Goal: Task Accomplishment & Management: Manage account settings

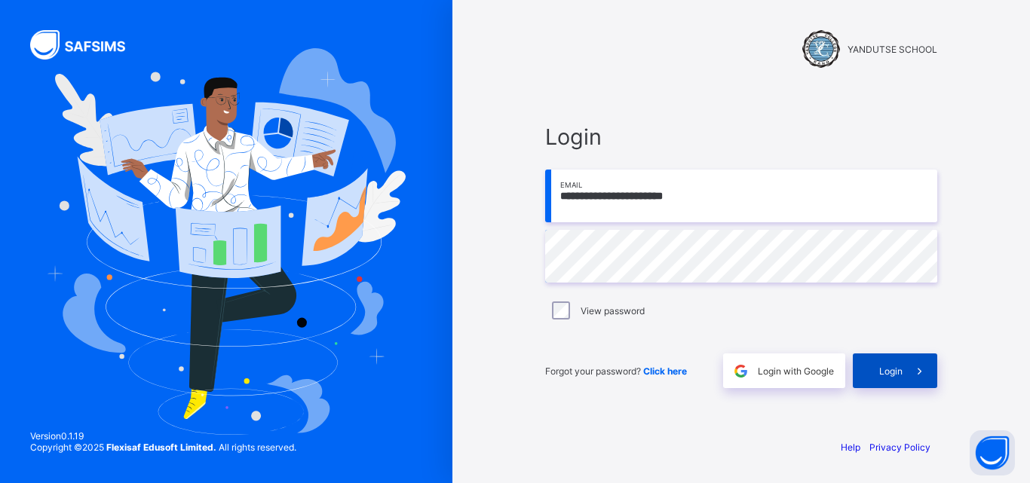
click at [885, 371] on span "Login" at bounding box center [890, 371] width 23 height 11
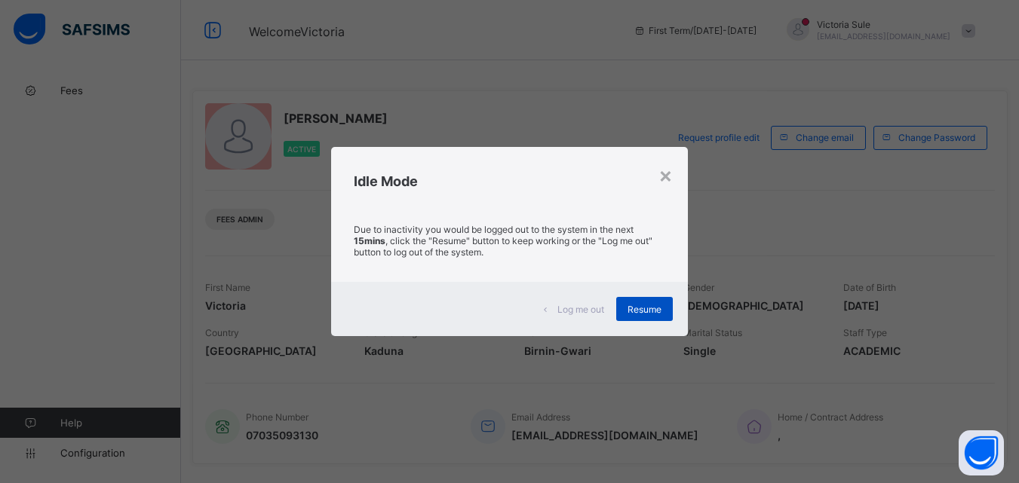
click at [645, 316] on div "Resume" at bounding box center [644, 309] width 57 height 24
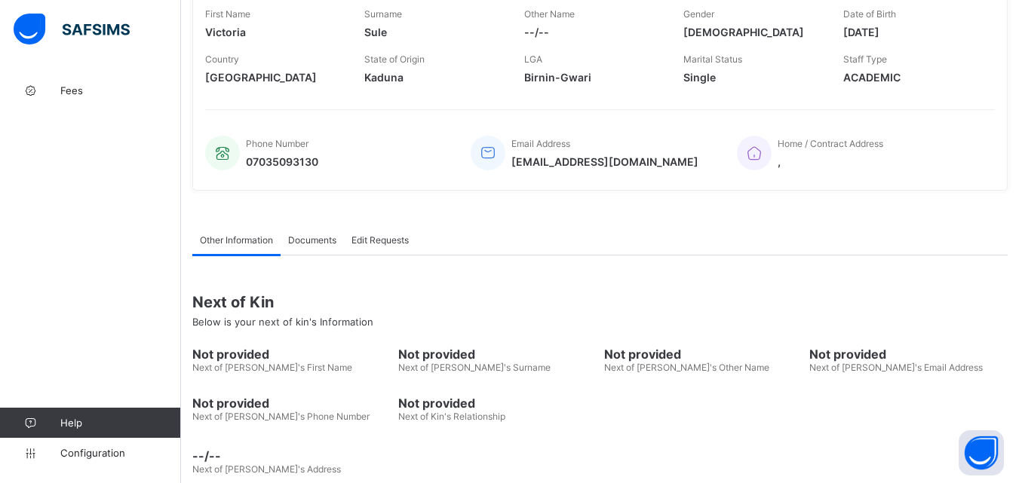
scroll to position [299, 0]
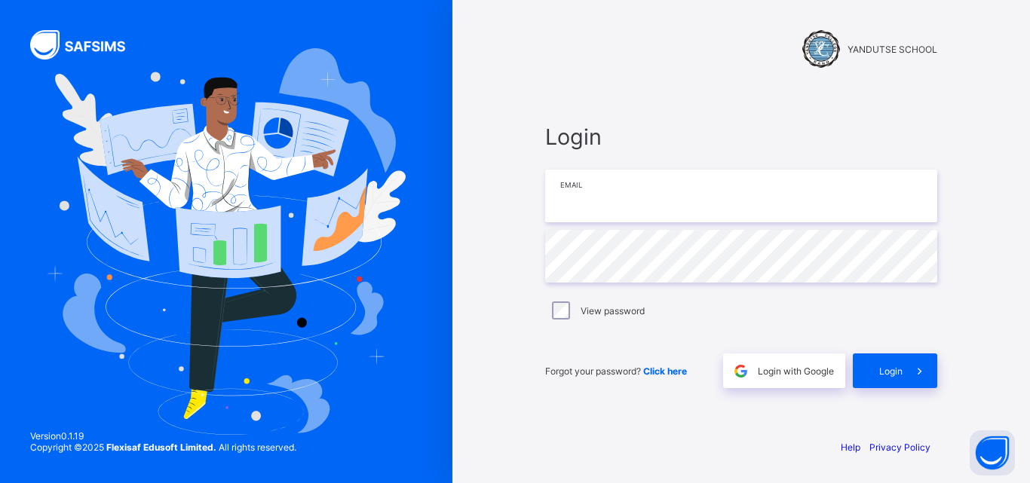
type input "**********"
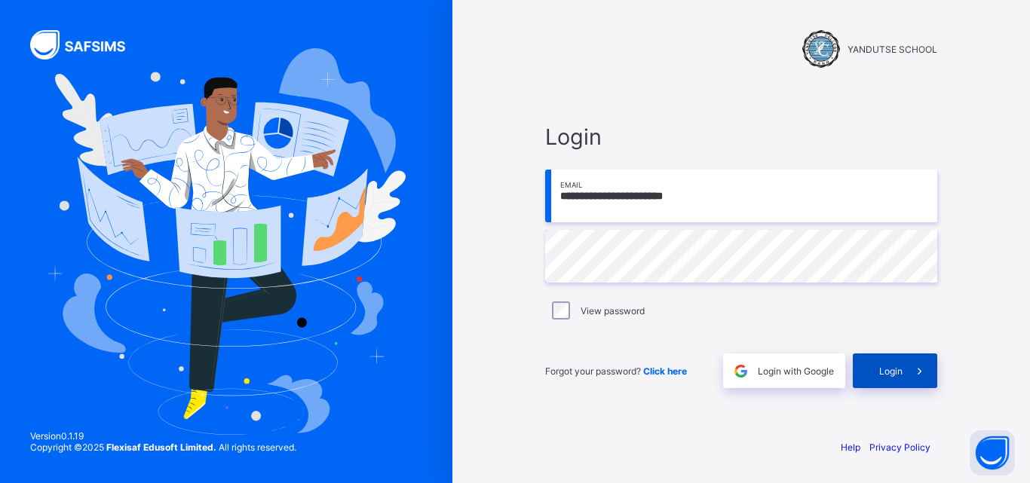
click at [881, 379] on div "Login" at bounding box center [895, 371] width 84 height 35
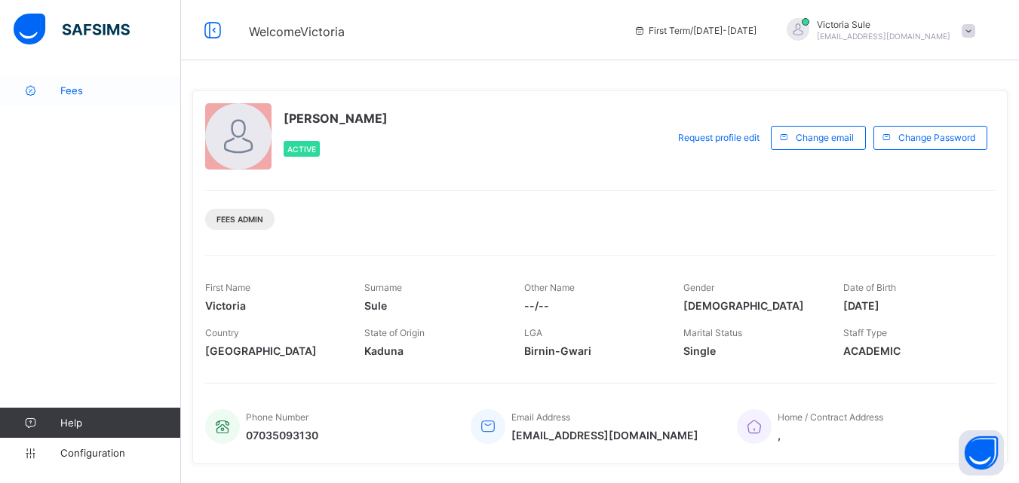
click at [66, 96] on span "Fees" at bounding box center [120, 90] width 121 height 12
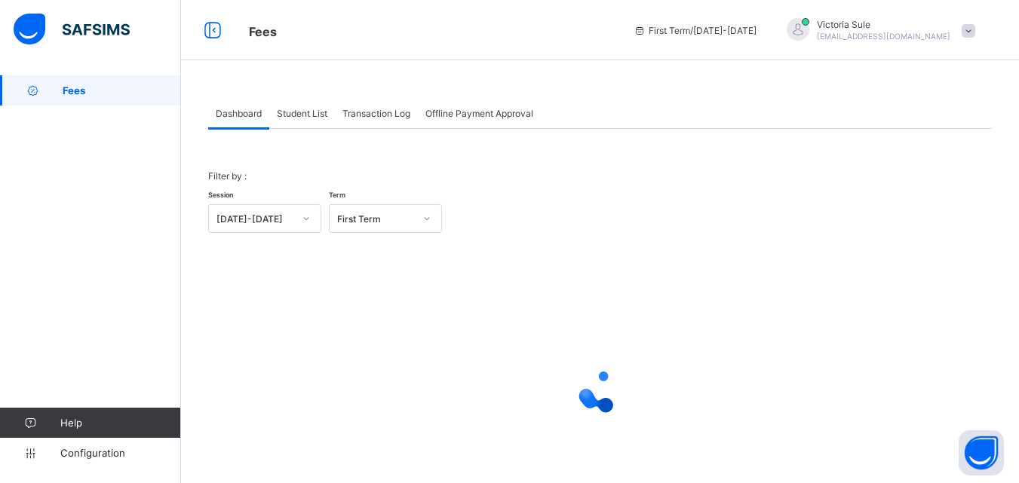
click at [318, 108] on span "Student List" at bounding box center [302, 113] width 51 height 11
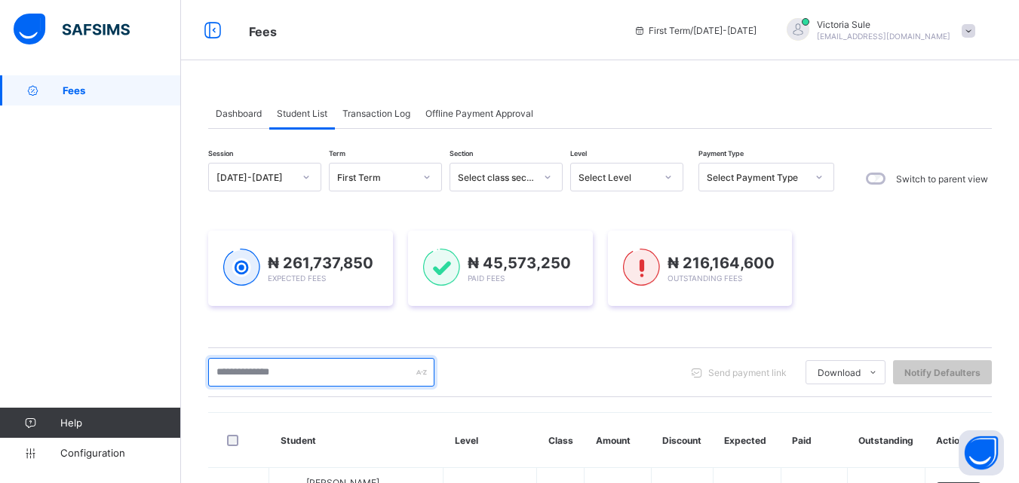
click at [373, 375] on input "text" at bounding box center [321, 372] width 226 height 29
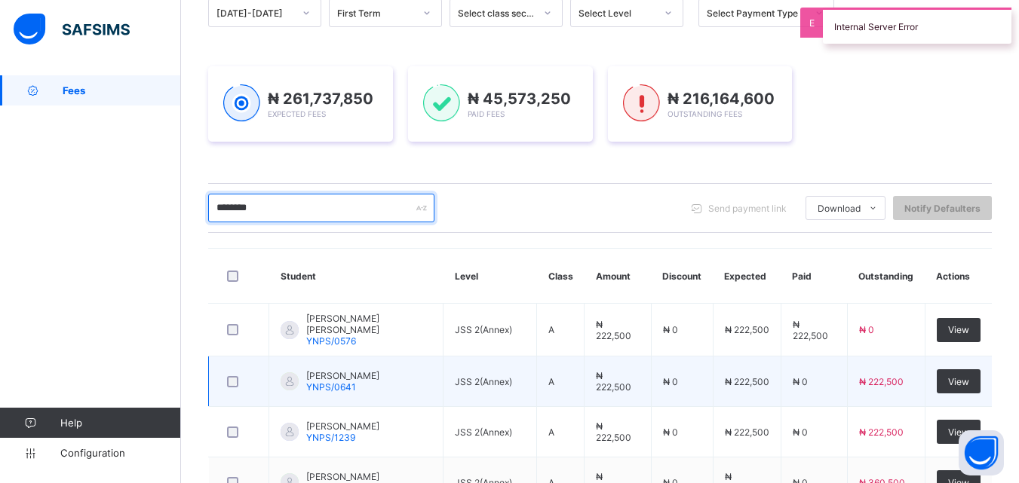
scroll to position [86, 0]
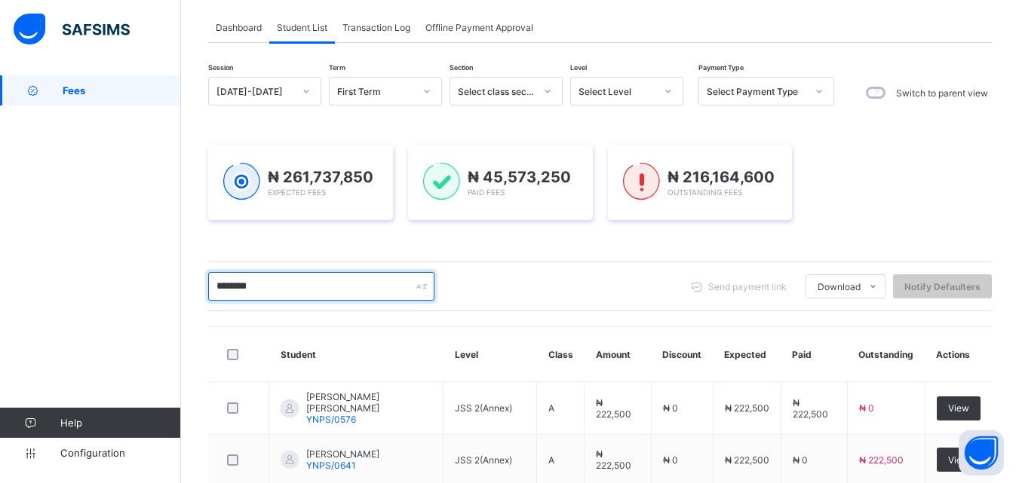
drag, startPoint x: 275, startPoint y: 278, endPoint x: 184, endPoint y: 299, distance: 93.5
click at [184, 299] on div "Dashboard Student List Transaction Log Offline Payment Approval Student List Mo…" at bounding box center [600, 485] width 838 height 993
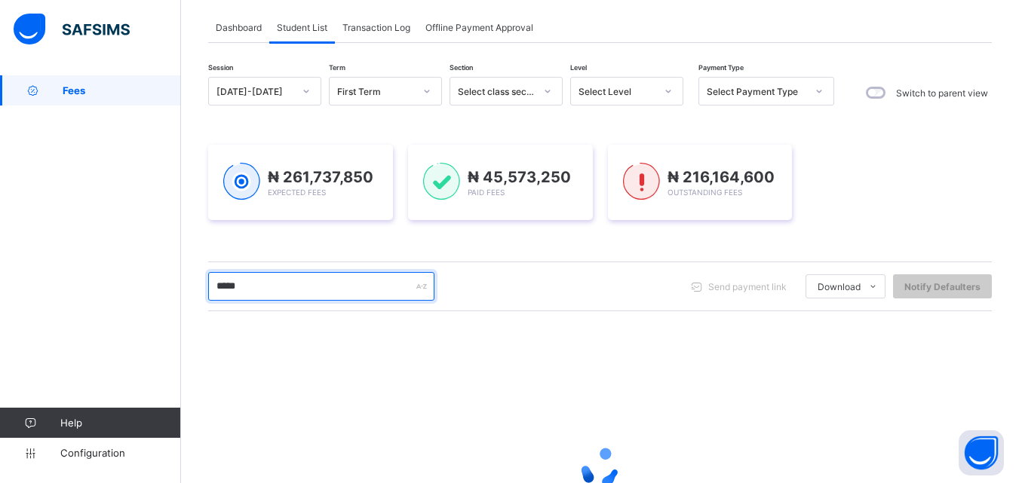
type input "*****"
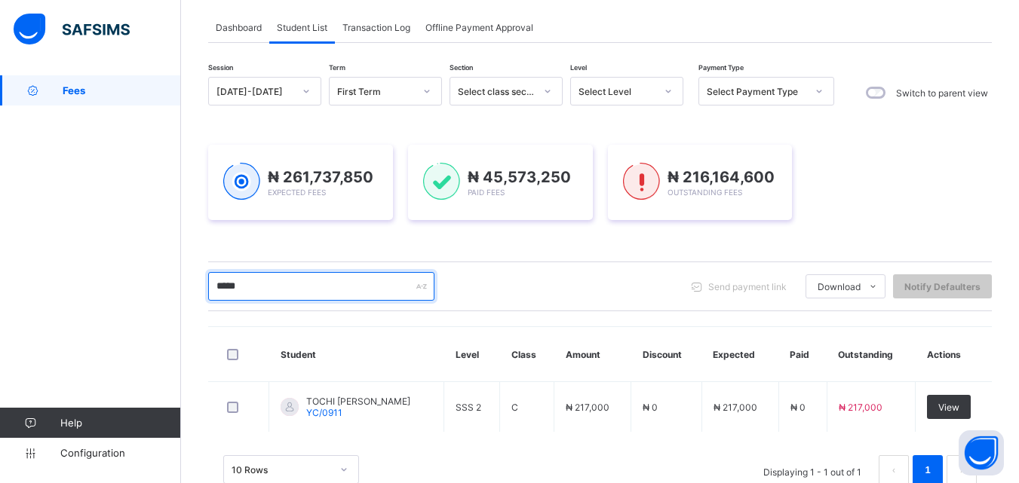
scroll to position [126, 0]
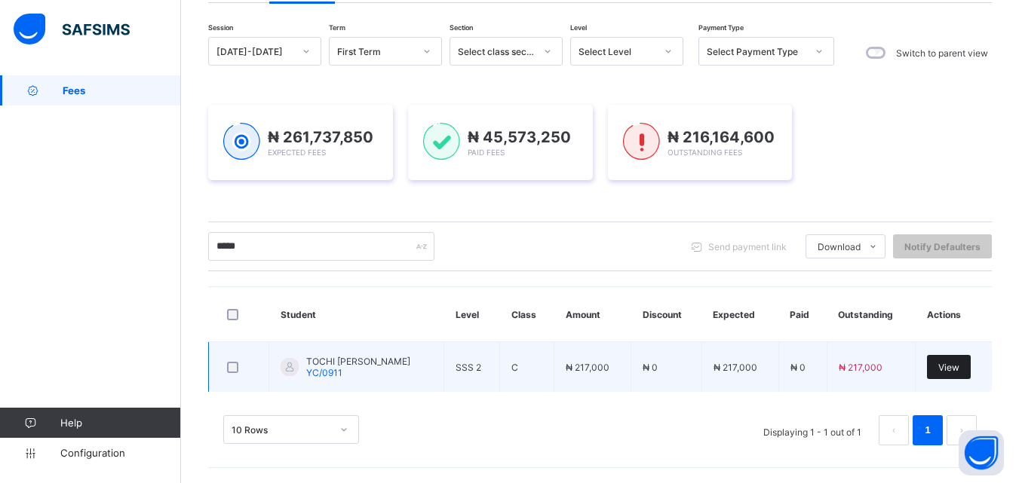
click at [958, 371] on span "View" at bounding box center [948, 367] width 21 height 11
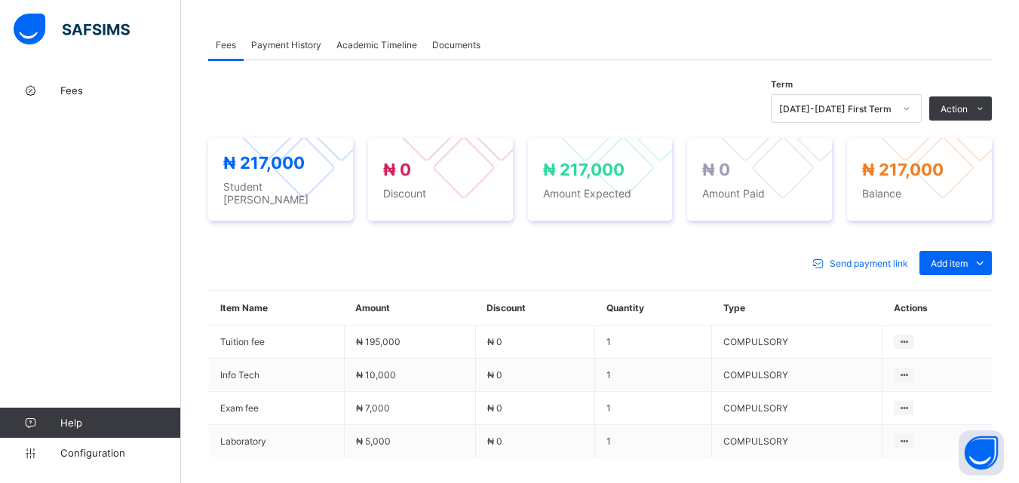
scroll to position [424, 0]
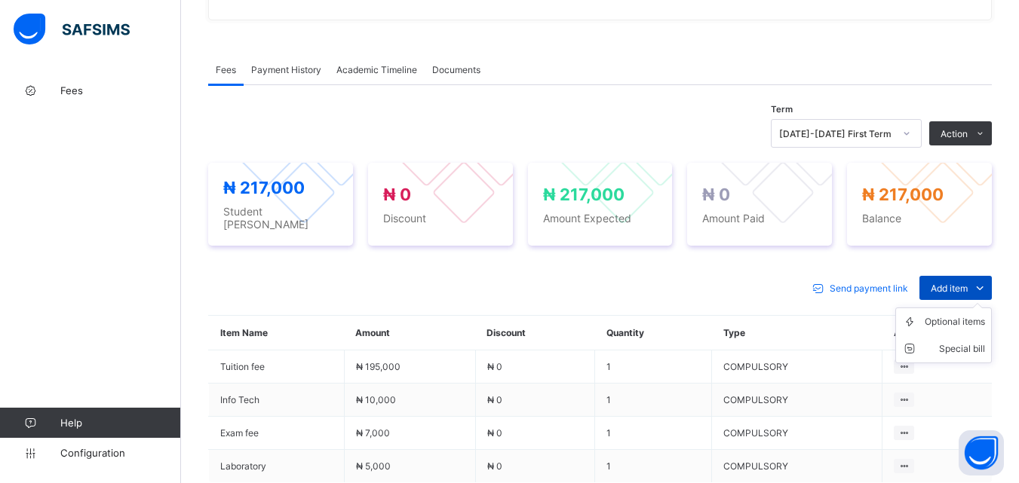
click at [955, 283] on span "Add item" at bounding box center [949, 288] width 37 height 11
click at [953, 315] on div "Optional items" at bounding box center [955, 322] width 60 height 15
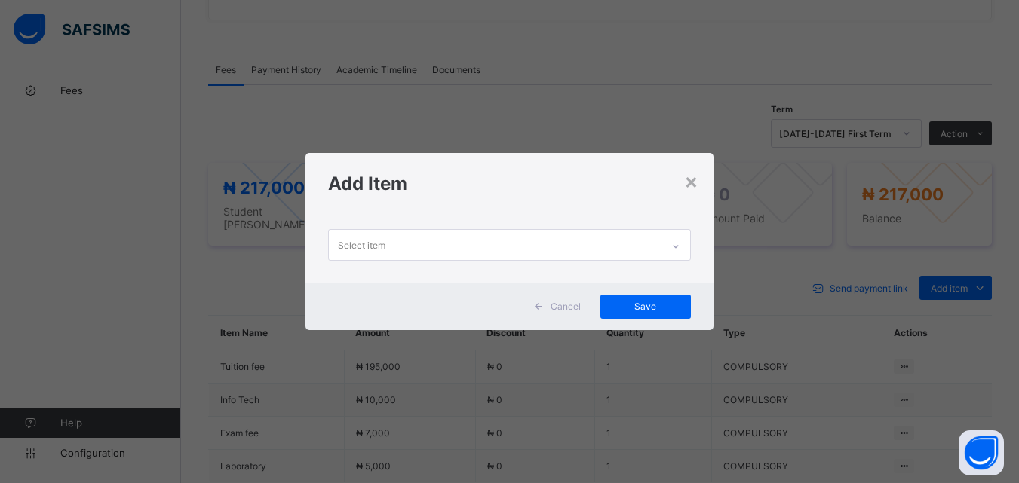
click at [680, 244] on icon at bounding box center [675, 246] width 9 height 15
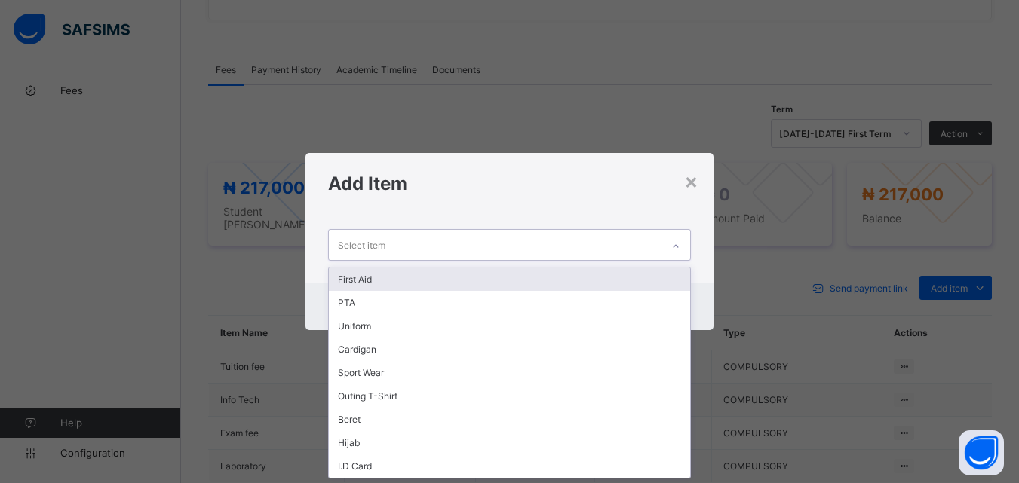
click at [665, 285] on div "First Aid" at bounding box center [509, 279] width 361 height 23
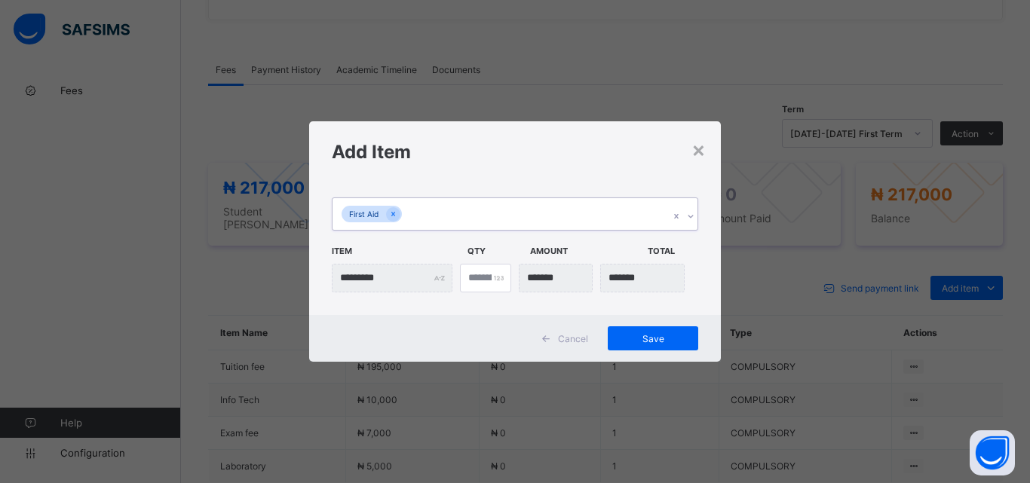
click at [692, 211] on div at bounding box center [690, 216] width 14 height 24
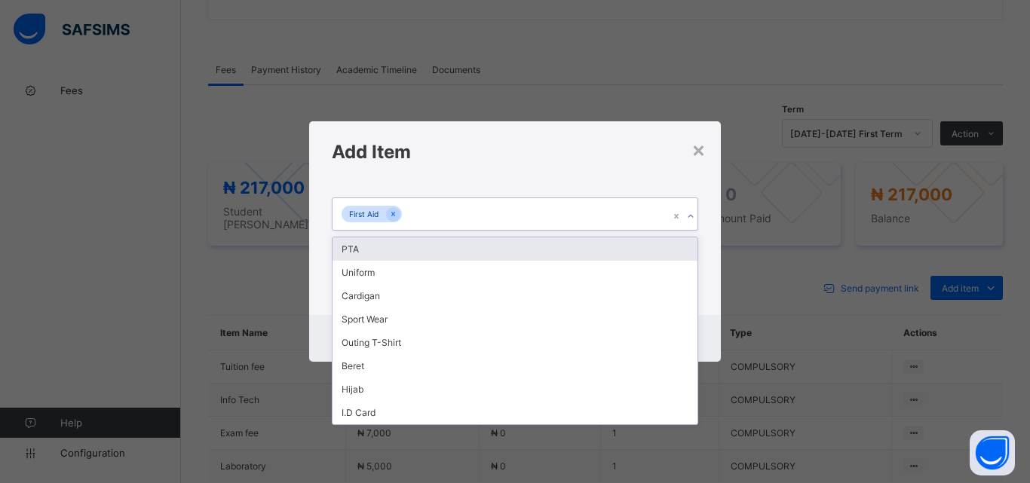
click at [668, 244] on div "PTA" at bounding box center [515, 249] width 365 height 23
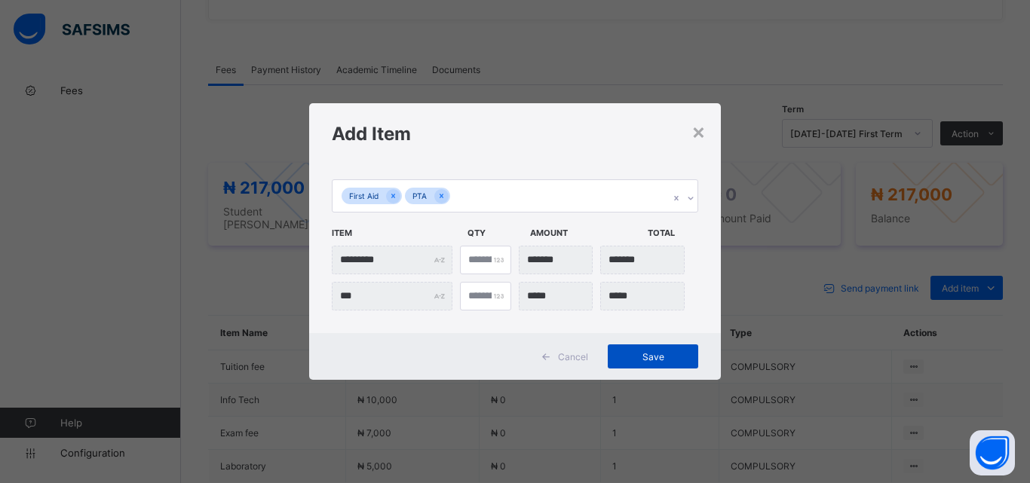
click at [656, 352] on span "Save" at bounding box center [653, 356] width 68 height 11
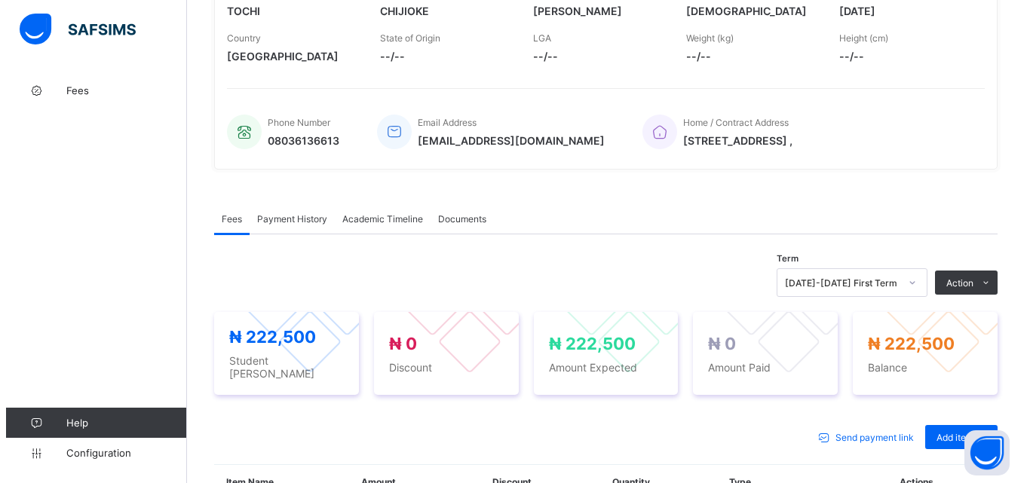
scroll to position [302, 0]
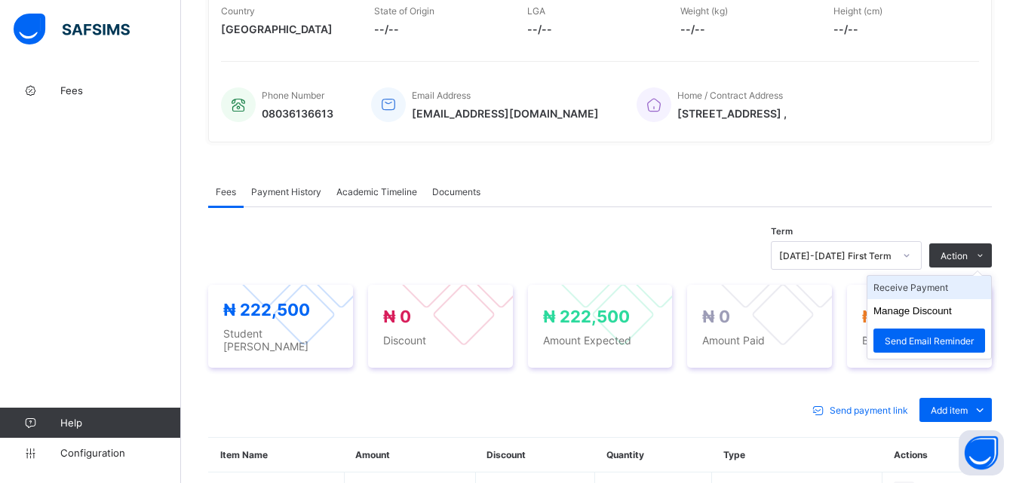
click at [923, 287] on li "Receive Payment" at bounding box center [929, 287] width 124 height 23
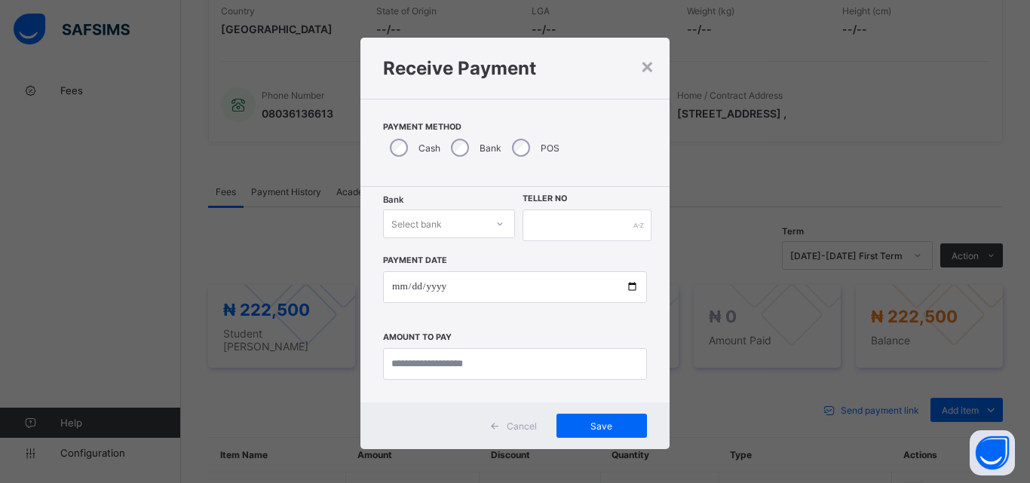
click at [490, 222] on div at bounding box center [500, 224] width 26 height 24
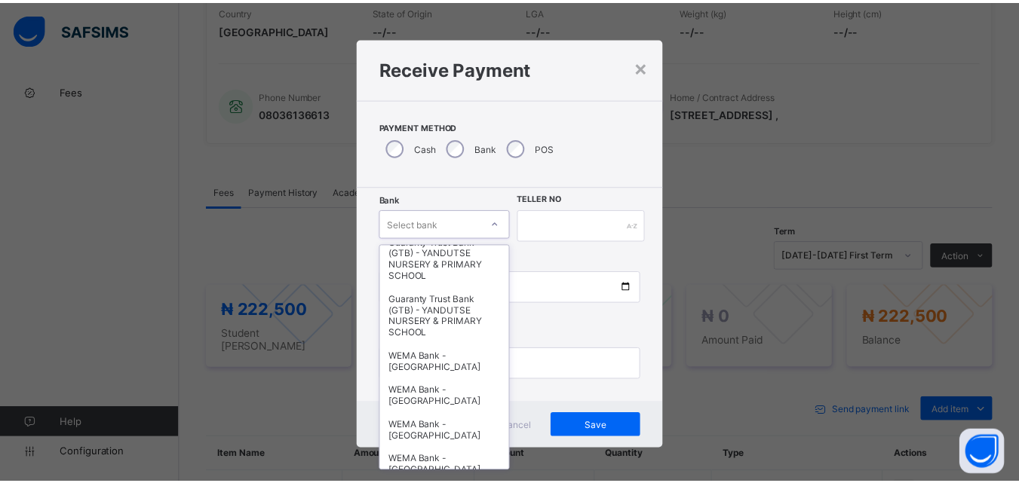
scroll to position [464, 0]
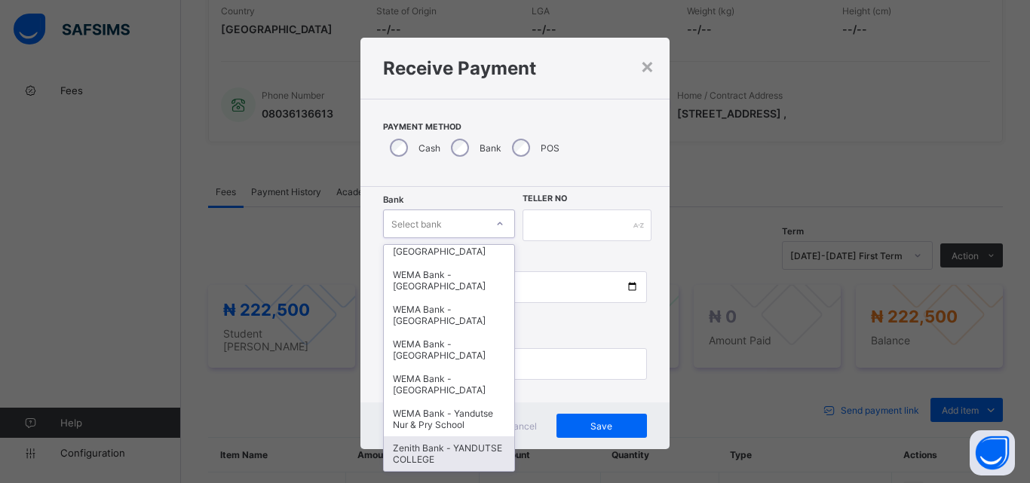
click at [418, 452] on div "Zenith Bank - YANDUTSE COLLEGE" at bounding box center [449, 454] width 130 height 35
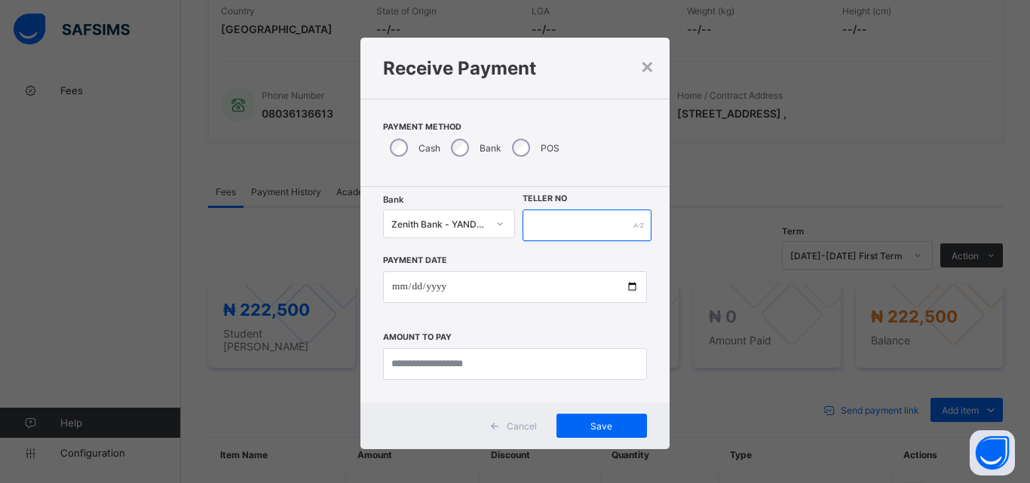
click at [536, 231] on input "text" at bounding box center [587, 226] width 129 height 32
type input "**********"
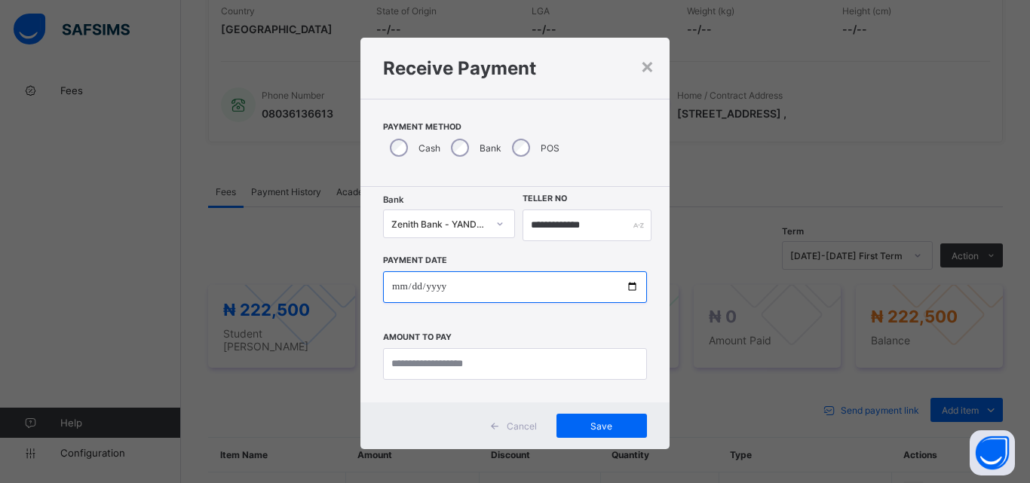
click at [625, 287] on input "date" at bounding box center [515, 288] width 264 height 32
type input "**********"
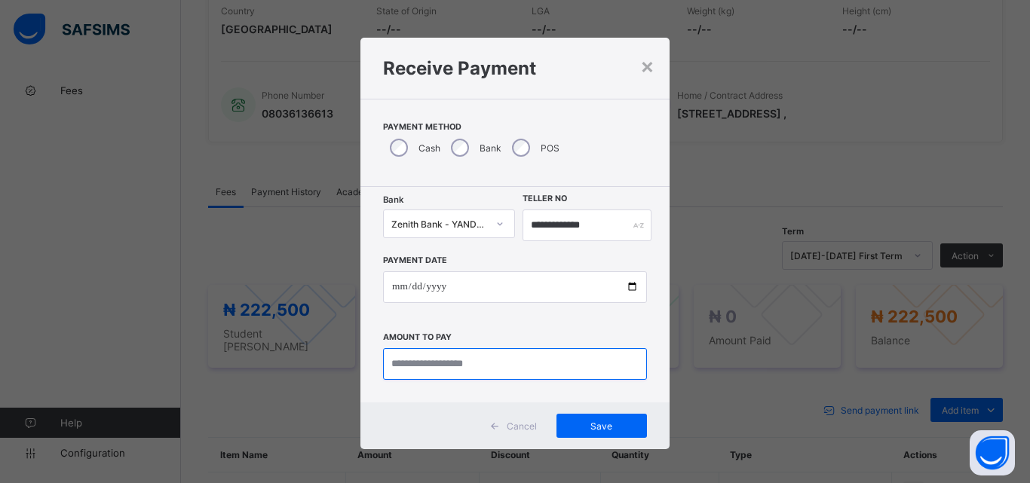
click at [458, 358] on input "currency" at bounding box center [515, 364] width 264 height 32
type input "*********"
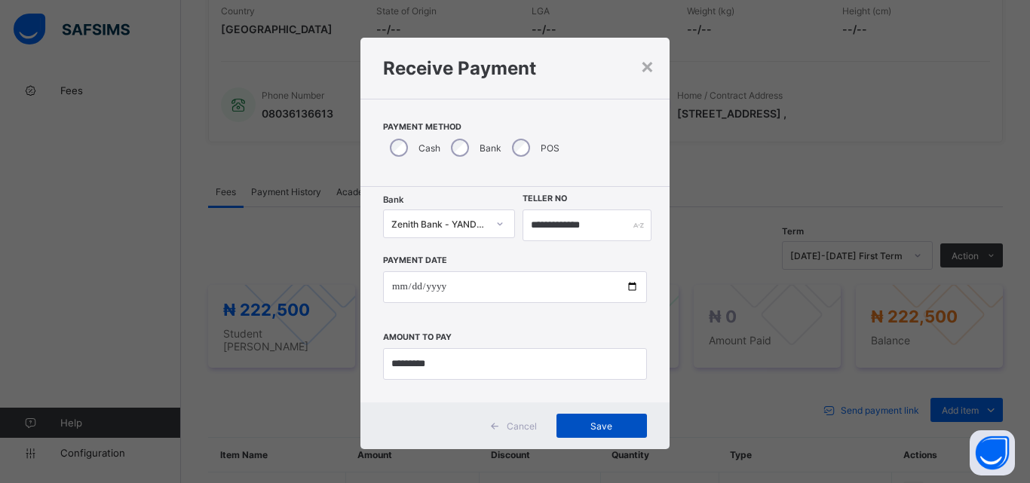
click at [606, 430] on span "Save" at bounding box center [602, 426] width 68 height 11
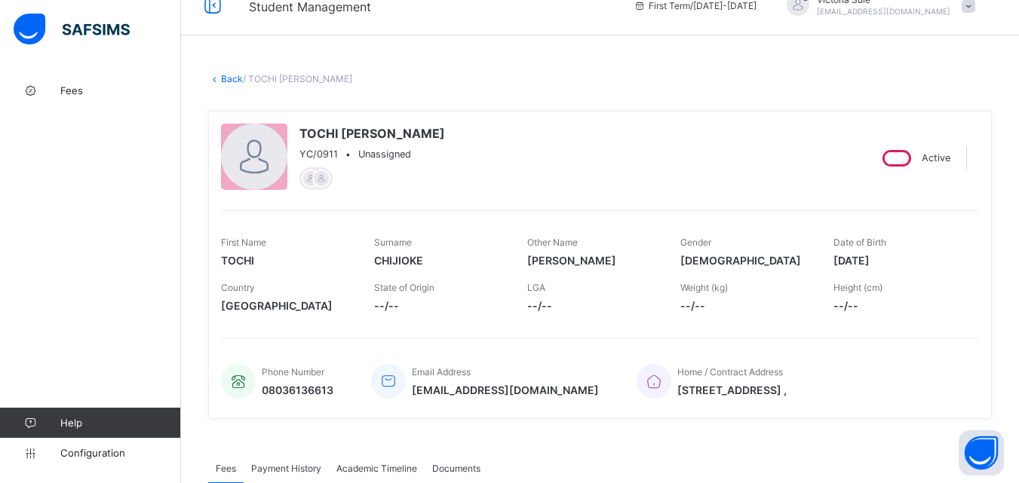
scroll to position [0, 0]
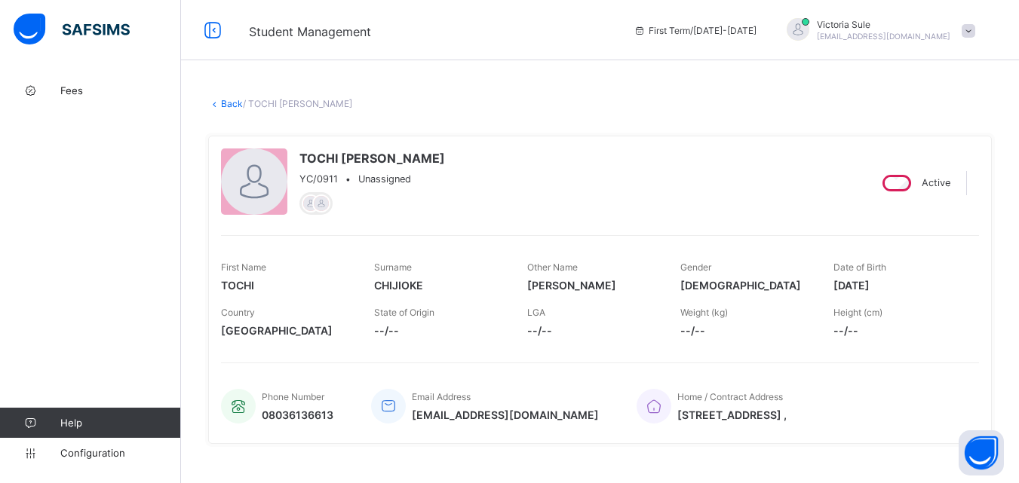
click at [231, 103] on link "Back" at bounding box center [232, 103] width 22 height 11
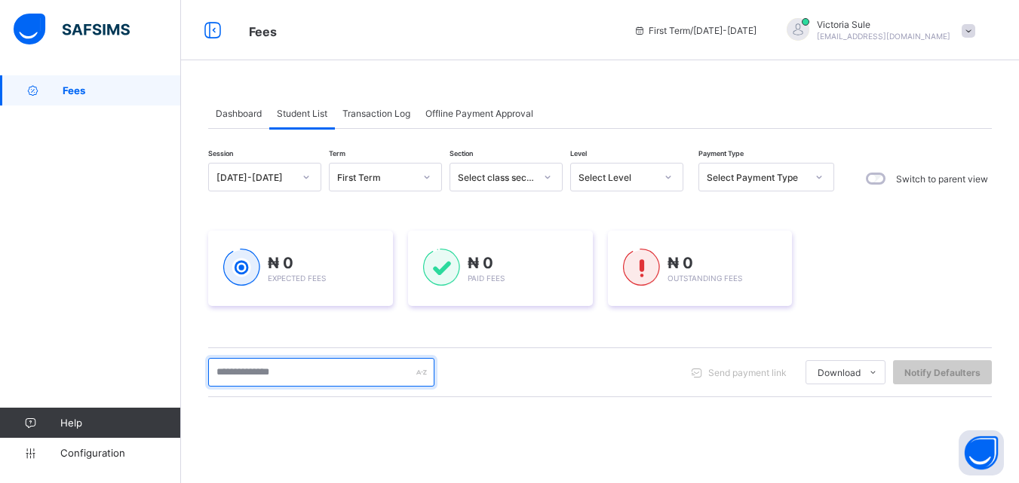
click at [358, 365] on input "text" at bounding box center [321, 372] width 226 height 29
type input "*******"
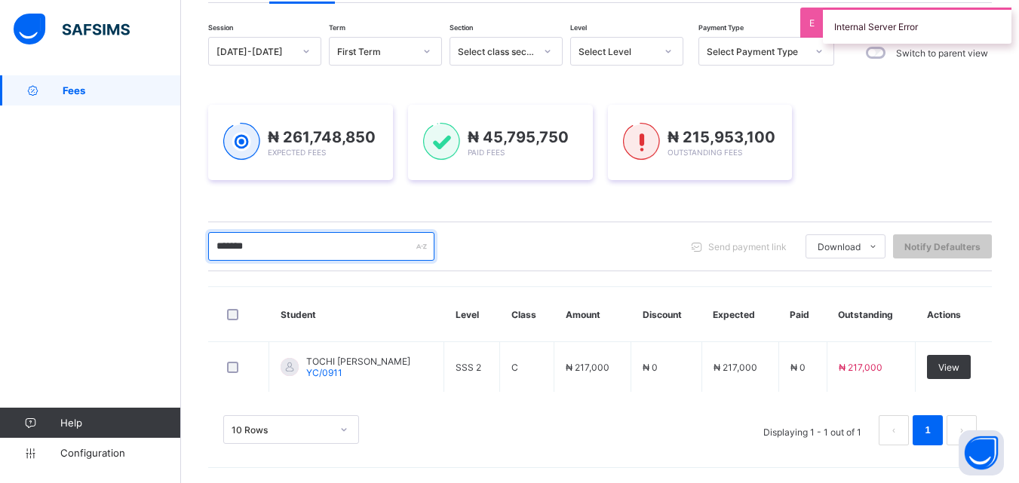
scroll to position [126, 0]
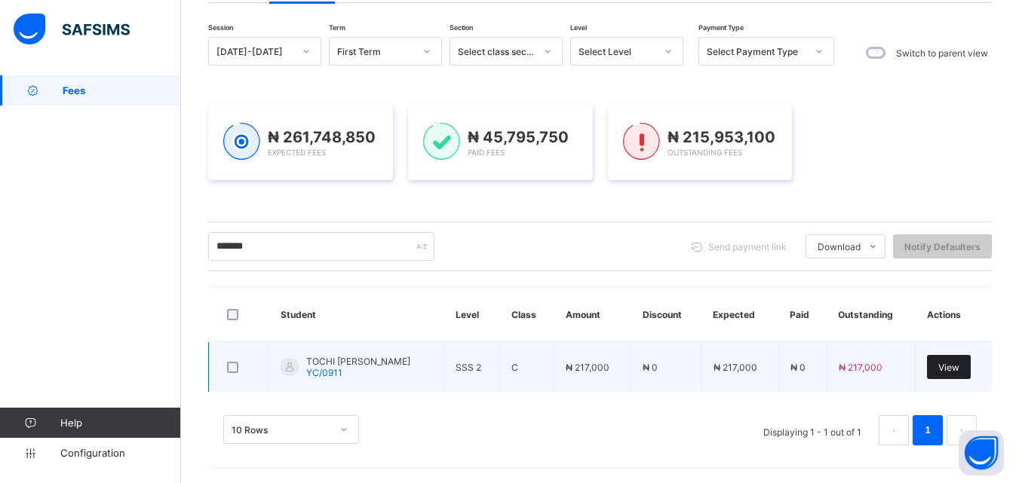
click at [956, 365] on span "View" at bounding box center [948, 367] width 21 height 11
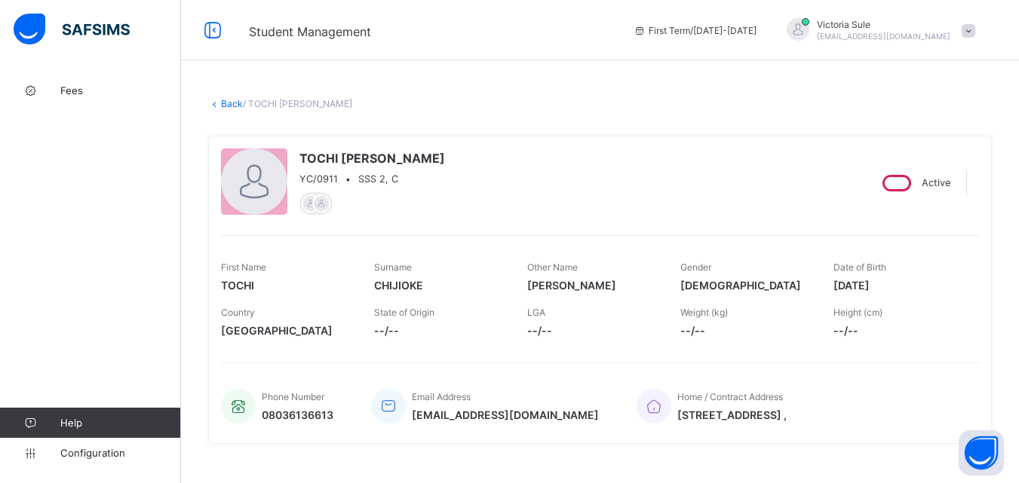
click at [226, 98] on link "Back" at bounding box center [232, 103] width 22 height 11
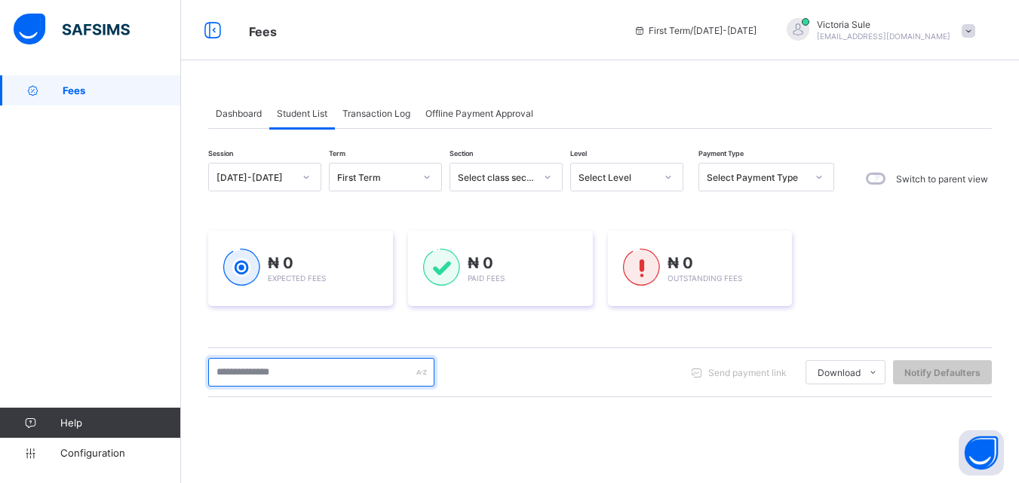
click at [336, 375] on input "text" at bounding box center [321, 372] width 226 height 29
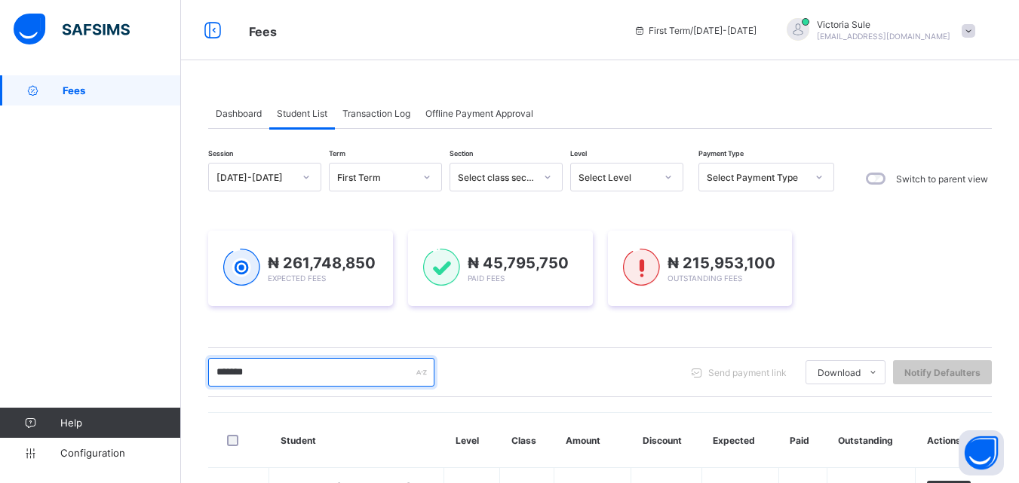
click at [290, 372] on input "*******" at bounding box center [321, 372] width 226 height 29
drag, startPoint x: 307, startPoint y: 369, endPoint x: 207, endPoint y: 407, distance: 107.4
click at [207, 407] on div "Dashboard Student List Transaction Log Offline Payment Approval Student List Mo…" at bounding box center [600, 342] width 838 height 534
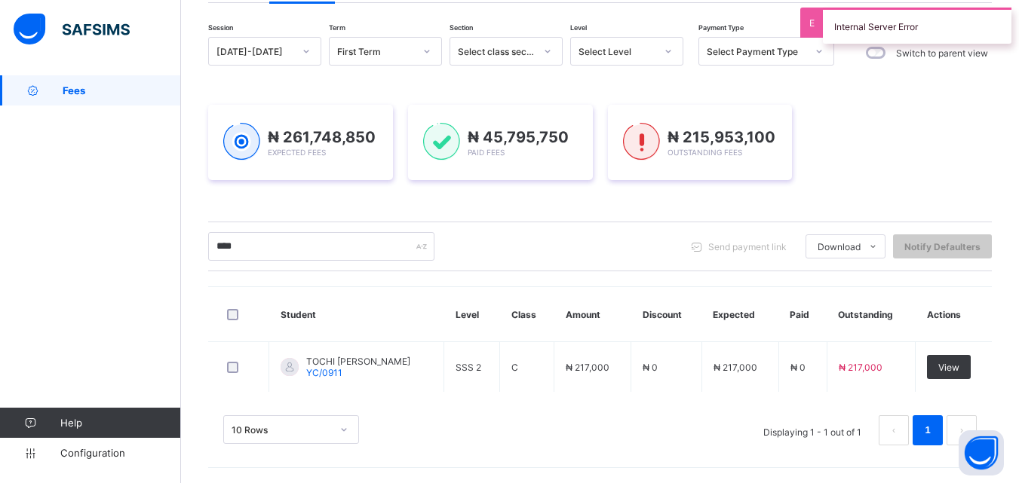
scroll to position [126, 0]
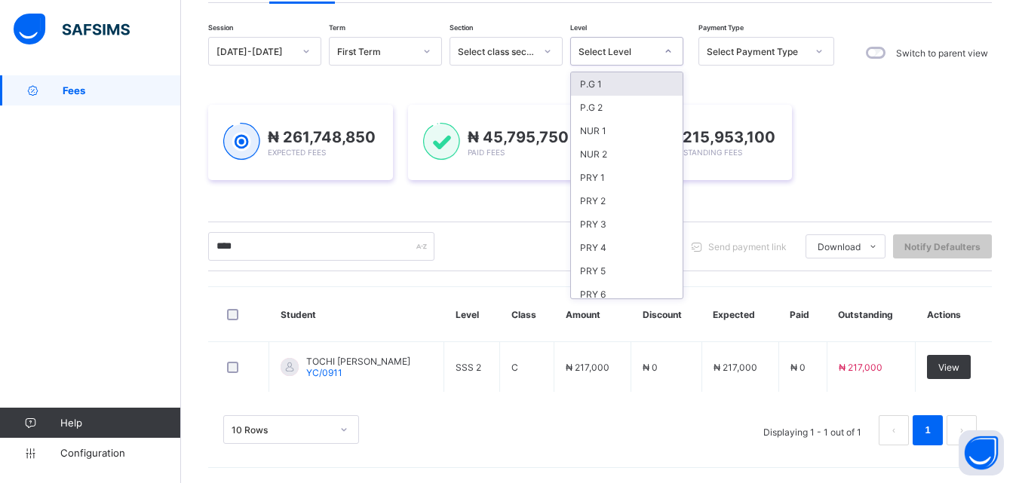
click at [645, 51] on div "Select Level" at bounding box center [617, 51] width 77 height 11
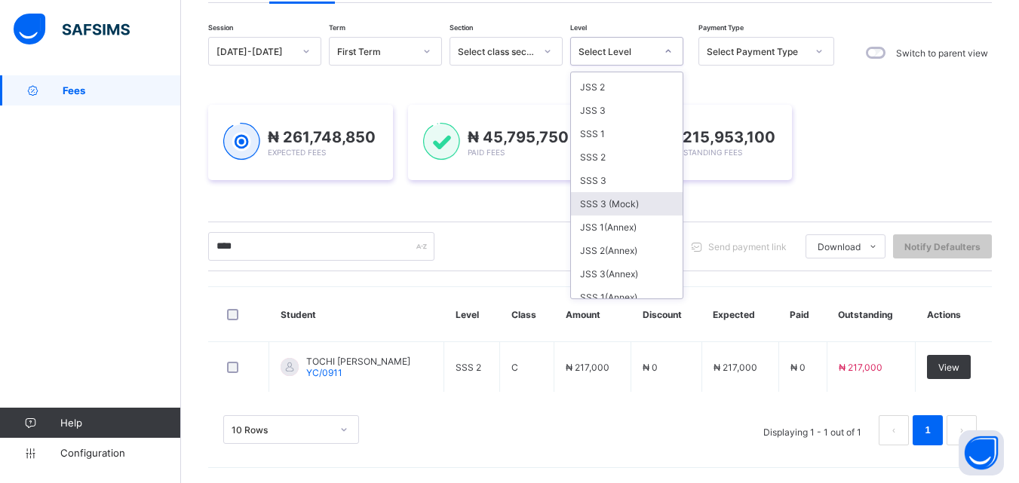
scroll to position [244, 0]
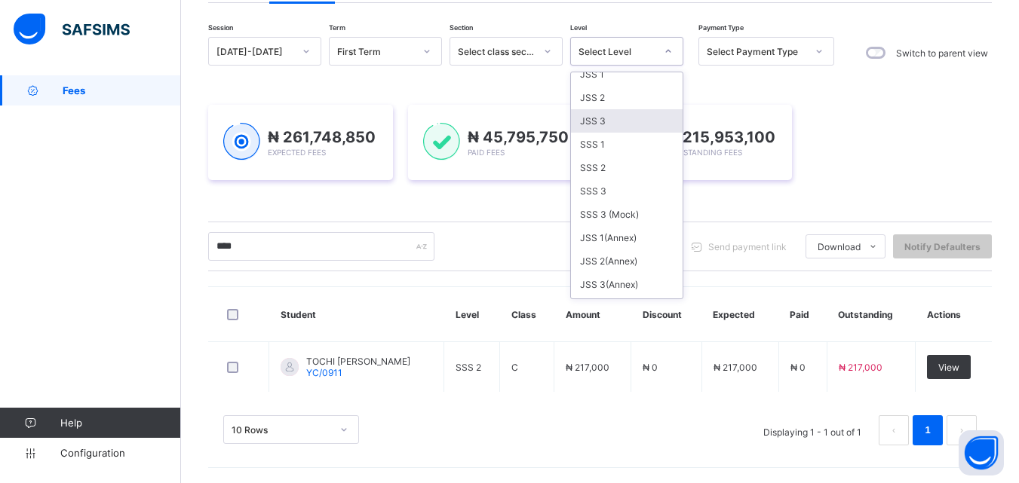
click at [618, 127] on div "JSS 3" at bounding box center [627, 120] width 112 height 23
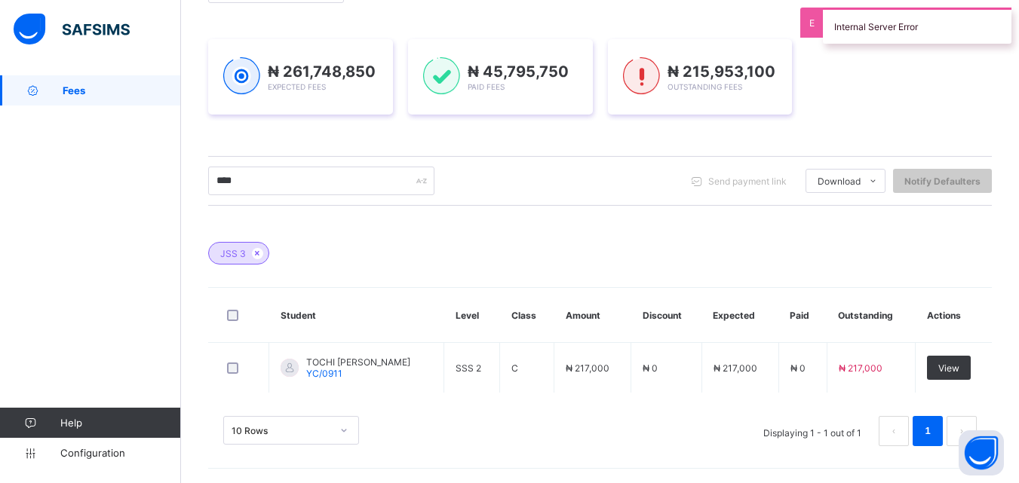
scroll to position [226, 0]
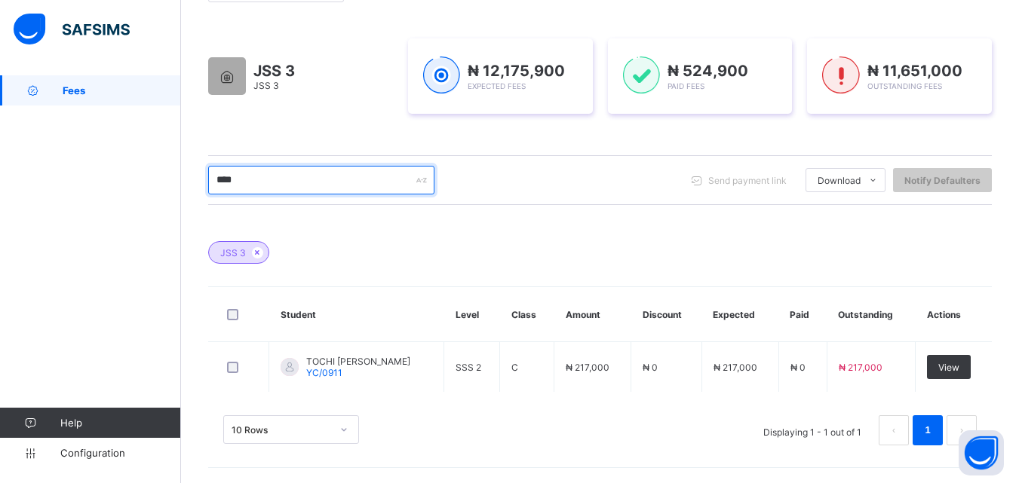
click at [255, 180] on input "****" at bounding box center [321, 180] width 226 height 29
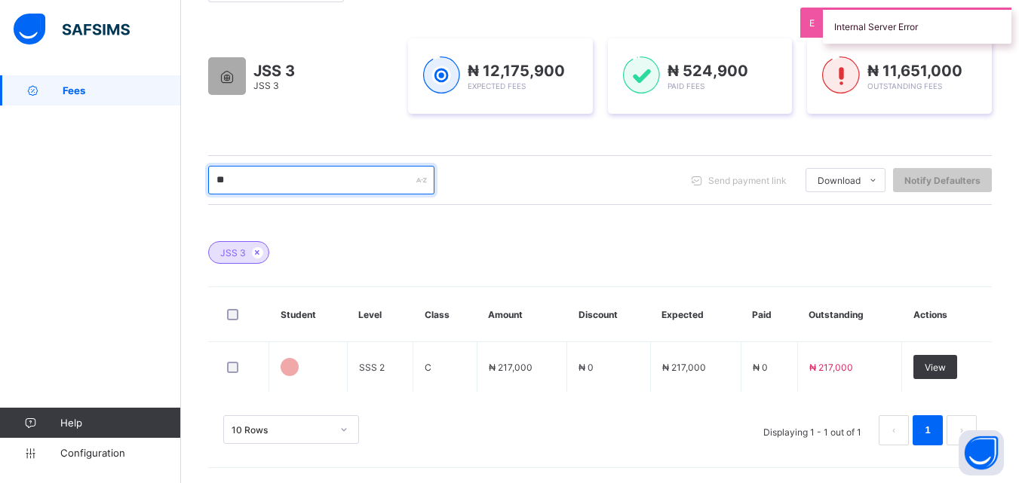
type input "*"
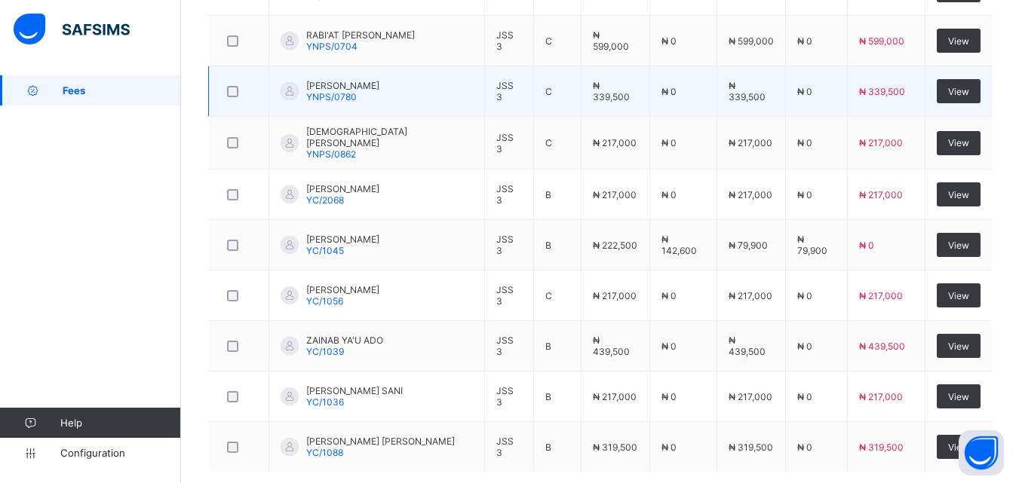
scroll to position [678, 0]
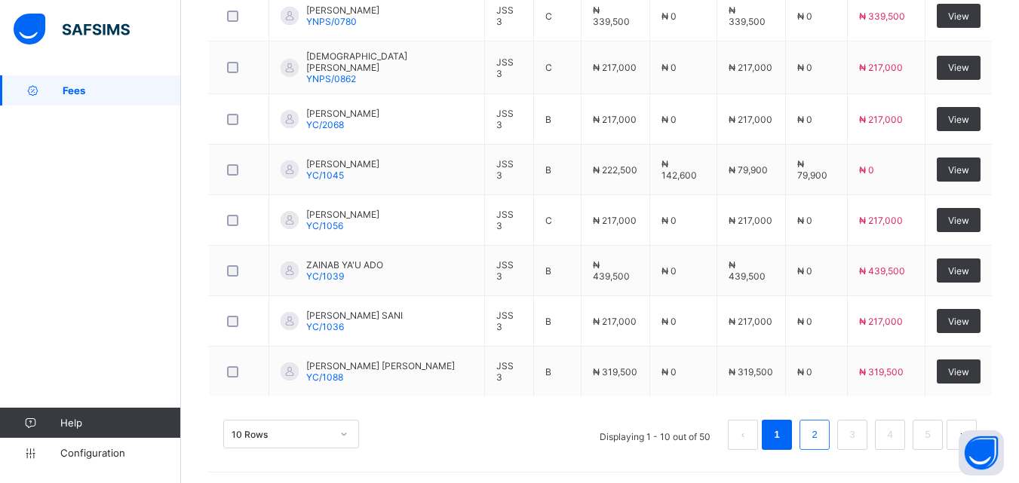
click at [830, 434] on li "2" at bounding box center [815, 435] width 30 height 30
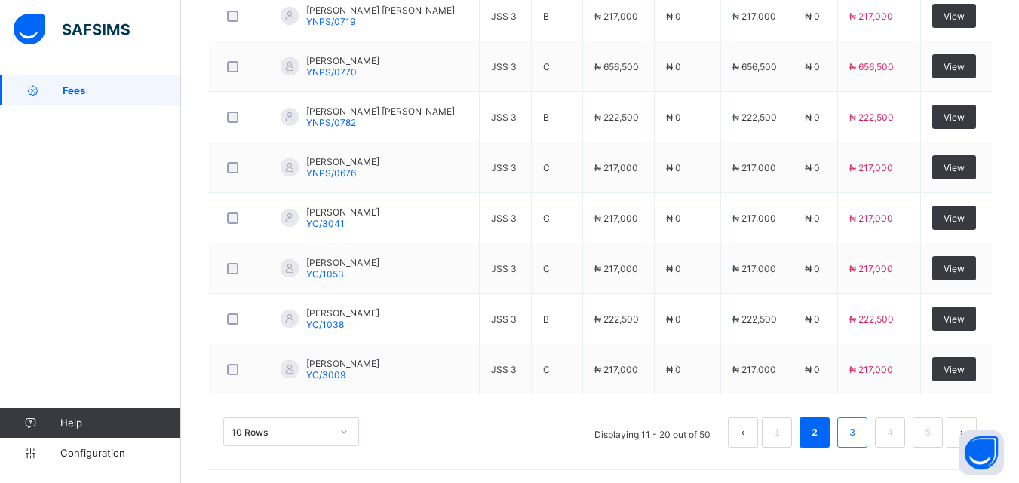
click at [859, 434] on link "3" at bounding box center [852, 433] width 14 height 20
click at [897, 431] on link "4" at bounding box center [889, 433] width 14 height 20
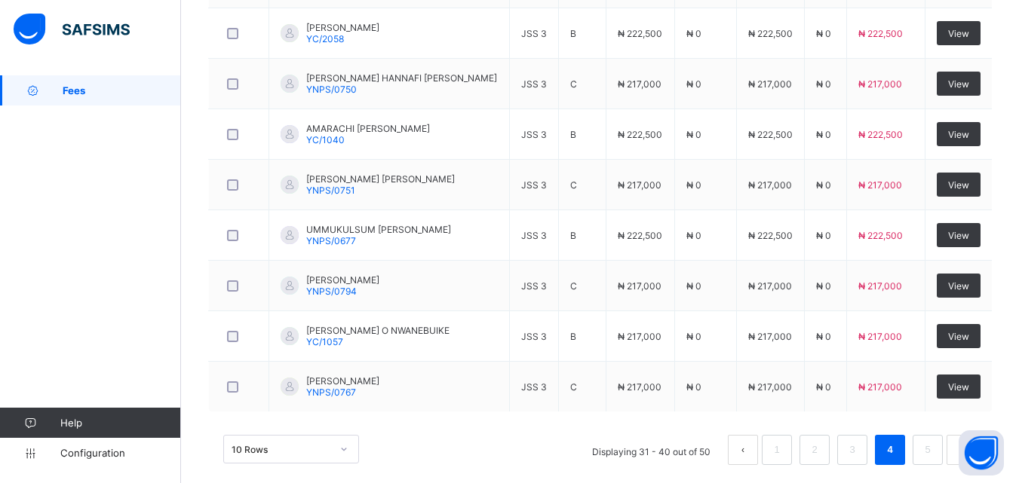
scroll to position [680, 0]
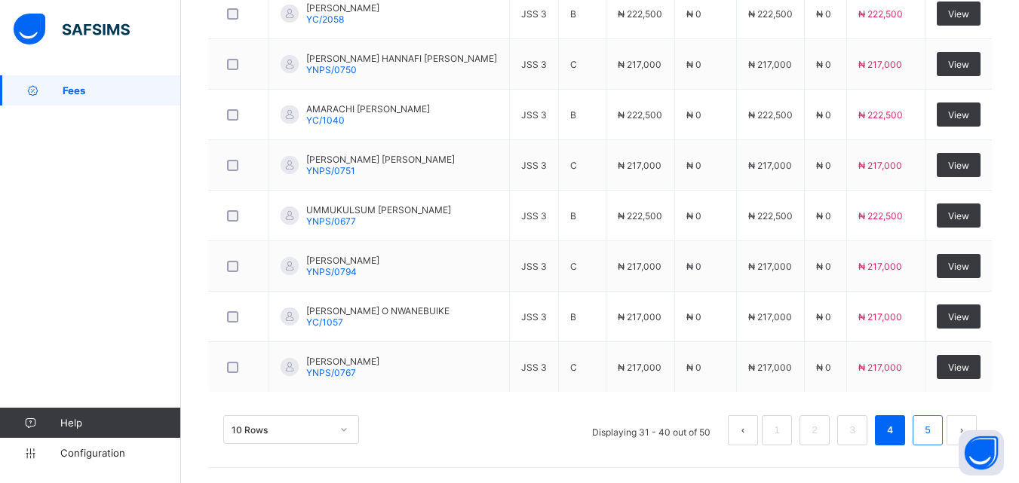
click at [935, 430] on link "5" at bounding box center [927, 431] width 14 height 20
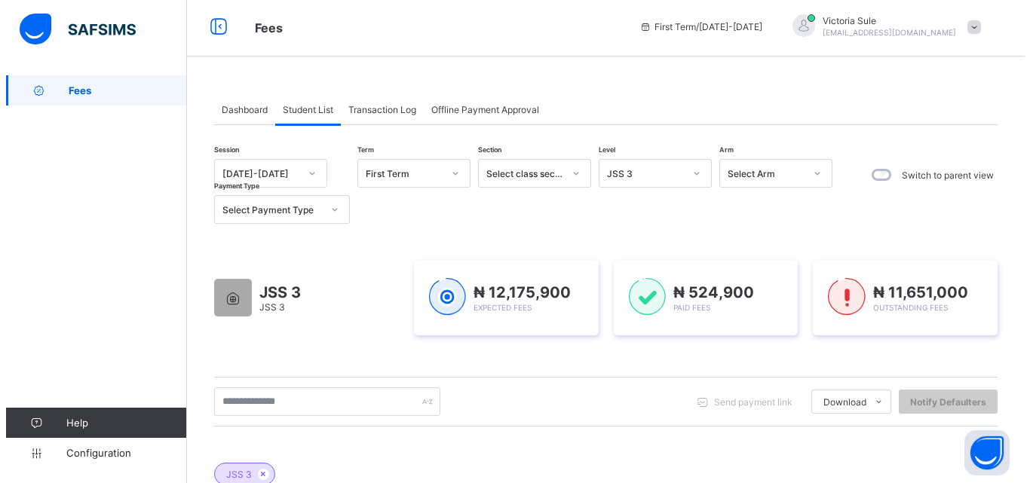
scroll to position [0, 0]
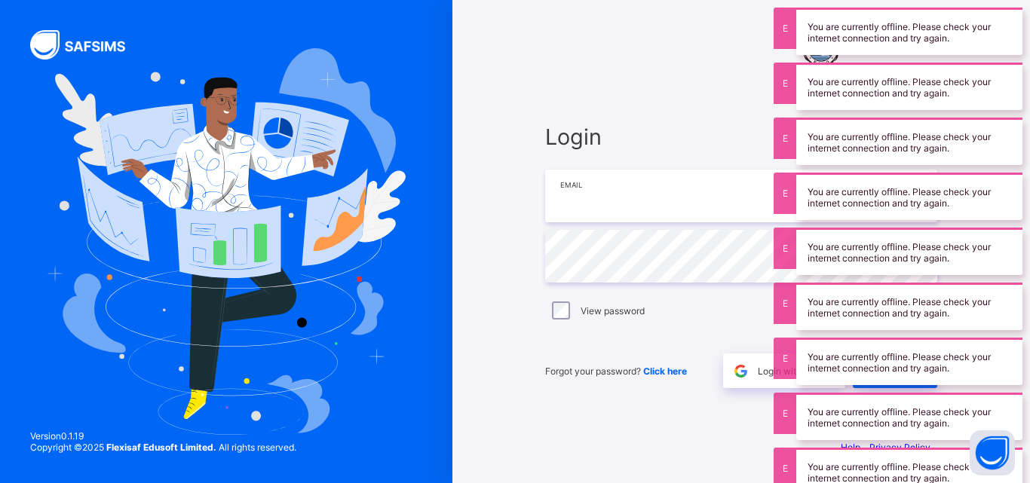
type input "**********"
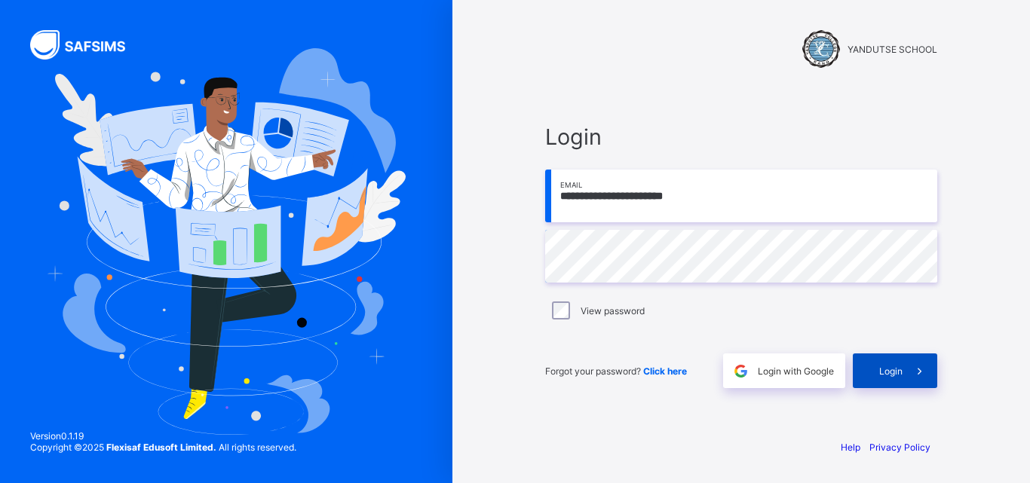
click at [895, 377] on div "Login" at bounding box center [895, 371] width 84 height 35
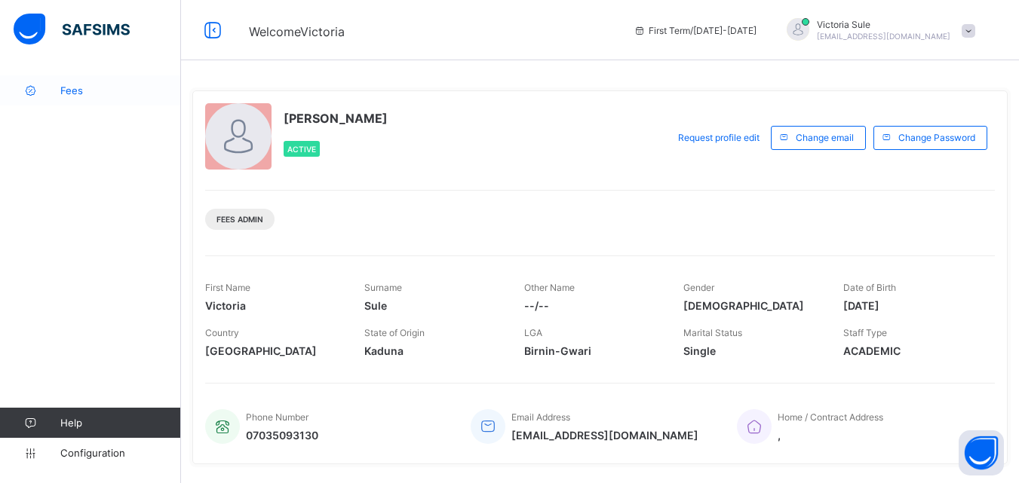
click at [66, 92] on span "Fees" at bounding box center [120, 90] width 121 height 12
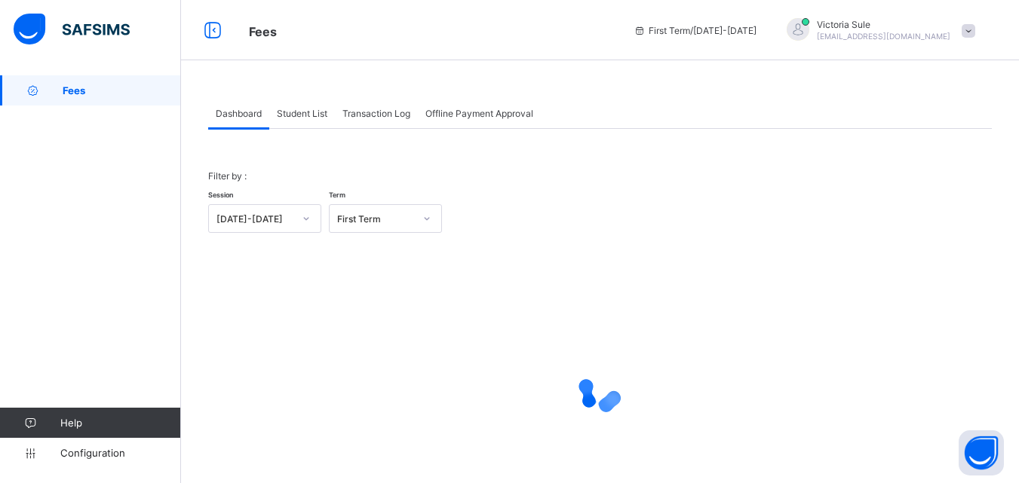
click at [311, 121] on div "Student List" at bounding box center [302, 113] width 66 height 30
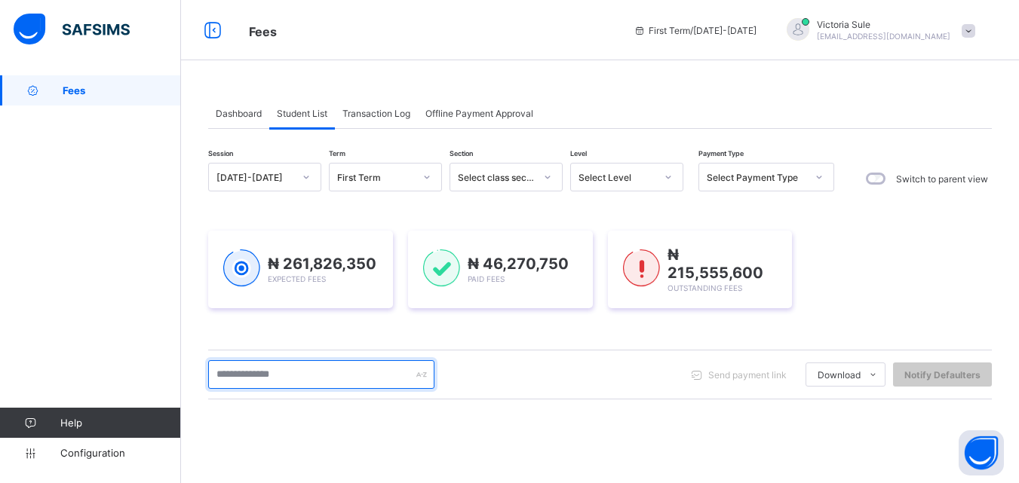
click at [325, 367] on input "text" at bounding box center [321, 375] width 226 height 29
type input "***"
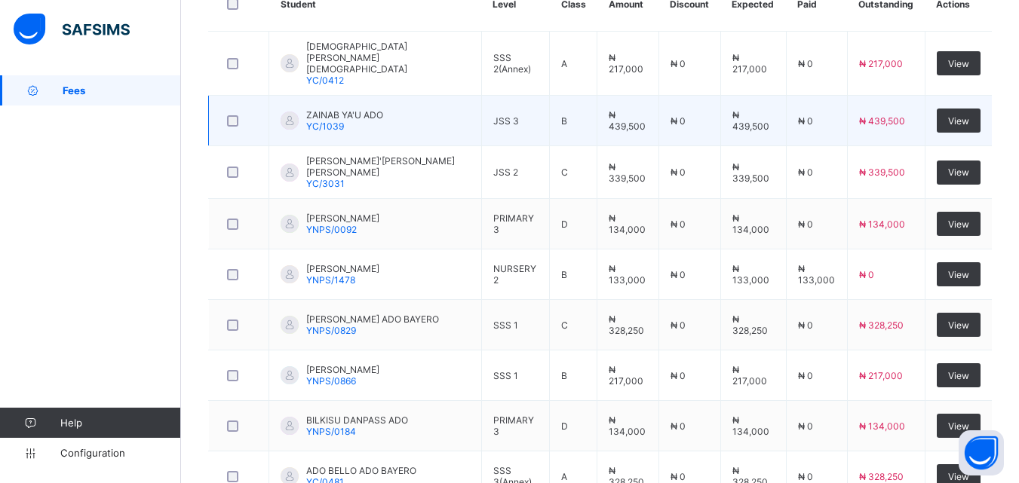
scroll to position [453, 0]
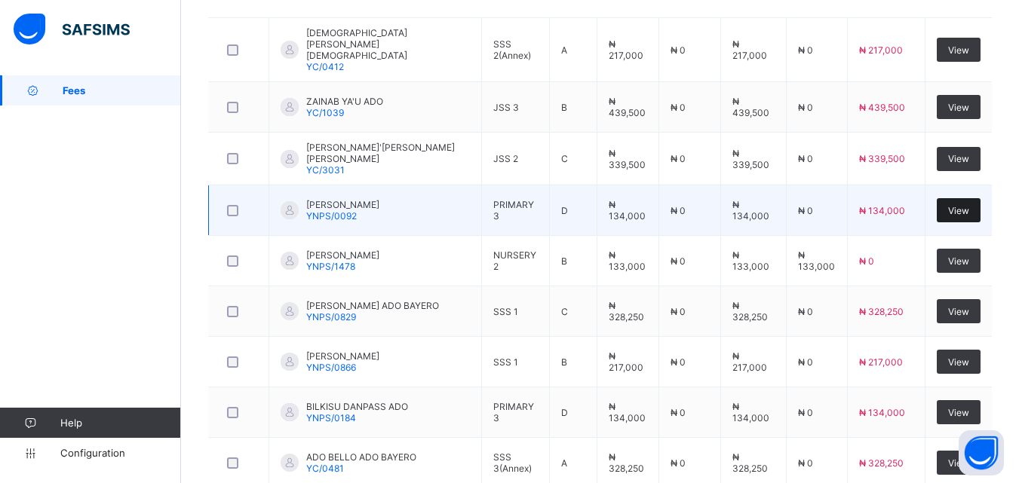
click at [968, 205] on span "View" at bounding box center [958, 210] width 21 height 11
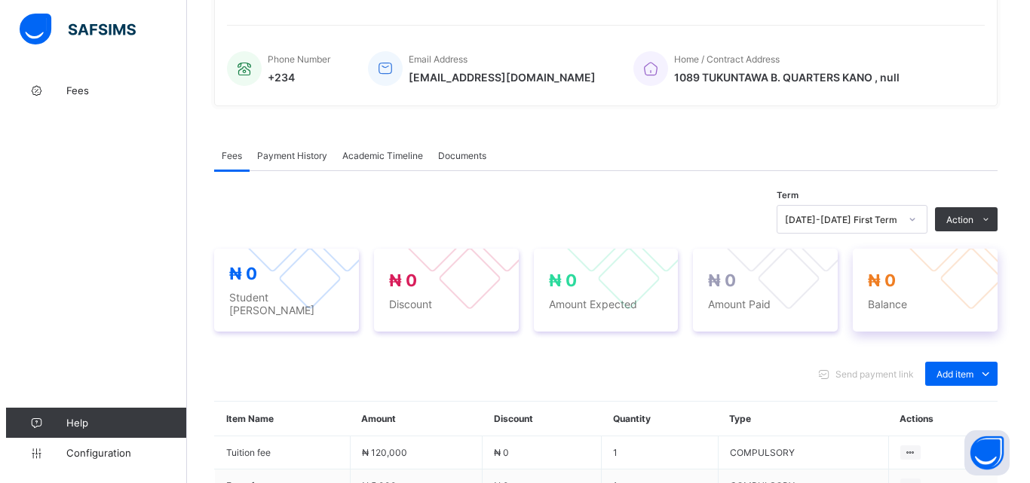
scroll to position [453, 0]
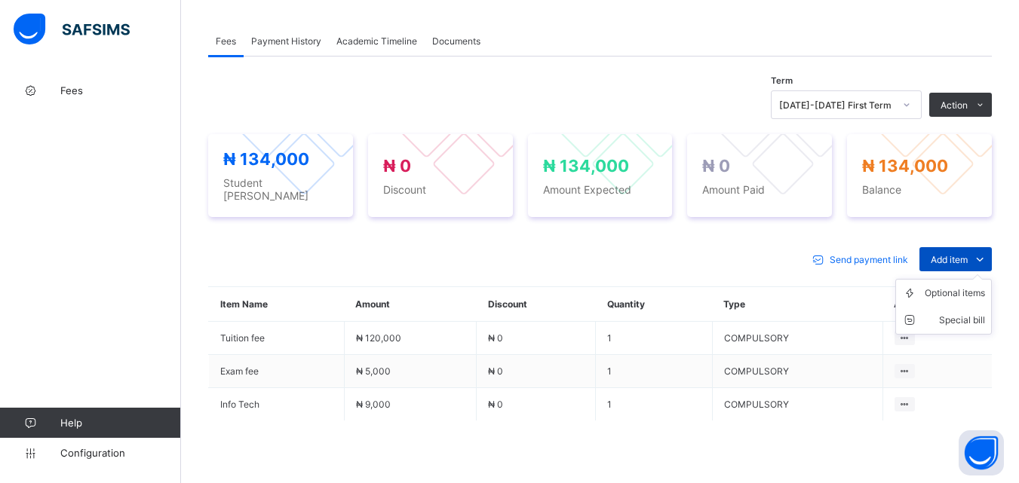
click at [954, 254] on span "Add item" at bounding box center [949, 259] width 37 height 11
click at [947, 289] on div "Optional items" at bounding box center [955, 293] width 60 height 15
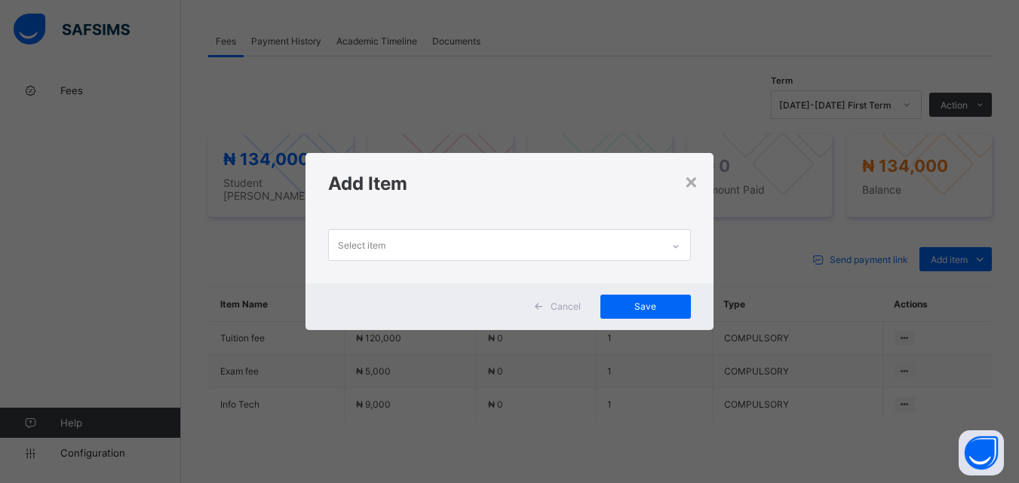
click at [680, 247] on icon at bounding box center [675, 246] width 9 height 15
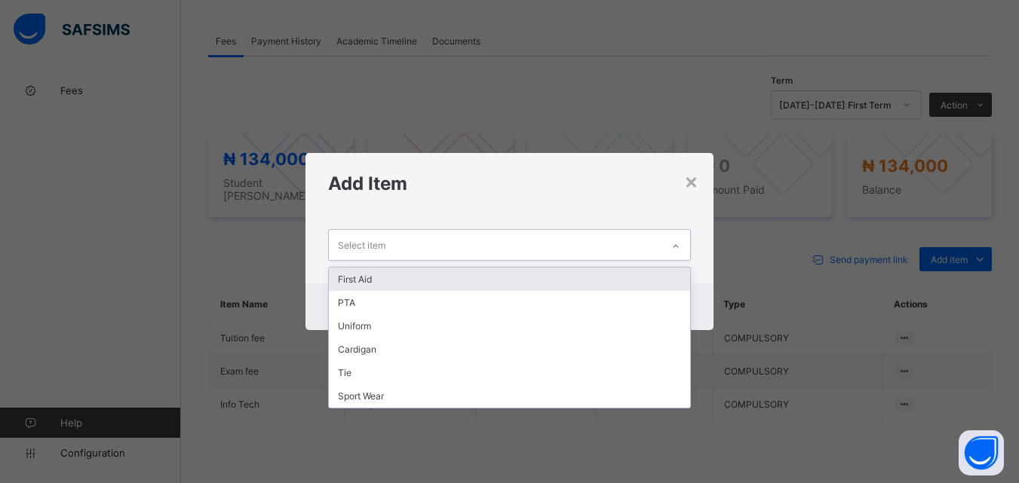
click at [658, 278] on div "First Aid" at bounding box center [509, 279] width 361 height 23
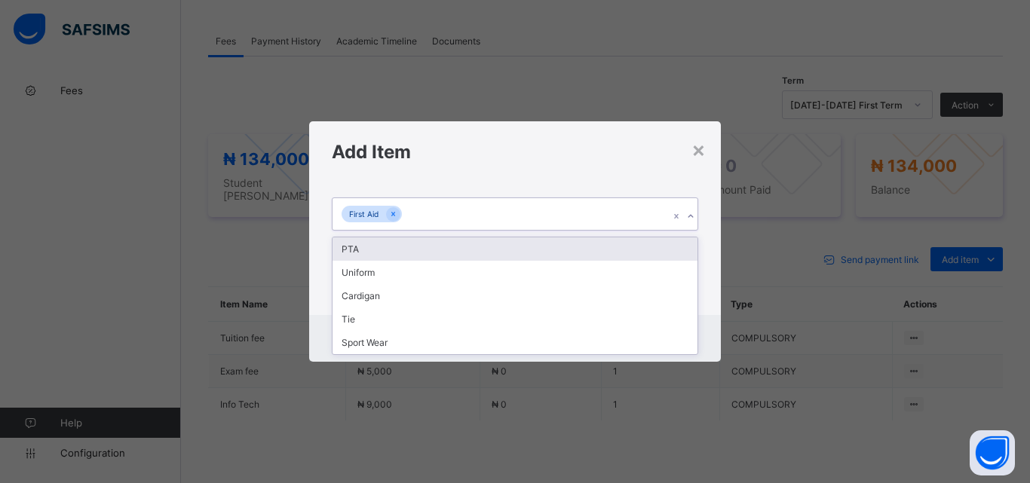
click at [686, 215] on icon at bounding box center [690, 216] width 9 height 15
click at [676, 250] on div "PTA" at bounding box center [515, 249] width 365 height 23
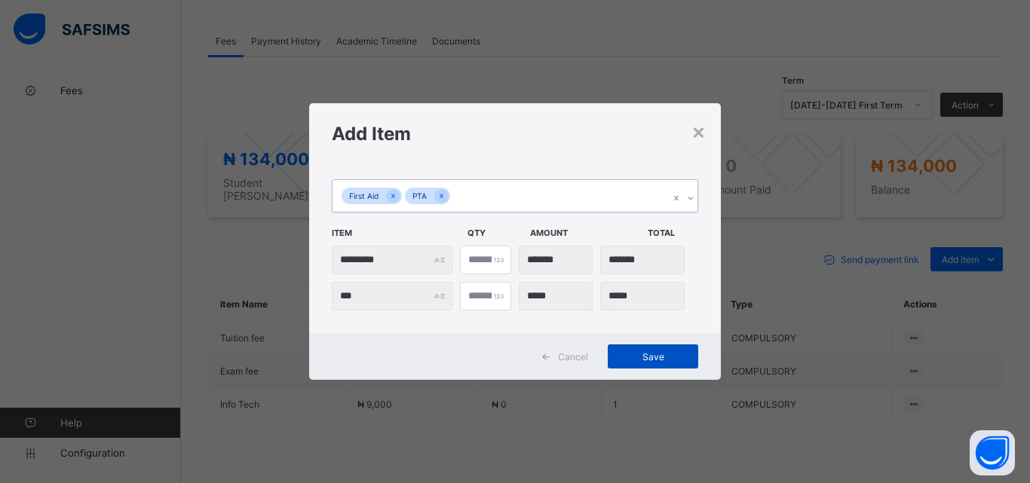
click at [649, 357] on span "Save" at bounding box center [653, 356] width 68 height 11
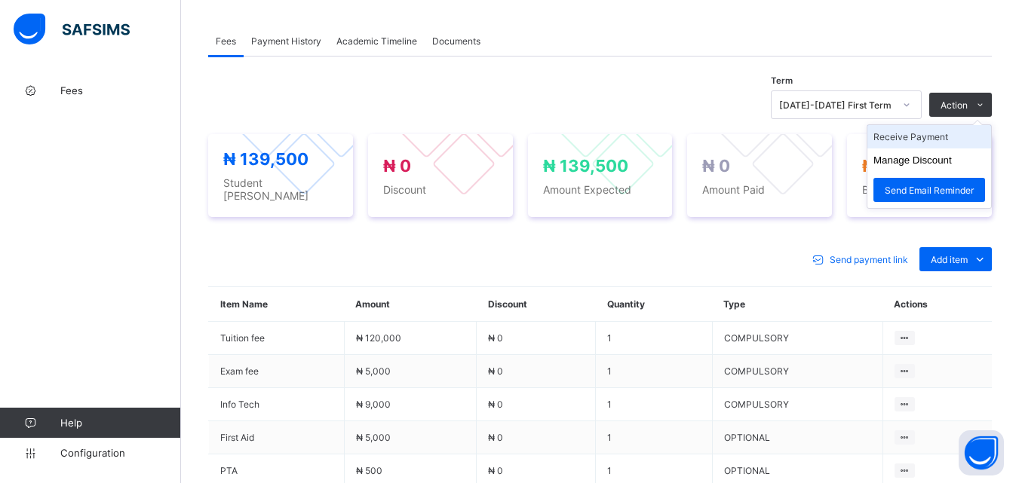
click at [940, 141] on li "Receive Payment" at bounding box center [929, 136] width 124 height 23
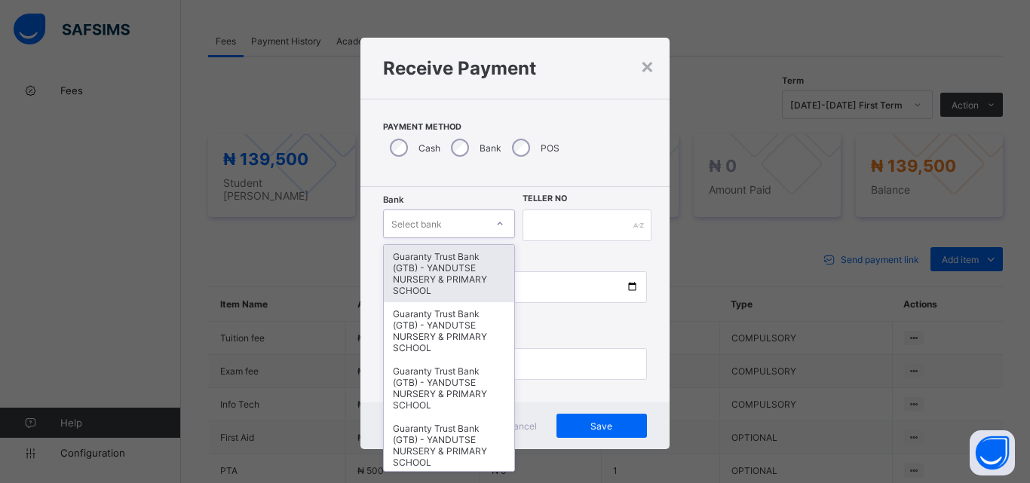
click at [488, 222] on div at bounding box center [500, 224] width 26 height 24
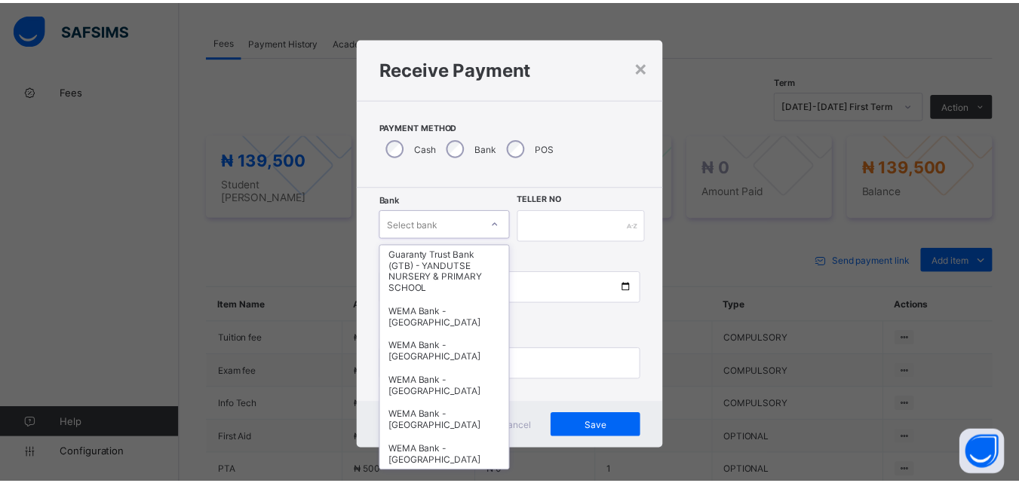
scroll to position [464, 0]
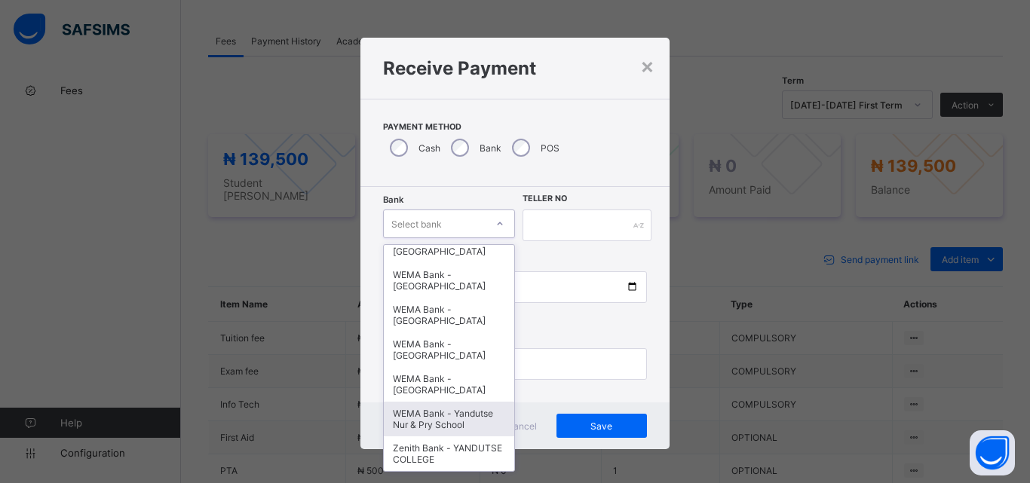
click at [447, 419] on div "WEMA Bank - Yandutse Nur & Pry School" at bounding box center [449, 419] width 130 height 35
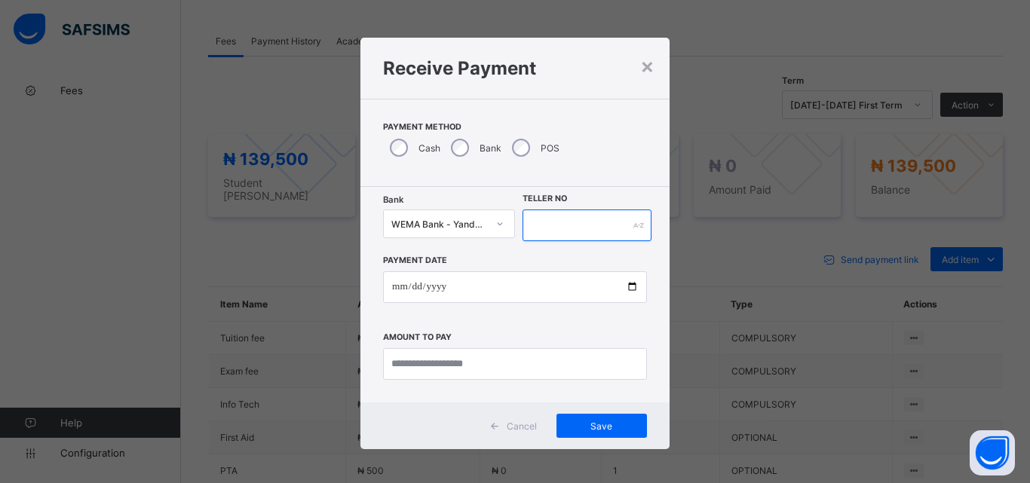
click at [546, 223] on input "text" at bounding box center [587, 226] width 129 height 32
type input "**********"
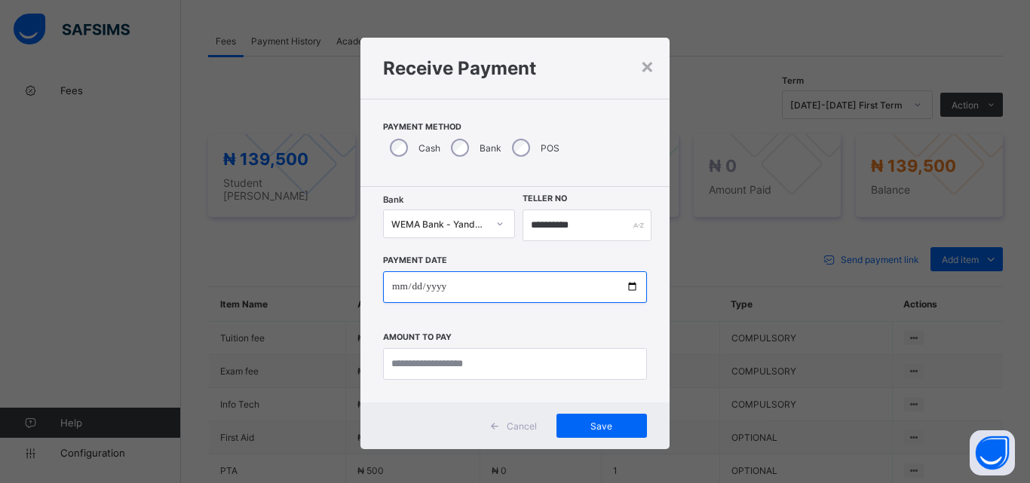
click at [632, 290] on input "date" at bounding box center [515, 288] width 264 height 32
type input "**********"
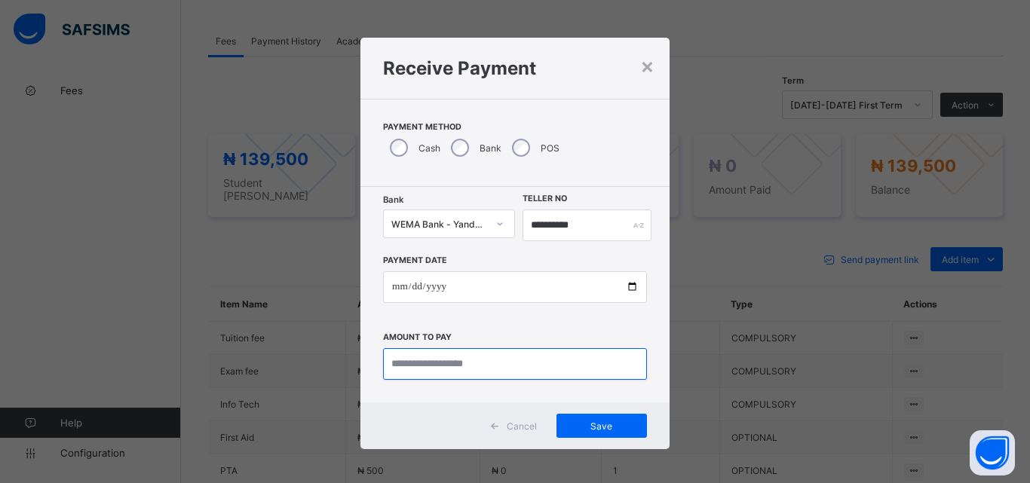
click at [523, 368] on input "currency" at bounding box center [515, 364] width 264 height 32
type input "*********"
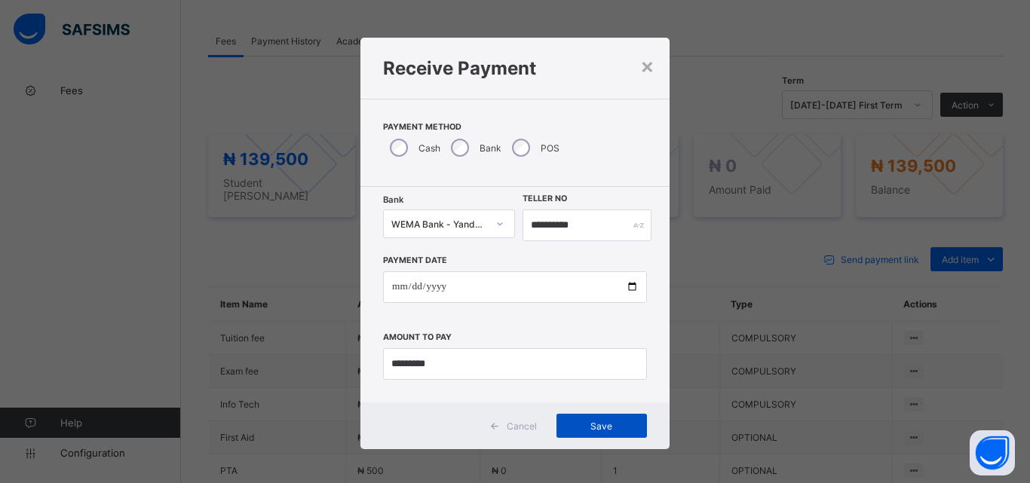
click at [589, 437] on div "Save" at bounding box center [602, 426] width 91 height 24
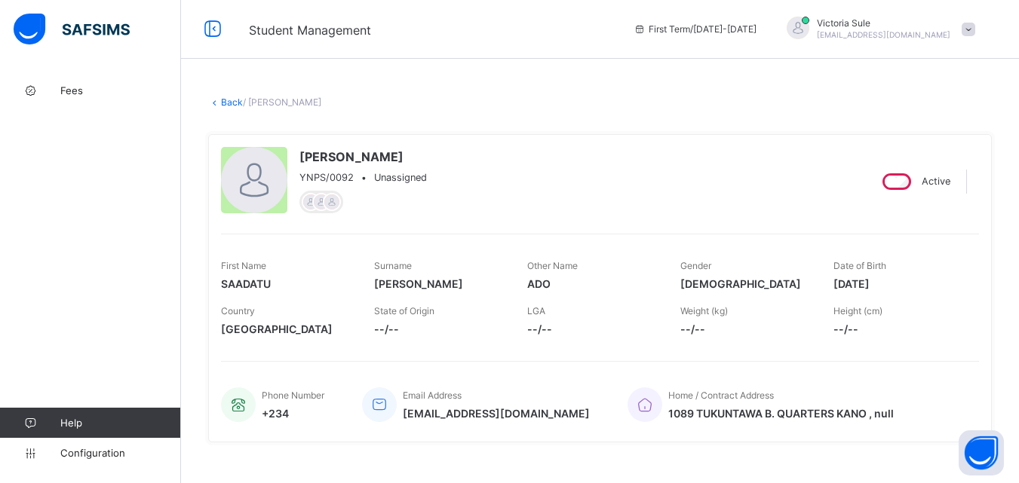
scroll to position [0, 0]
click at [229, 100] on link "Back" at bounding box center [232, 103] width 22 height 11
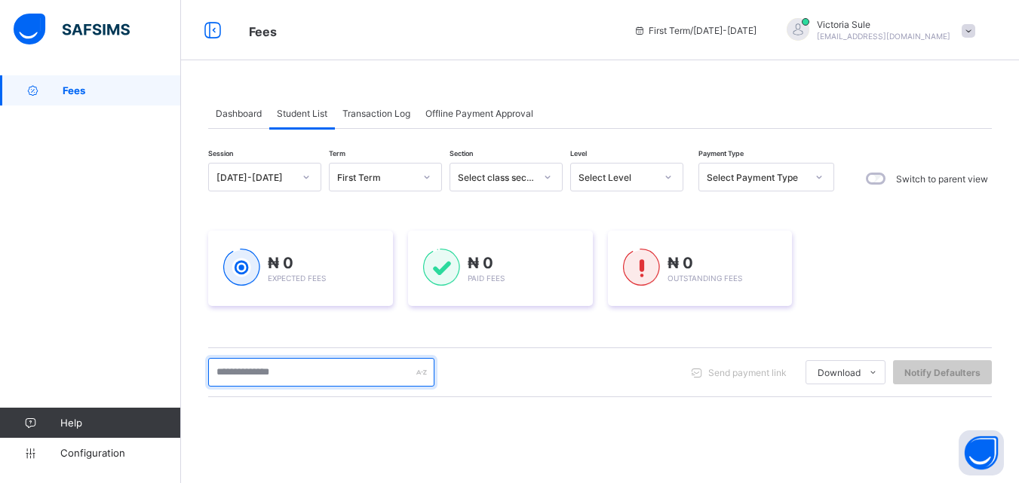
click at [255, 370] on input "text" at bounding box center [321, 372] width 226 height 29
type input "***"
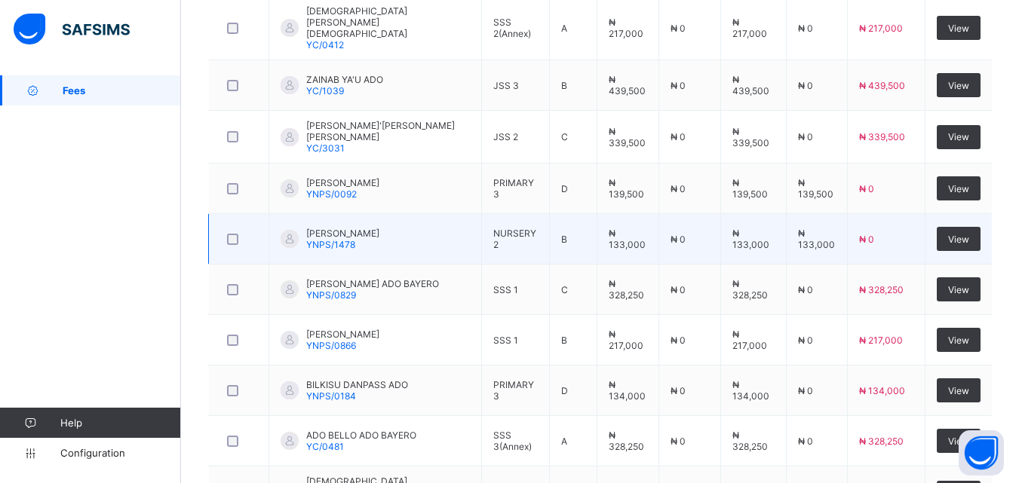
scroll to position [354, 0]
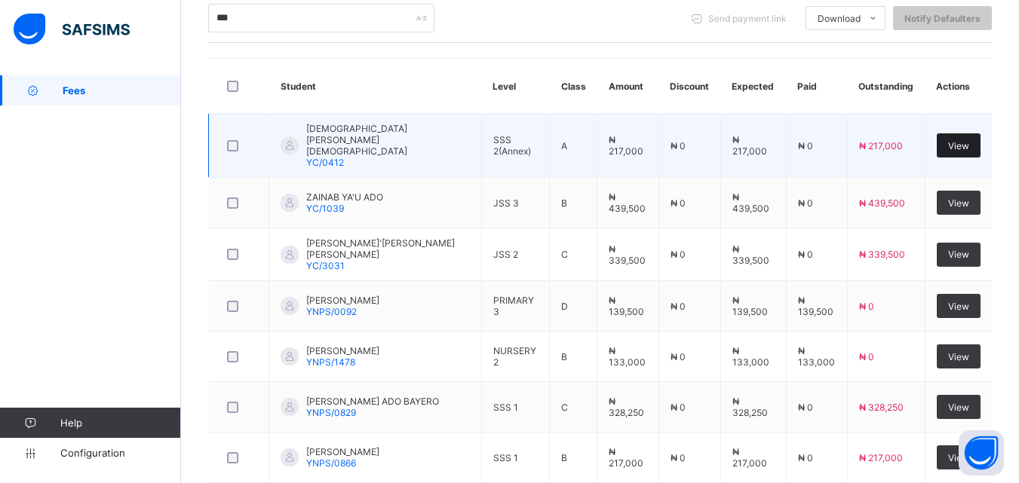
click at [975, 146] on div "View" at bounding box center [959, 146] width 44 height 24
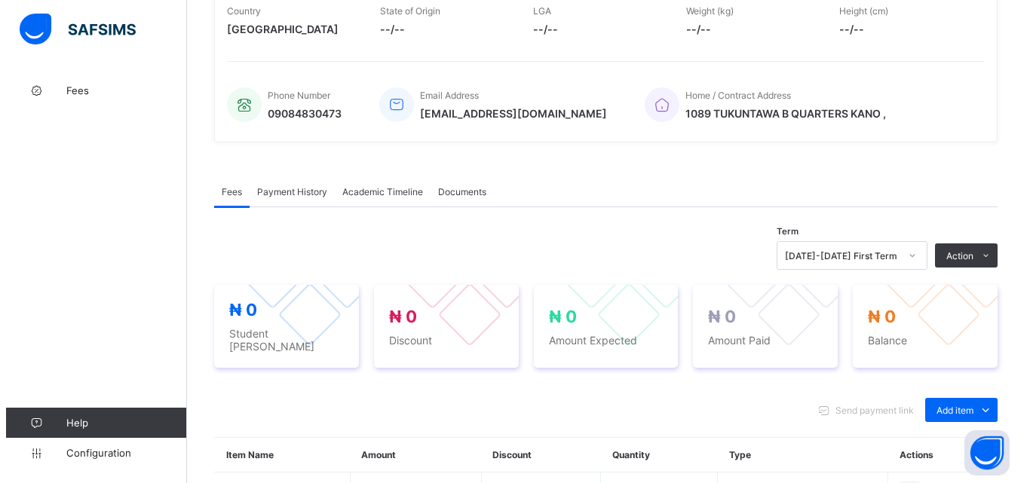
scroll to position [497, 0]
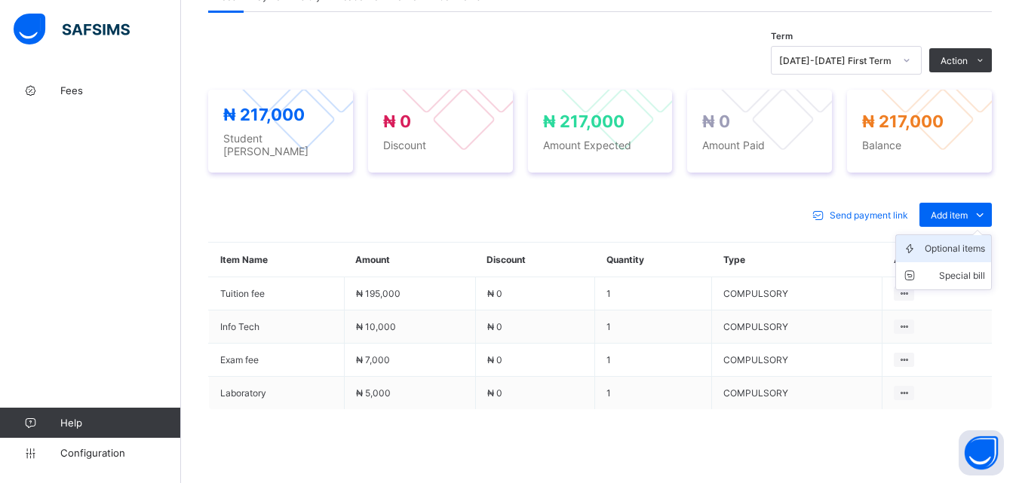
click at [941, 210] on span "Add item" at bounding box center [949, 215] width 37 height 11
click at [959, 245] on div "Optional items" at bounding box center [955, 248] width 60 height 15
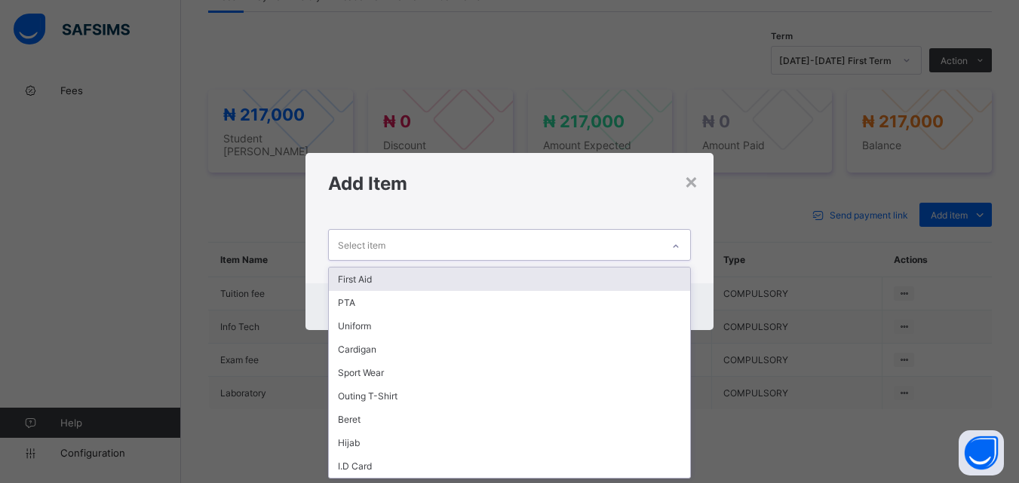
click at [679, 241] on icon at bounding box center [675, 246] width 9 height 15
click at [663, 277] on div "First Aid" at bounding box center [509, 279] width 361 height 23
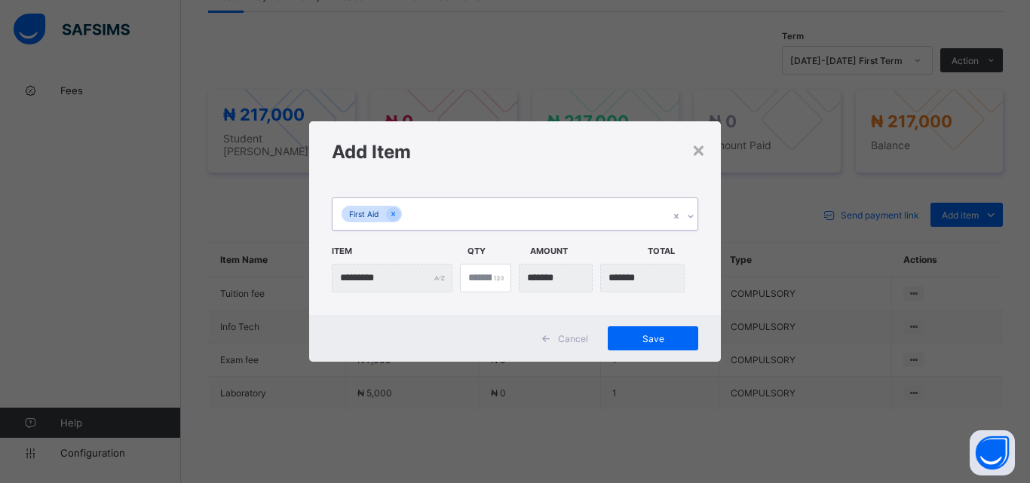
click at [688, 213] on icon at bounding box center [690, 216] width 9 height 15
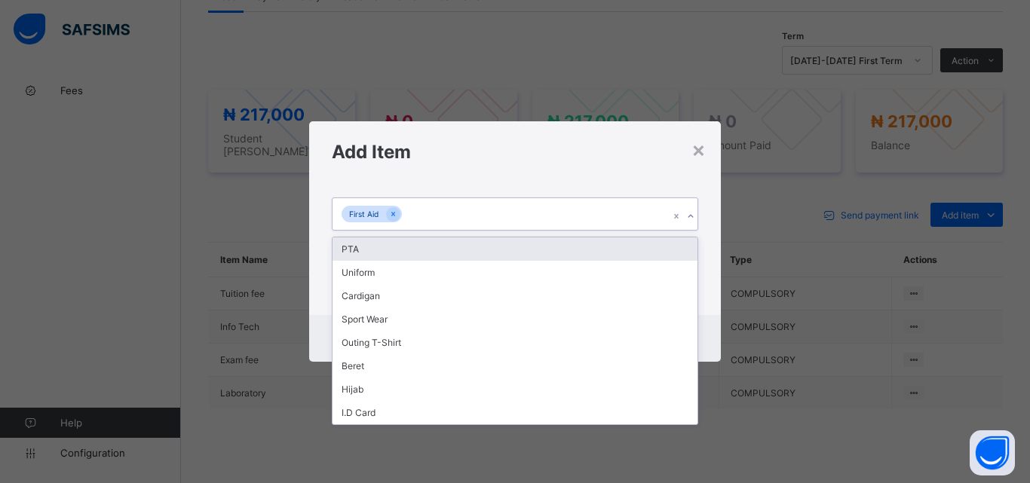
click at [675, 247] on div "PTA" at bounding box center [515, 249] width 365 height 23
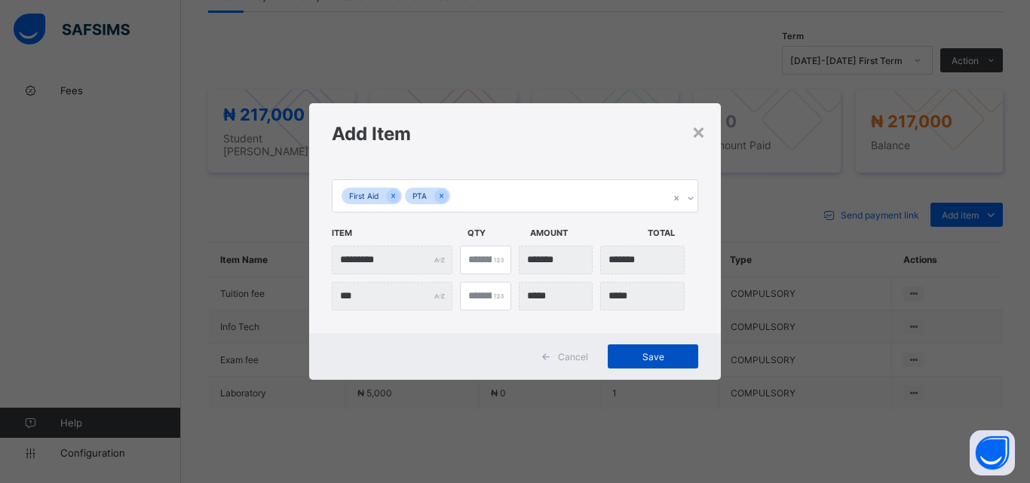
click at [646, 354] on span "Save" at bounding box center [653, 356] width 68 height 11
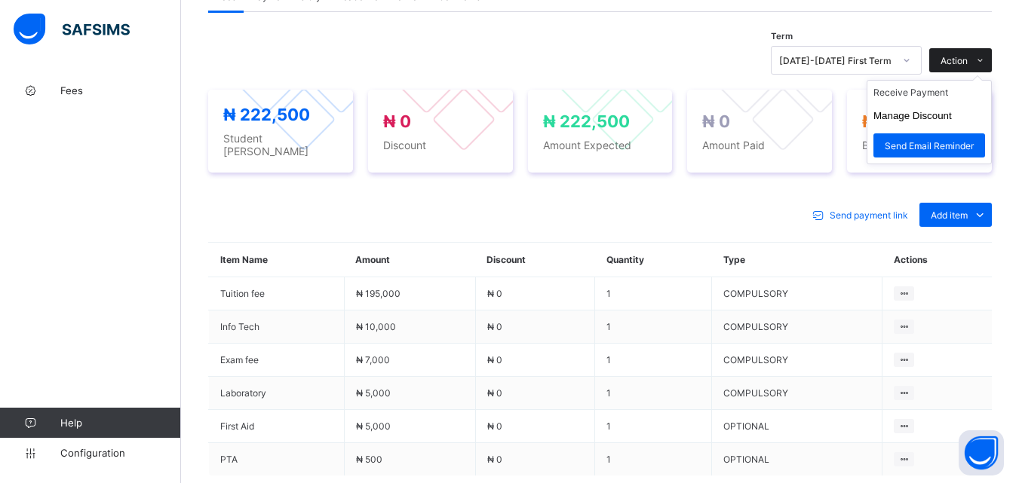
click at [983, 61] on span at bounding box center [980, 60] width 24 height 24
click at [916, 97] on li "Receive Payment" at bounding box center [929, 92] width 124 height 23
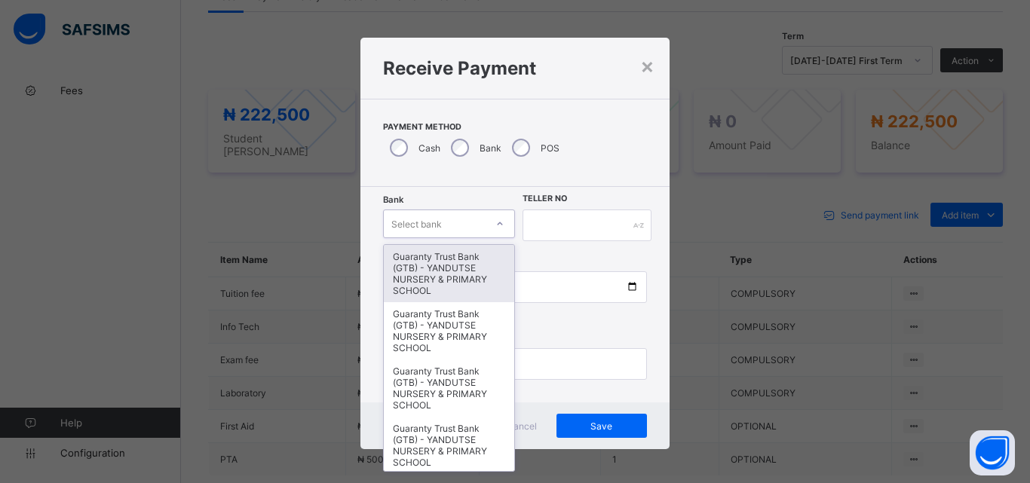
click at [496, 219] on icon at bounding box center [500, 223] width 9 height 15
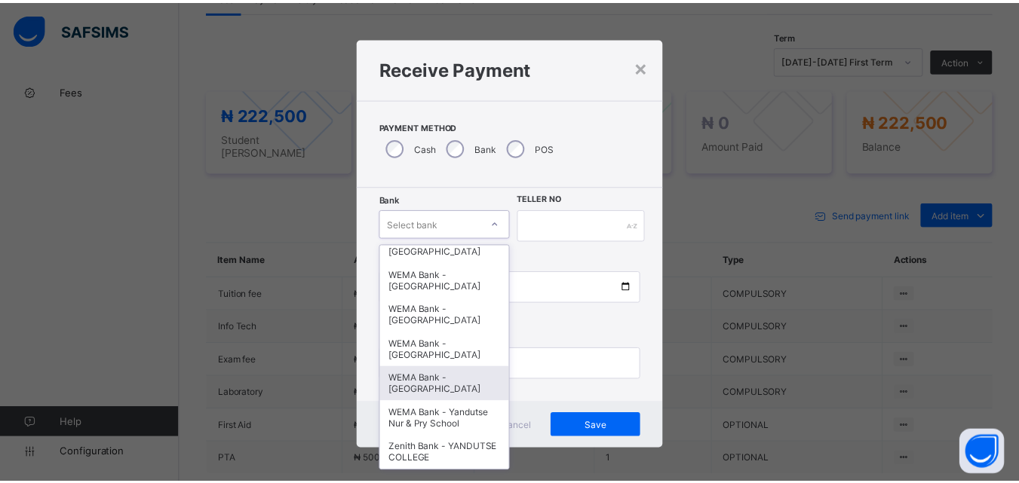
scroll to position [464, 0]
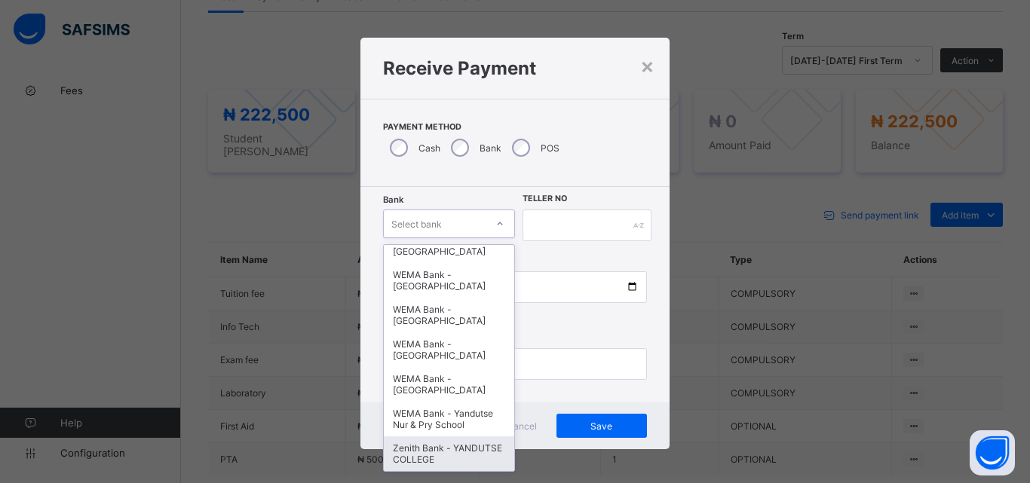
click at [434, 458] on div "Zenith Bank - YANDUTSE COLLEGE" at bounding box center [449, 454] width 130 height 35
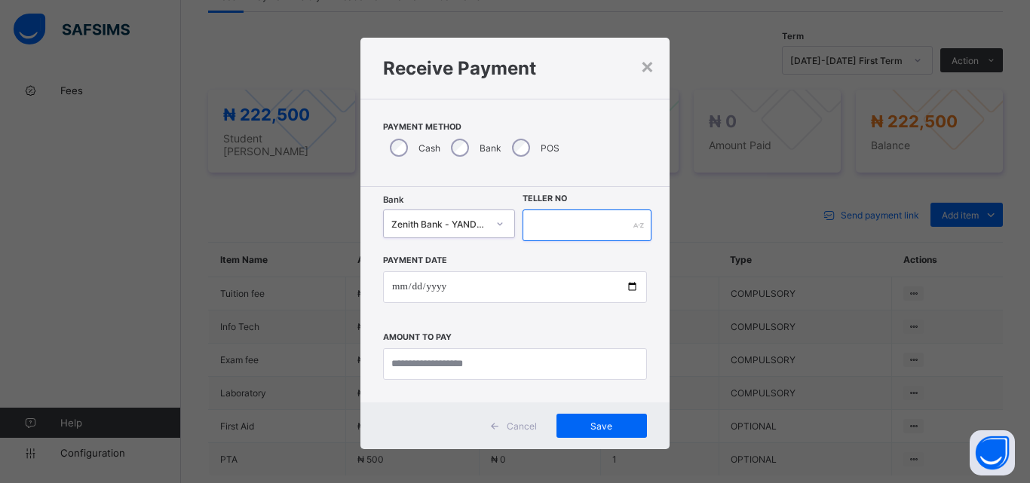
click at [585, 228] on input "text" at bounding box center [587, 226] width 129 height 32
type input "**********"
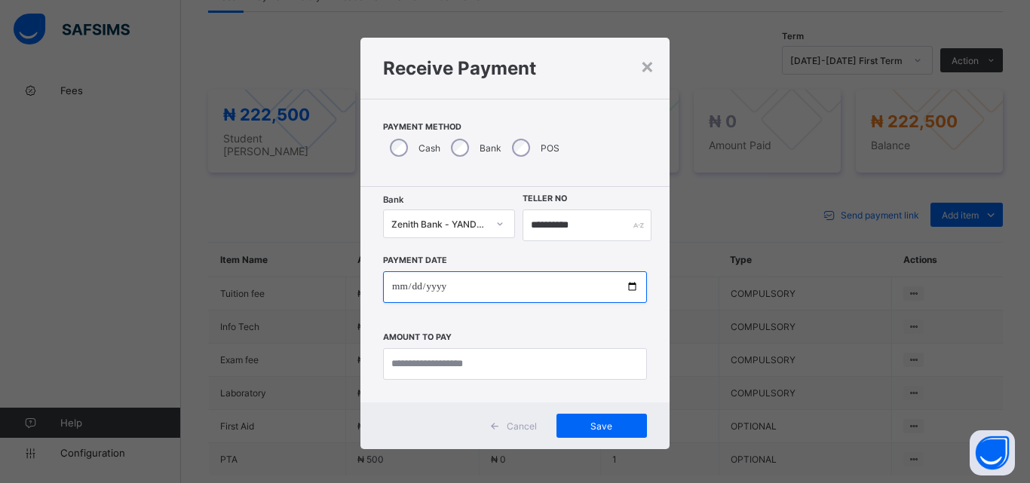
click at [630, 284] on input "date" at bounding box center [515, 288] width 264 height 32
type input "**********"
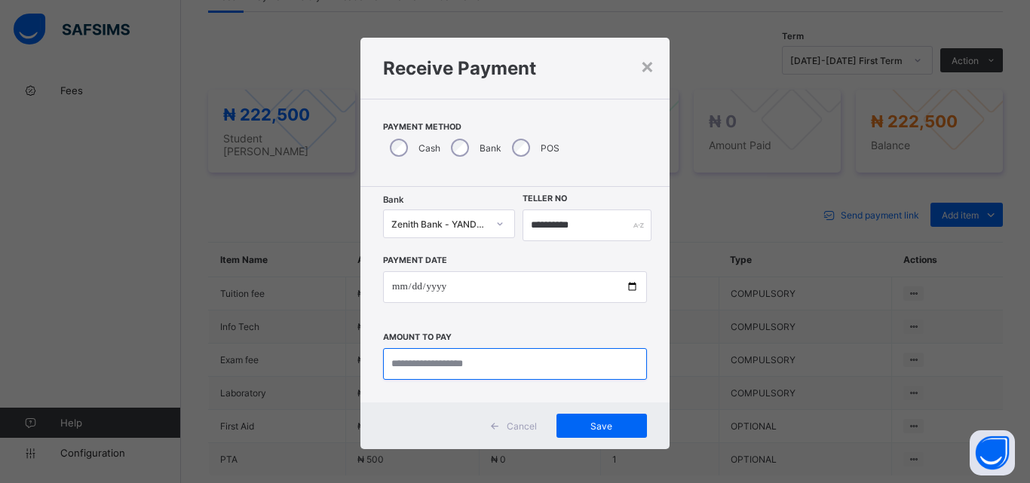
click at [416, 364] on input "currency" at bounding box center [515, 364] width 264 height 32
type input "*********"
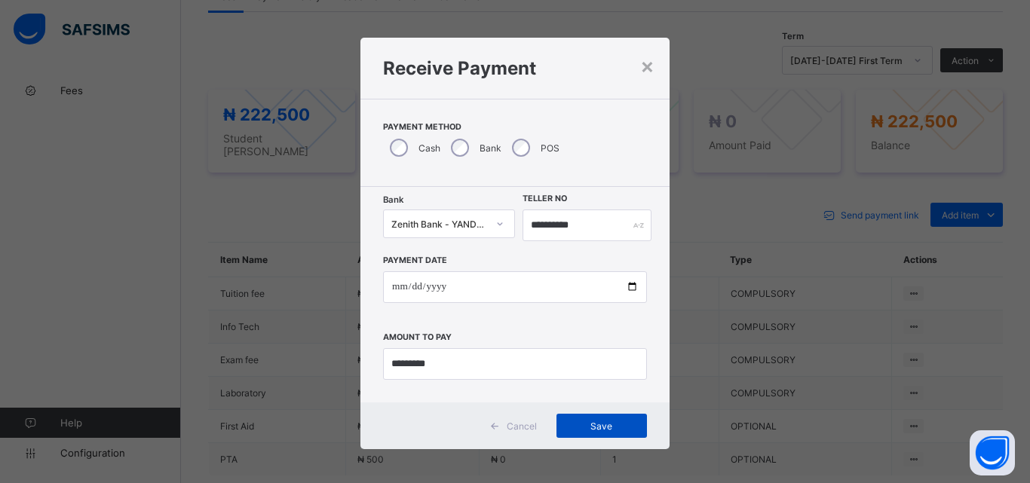
click at [625, 431] on span "Save" at bounding box center [602, 426] width 68 height 11
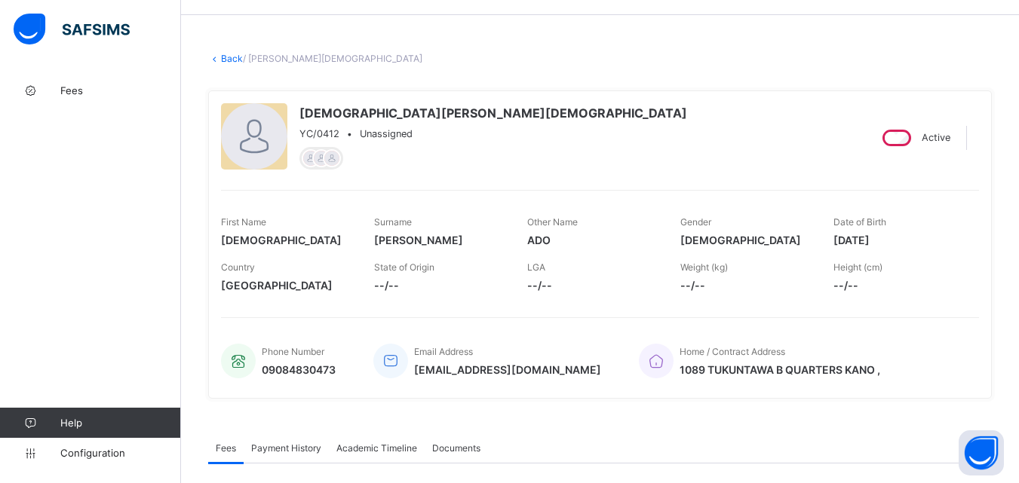
scroll to position [0, 0]
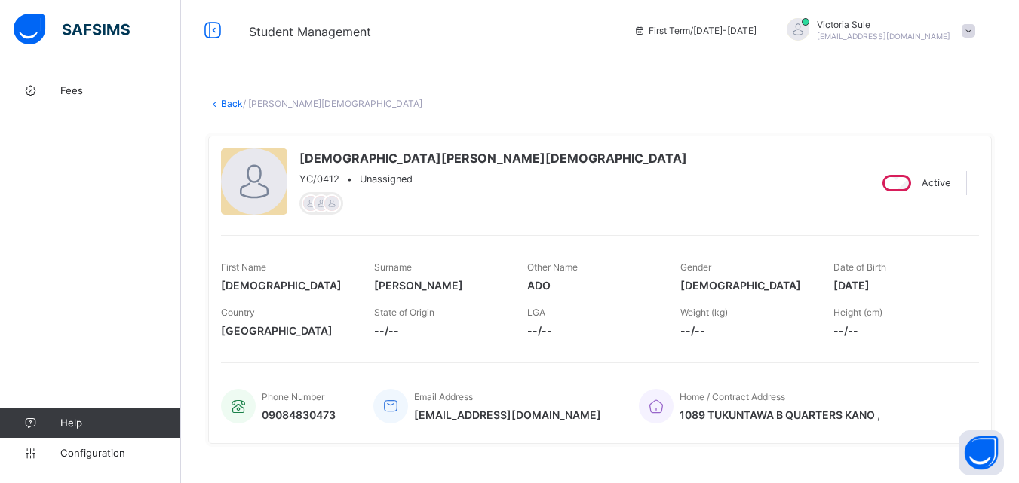
click at [232, 100] on link "Back" at bounding box center [232, 103] width 22 height 11
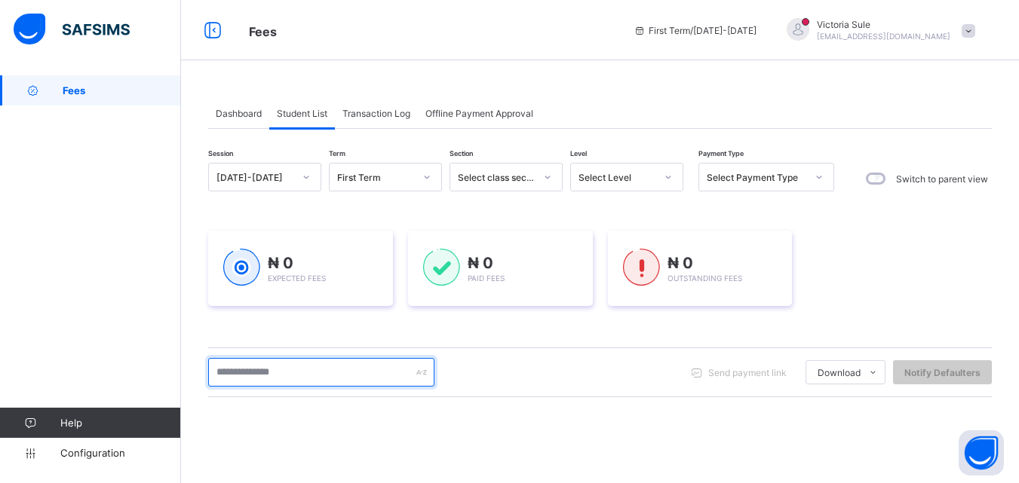
click at [334, 379] on input "text" at bounding box center [321, 372] width 226 height 29
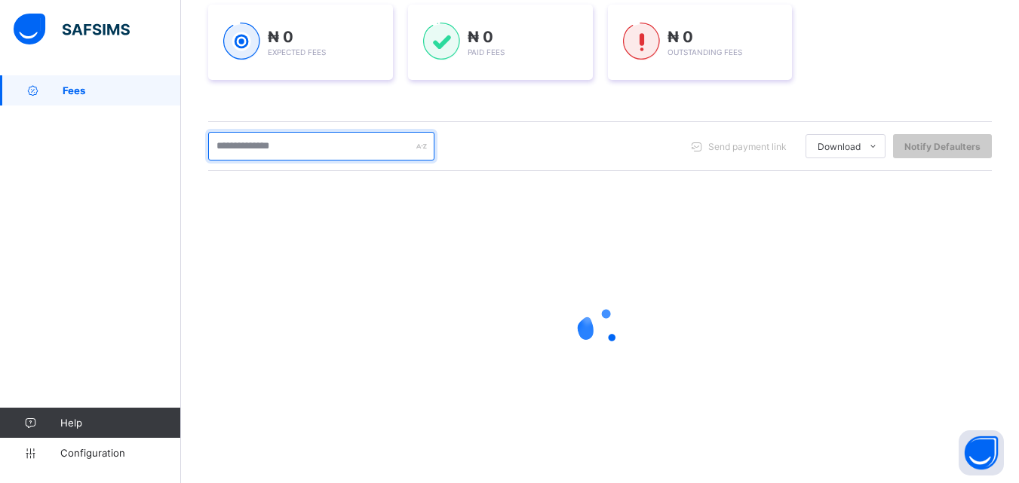
click at [275, 149] on input "text" at bounding box center [321, 146] width 226 height 29
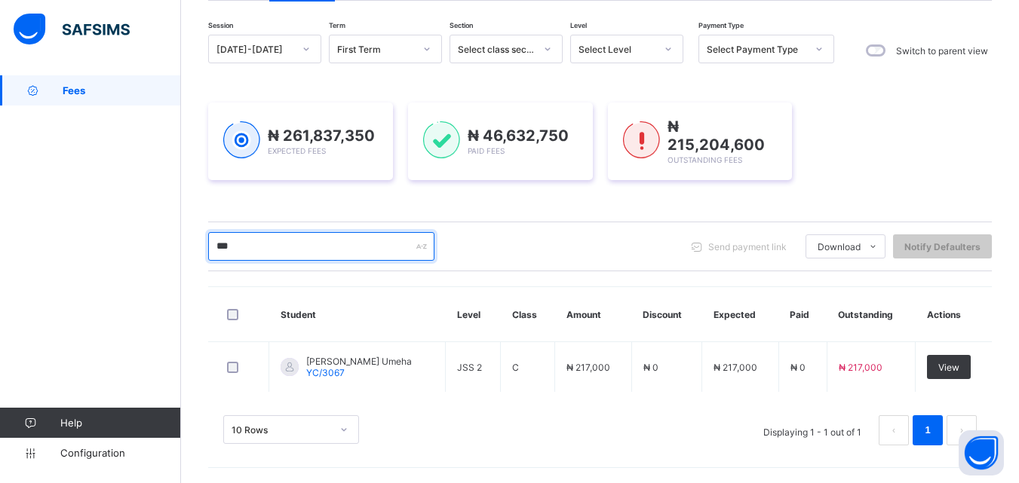
type input "****"
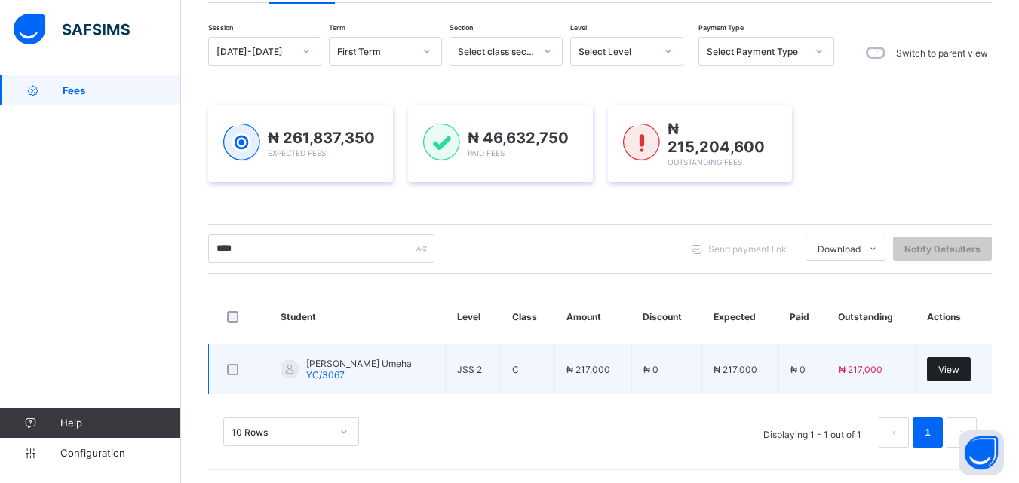
click at [958, 369] on span "View" at bounding box center [948, 369] width 21 height 11
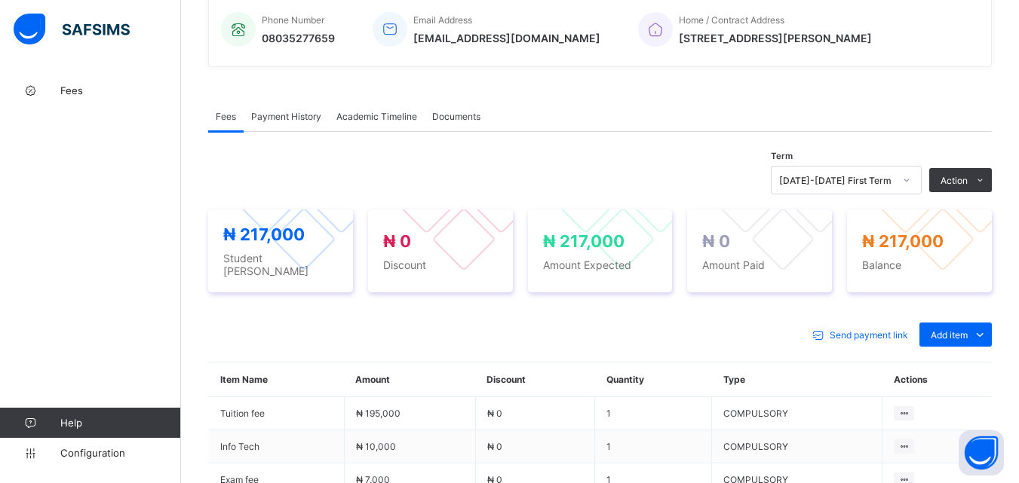
scroll to position [575, 0]
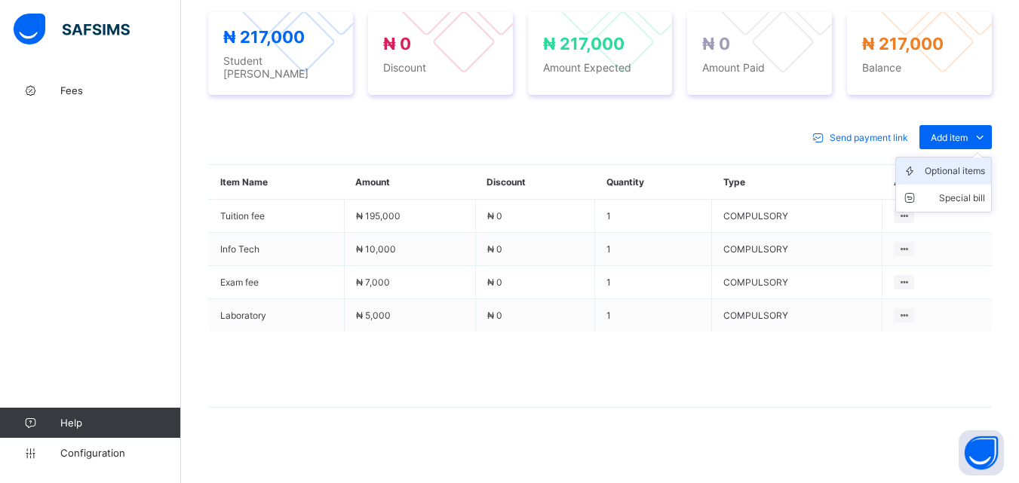
click at [967, 164] on div "Optional items" at bounding box center [955, 171] width 60 height 15
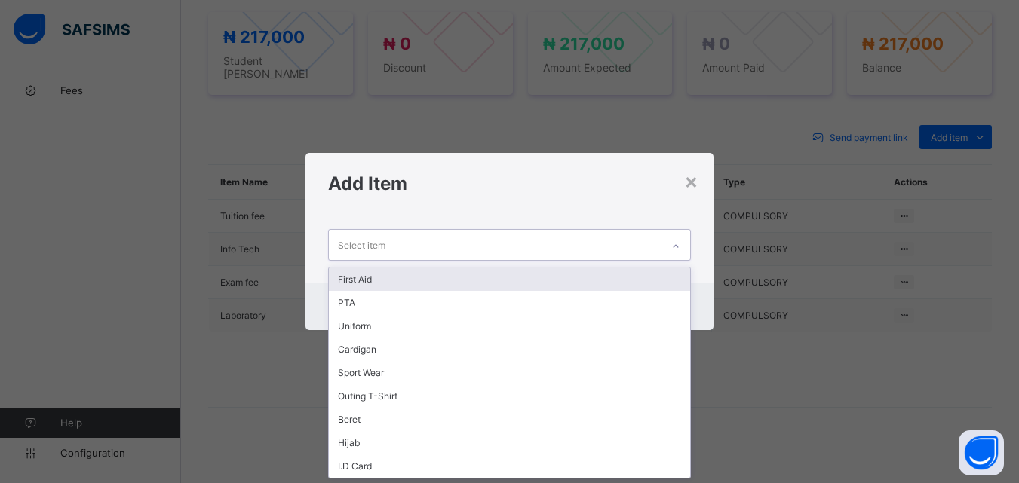
click at [674, 241] on icon at bounding box center [675, 246] width 9 height 15
click at [664, 280] on div "First Aid" at bounding box center [509, 279] width 361 height 23
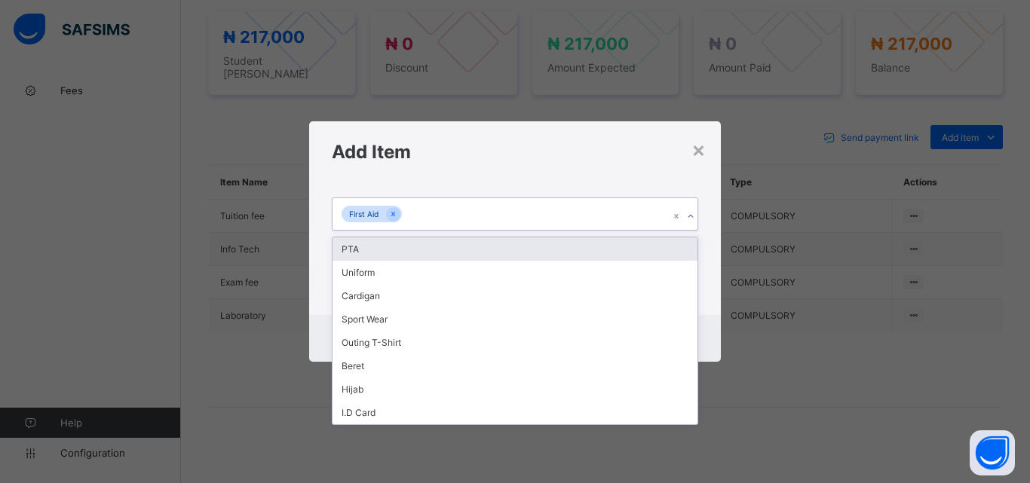
click at [691, 213] on icon at bounding box center [690, 216] width 9 height 15
click at [686, 248] on div "PTA" at bounding box center [515, 249] width 365 height 23
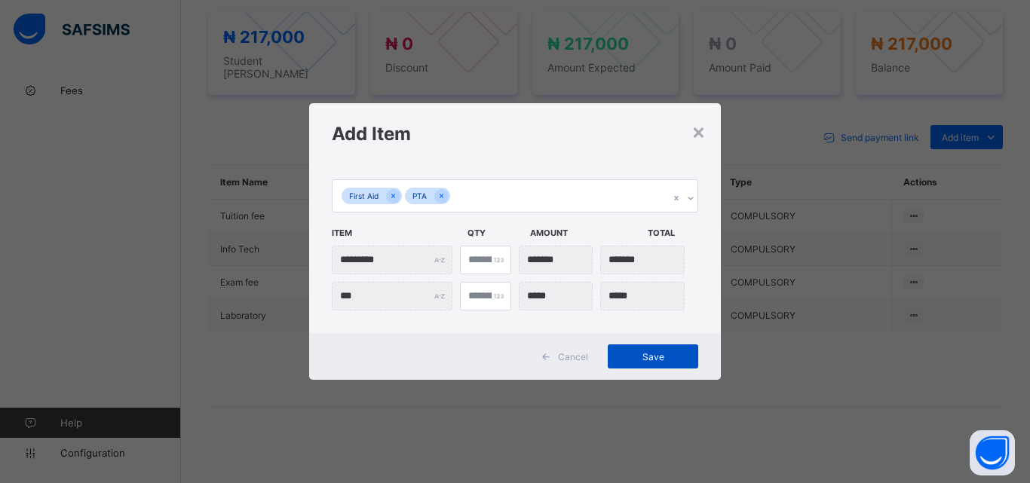
click at [655, 357] on span "Save" at bounding box center [653, 356] width 68 height 11
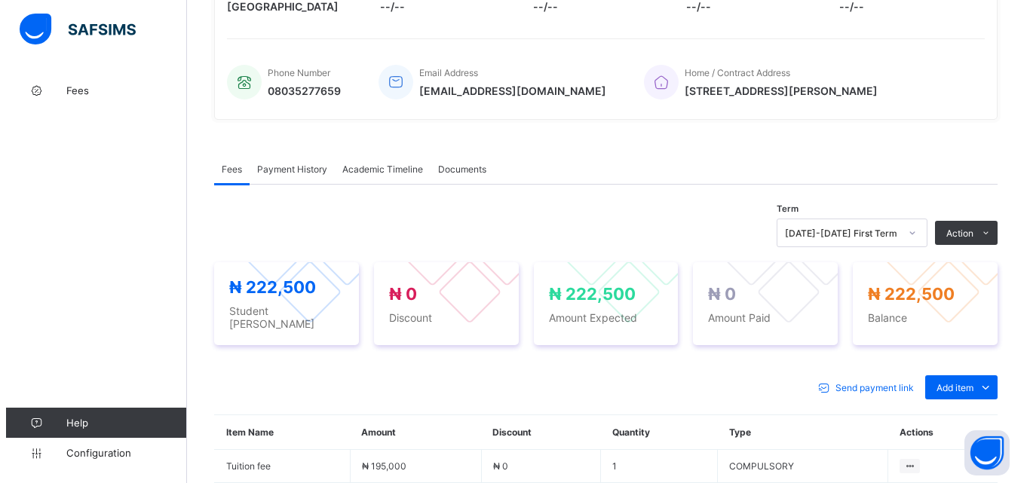
scroll to position [198, 0]
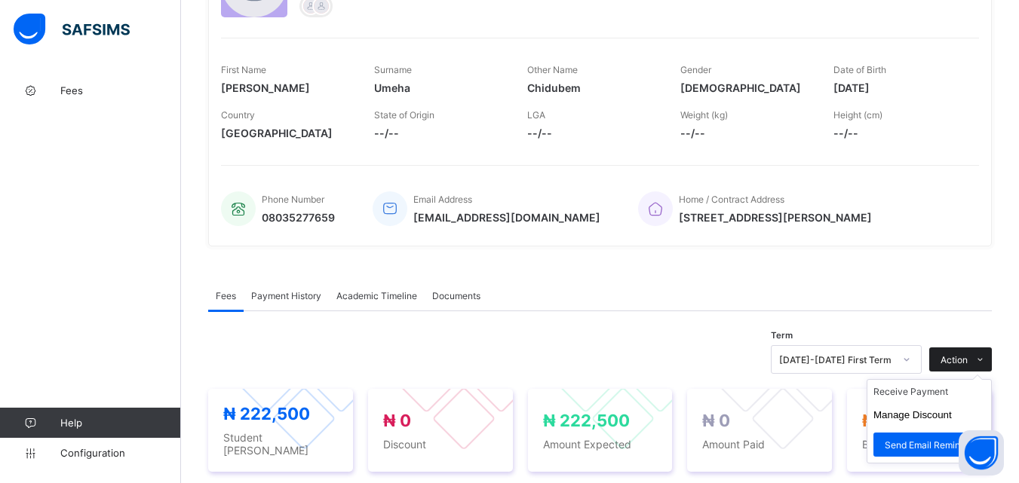
click at [960, 364] on span "Action" at bounding box center [954, 359] width 27 height 11
click at [940, 399] on li "Receive Payment" at bounding box center [929, 391] width 124 height 23
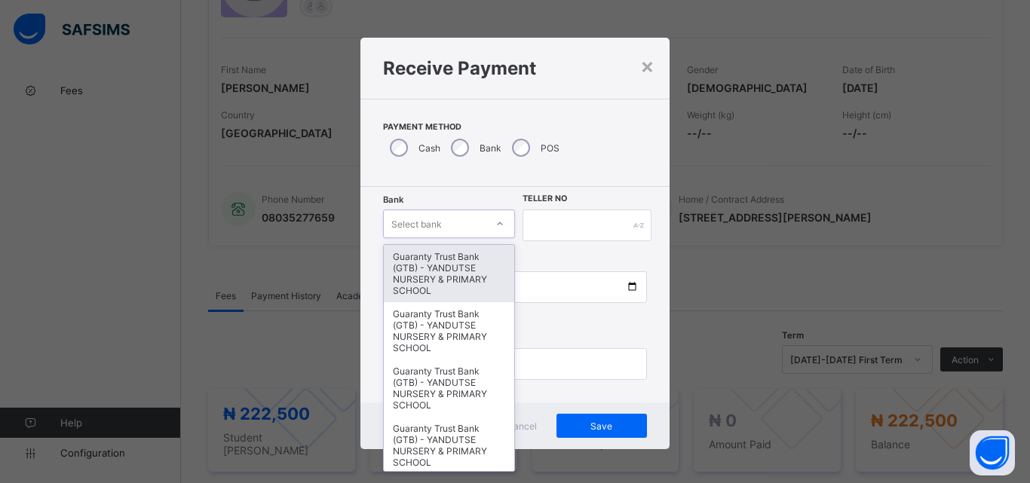
click at [463, 220] on div "Select bank" at bounding box center [435, 223] width 102 height 21
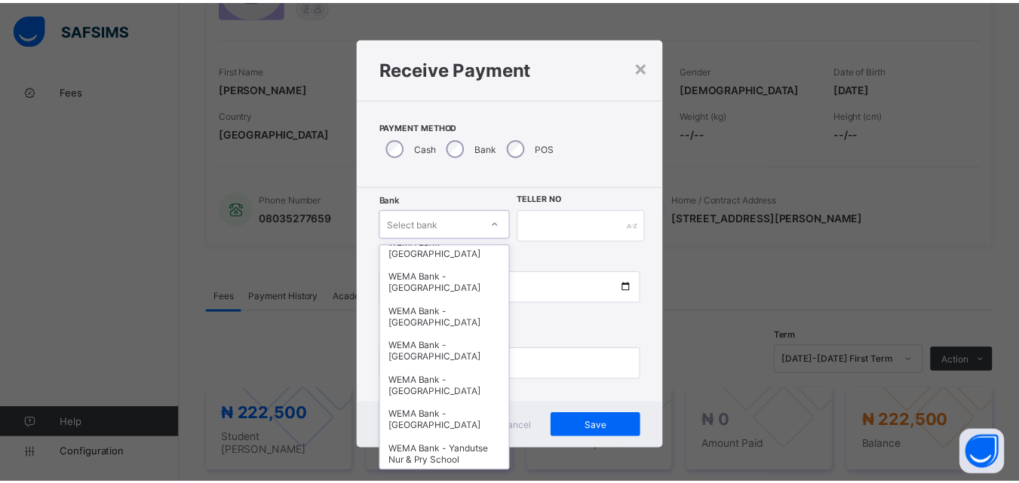
scroll to position [464, 0]
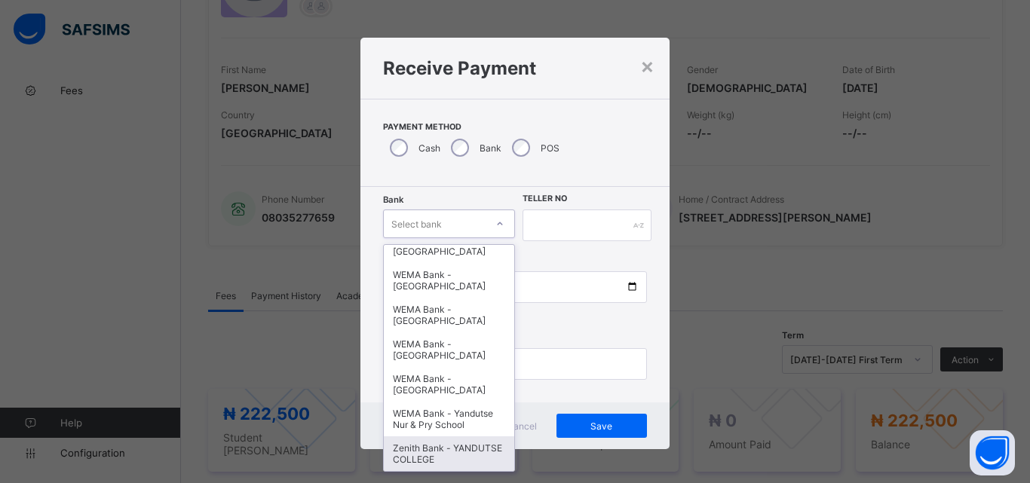
click at [439, 462] on div "Zenith Bank - YANDUTSE COLLEGE" at bounding box center [449, 454] width 130 height 35
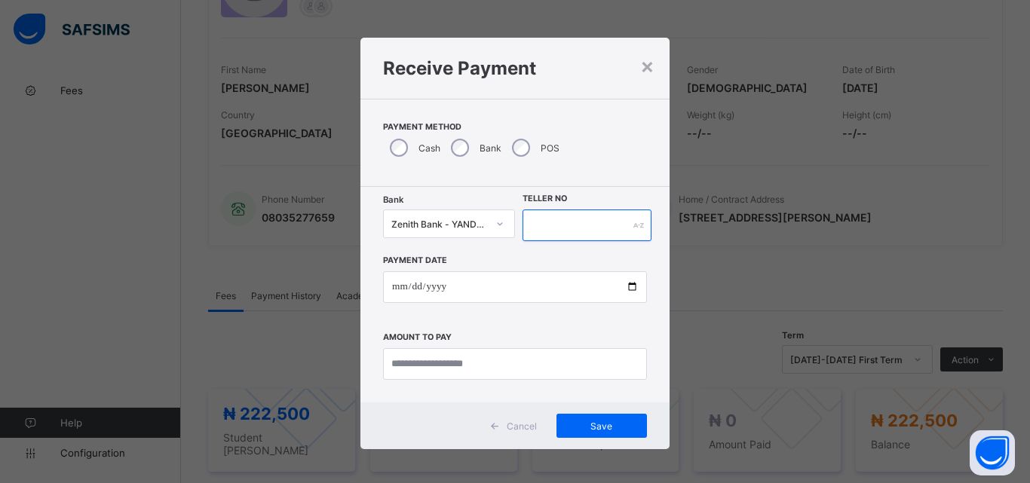
click at [561, 232] on input "text" at bounding box center [587, 226] width 129 height 32
type input "**********"
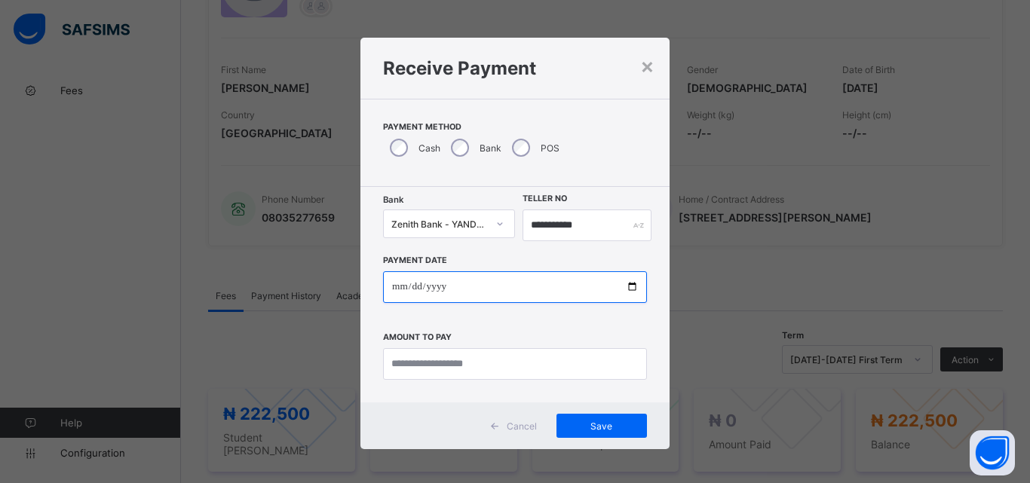
click at [625, 287] on input "date" at bounding box center [515, 288] width 264 height 32
type input "**********"
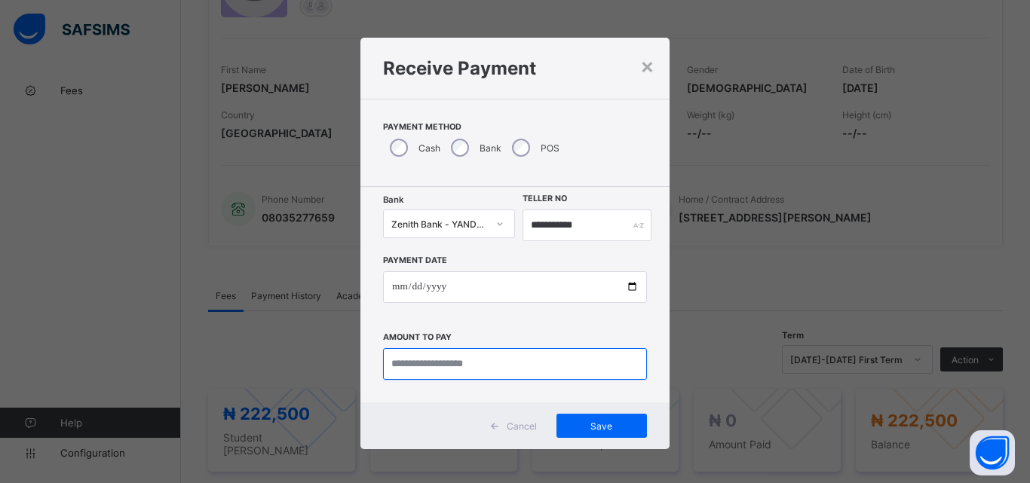
click at [428, 370] on input "currency" at bounding box center [515, 364] width 264 height 32
type input "*********"
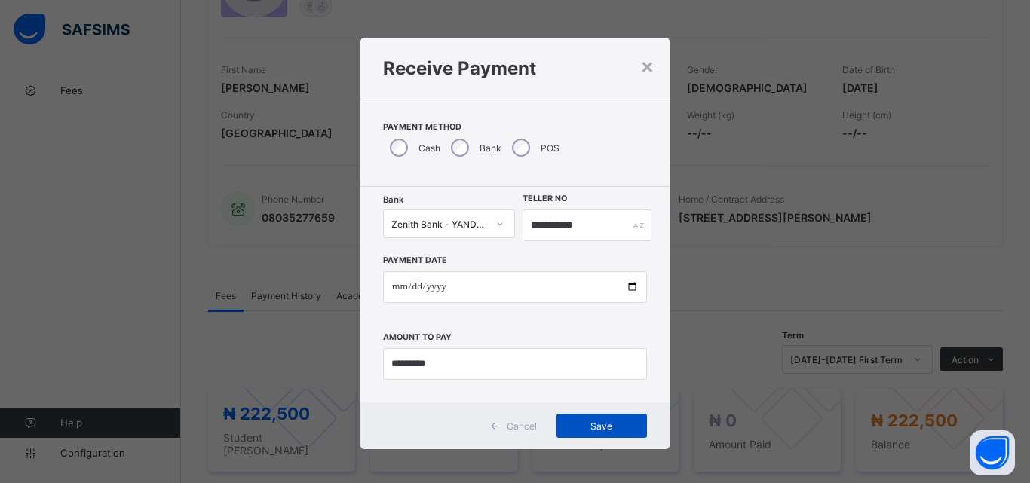
click at [588, 421] on span "Save" at bounding box center [602, 426] width 68 height 11
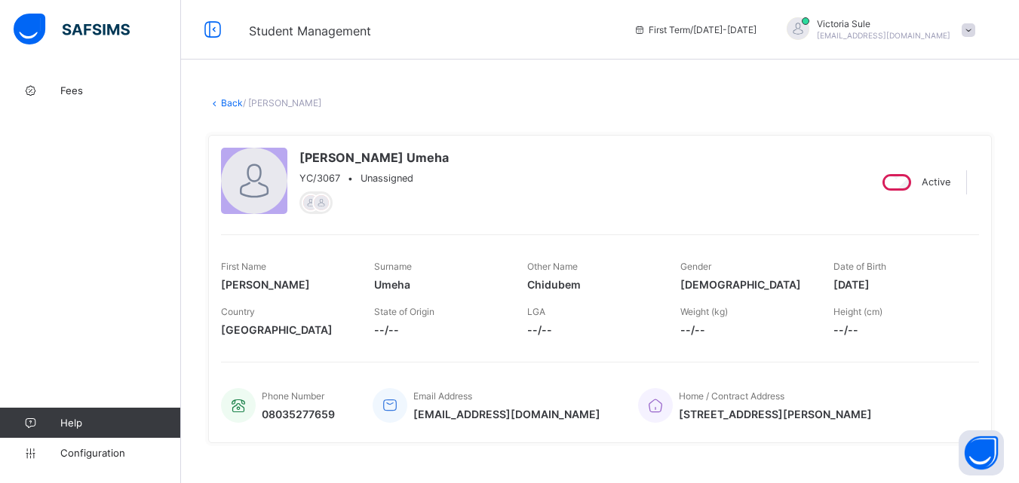
scroll to position [0, 0]
click at [227, 103] on link "Back" at bounding box center [232, 103] width 22 height 11
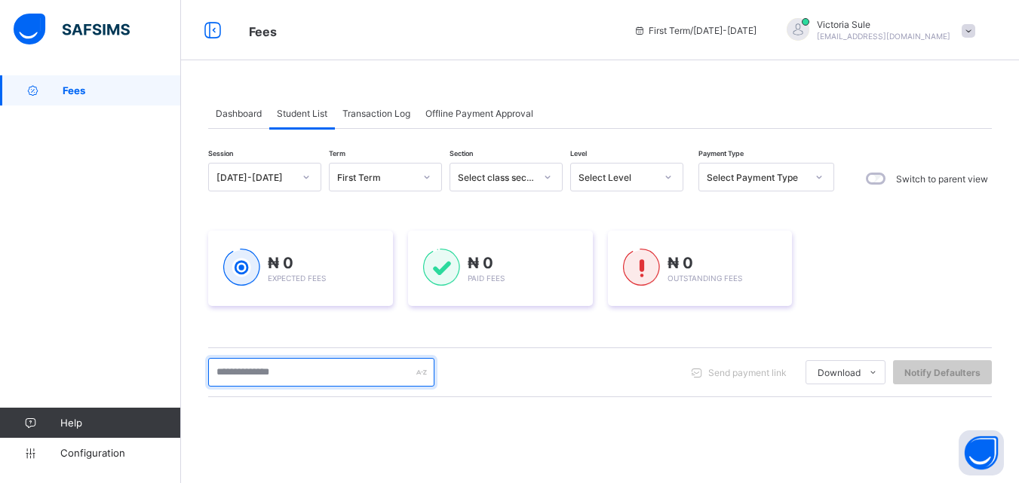
click at [297, 370] on input "text" at bounding box center [321, 372] width 226 height 29
type input "******"
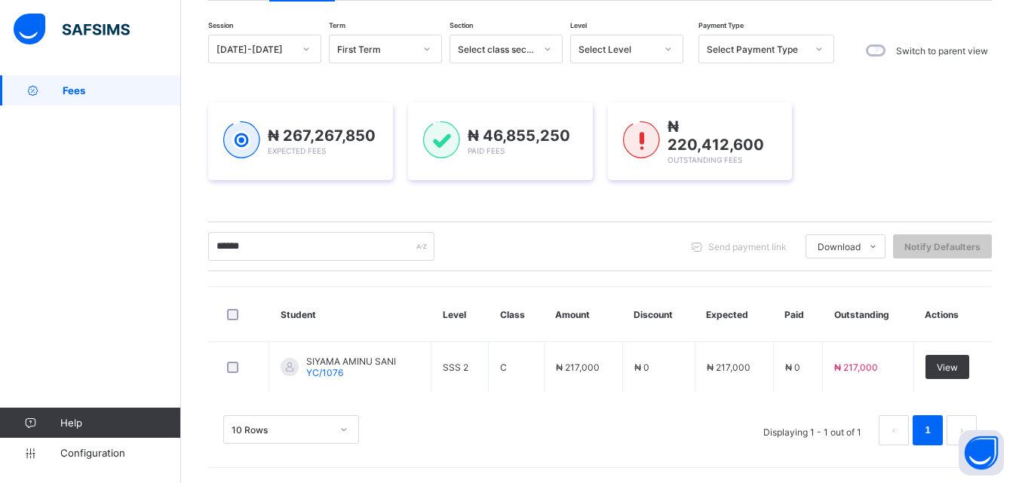
scroll to position [126, 0]
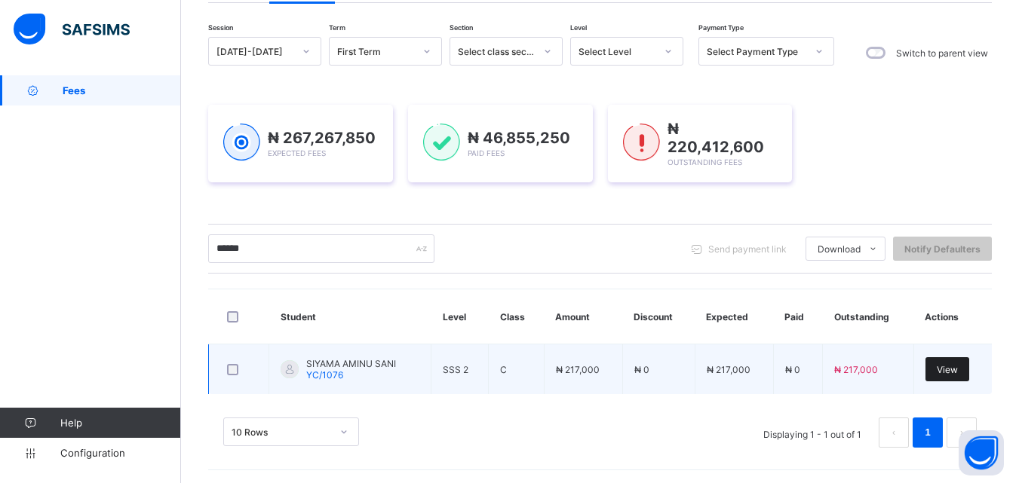
click at [953, 364] on span "View" at bounding box center [947, 369] width 21 height 11
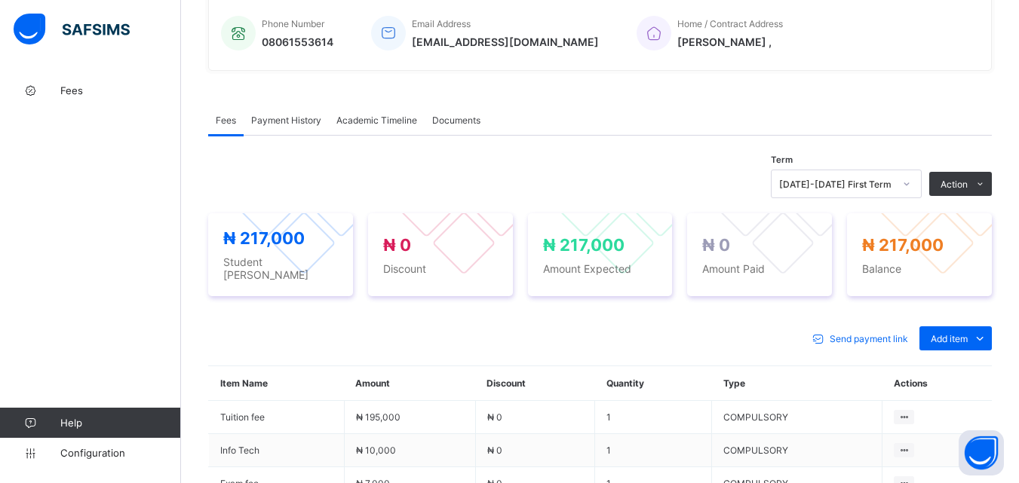
scroll to position [377, 0]
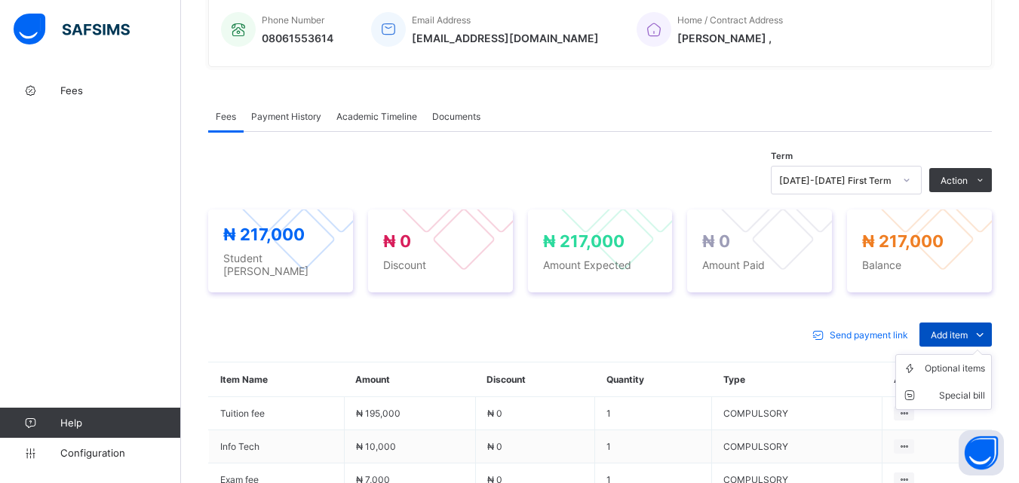
click at [955, 330] on span "Add item" at bounding box center [949, 335] width 37 height 11
click at [962, 361] on div "Optional items" at bounding box center [955, 368] width 60 height 15
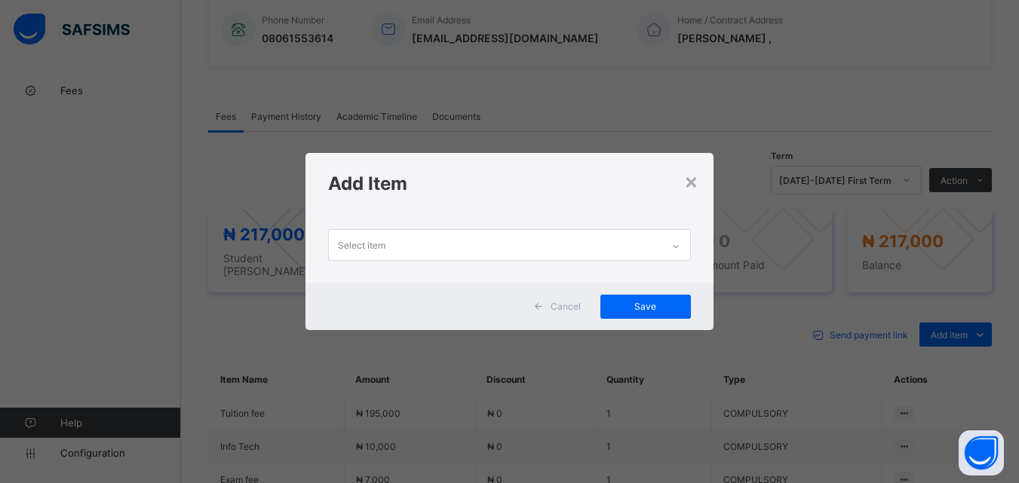
click at [661, 239] on div "Select item" at bounding box center [495, 244] width 332 height 29
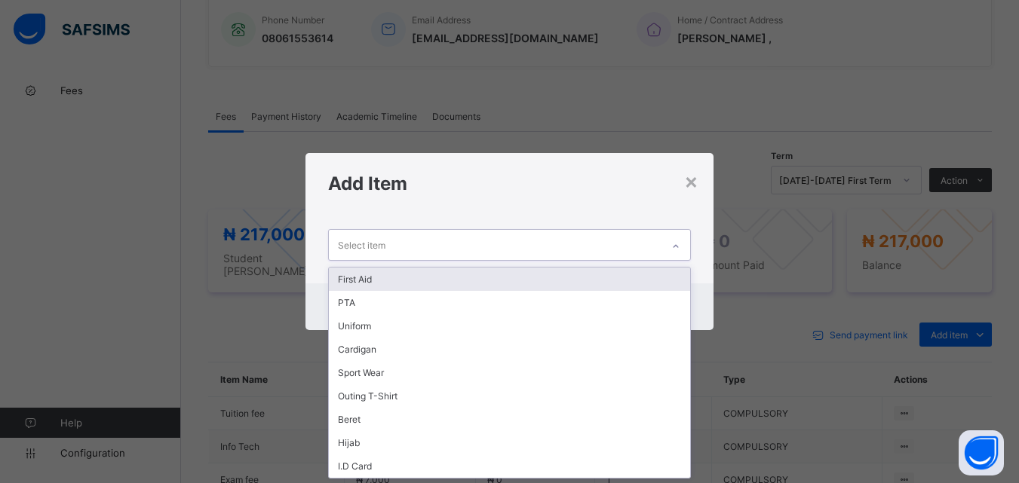
click at [648, 279] on div "First Aid" at bounding box center [509, 279] width 361 height 23
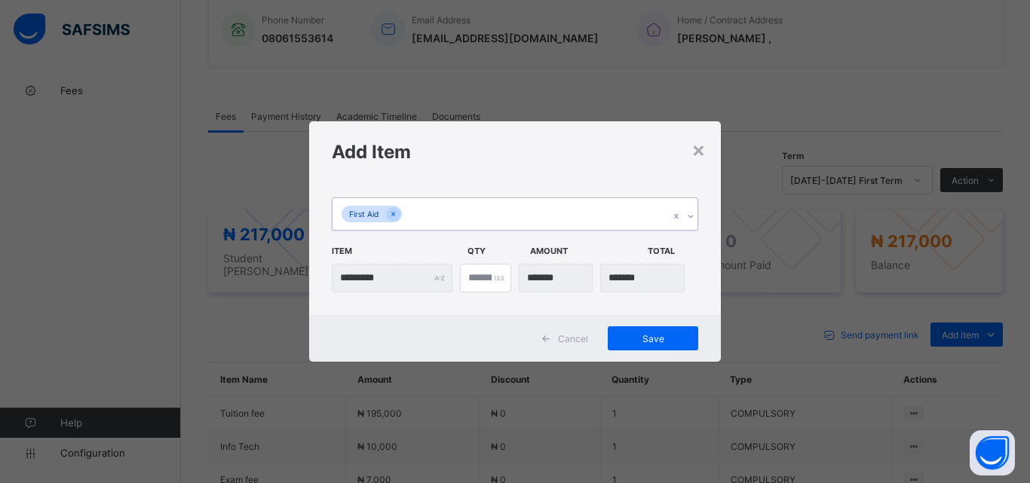
click at [692, 209] on div at bounding box center [690, 216] width 14 height 24
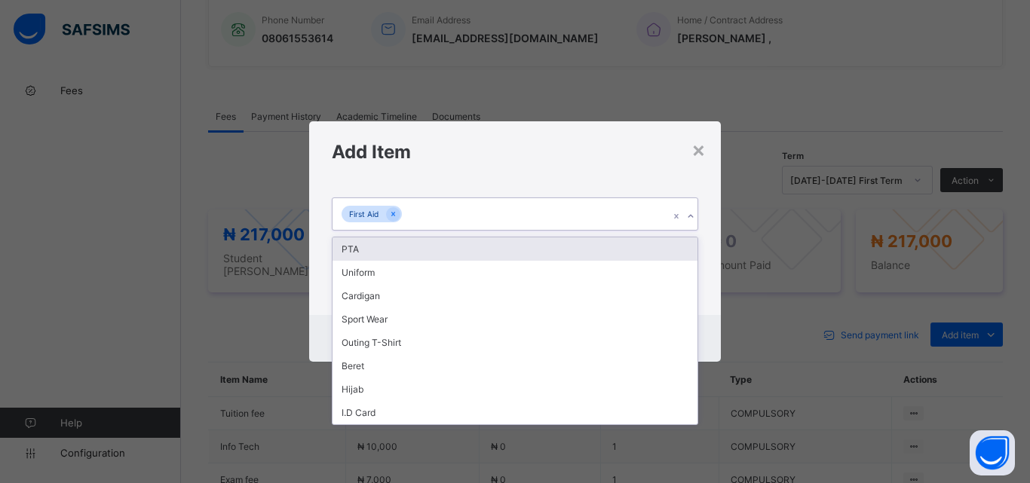
click at [671, 255] on div "PTA" at bounding box center [515, 249] width 365 height 23
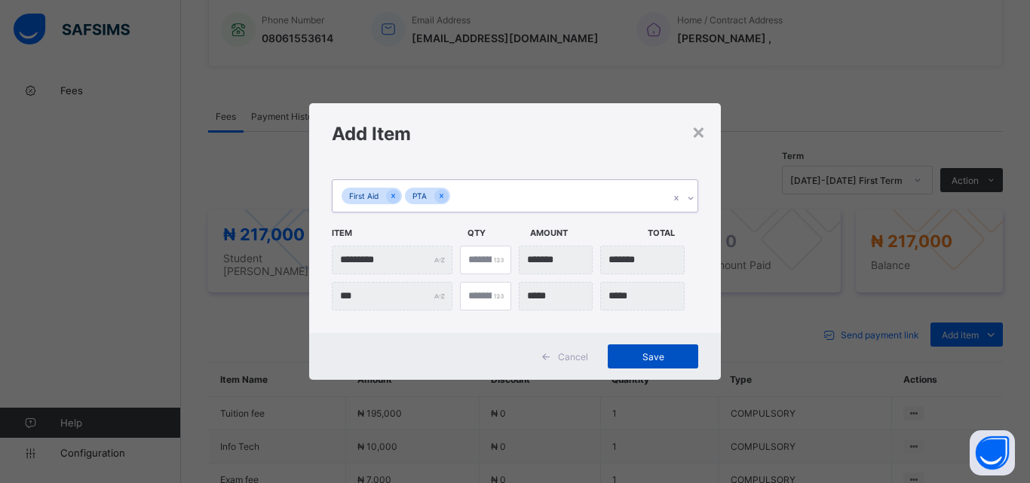
click at [658, 355] on span "Save" at bounding box center [653, 356] width 68 height 11
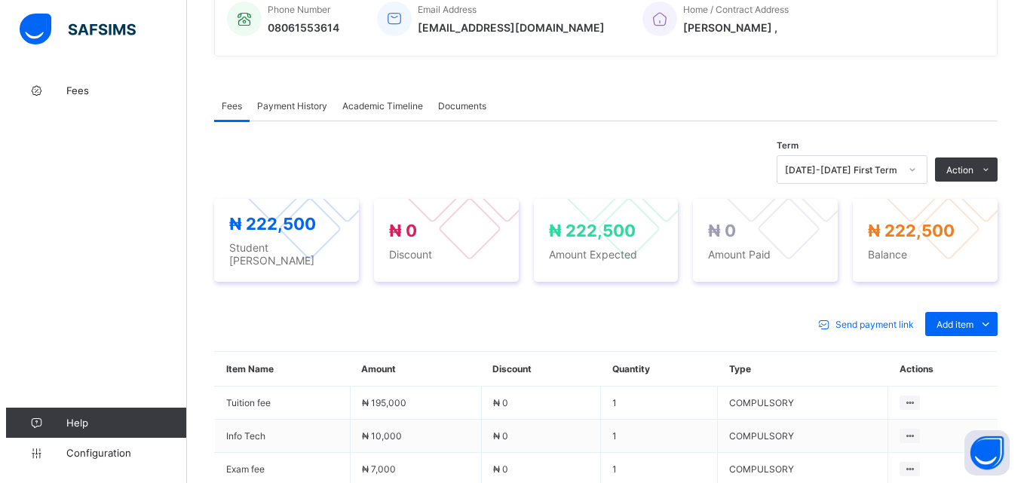
scroll to position [453, 0]
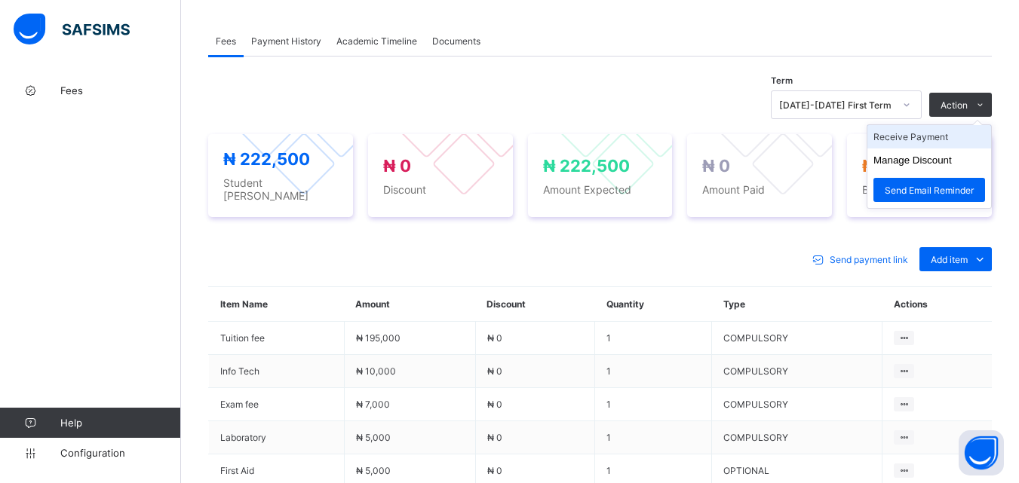
click at [944, 140] on li "Receive Payment" at bounding box center [929, 136] width 124 height 23
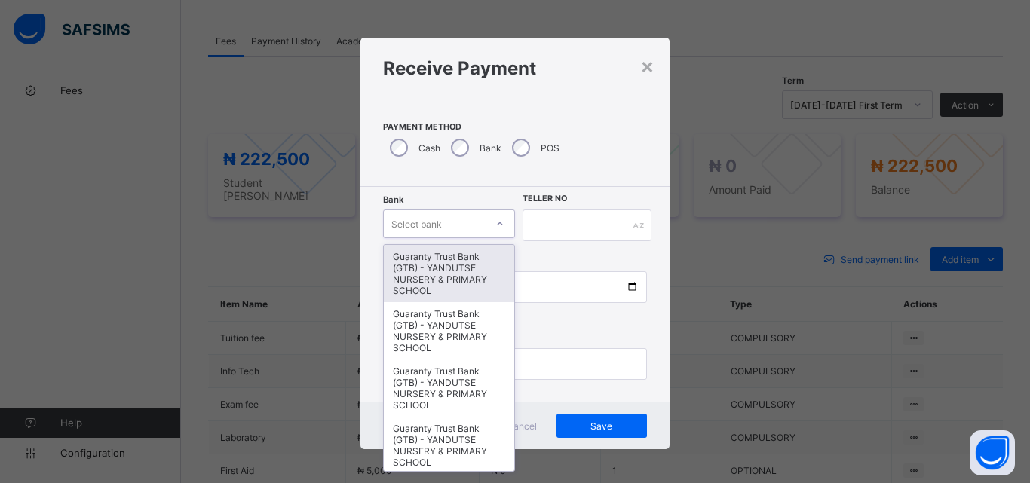
click at [501, 227] on div at bounding box center [500, 224] width 26 height 24
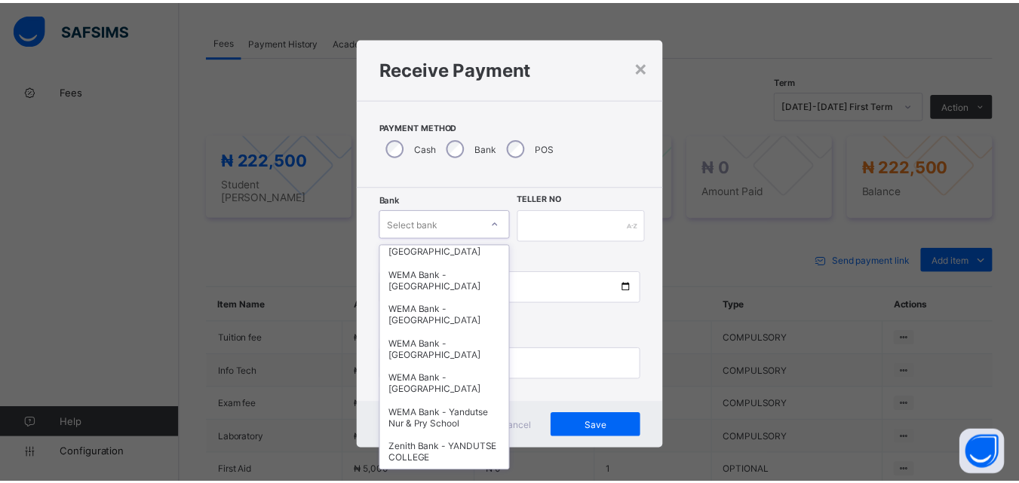
scroll to position [464, 0]
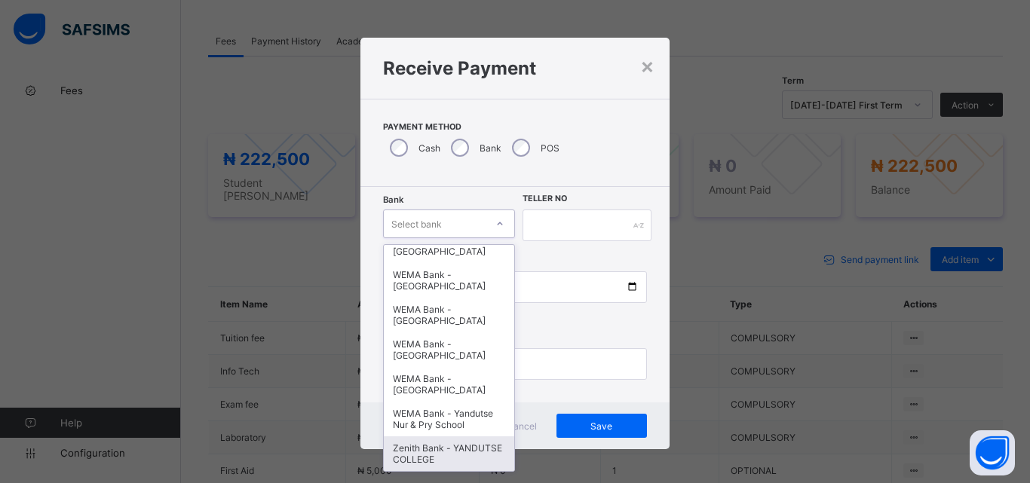
click at [457, 459] on div "Zenith Bank - YANDUTSE COLLEGE" at bounding box center [449, 454] width 130 height 35
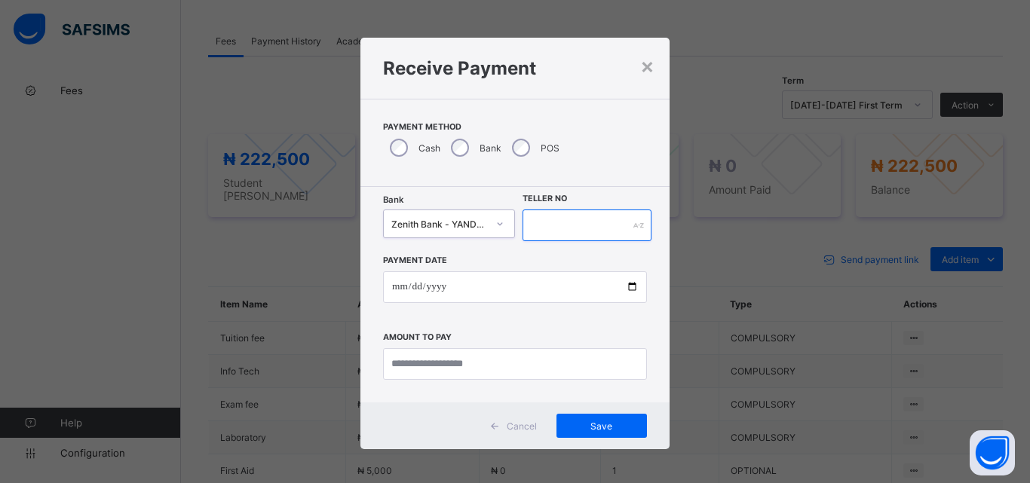
click at [543, 223] on input "text" at bounding box center [587, 226] width 129 height 32
type input "**********"
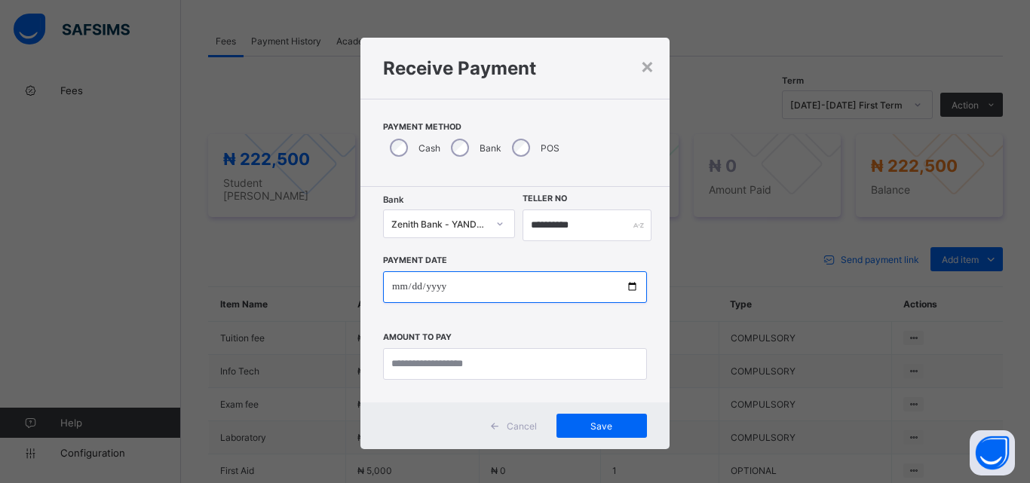
click at [628, 287] on input "date" at bounding box center [515, 288] width 264 height 32
type input "**********"
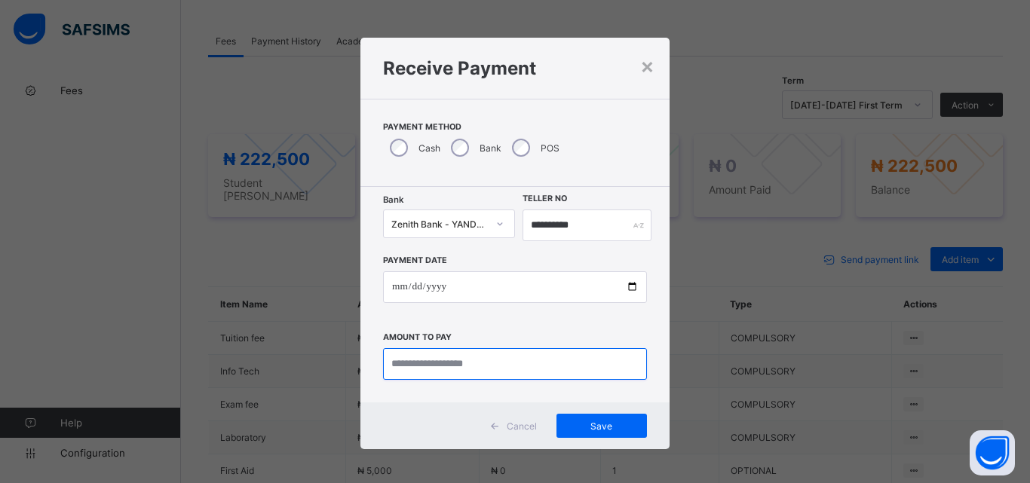
click at [435, 356] on input "currency" at bounding box center [515, 364] width 264 height 32
type input "*********"
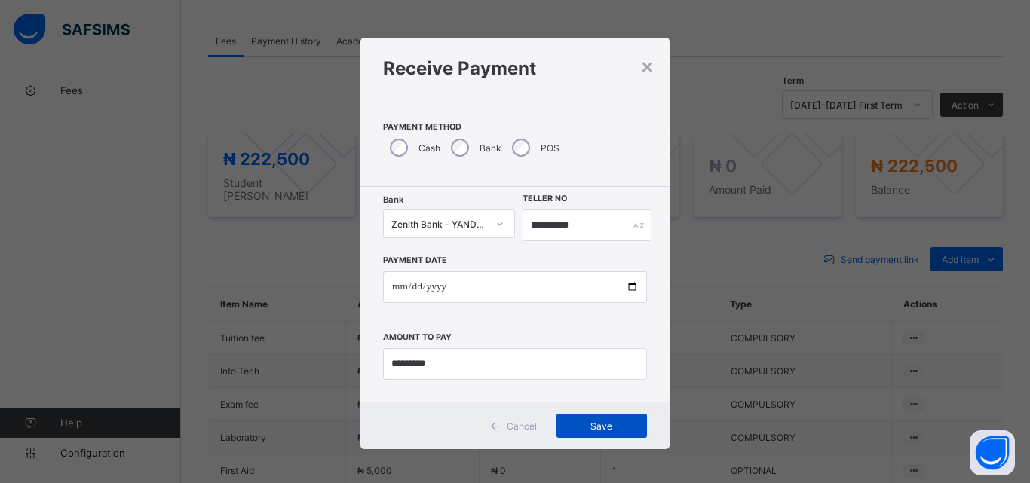
click at [610, 426] on span "Save" at bounding box center [602, 426] width 68 height 11
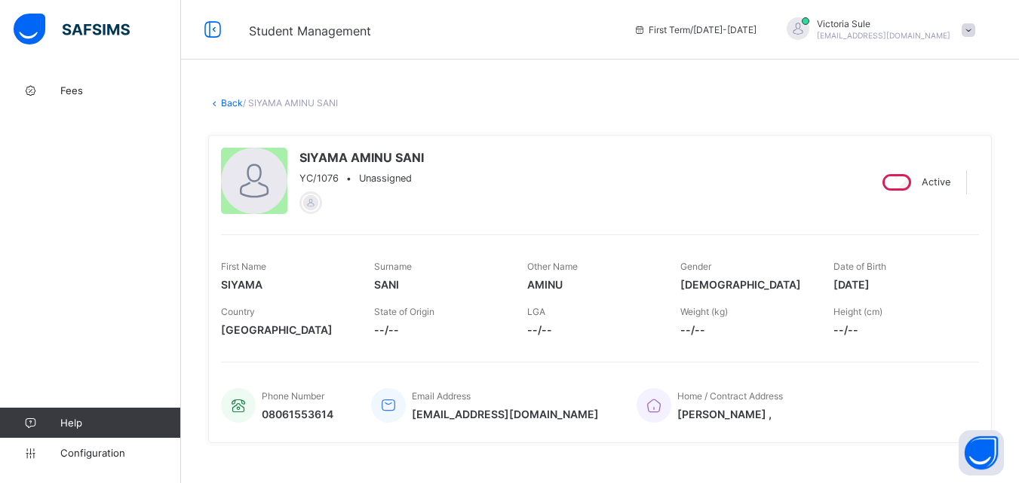
scroll to position [0, 0]
click at [226, 106] on link "Back" at bounding box center [232, 103] width 22 height 11
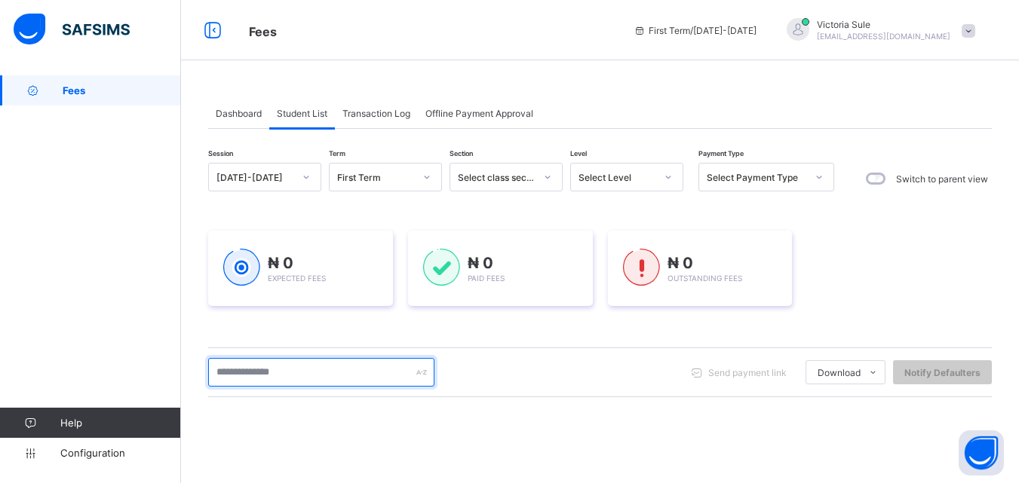
click at [355, 375] on input "text" at bounding box center [321, 372] width 226 height 29
click at [342, 379] on input "text" at bounding box center [321, 372] width 226 height 29
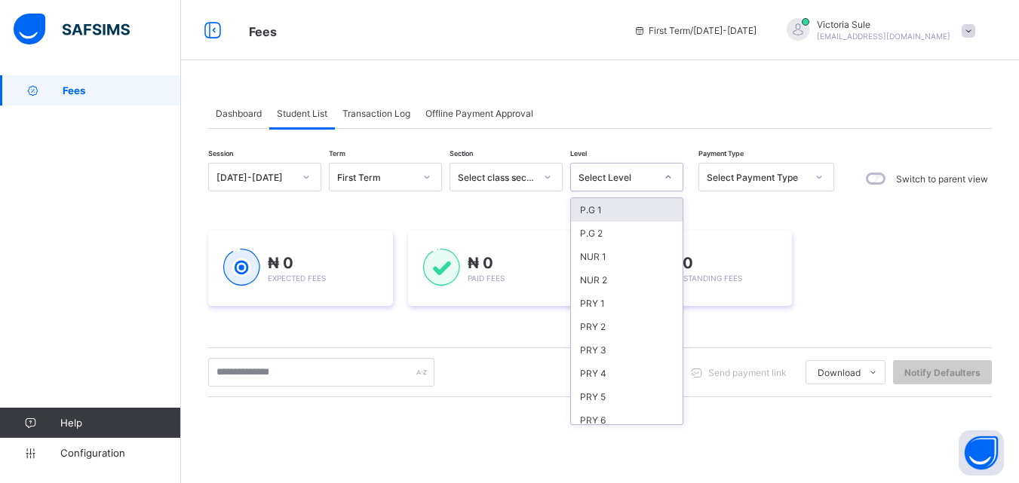
click at [628, 170] on div "Select Level" at bounding box center [612, 177] width 83 height 21
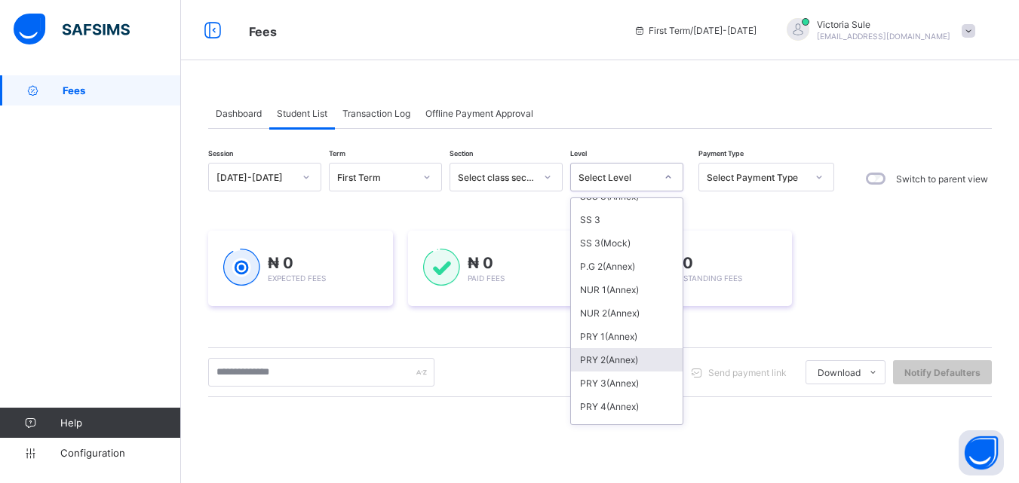
scroll to position [545, 0]
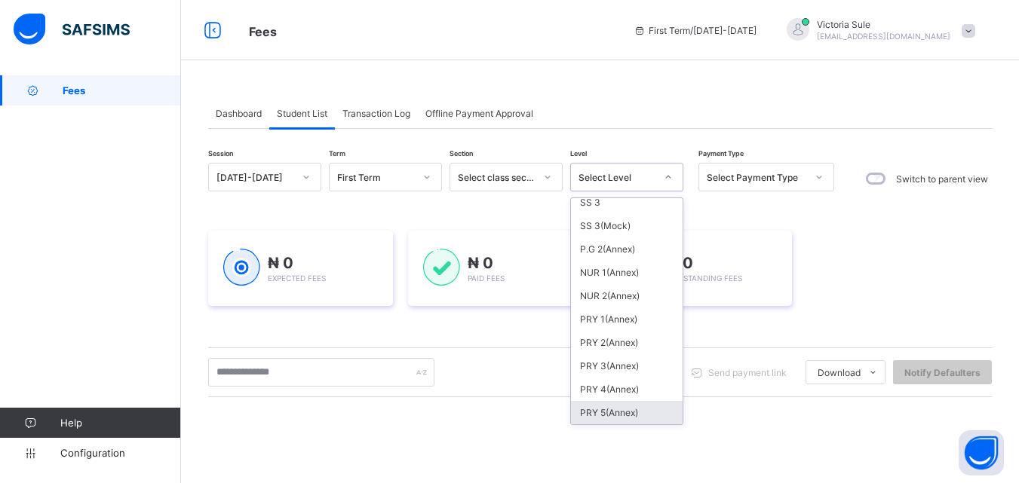
click at [610, 414] on div "PRY 5(Annex)" at bounding box center [627, 412] width 112 height 23
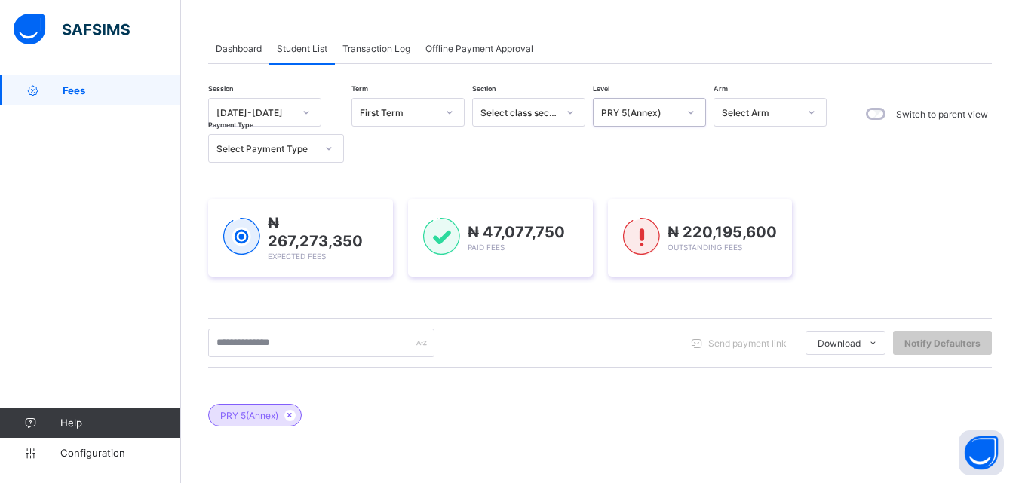
scroll to position [21, 0]
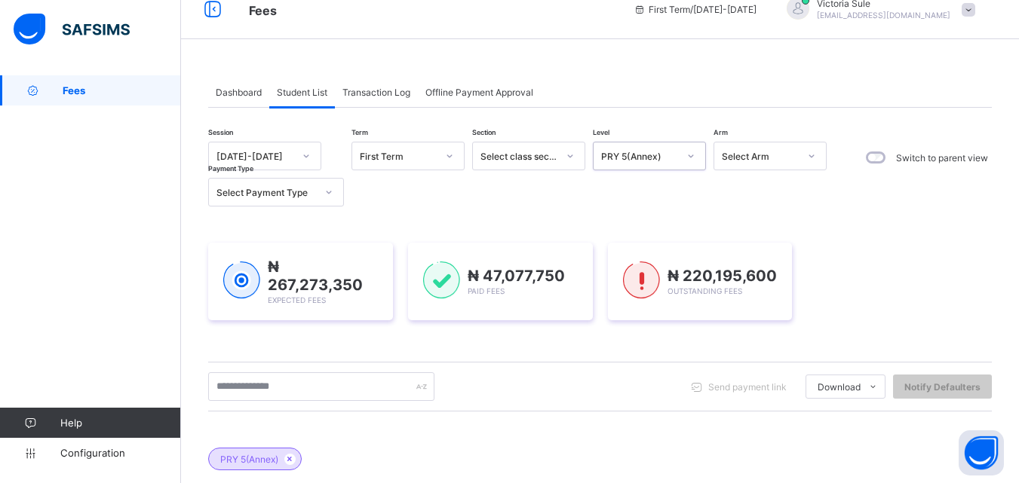
click at [653, 153] on div "PRY 5(Annex)" at bounding box center [639, 156] width 77 height 11
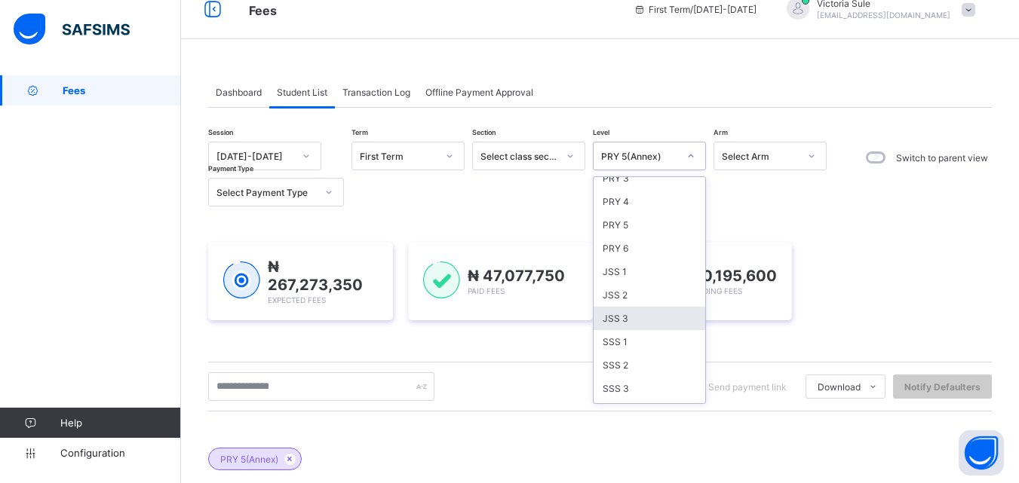
click at [618, 314] on div "JSS 3" at bounding box center [650, 318] width 112 height 23
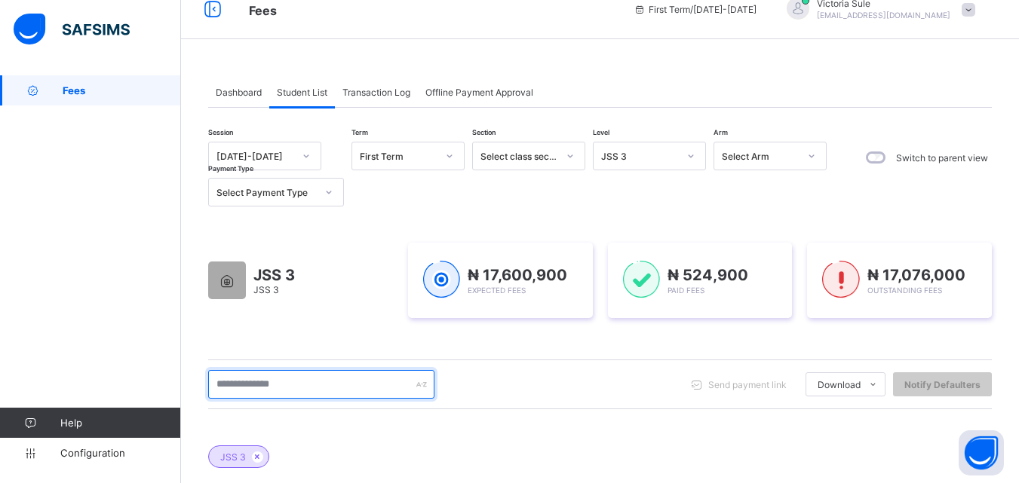
click at [256, 382] on input "text" at bounding box center [321, 384] width 226 height 29
type input "****"
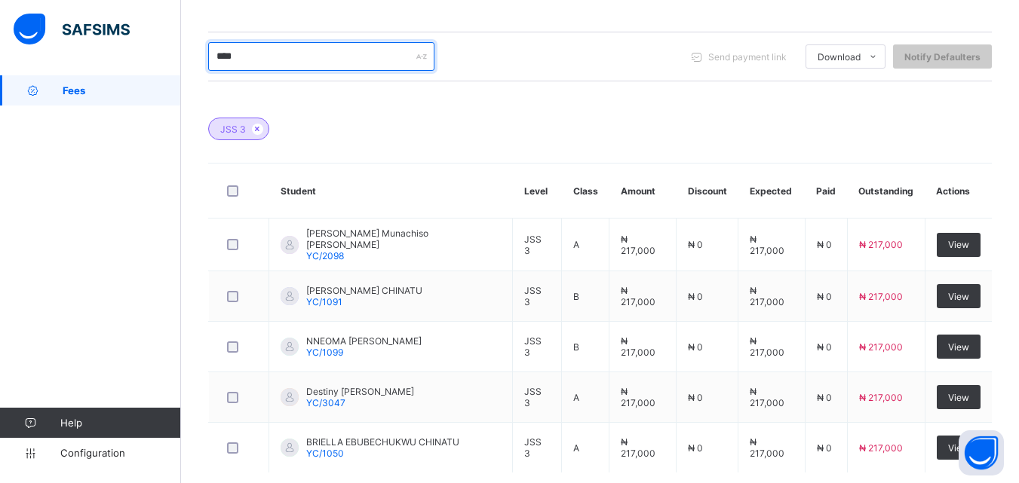
scroll to position [398, 0]
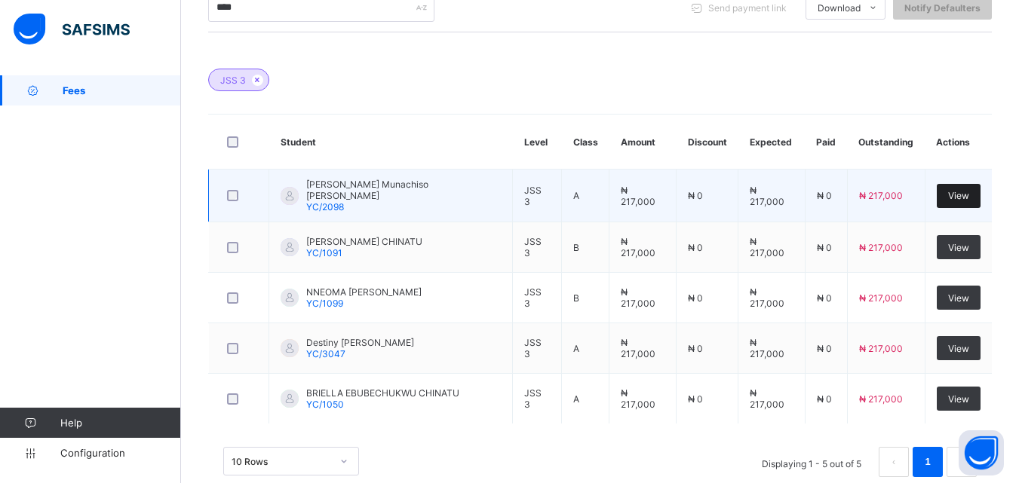
click at [961, 195] on span "View" at bounding box center [958, 195] width 21 height 11
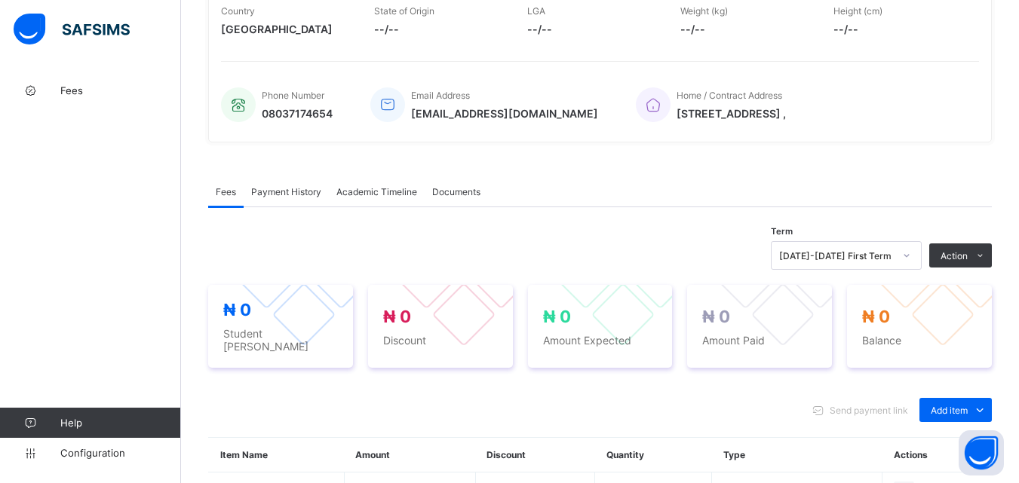
scroll to position [497, 0]
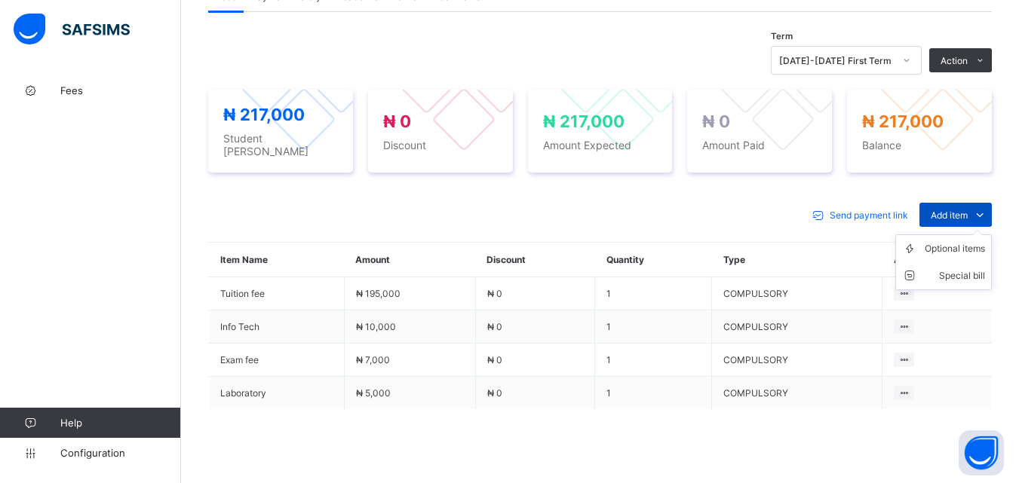
click at [981, 212] on span at bounding box center [980, 215] width 24 height 24
click at [965, 247] on div "Optional items" at bounding box center [955, 248] width 60 height 15
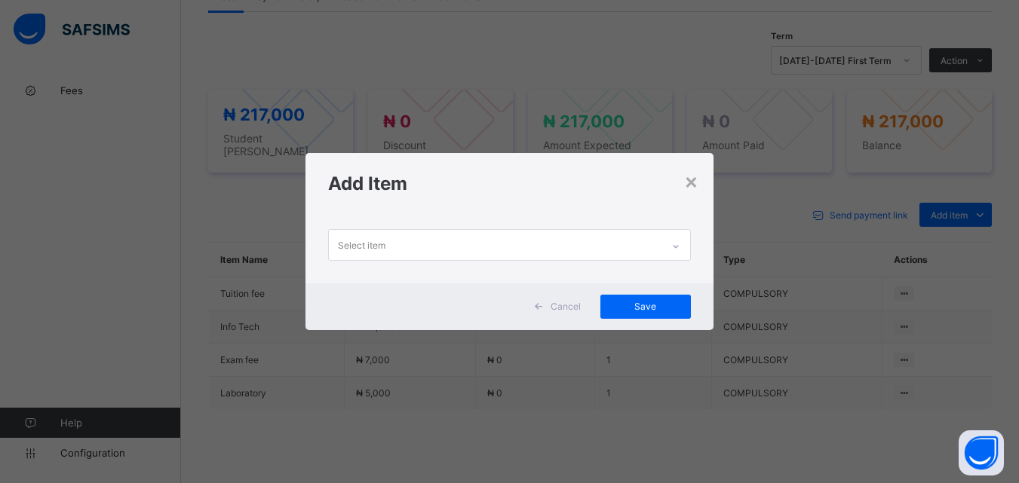
click at [675, 243] on icon at bounding box center [675, 246] width 9 height 15
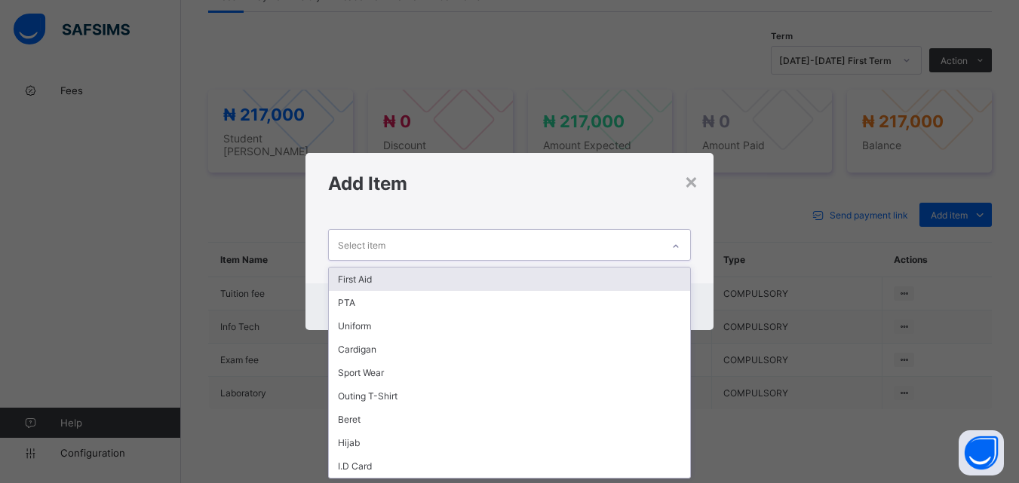
click at [661, 272] on div "First Aid" at bounding box center [509, 279] width 361 height 23
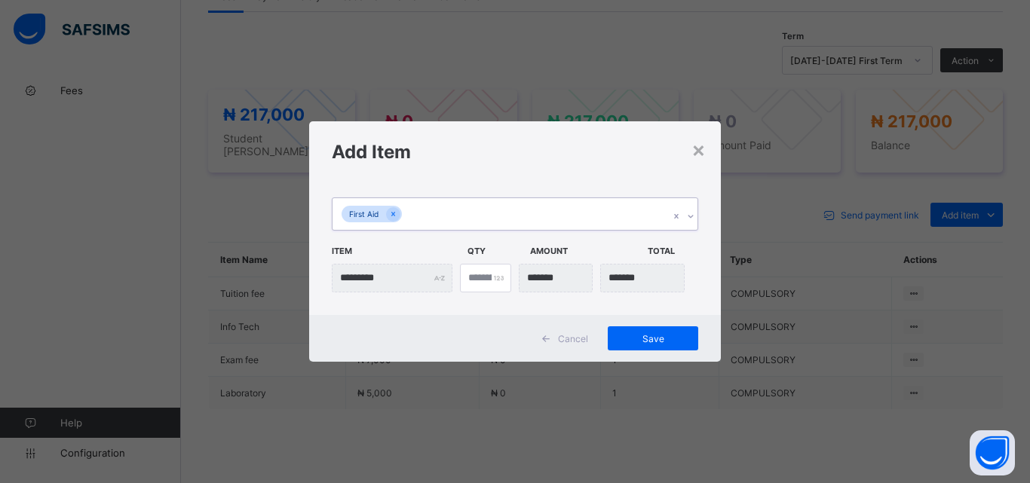
click at [692, 216] on icon at bounding box center [690, 216] width 9 height 15
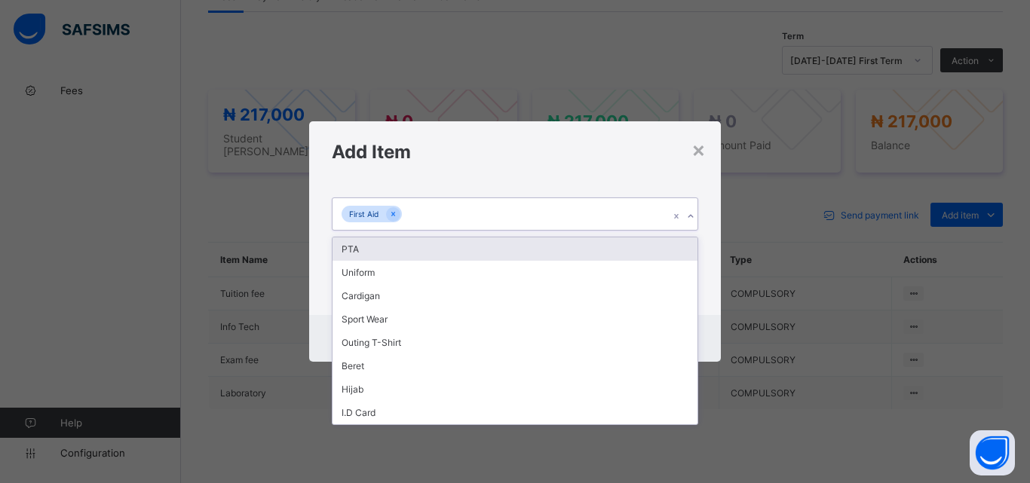
click at [681, 241] on div "PTA" at bounding box center [515, 249] width 365 height 23
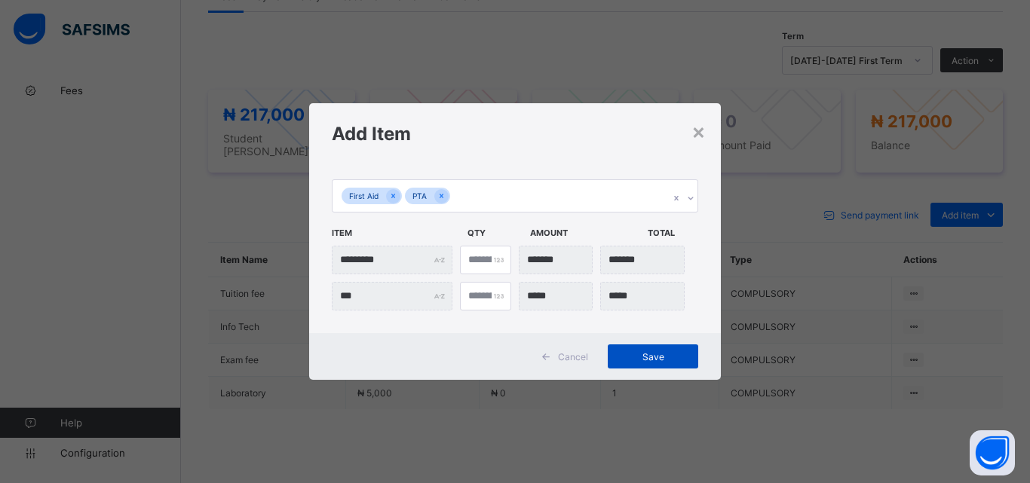
click at [629, 363] on div "Save" at bounding box center [653, 357] width 91 height 24
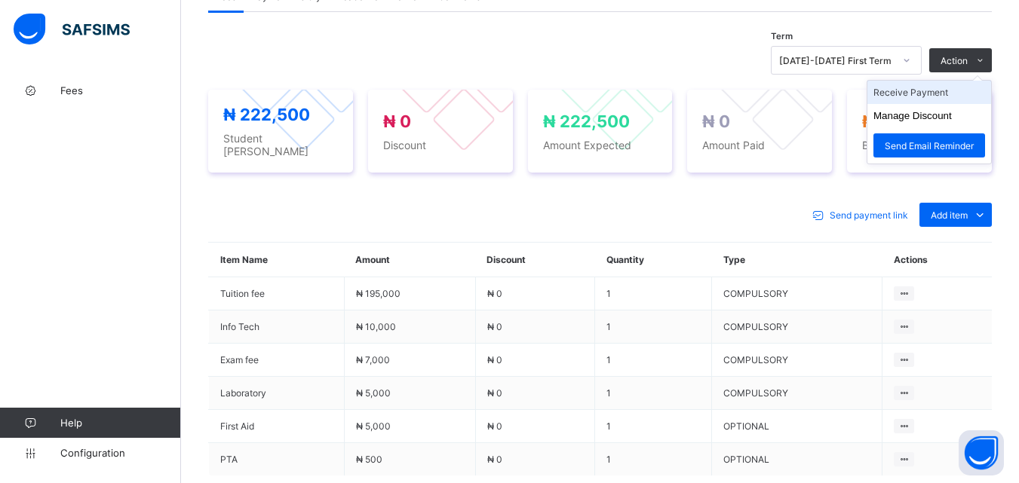
click at [949, 94] on li "Receive Payment" at bounding box center [929, 92] width 124 height 23
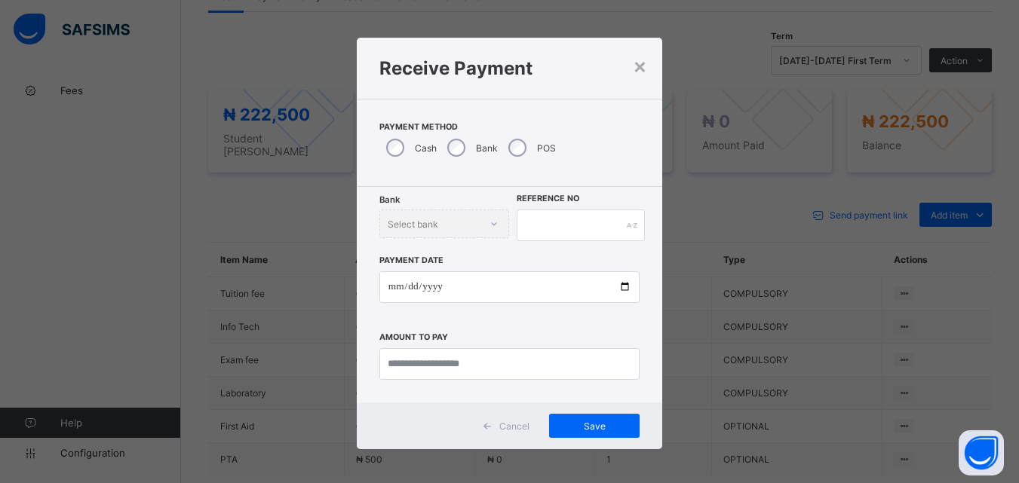
click at [459, 148] on div "Bank" at bounding box center [470, 148] width 61 height 32
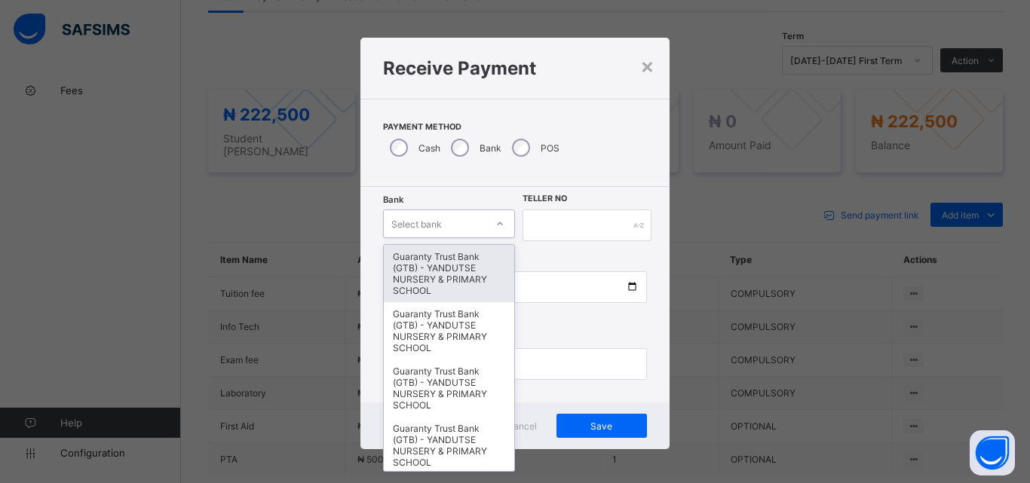
click at [487, 220] on div at bounding box center [500, 224] width 26 height 24
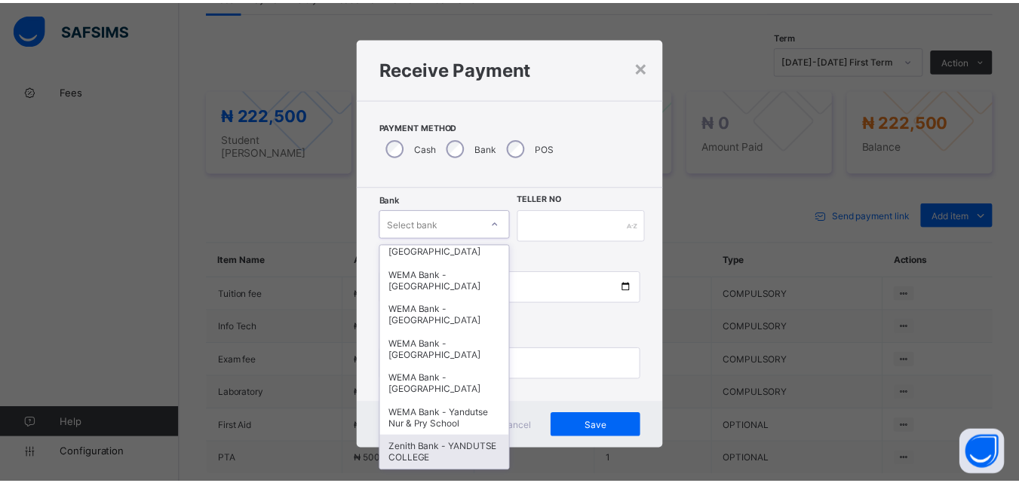
scroll to position [464, 0]
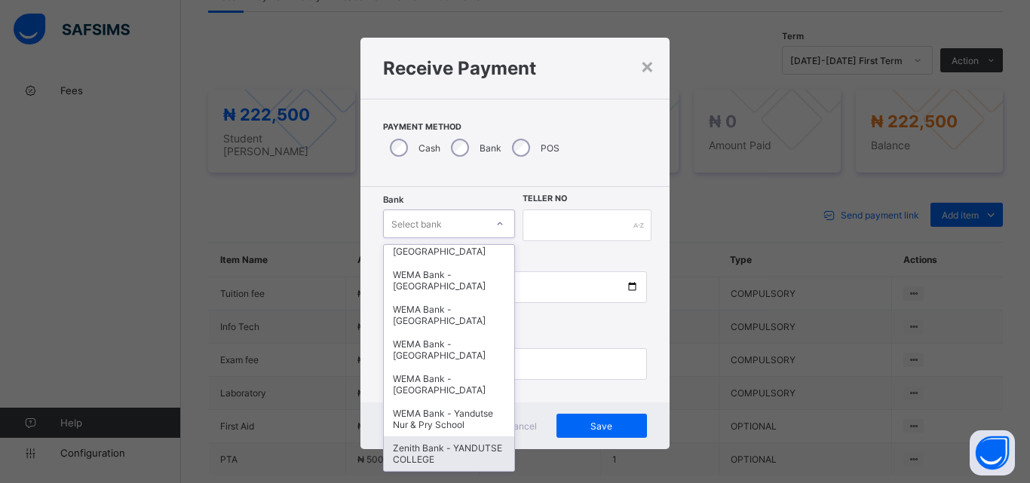
click at [446, 458] on div "Zenith Bank - YANDUTSE COLLEGE" at bounding box center [449, 454] width 130 height 35
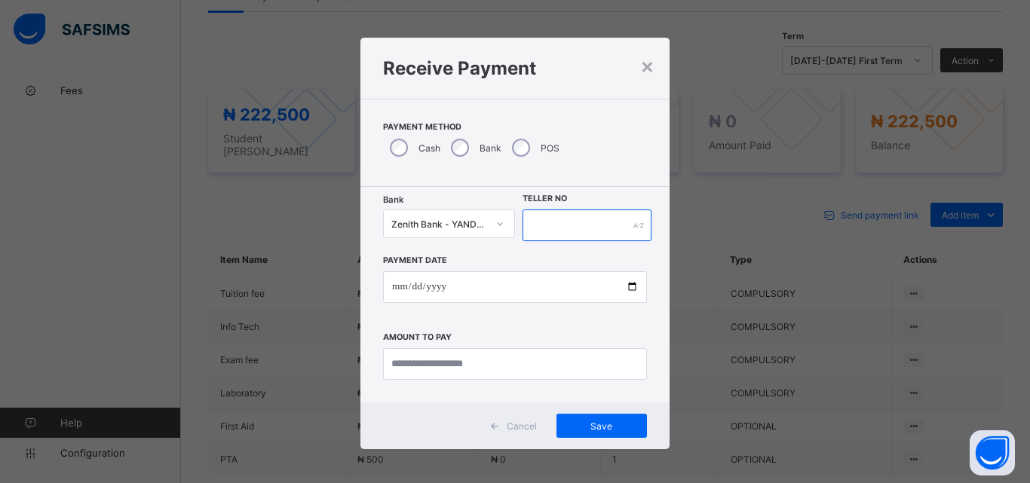
click at [565, 221] on input "text" at bounding box center [587, 226] width 129 height 32
type input "**********"
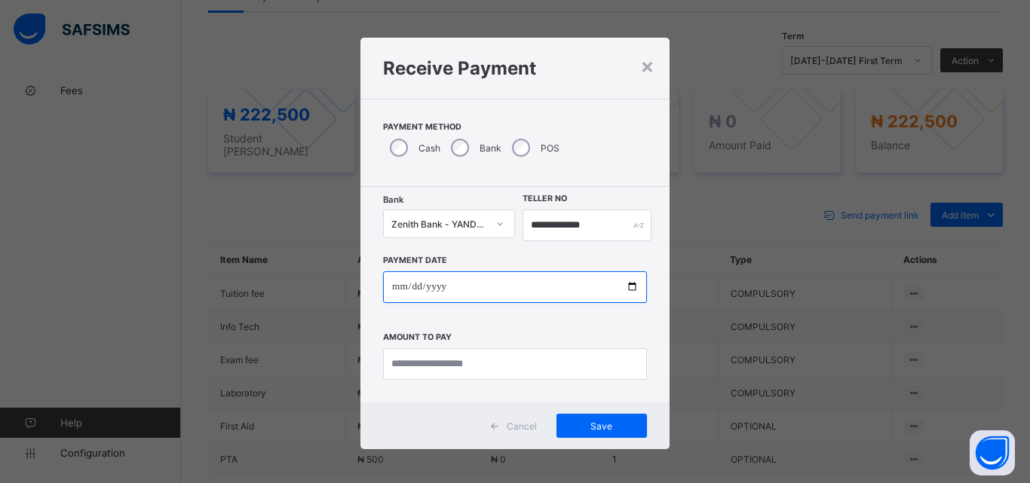
click at [621, 291] on input "date" at bounding box center [515, 288] width 264 height 32
click at [630, 282] on input "date" at bounding box center [515, 288] width 264 height 32
type input "**********"
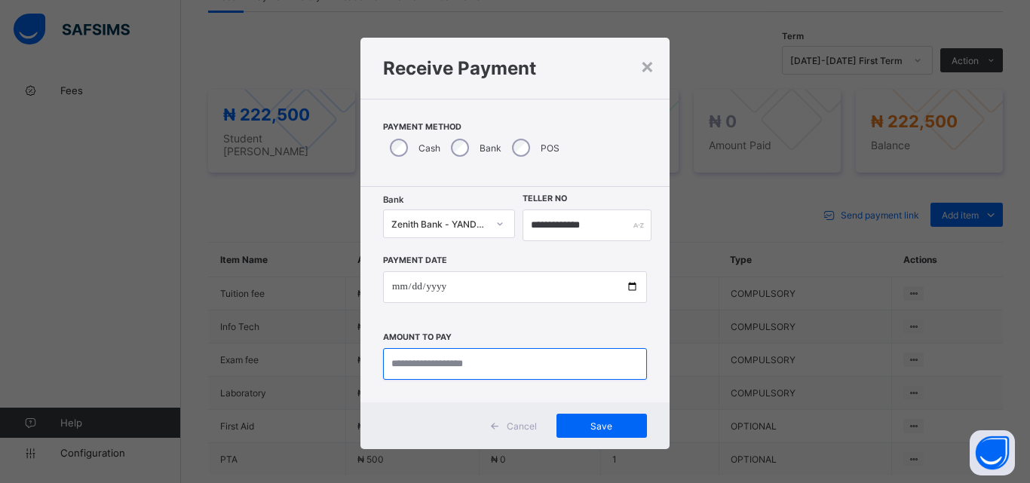
click at [432, 367] on input "currency" at bounding box center [515, 364] width 264 height 32
type input "*********"
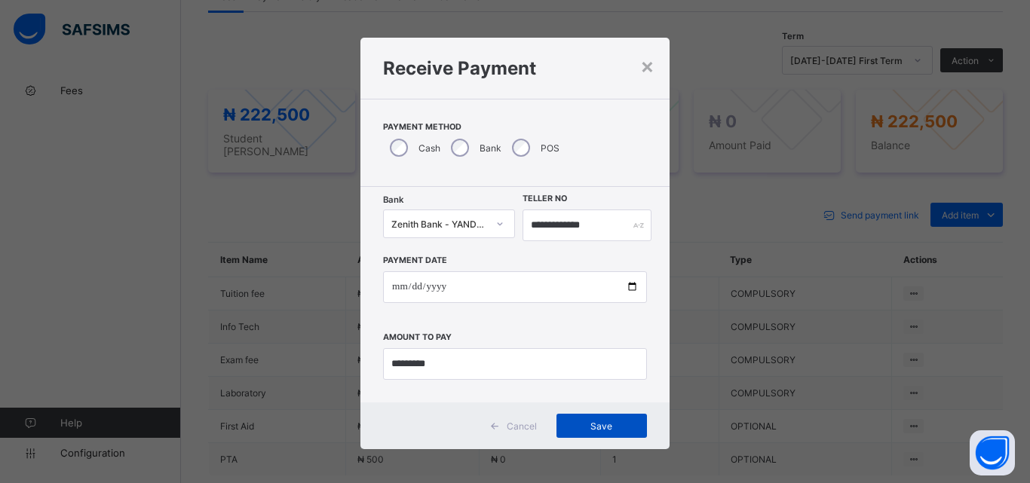
click at [606, 423] on span "Save" at bounding box center [602, 426] width 68 height 11
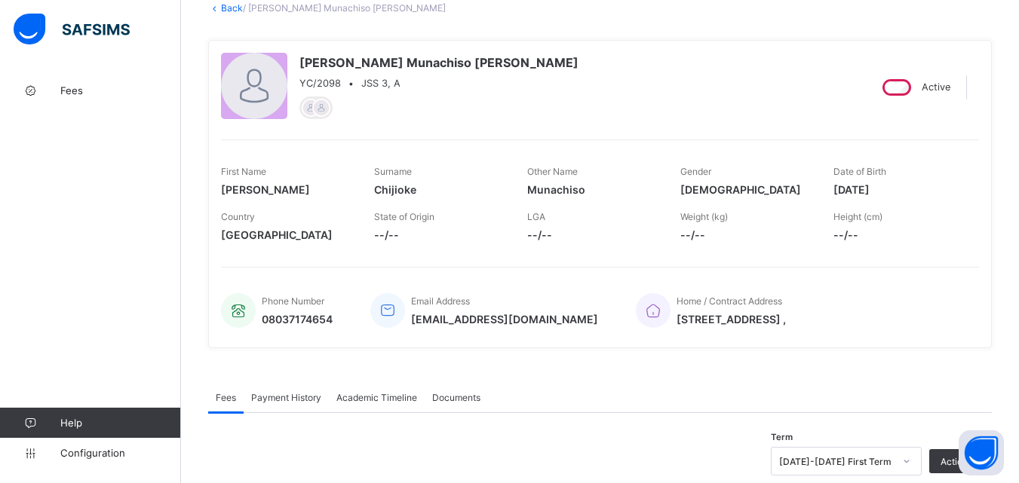
scroll to position [0, 0]
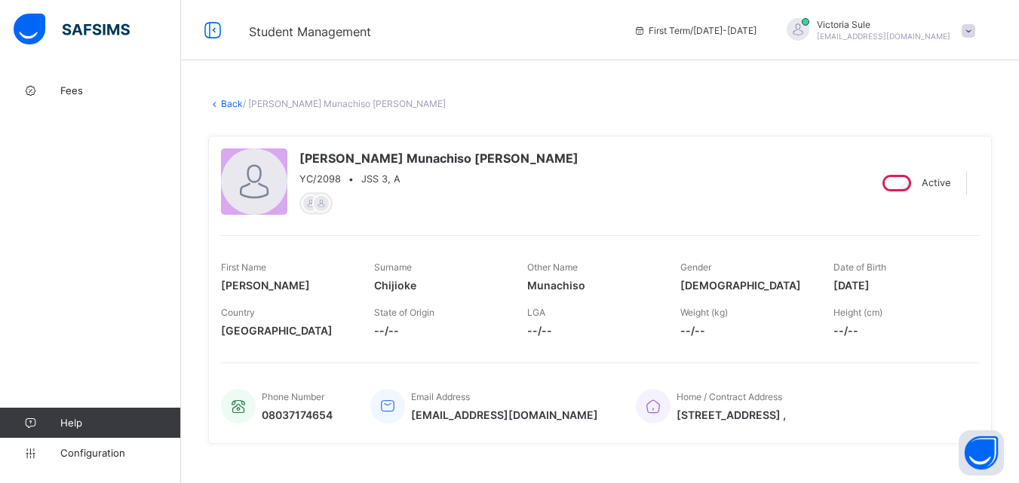
click at [233, 100] on link "Back" at bounding box center [232, 103] width 22 height 11
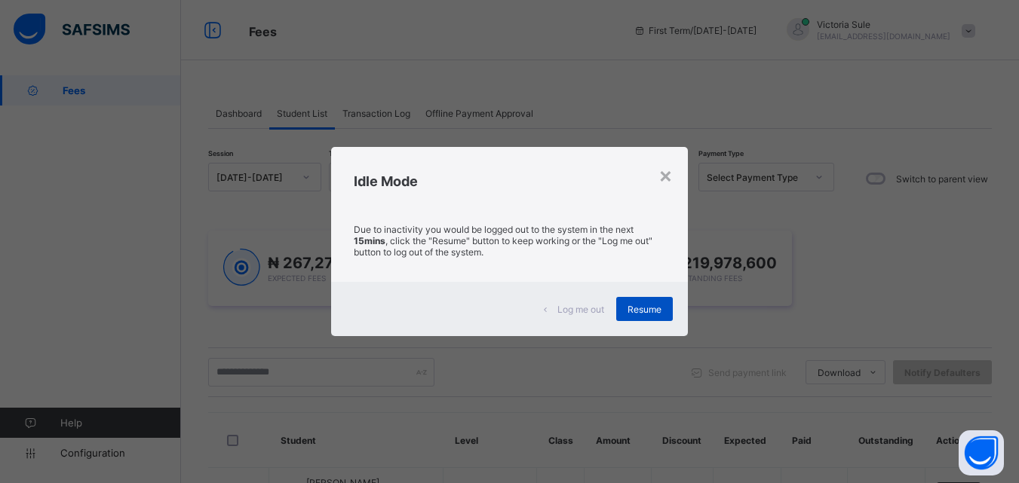
click at [642, 315] on span "Resume" at bounding box center [645, 309] width 34 height 11
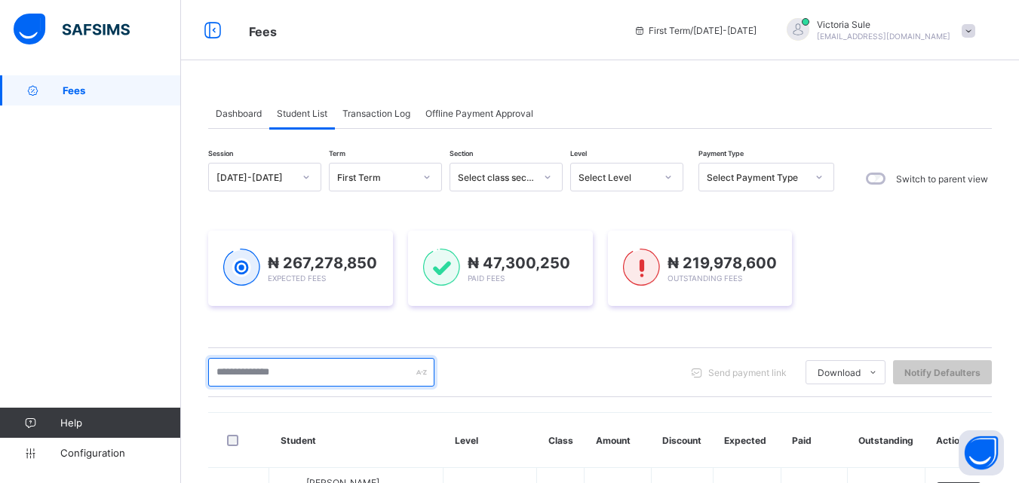
click at [261, 381] on input "text" at bounding box center [321, 372] width 226 height 29
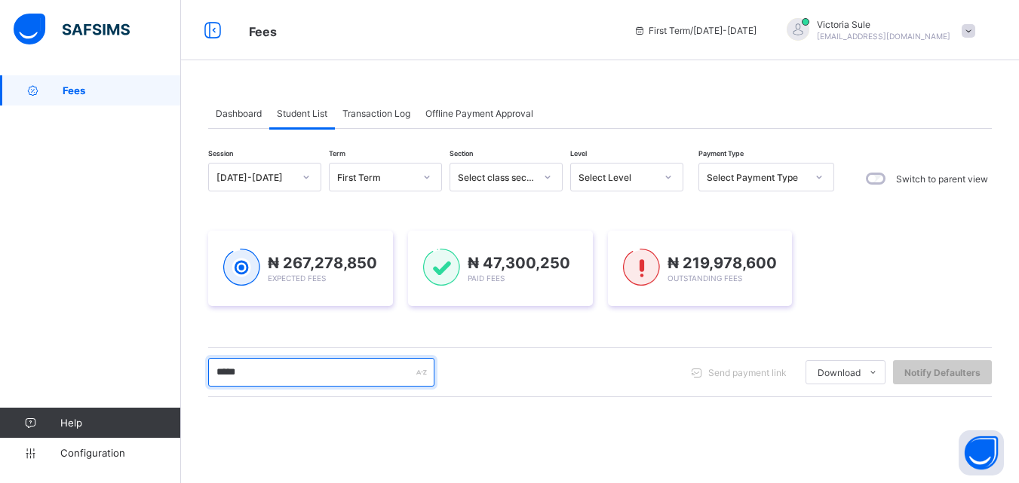
type input "*****"
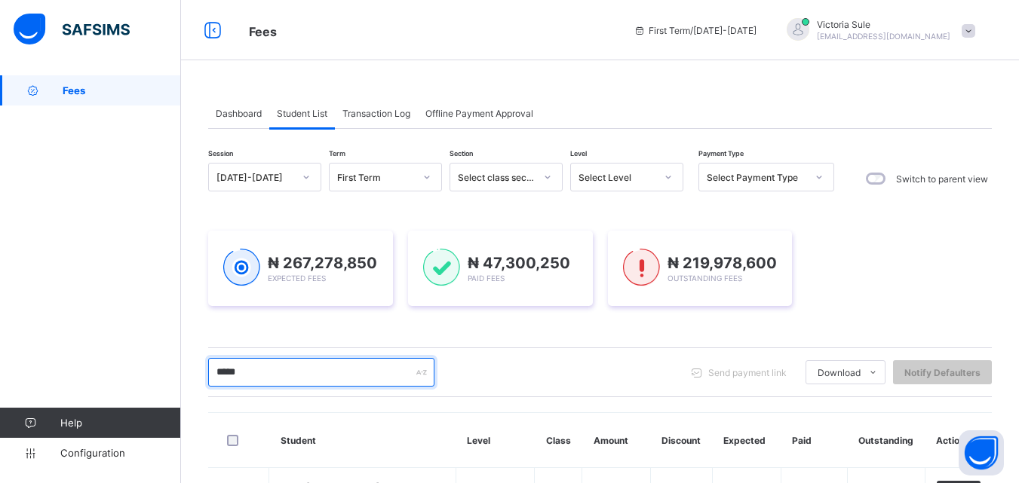
scroll to position [237, 0]
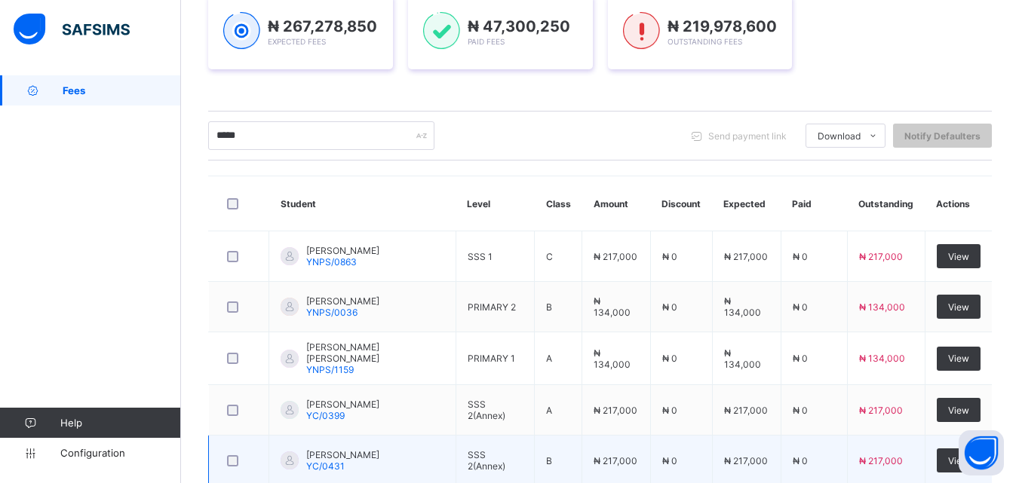
scroll to position [237, 0]
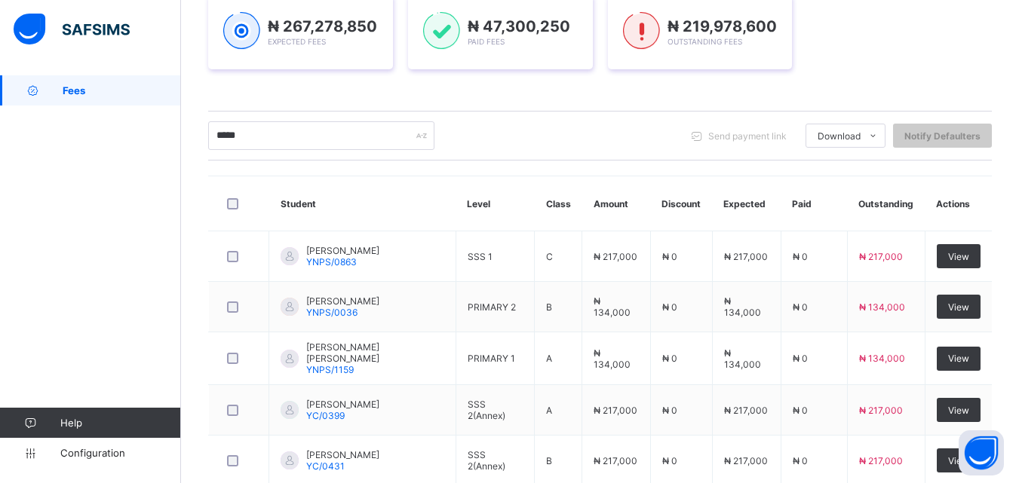
click at [657, 135] on div "***** Send payment link Download Students Payment Students Payment Status Stude…" at bounding box center [600, 135] width 784 height 29
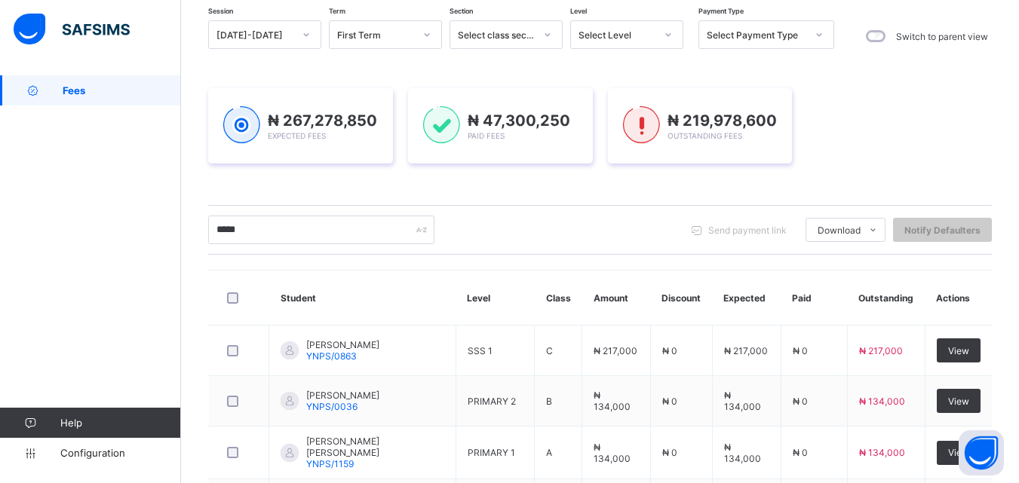
scroll to position [133, 0]
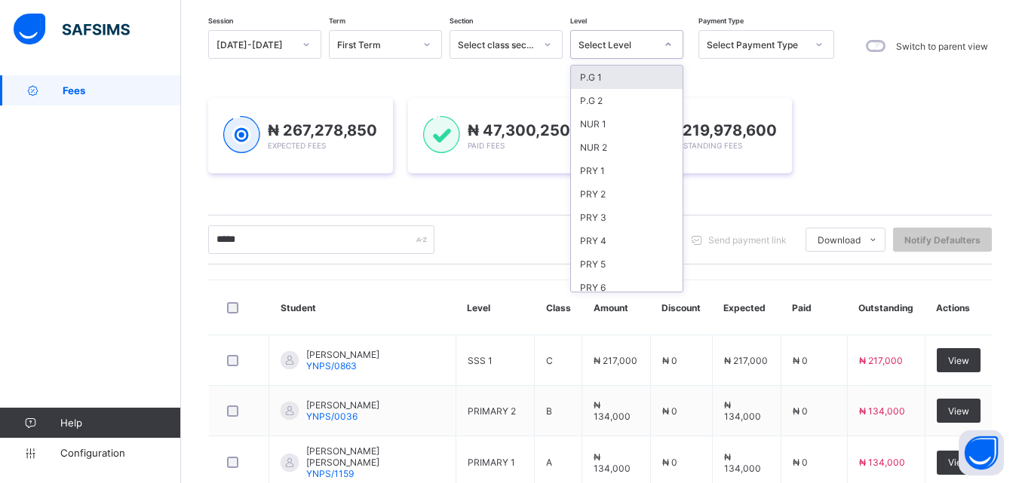
click at [615, 45] on div "Select Level" at bounding box center [617, 44] width 77 height 11
click at [585, 201] on div "PRY 2" at bounding box center [627, 194] width 112 height 23
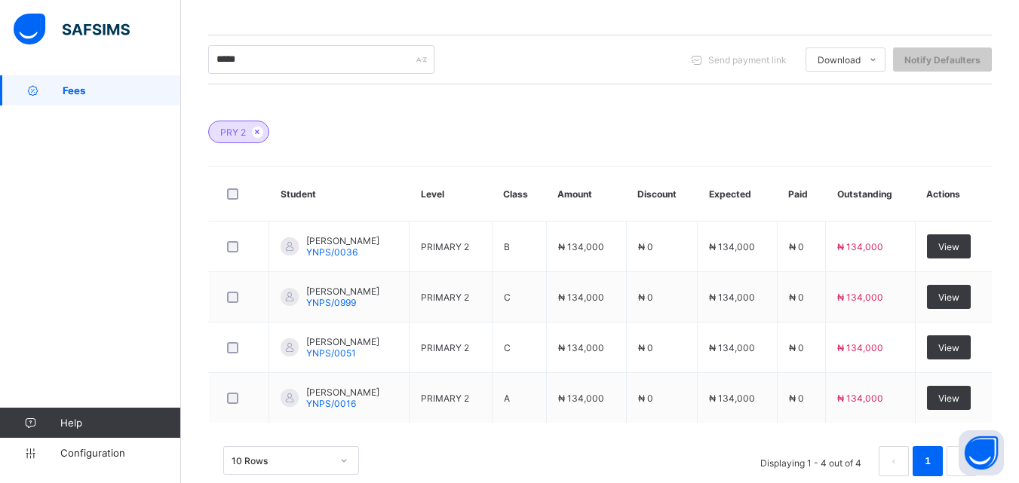
scroll to position [377, 0]
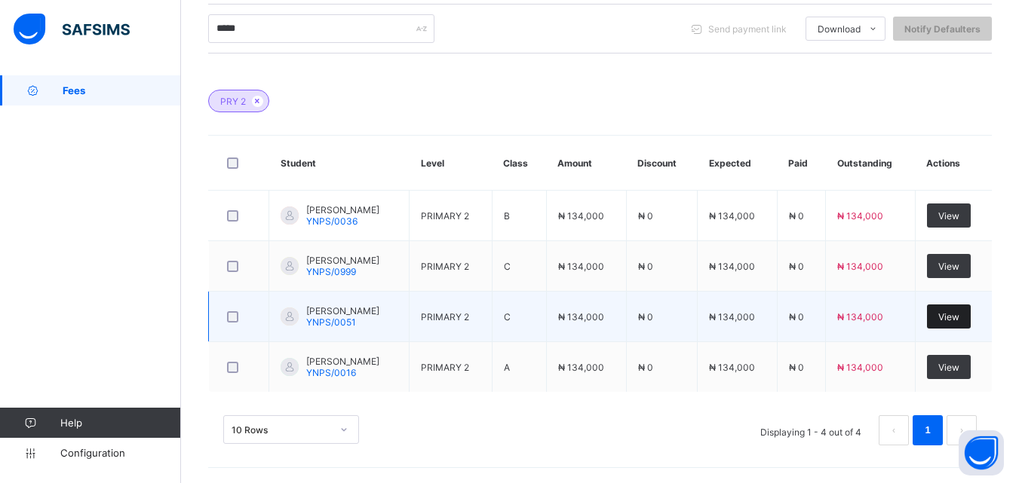
click at [959, 314] on span "View" at bounding box center [948, 317] width 21 height 11
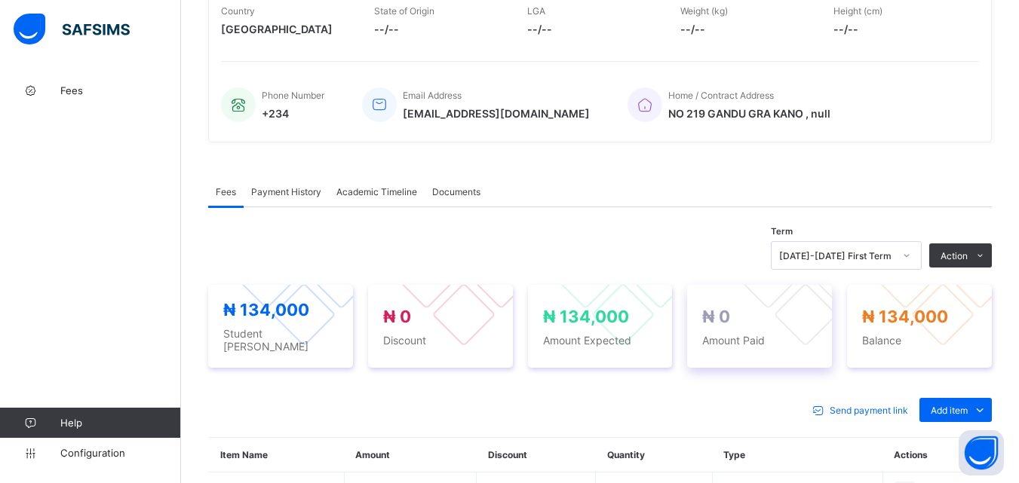
scroll to position [542, 0]
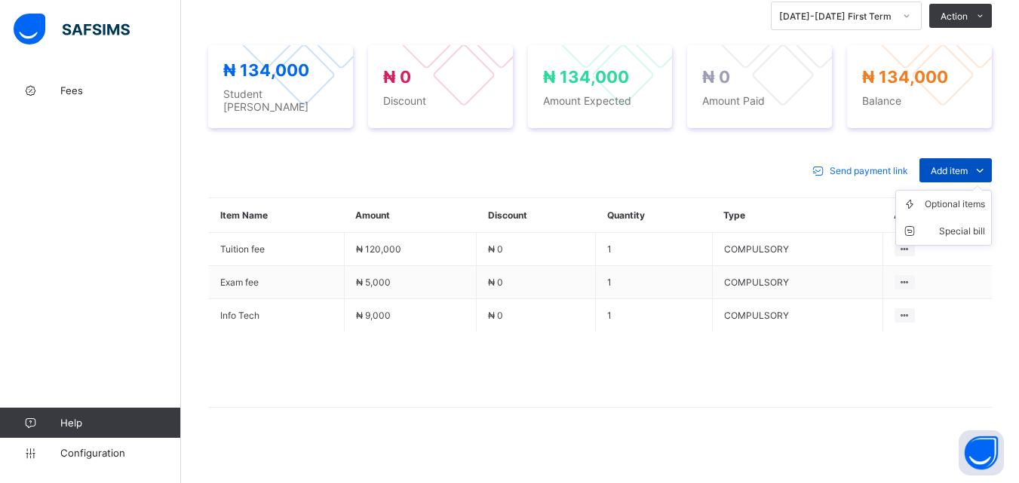
click at [948, 165] on span "Add item" at bounding box center [949, 170] width 37 height 11
click at [938, 197] on div "Optional items" at bounding box center [955, 204] width 60 height 15
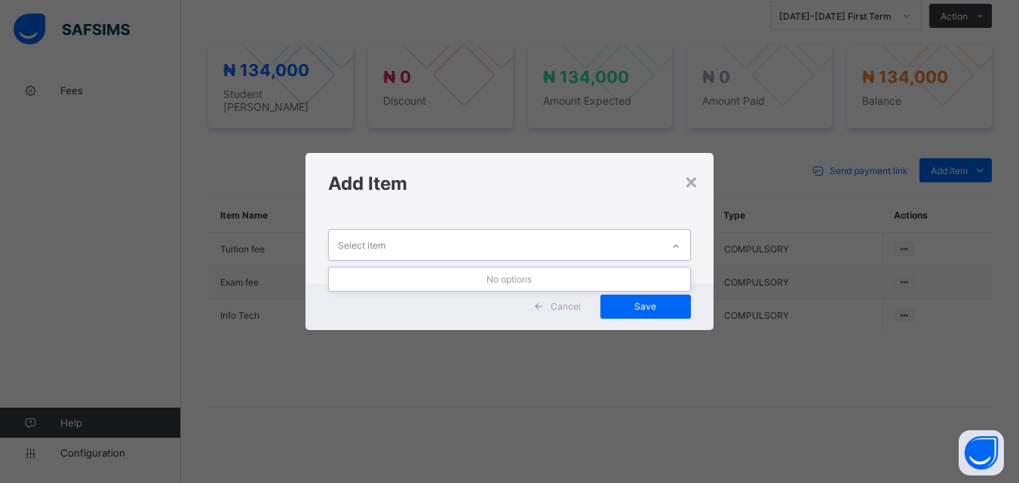
click at [675, 244] on icon at bounding box center [675, 246] width 9 height 15
click at [698, 187] on div "×" at bounding box center [691, 181] width 14 height 26
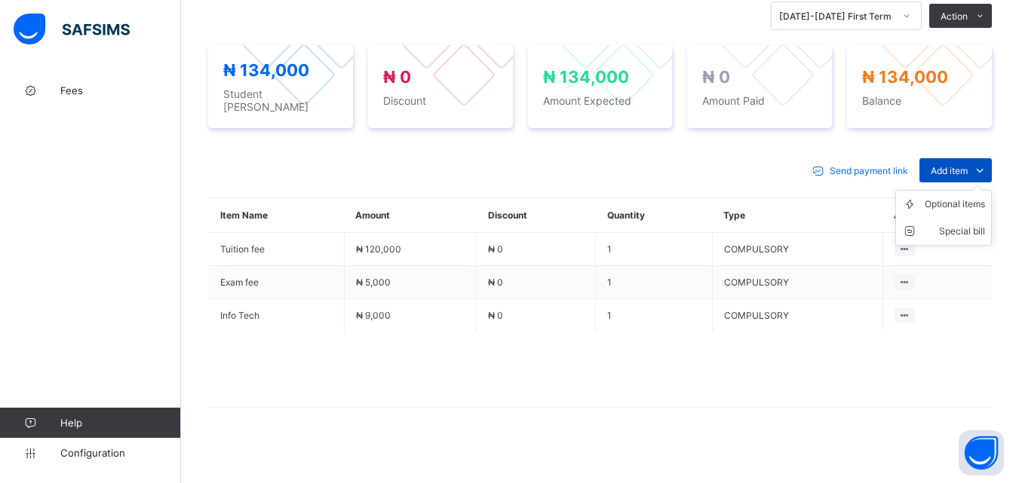
click at [941, 165] on span "Add item" at bounding box center [949, 170] width 37 height 11
click at [942, 204] on div "Optional items" at bounding box center [955, 204] width 60 height 15
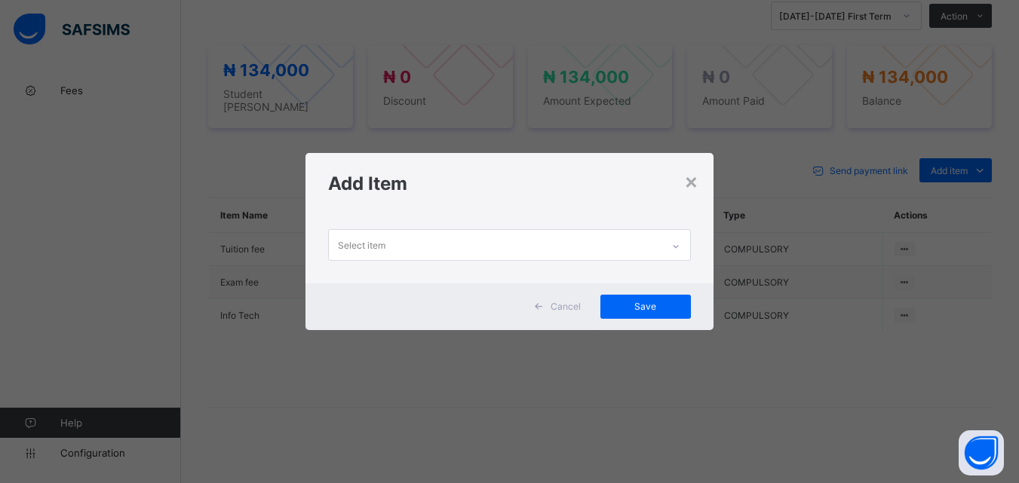
click at [673, 248] on div at bounding box center [676, 247] width 26 height 24
click at [696, 183] on div "×" at bounding box center [691, 181] width 14 height 26
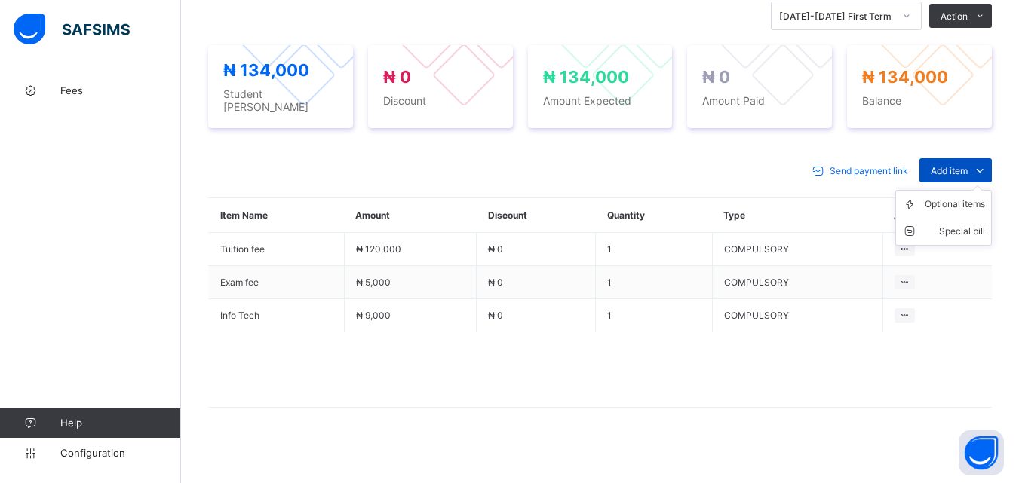
click at [949, 167] on span "Add item" at bounding box center [949, 170] width 37 height 11
click at [953, 203] on div "Optional items" at bounding box center [955, 204] width 60 height 15
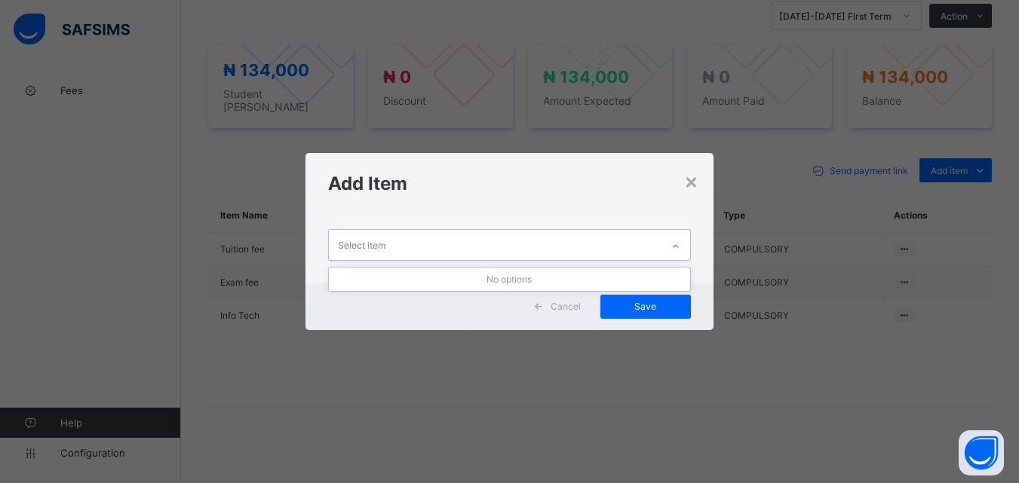
click at [683, 243] on div at bounding box center [676, 247] width 26 height 24
click at [696, 187] on div "×" at bounding box center [691, 181] width 14 height 26
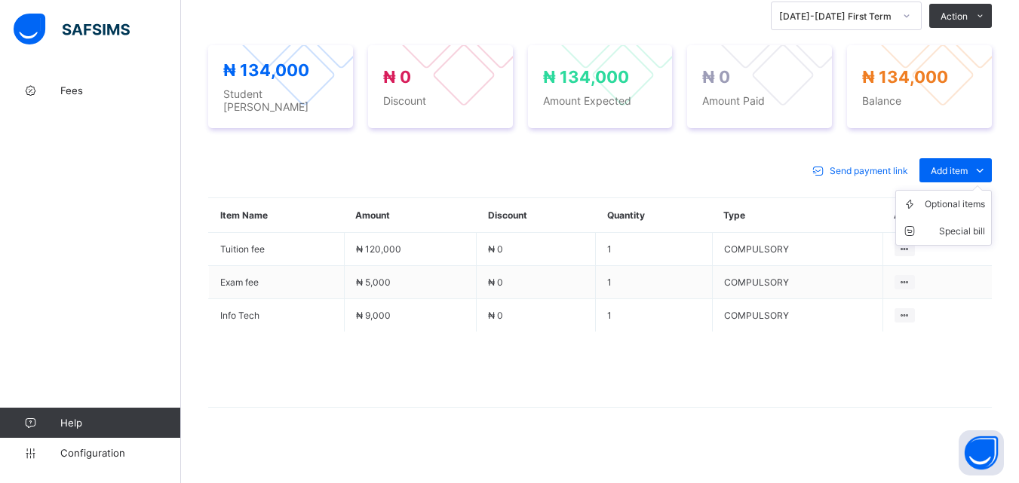
click at [971, 190] on ul "Optional items Special bill" at bounding box center [943, 218] width 97 height 56
click at [958, 198] on div "Optional items" at bounding box center [955, 204] width 60 height 15
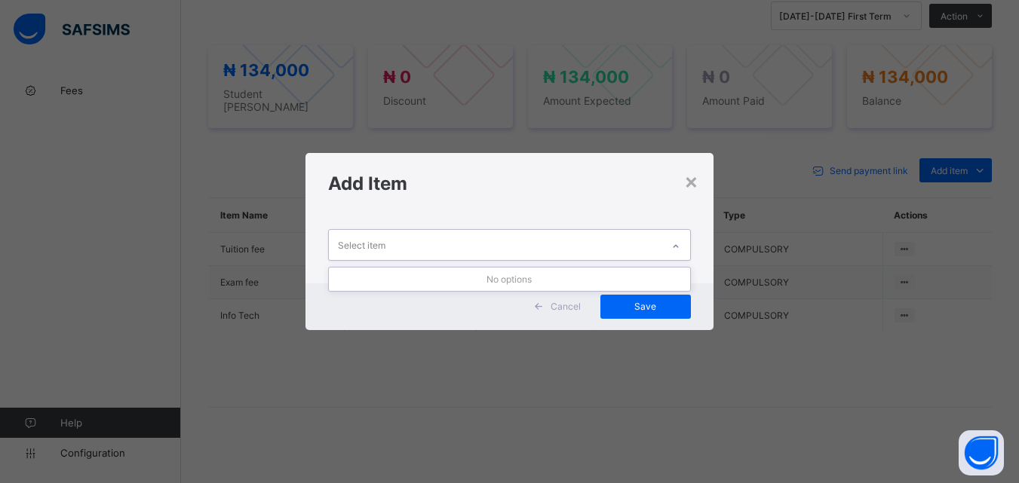
click at [677, 244] on icon at bounding box center [675, 246] width 9 height 15
click at [702, 180] on div "Add Item" at bounding box center [508, 183] width 407 height 61
click at [686, 187] on div "×" at bounding box center [691, 181] width 14 height 26
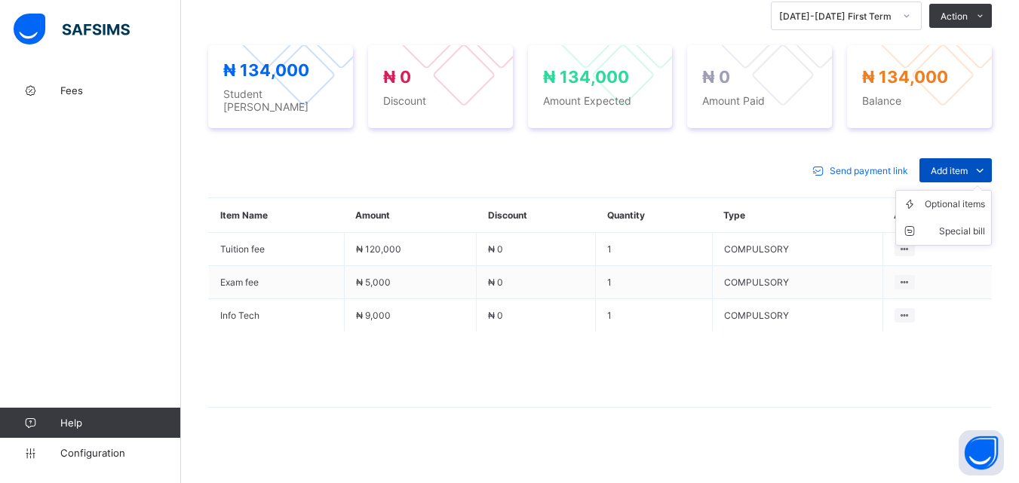
click at [968, 167] on span "Add item" at bounding box center [949, 170] width 37 height 11
click at [955, 204] on li "Optional items" at bounding box center [943, 204] width 95 height 27
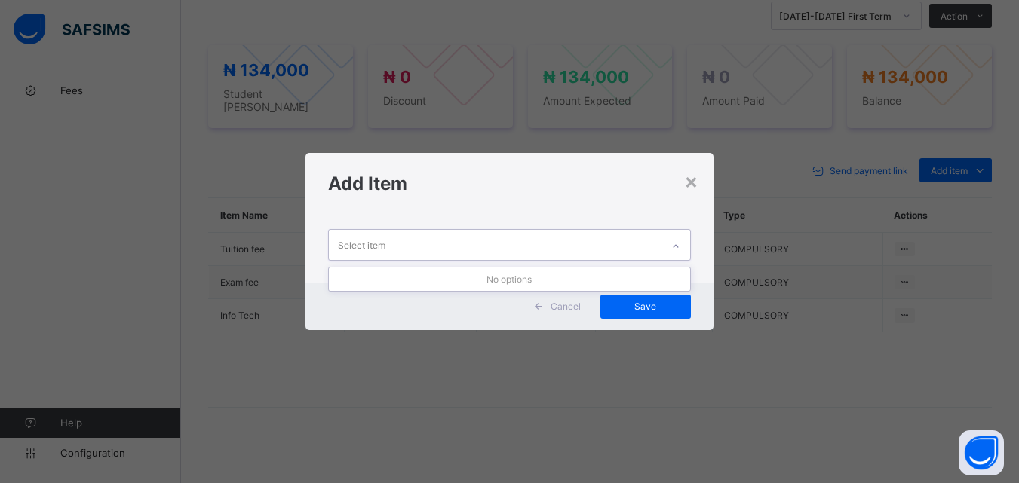
click at [680, 242] on icon at bounding box center [675, 246] width 9 height 15
click at [690, 186] on div "×" at bounding box center [691, 181] width 14 height 26
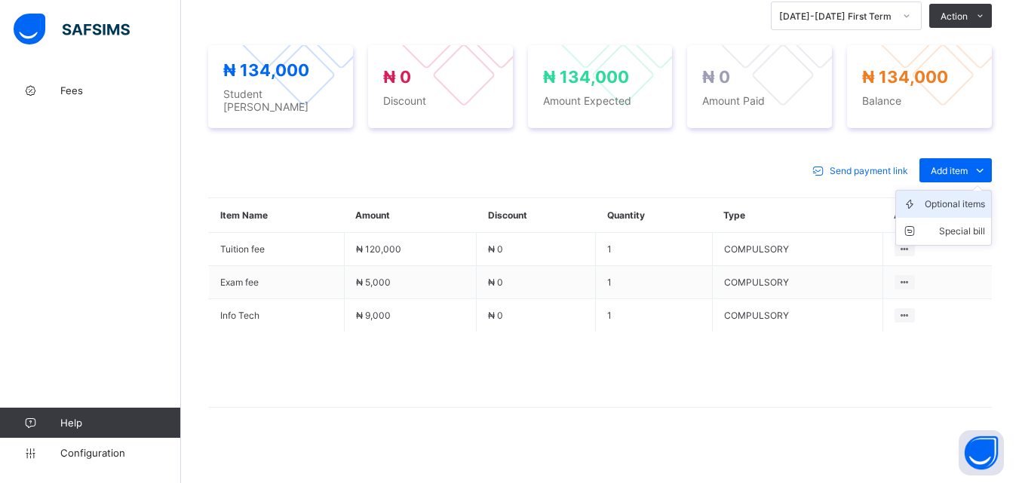
click at [962, 205] on li "Optional items" at bounding box center [943, 204] width 95 height 27
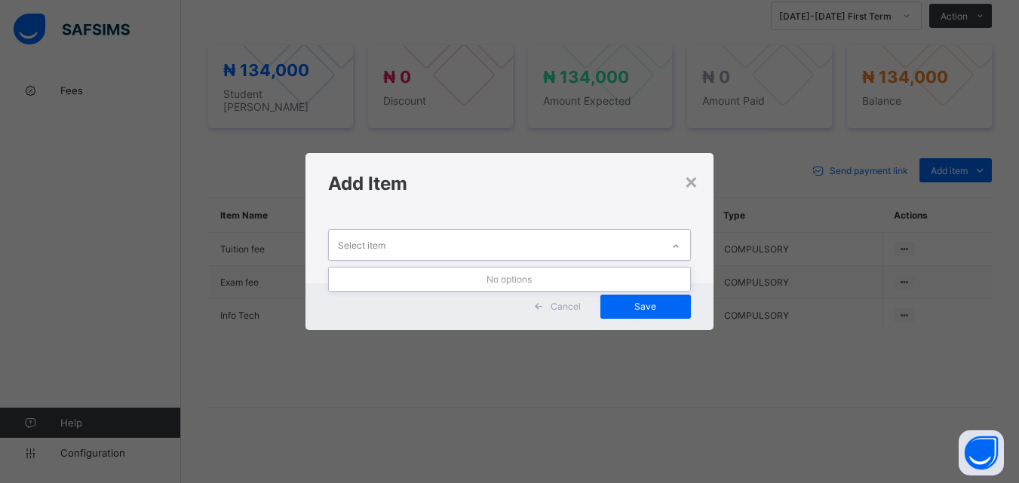
click at [676, 247] on icon at bounding box center [675, 246] width 9 height 15
click at [695, 183] on div "×" at bounding box center [691, 181] width 14 height 26
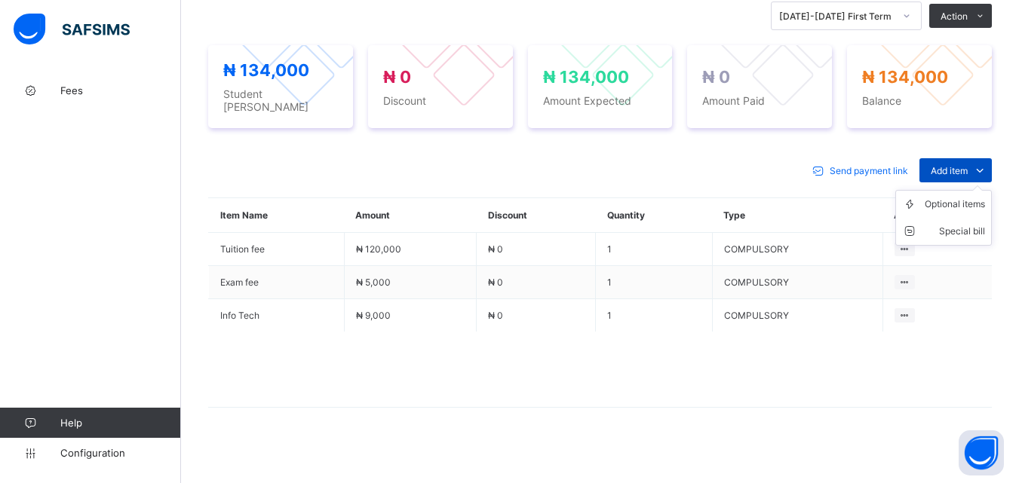
click at [950, 166] on span "Add item" at bounding box center [949, 170] width 37 height 11
click at [950, 198] on div "Optional items" at bounding box center [955, 204] width 60 height 15
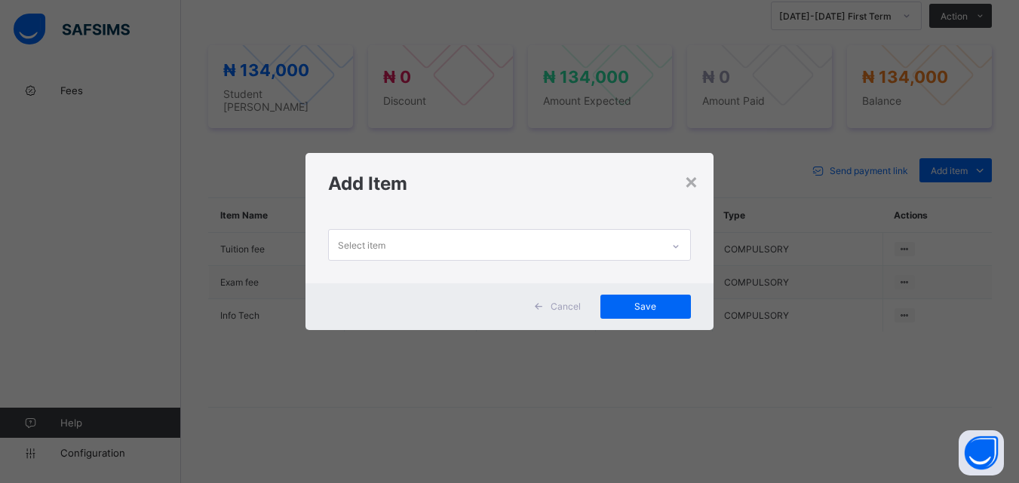
click at [678, 247] on icon at bounding box center [675, 246] width 9 height 15
click at [693, 183] on div "×" at bounding box center [691, 181] width 14 height 26
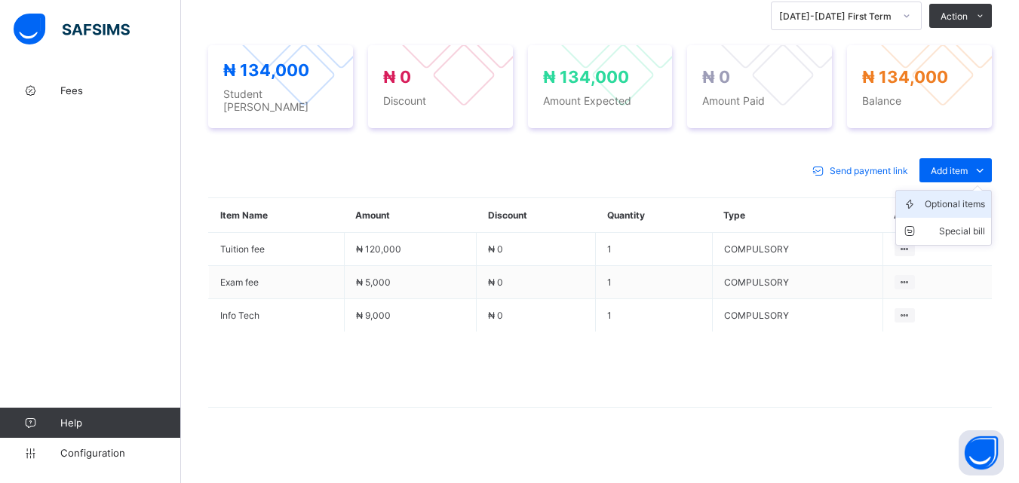
click at [962, 197] on div "Optional items" at bounding box center [955, 204] width 60 height 15
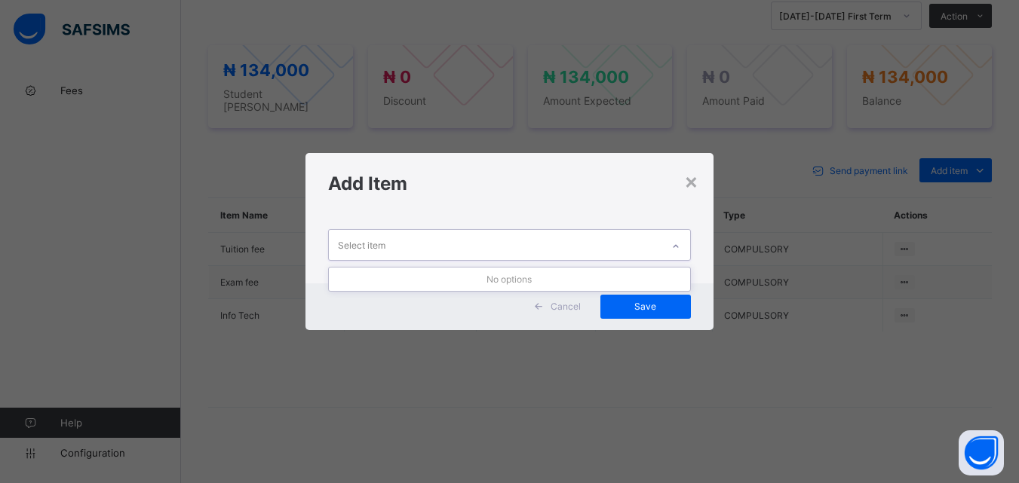
click at [681, 241] on div at bounding box center [676, 247] width 26 height 24
click at [695, 191] on div "×" at bounding box center [691, 181] width 14 height 26
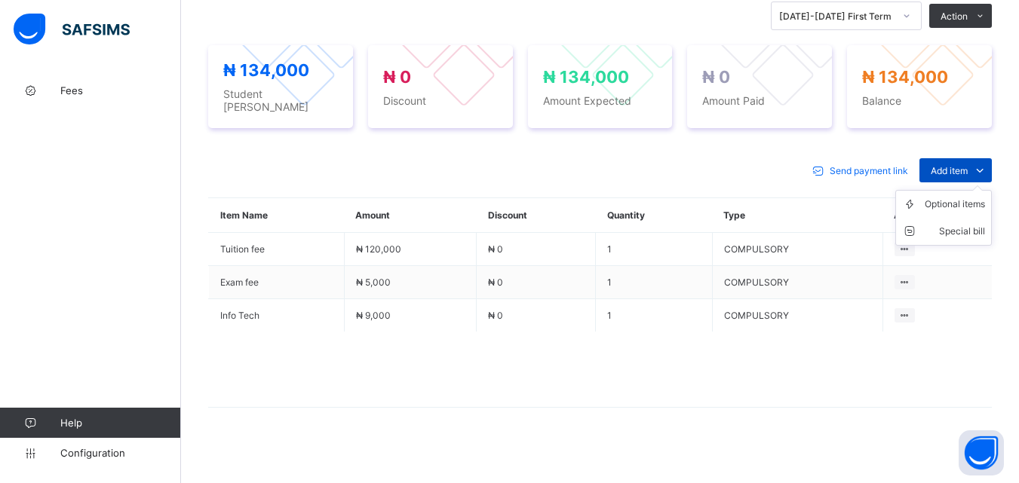
click at [968, 165] on span "Add item" at bounding box center [949, 170] width 37 height 11
click at [968, 197] on div "Optional items" at bounding box center [955, 204] width 60 height 15
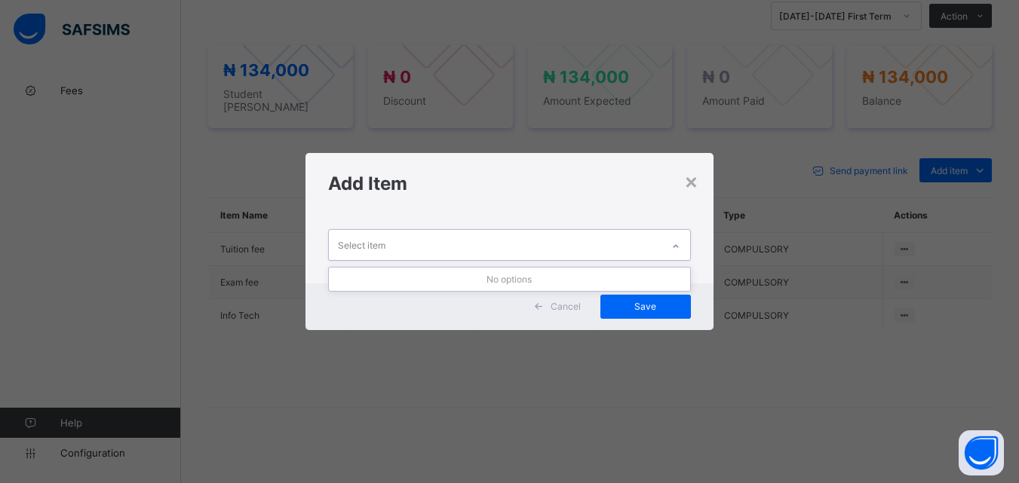
click at [677, 244] on icon at bounding box center [675, 246] width 9 height 15
click at [678, 247] on icon at bounding box center [675, 246] width 9 height 15
click at [698, 180] on div "×" at bounding box center [691, 181] width 14 height 26
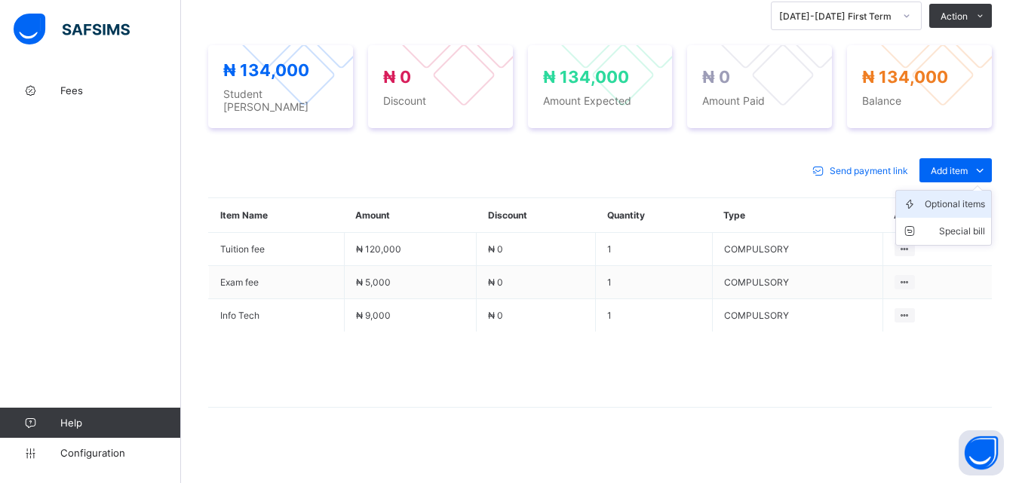
click at [965, 198] on div "Optional items" at bounding box center [955, 204] width 60 height 15
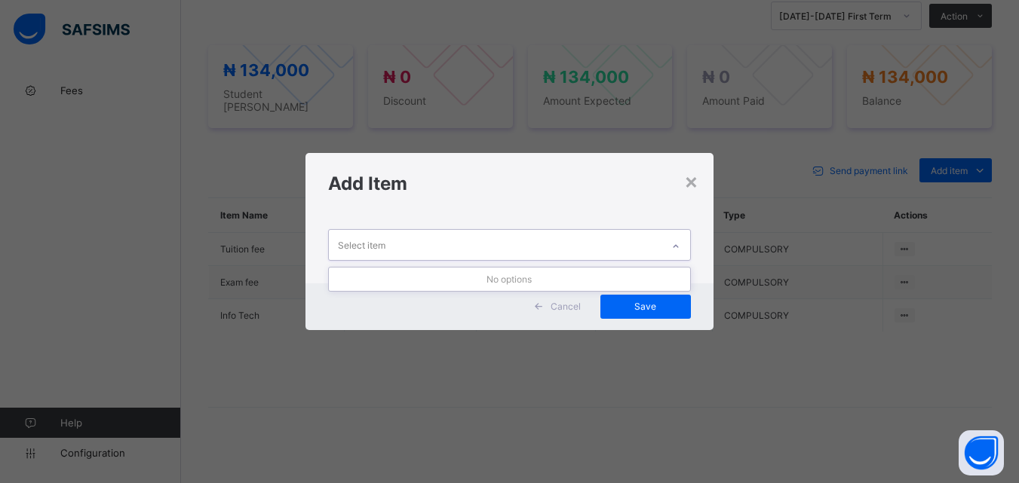
click at [676, 247] on icon at bounding box center [675, 246] width 9 height 15
click at [689, 184] on div "×" at bounding box center [691, 181] width 14 height 26
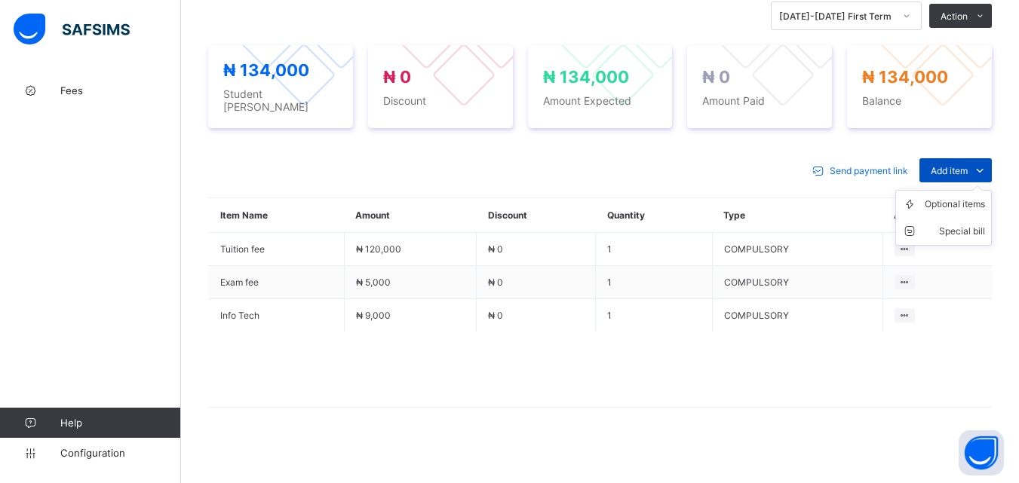
click at [979, 164] on span at bounding box center [980, 170] width 24 height 24
click at [947, 197] on div "Optional items" at bounding box center [955, 204] width 60 height 15
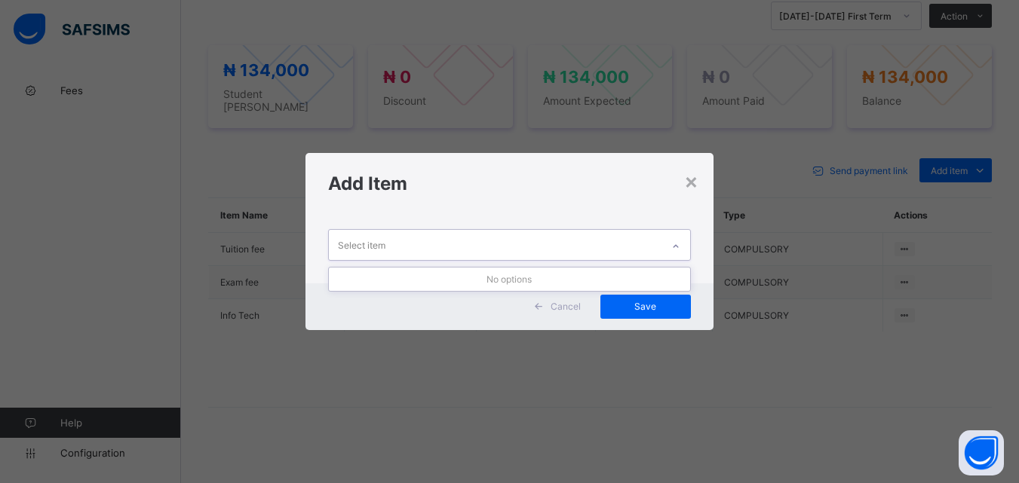
click at [675, 246] on icon at bounding box center [675, 246] width 9 height 15
click at [688, 184] on div "×" at bounding box center [691, 181] width 14 height 26
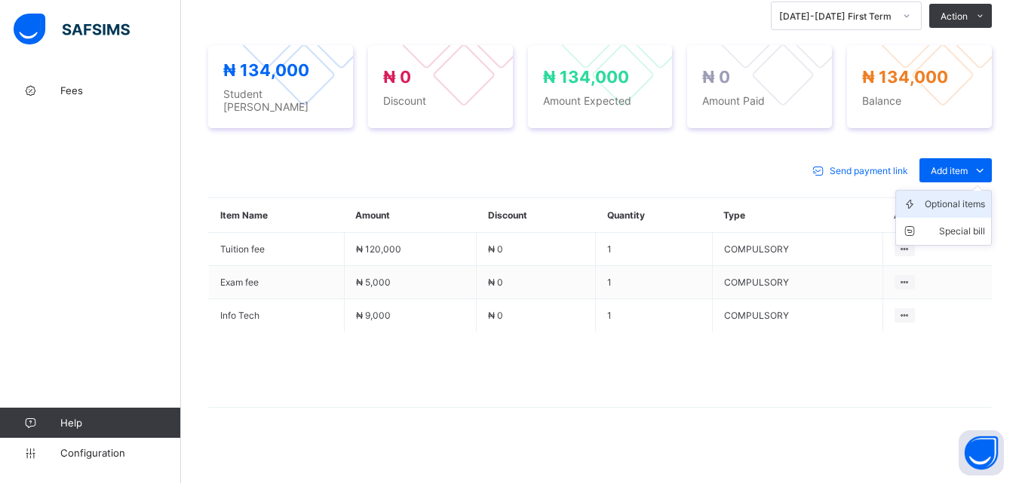
click at [960, 201] on div "Optional items" at bounding box center [955, 204] width 60 height 15
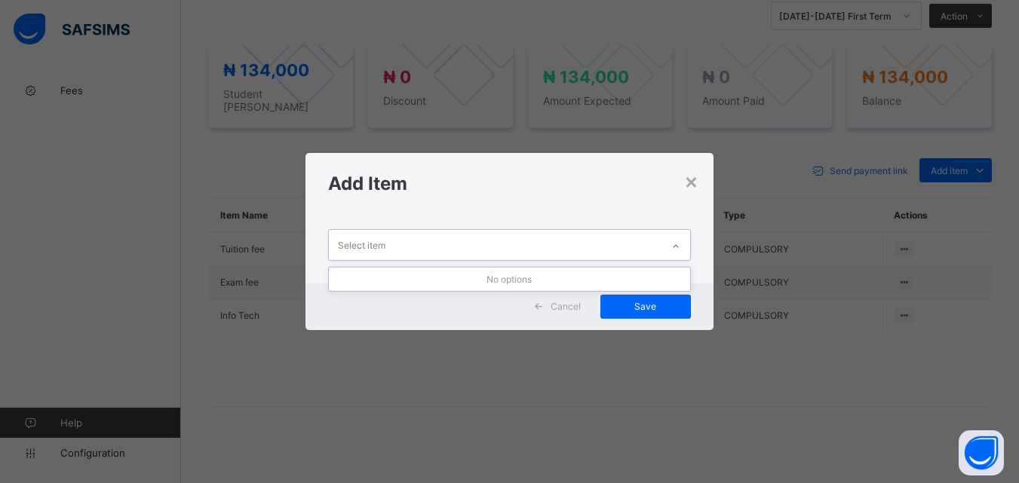
click at [680, 238] on div at bounding box center [676, 247] width 26 height 24
click at [695, 182] on div "×" at bounding box center [691, 181] width 14 height 26
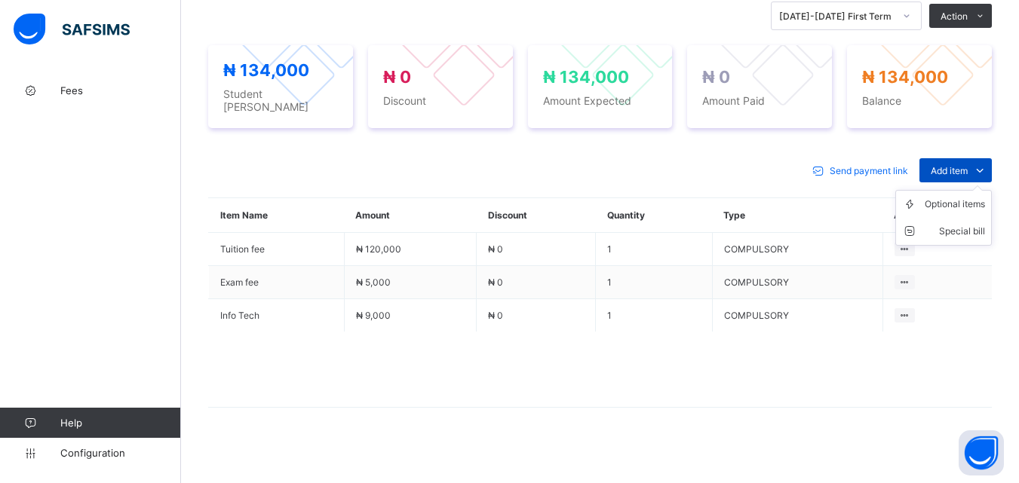
click at [983, 163] on icon at bounding box center [979, 170] width 17 height 15
click at [953, 197] on div "Optional items" at bounding box center [955, 204] width 60 height 15
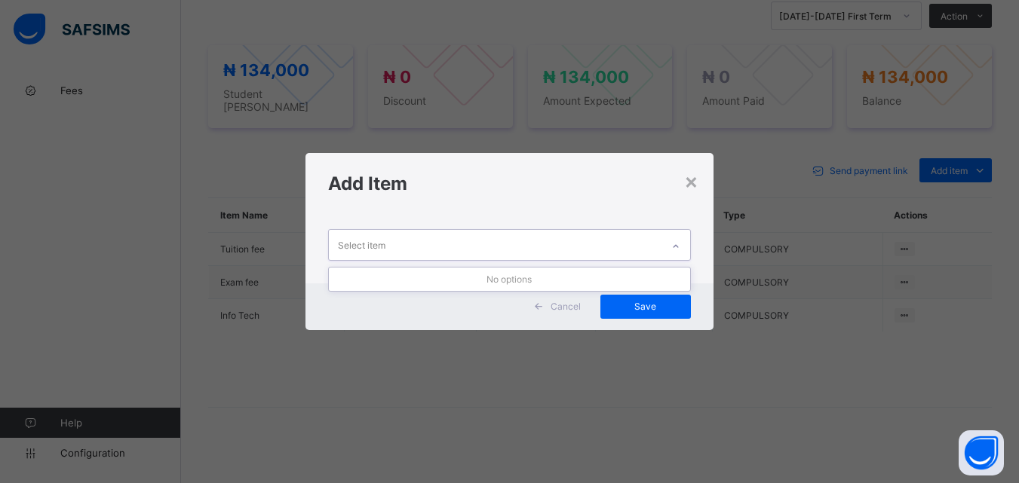
click at [684, 240] on div at bounding box center [676, 247] width 26 height 24
click at [689, 183] on div "×" at bounding box center [691, 181] width 14 height 26
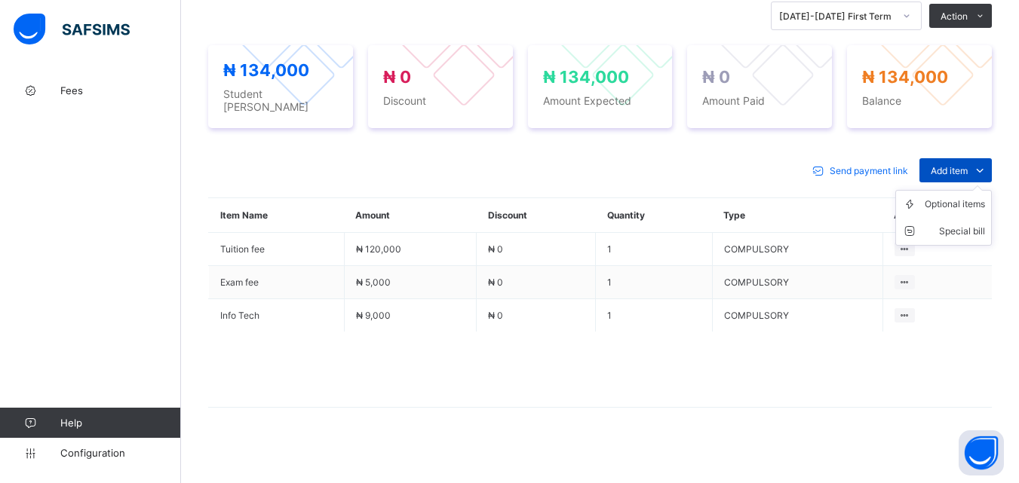
click at [953, 165] on span "Add item" at bounding box center [949, 170] width 37 height 11
click at [0, 0] on div "Optional items" at bounding box center [0, 0] width 0 height 0
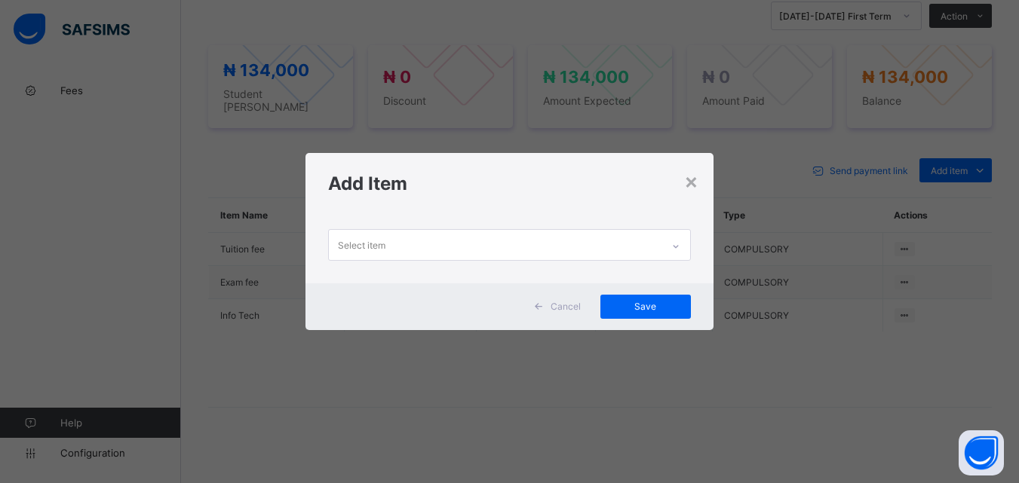
click at [680, 245] on icon at bounding box center [675, 246] width 9 height 15
click at [692, 185] on div "×" at bounding box center [691, 181] width 14 height 26
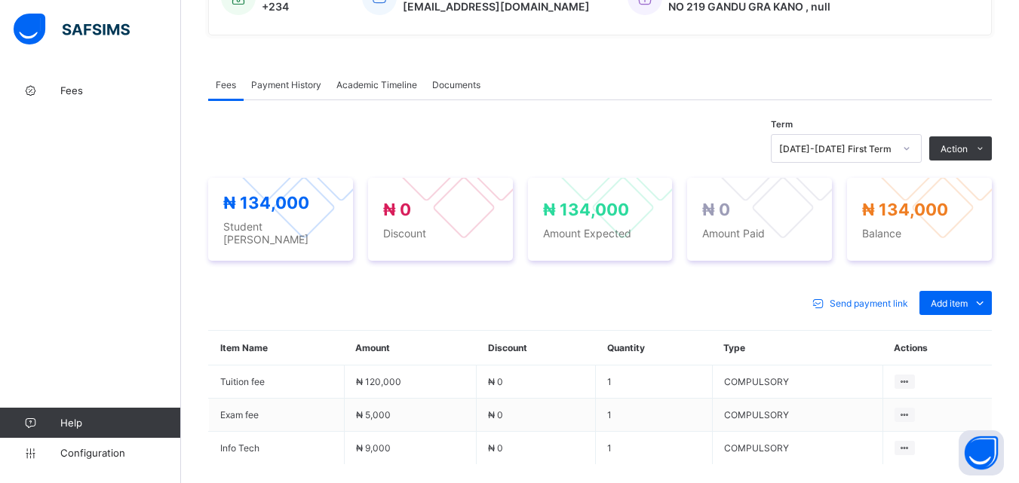
scroll to position [240, 0]
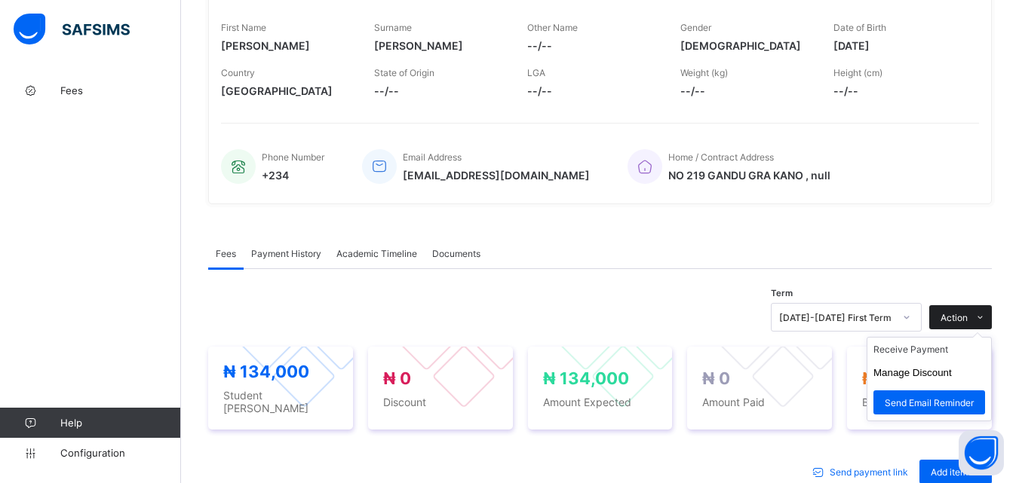
click at [986, 318] on icon at bounding box center [979, 318] width 11 height 10
click at [946, 352] on li "Receive Payment" at bounding box center [929, 349] width 124 height 23
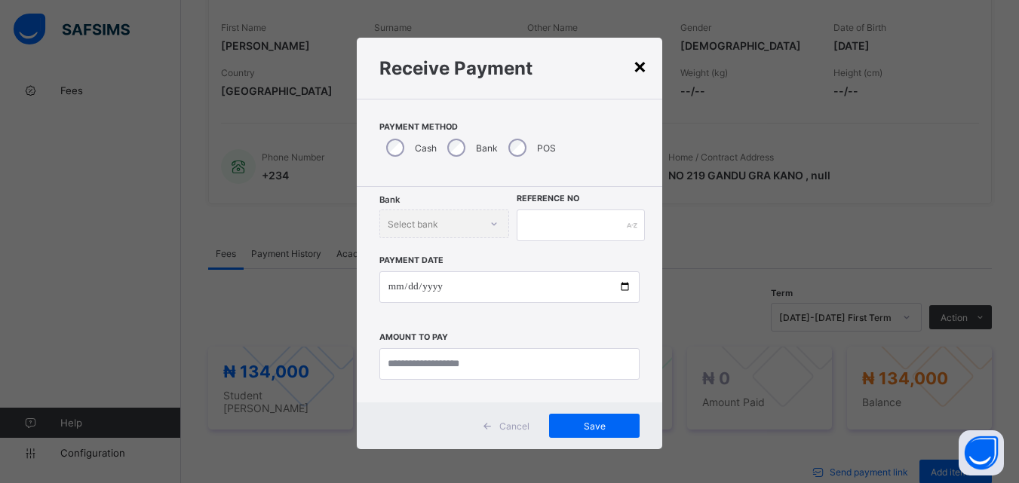
click at [641, 69] on div "×" at bounding box center [640, 66] width 14 height 26
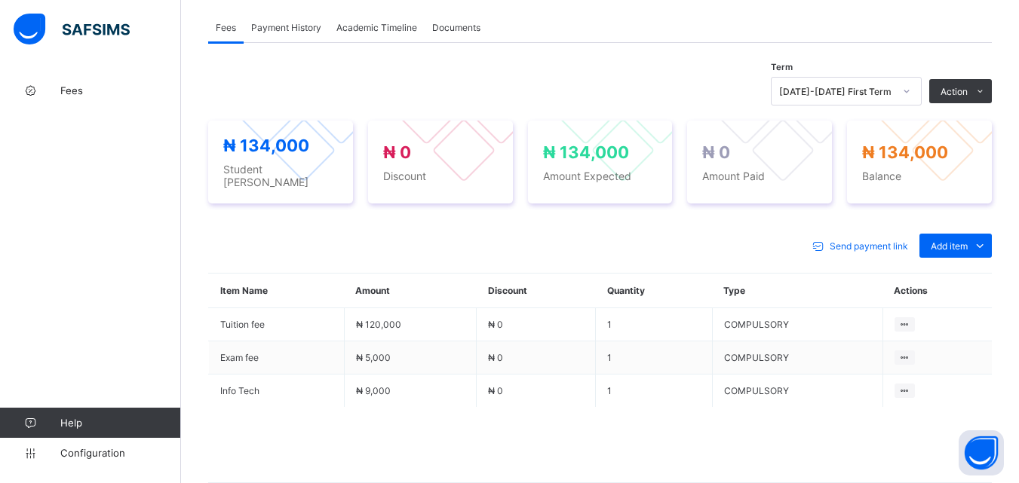
scroll to position [542, 0]
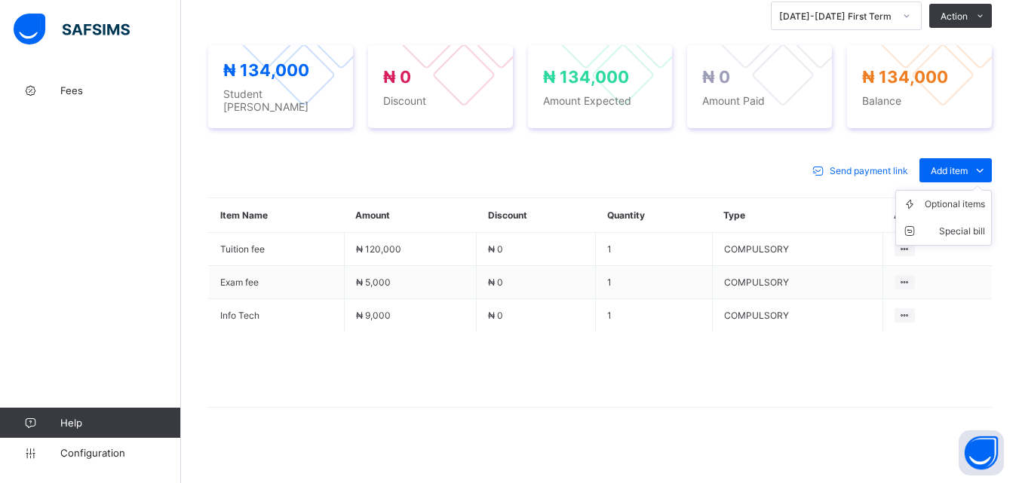
click at [955, 190] on ul "Optional items Special bill" at bounding box center [943, 218] width 97 height 56
click at [956, 202] on div "Optional items" at bounding box center [955, 204] width 60 height 15
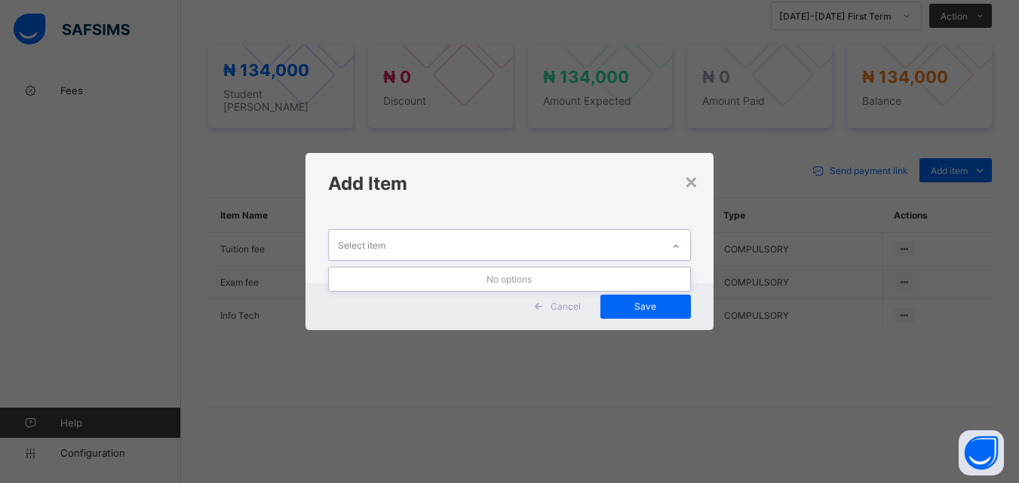
click at [679, 246] on icon at bounding box center [675, 246] width 9 height 15
click at [698, 186] on div "×" at bounding box center [691, 181] width 14 height 26
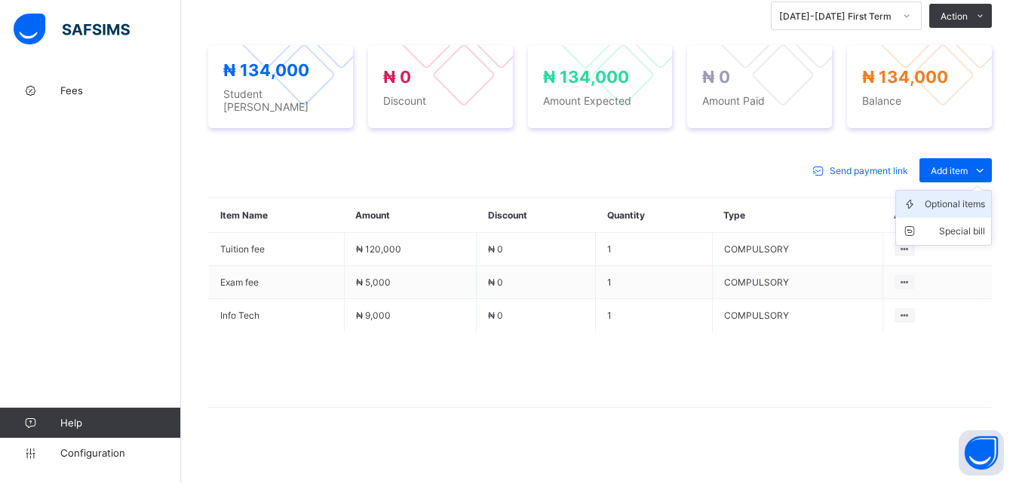
click at [951, 197] on div "Optional items" at bounding box center [955, 204] width 60 height 15
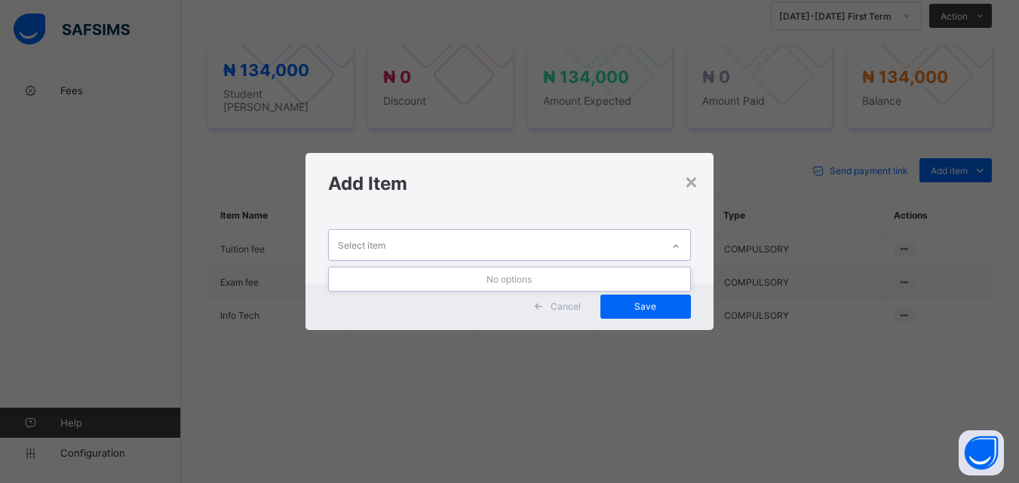
click at [684, 245] on div at bounding box center [676, 247] width 26 height 24
click at [690, 183] on div "×" at bounding box center [691, 181] width 14 height 26
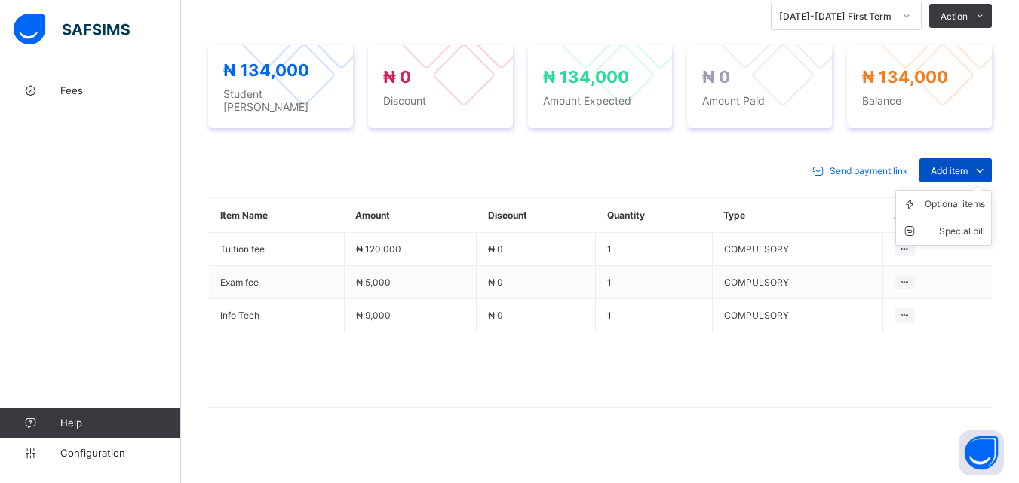
click at [968, 165] on span "Add item" at bounding box center [949, 170] width 37 height 11
click at [970, 198] on div "Optional items" at bounding box center [955, 204] width 60 height 15
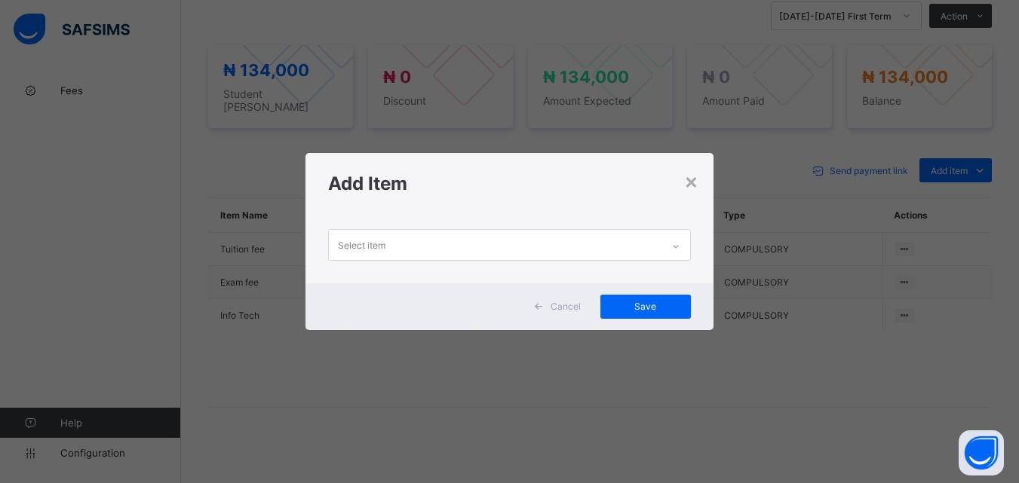
click at [678, 244] on icon at bounding box center [675, 246] width 9 height 15
click at [689, 185] on div "×" at bounding box center [691, 181] width 14 height 26
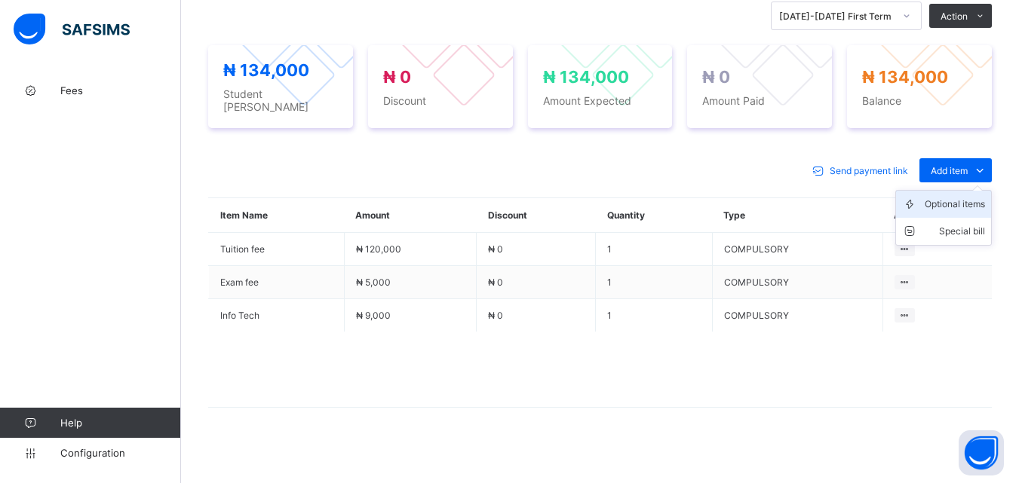
click at [970, 197] on div "Optional items" at bounding box center [955, 204] width 60 height 15
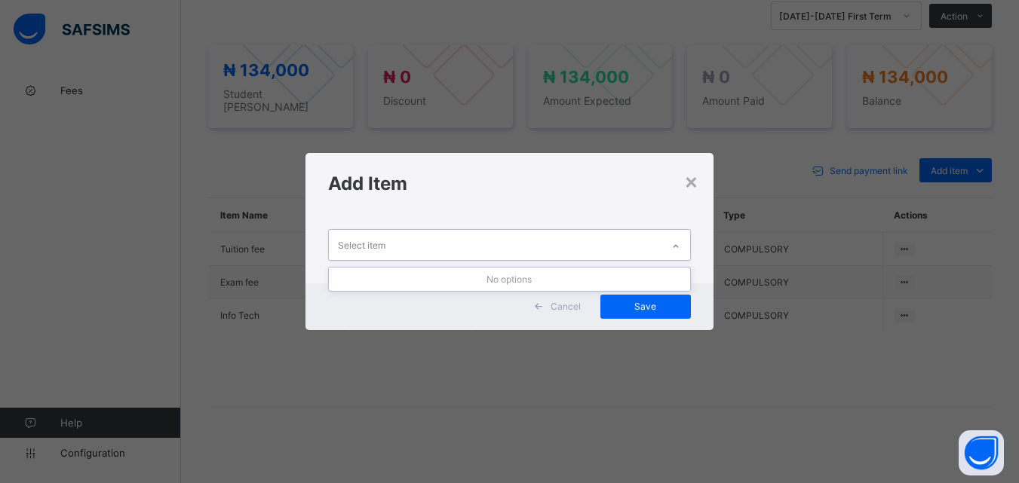
click at [679, 244] on icon at bounding box center [675, 246] width 9 height 15
click at [691, 183] on div "×" at bounding box center [691, 181] width 14 height 26
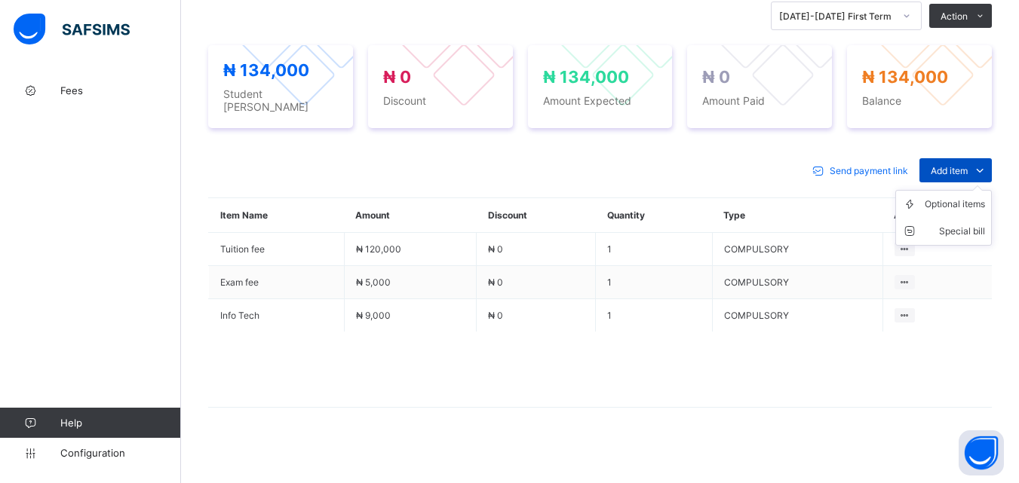
click at [953, 167] on span "Add item" at bounding box center [949, 170] width 37 height 11
click at [955, 197] on div "Optional items" at bounding box center [955, 204] width 60 height 15
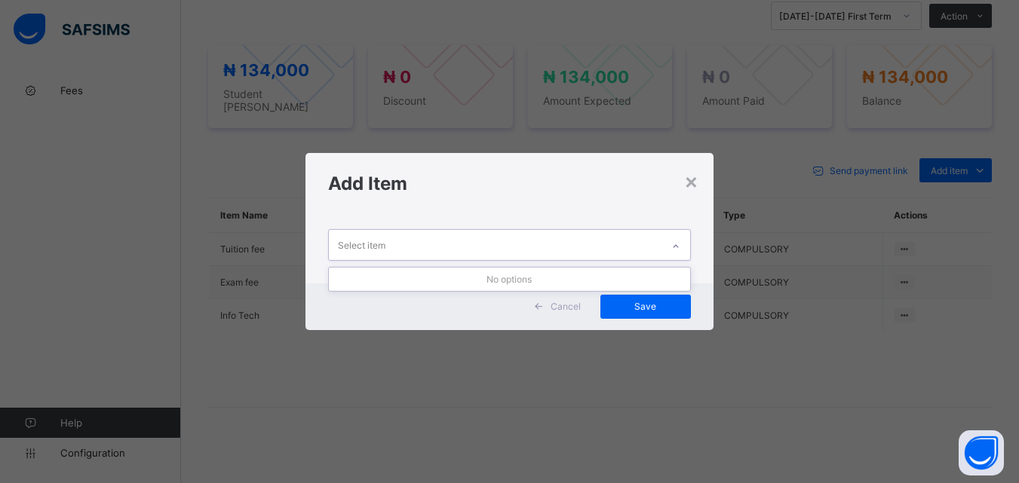
click at [676, 249] on icon at bounding box center [675, 246] width 9 height 15
click at [691, 182] on div "×" at bounding box center [691, 181] width 14 height 26
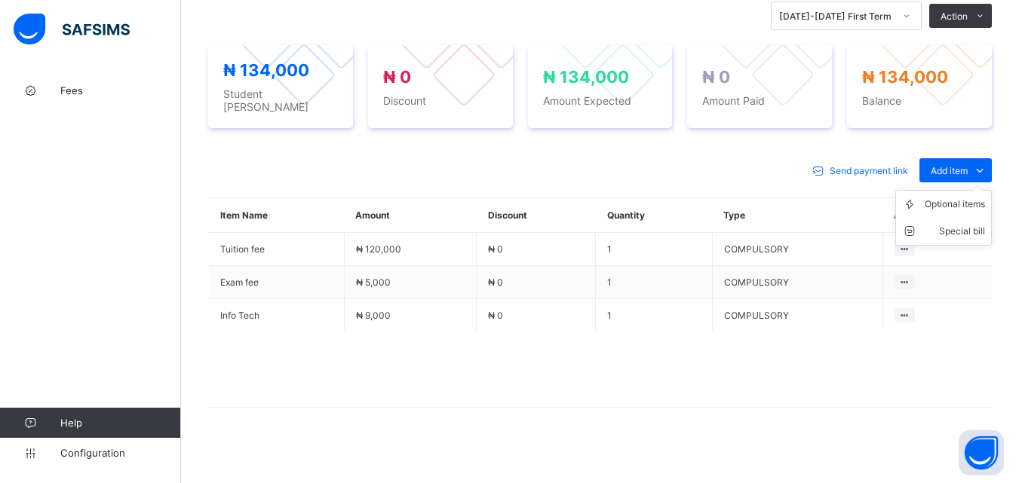
click at [952, 190] on ul "Optional items Special bill" at bounding box center [943, 218] width 97 height 56
click at [953, 198] on div "Optional items" at bounding box center [955, 204] width 60 height 15
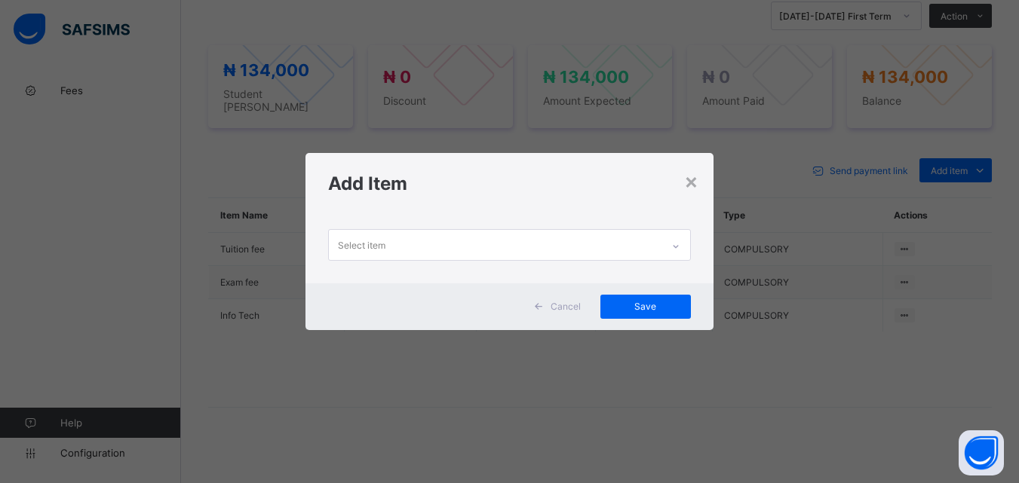
click at [680, 241] on div at bounding box center [676, 247] width 26 height 24
click at [695, 180] on div "×" at bounding box center [691, 181] width 14 height 26
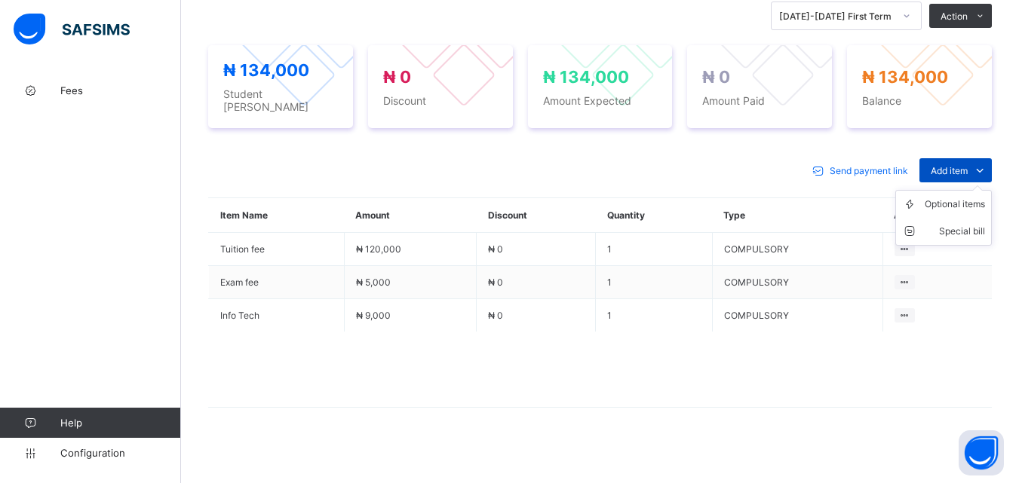
click at [964, 165] on span "Add item" at bounding box center [949, 170] width 37 height 11
click at [962, 203] on div "Optional items" at bounding box center [955, 204] width 60 height 15
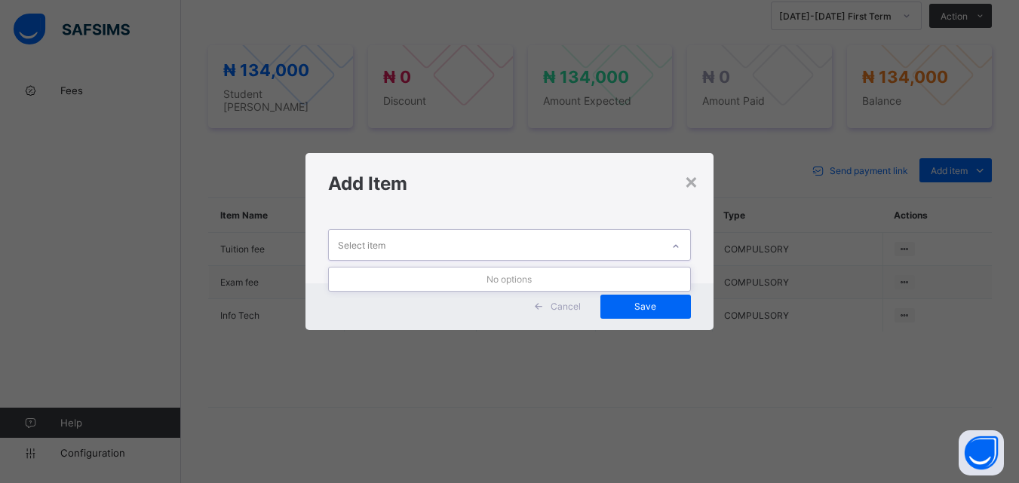
click at [683, 239] on div at bounding box center [676, 247] width 26 height 24
click at [693, 184] on div "×" at bounding box center [691, 181] width 14 height 26
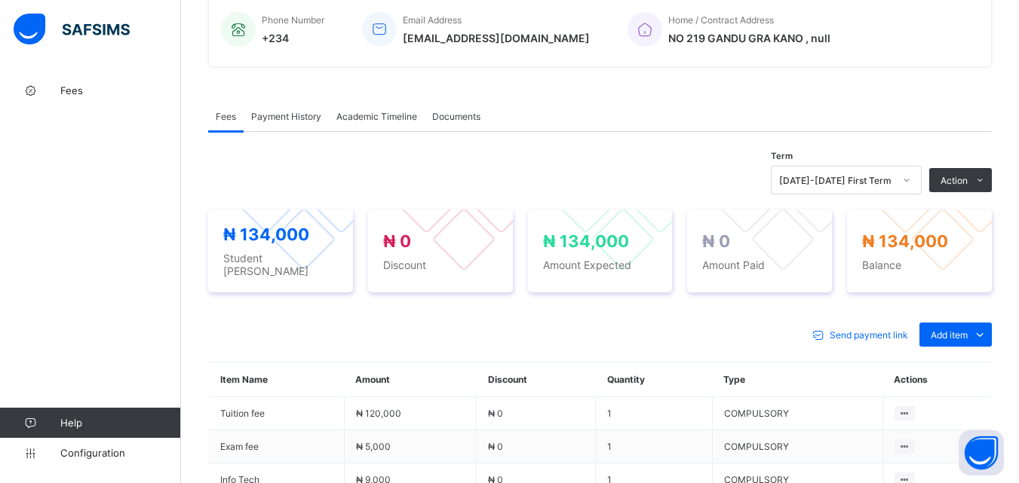
scroll to position [391, 0]
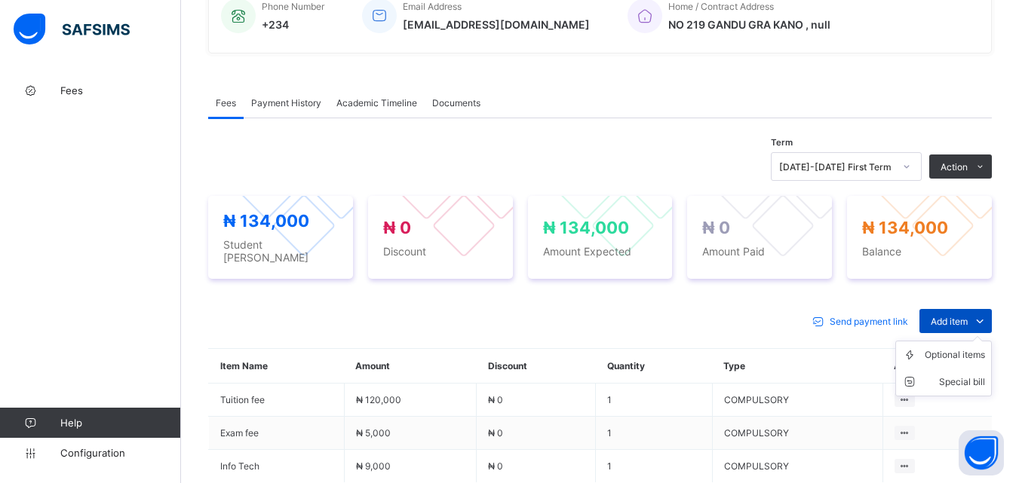
click at [951, 316] on span "Add item" at bounding box center [949, 321] width 37 height 11
click at [953, 348] on div "Optional items" at bounding box center [955, 355] width 60 height 15
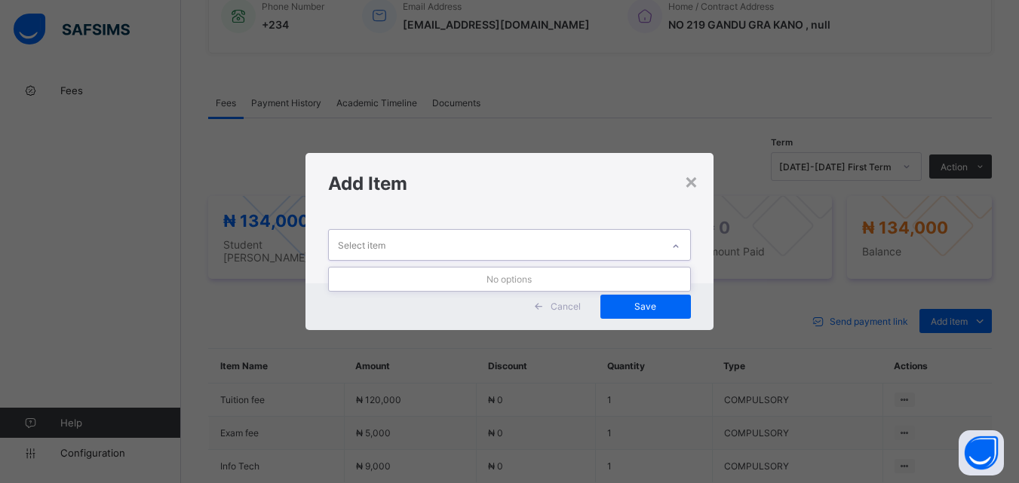
click at [672, 239] on div at bounding box center [676, 247] width 26 height 24
click at [689, 183] on div "×" at bounding box center [691, 181] width 14 height 26
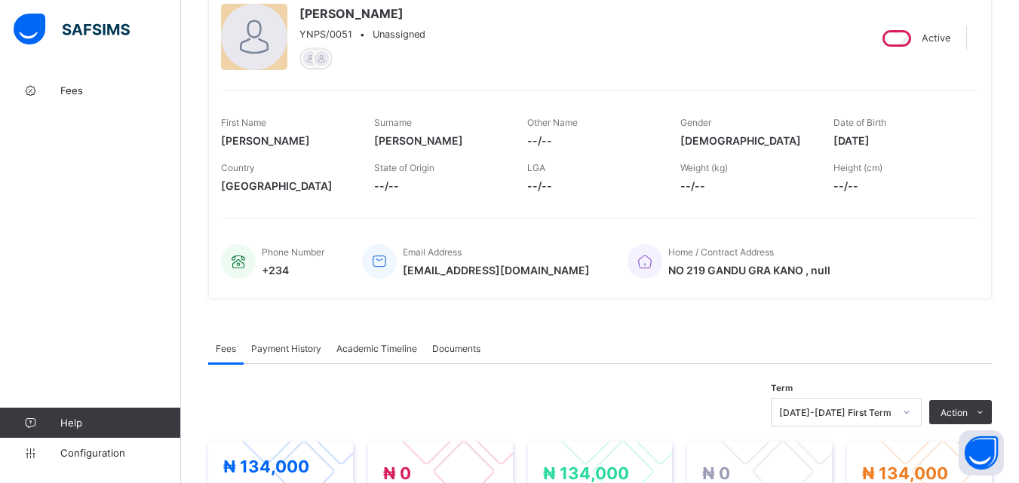
scroll to position [89, 0]
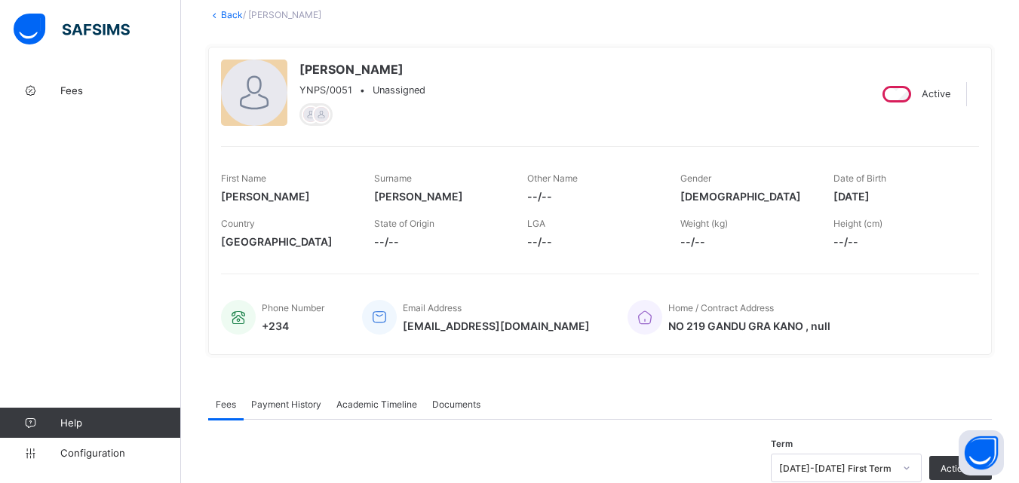
click at [237, 10] on link "Back" at bounding box center [232, 14] width 22 height 11
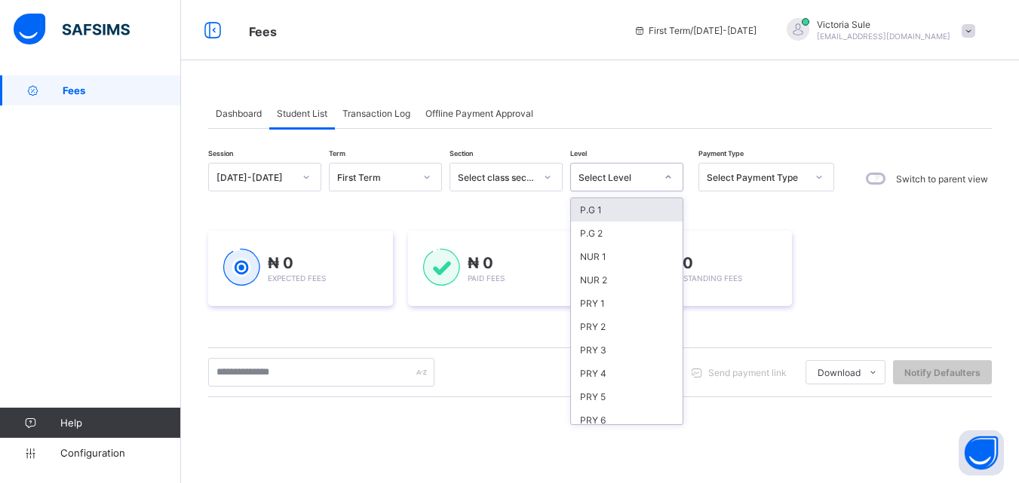
click at [619, 173] on div "Select Level" at bounding box center [617, 177] width 77 height 11
click at [631, 315] on div "PRY 2" at bounding box center [627, 326] width 112 height 23
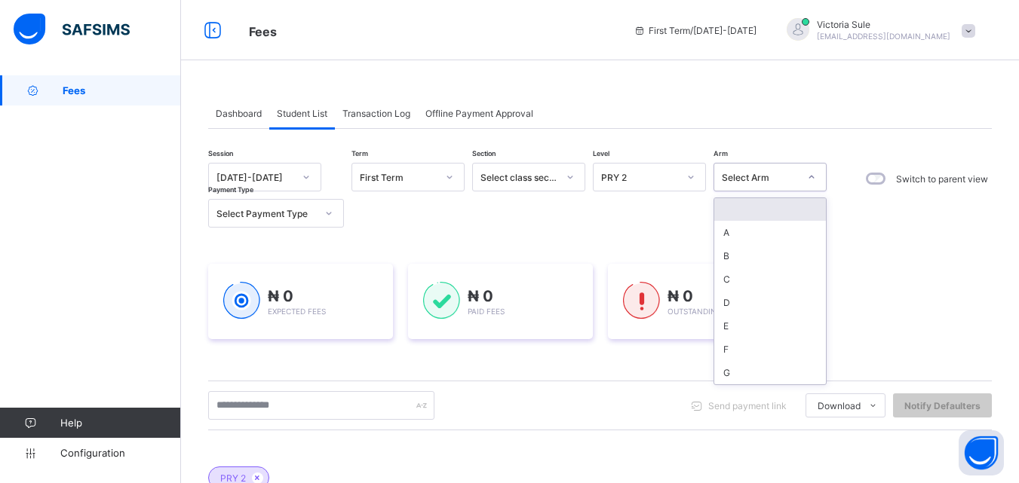
click at [764, 181] on div "Select Arm" at bounding box center [760, 177] width 77 height 11
click at [752, 290] on div "C" at bounding box center [770, 279] width 112 height 23
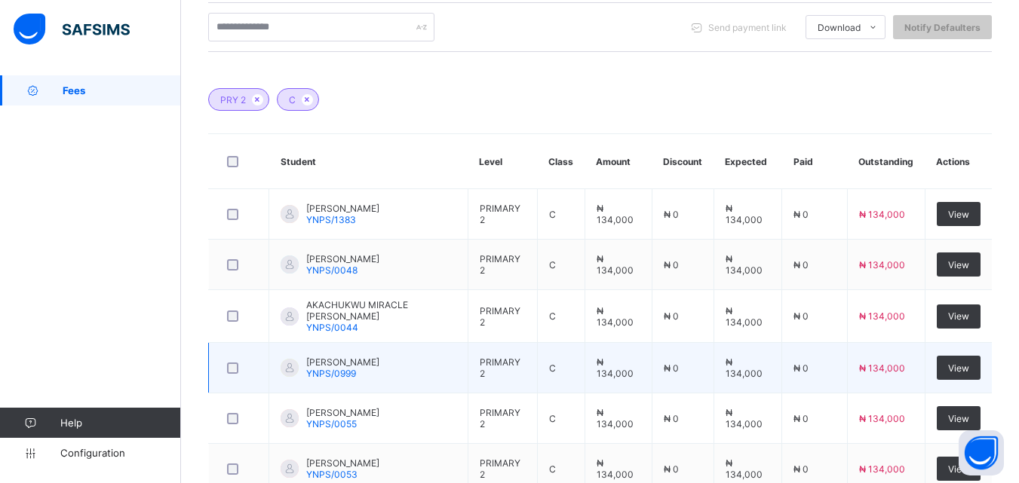
scroll to position [549, 0]
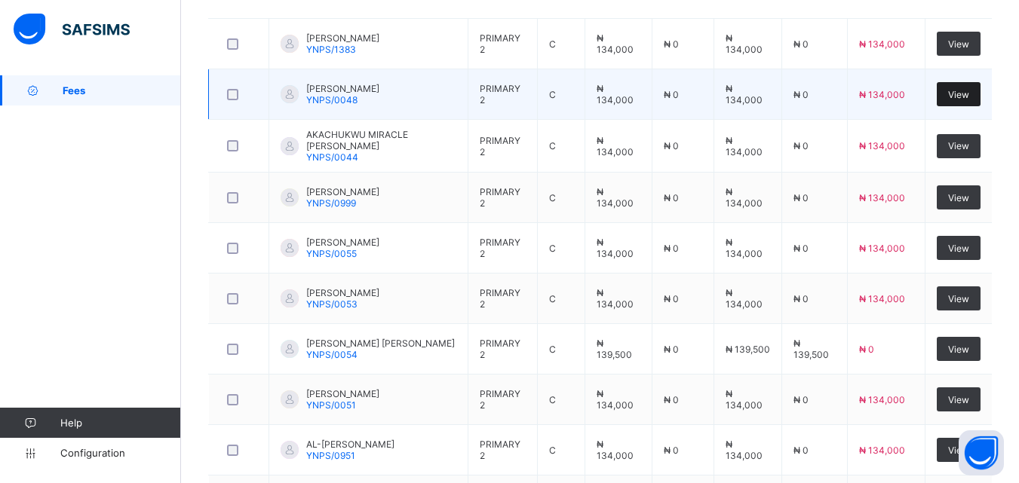
click at [969, 96] on span "View" at bounding box center [958, 94] width 21 height 11
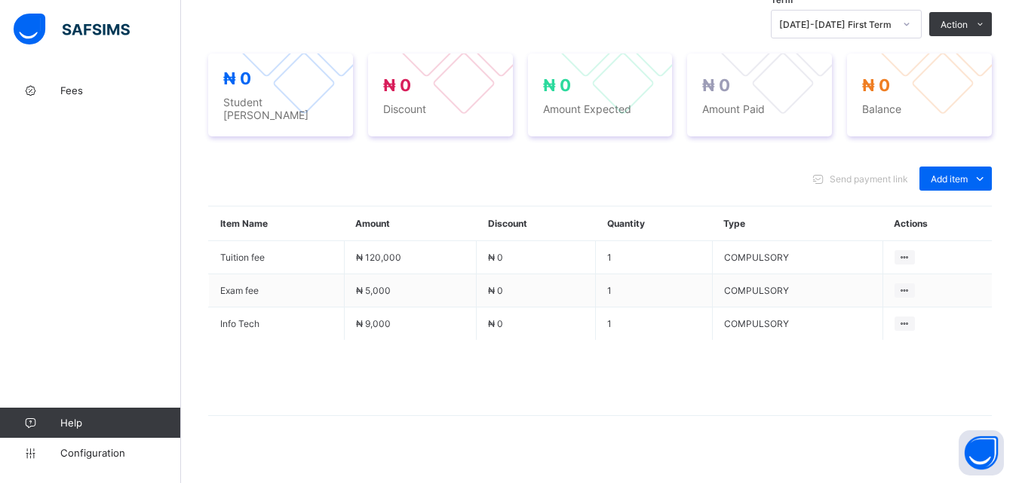
scroll to position [346, 0]
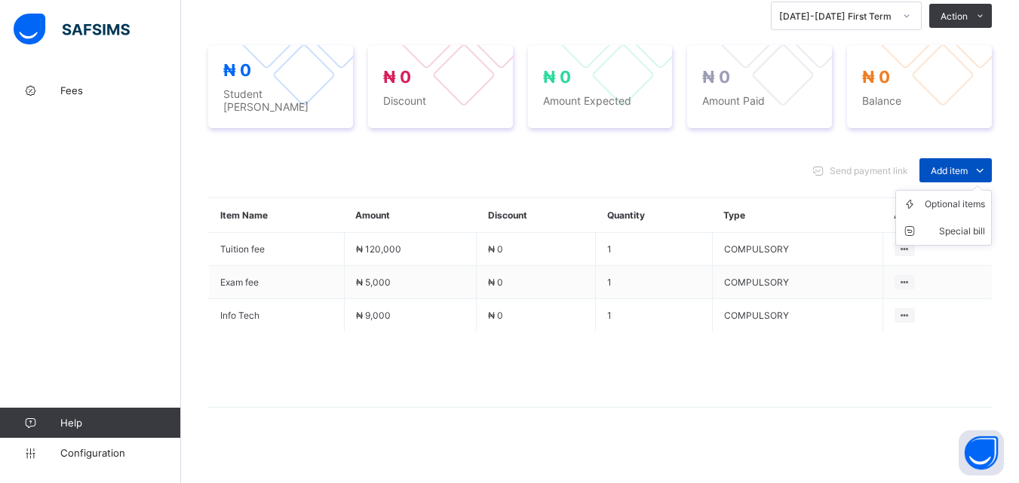
click at [966, 165] on span "Add item" at bounding box center [949, 170] width 37 height 11
click at [973, 197] on div "Optional items" at bounding box center [955, 204] width 60 height 15
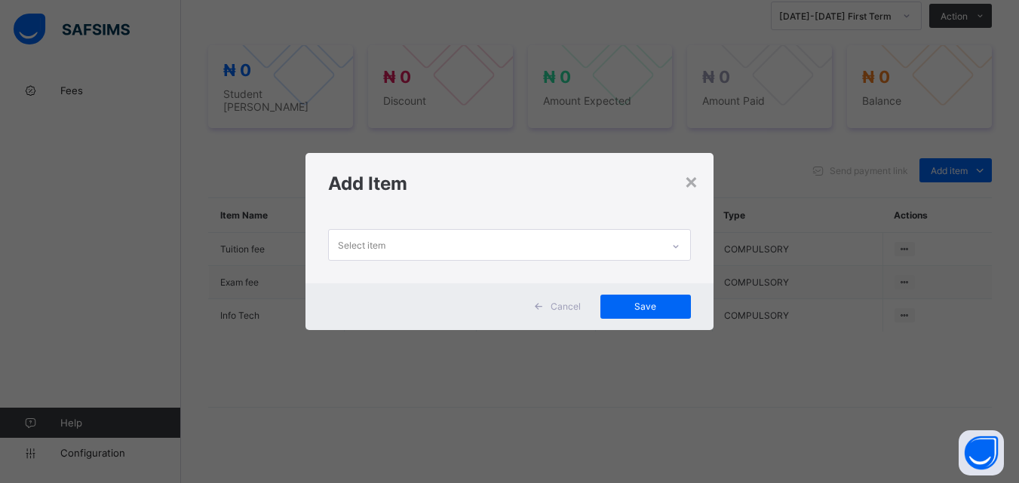
click at [658, 240] on div "Select item" at bounding box center [495, 244] width 332 height 29
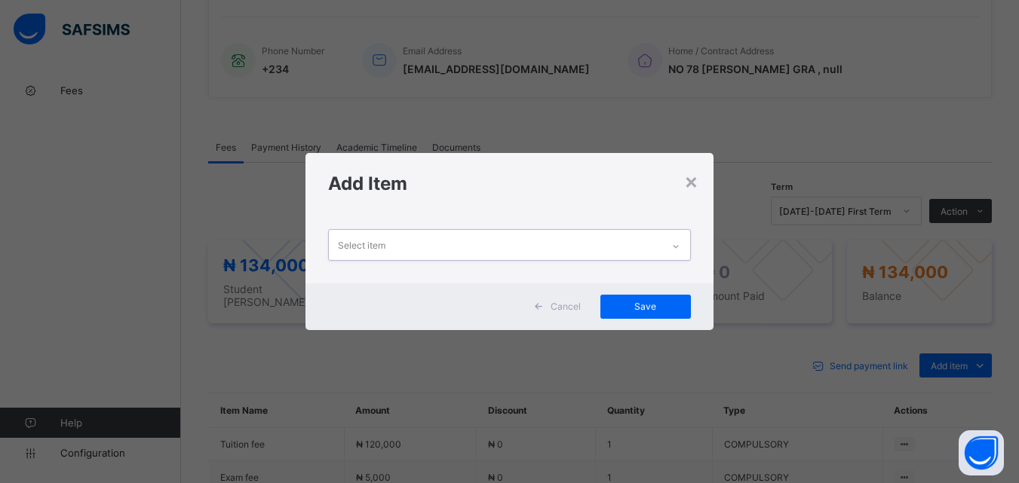
scroll to position [542, 0]
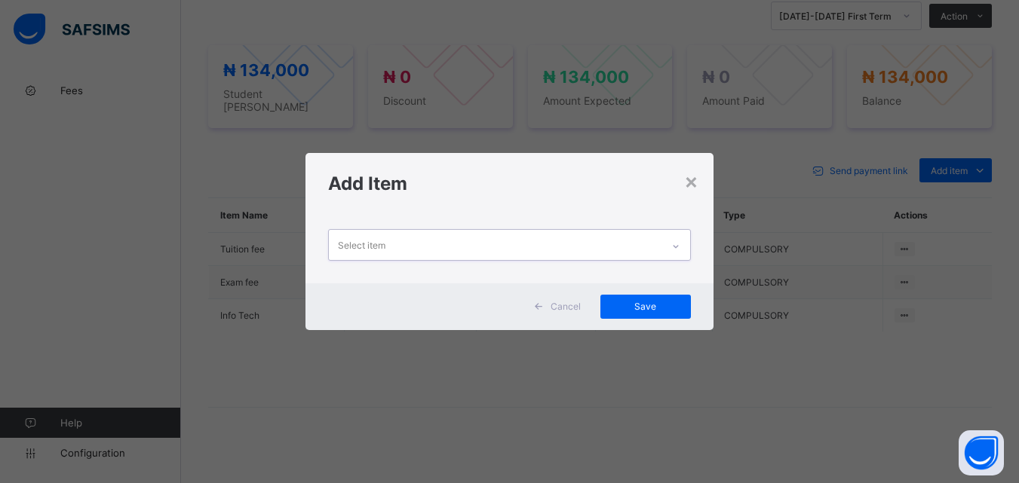
click at [658, 240] on div "Select item" at bounding box center [495, 244] width 332 height 29
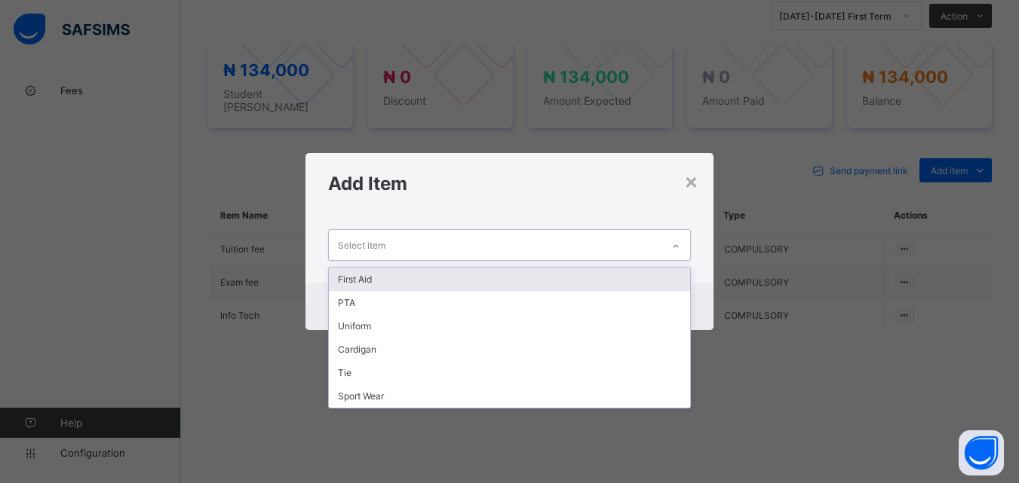
click at [638, 275] on div "First Aid" at bounding box center [509, 279] width 361 height 23
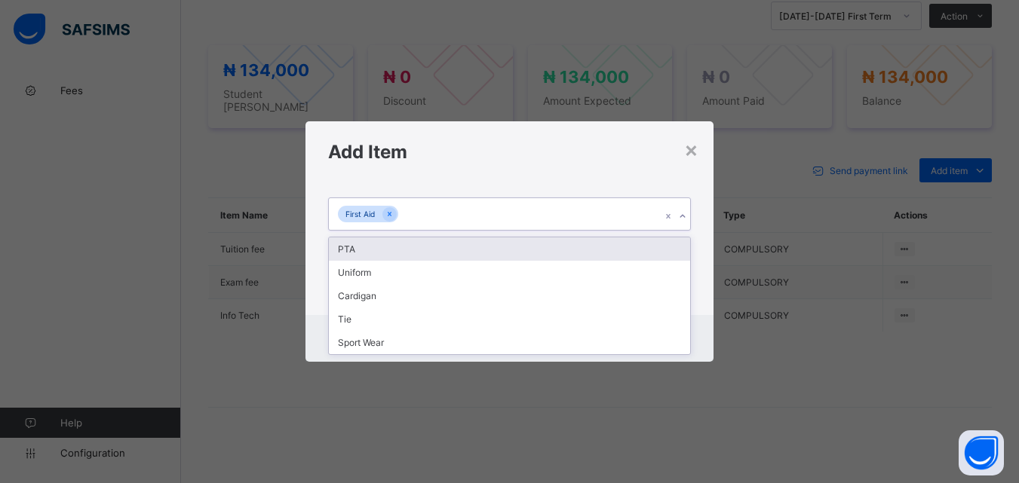
click at [687, 213] on icon at bounding box center [682, 216] width 9 height 15
click at [649, 239] on div "PTA" at bounding box center [509, 249] width 361 height 23
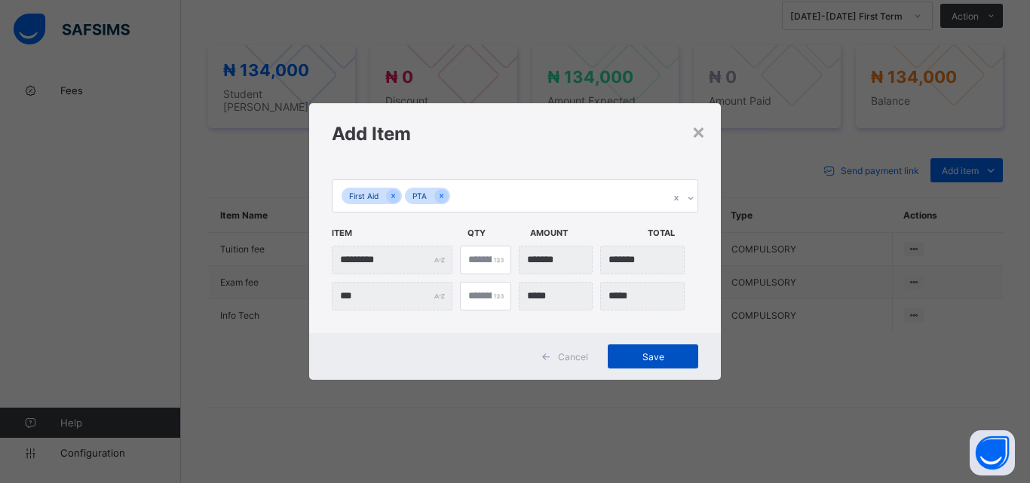
click at [649, 355] on span "Save" at bounding box center [653, 356] width 68 height 11
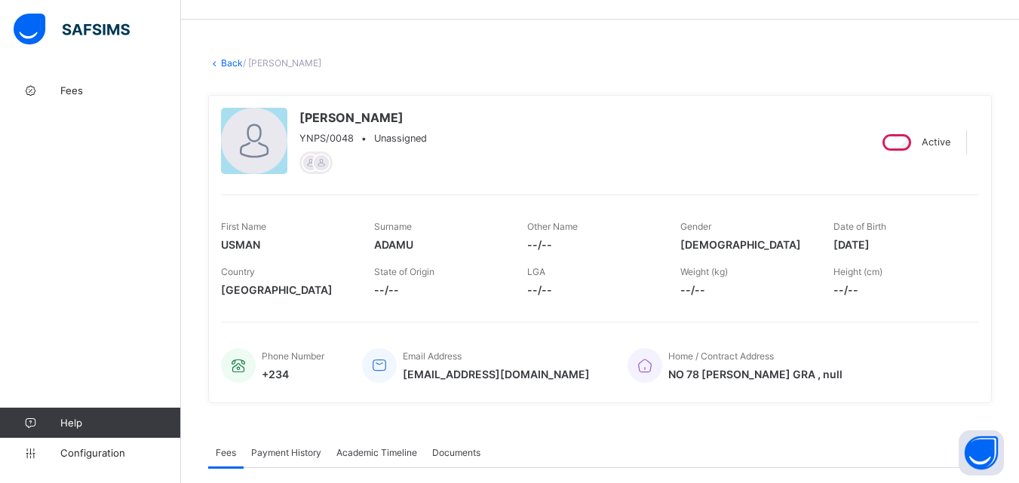
scroll to position [14, 0]
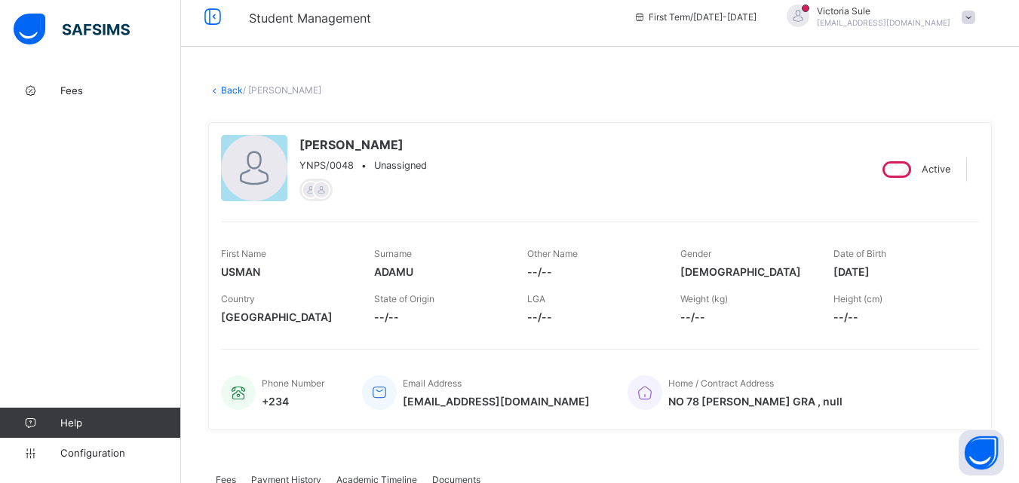
click at [227, 87] on link "Back" at bounding box center [232, 89] width 22 height 11
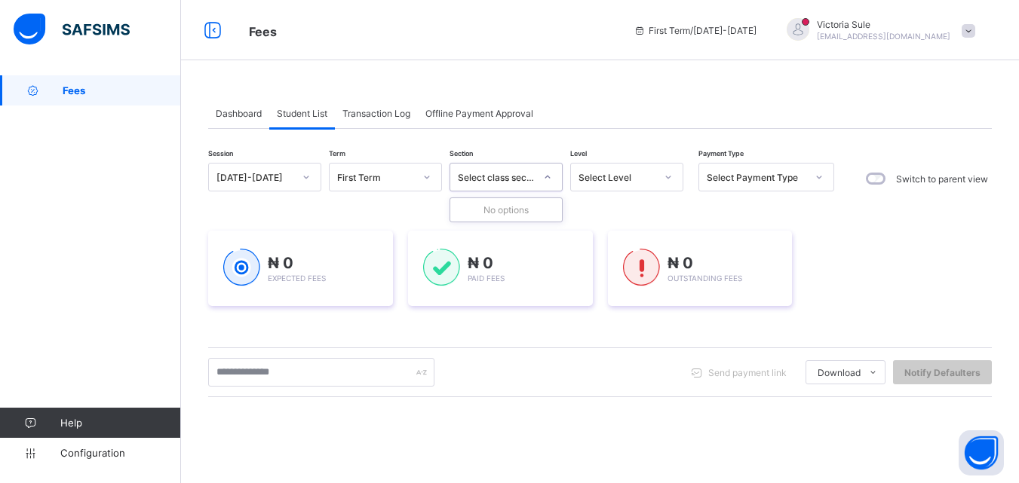
click at [543, 180] on icon at bounding box center [547, 177] width 9 height 15
click at [519, 176] on div "Select class section" at bounding box center [496, 177] width 77 height 11
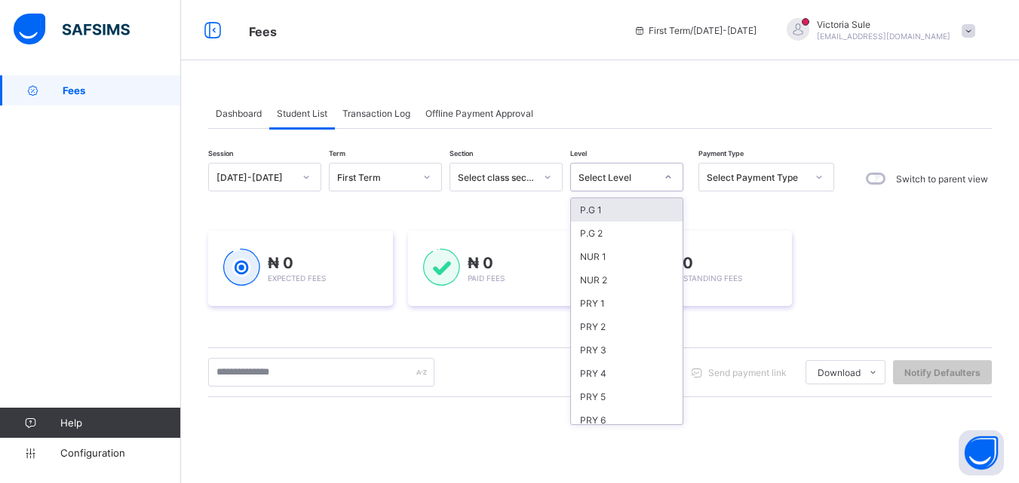
click at [634, 179] on div "Select Level" at bounding box center [617, 177] width 77 height 11
click at [599, 318] on div "PRY 2" at bounding box center [627, 326] width 112 height 23
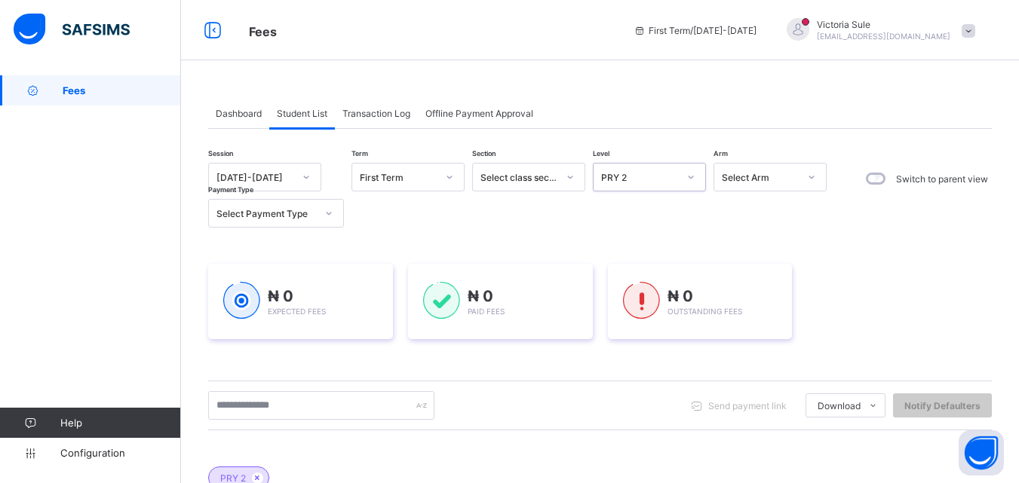
click at [764, 180] on div "Select Arm" at bounding box center [760, 177] width 77 height 11
click at [743, 283] on div "C" at bounding box center [770, 279] width 112 height 23
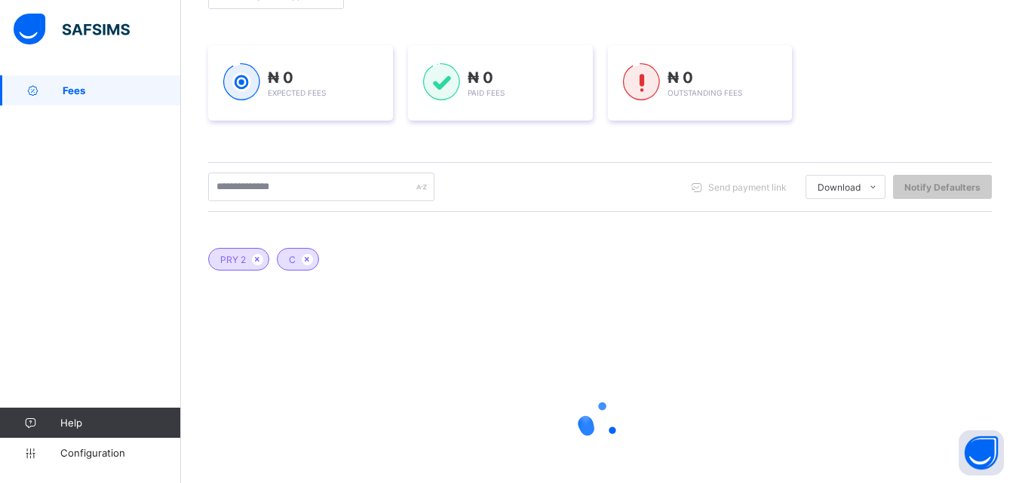
scroll to position [226, 0]
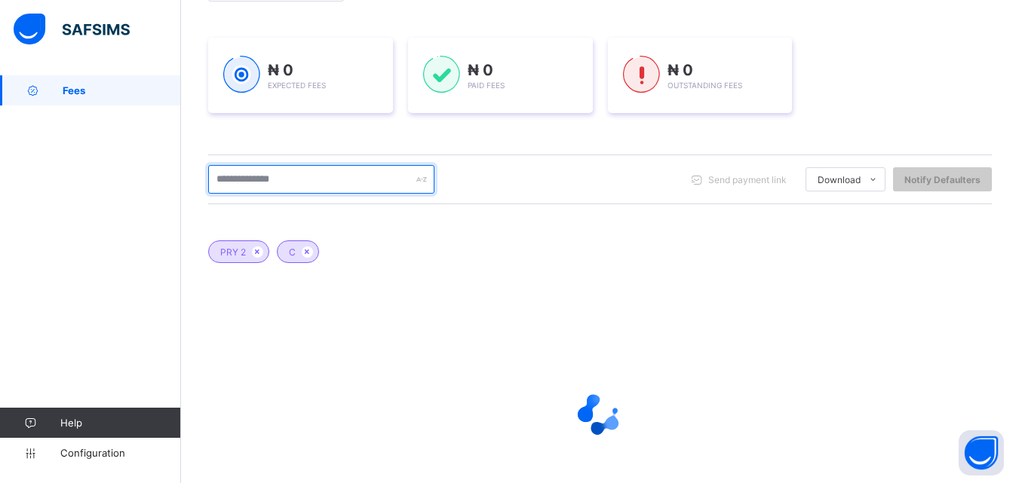
click at [295, 188] on input "text" at bounding box center [321, 179] width 226 height 29
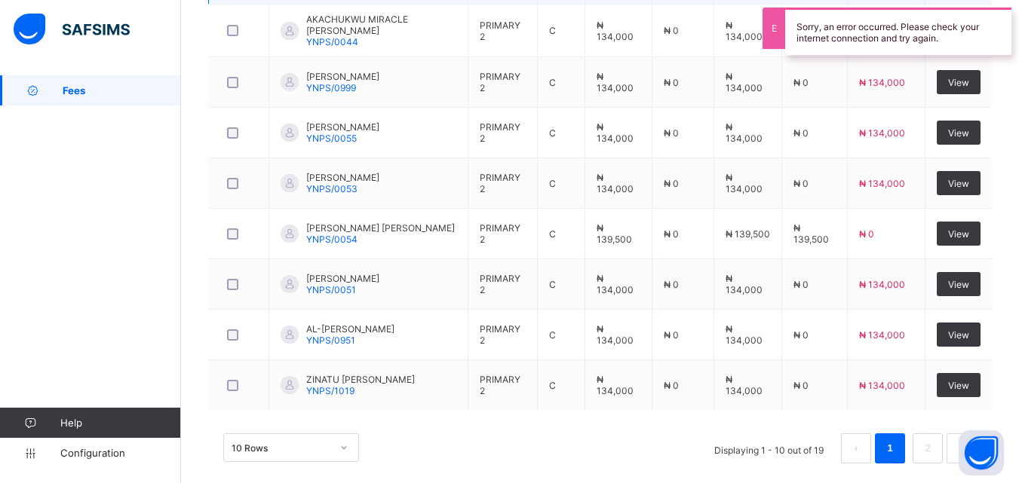
scroll to position [683, 0]
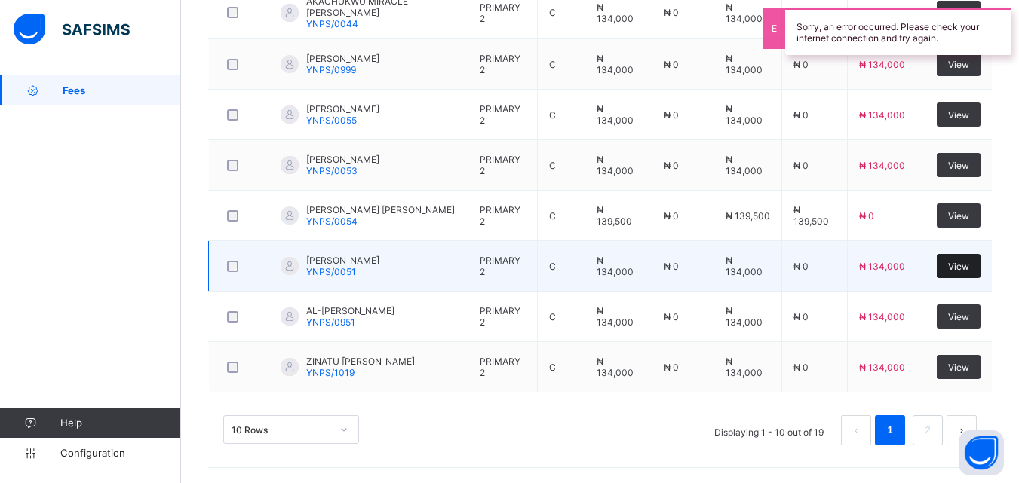
type input "*****"
click at [969, 269] on span "View" at bounding box center [958, 266] width 21 height 11
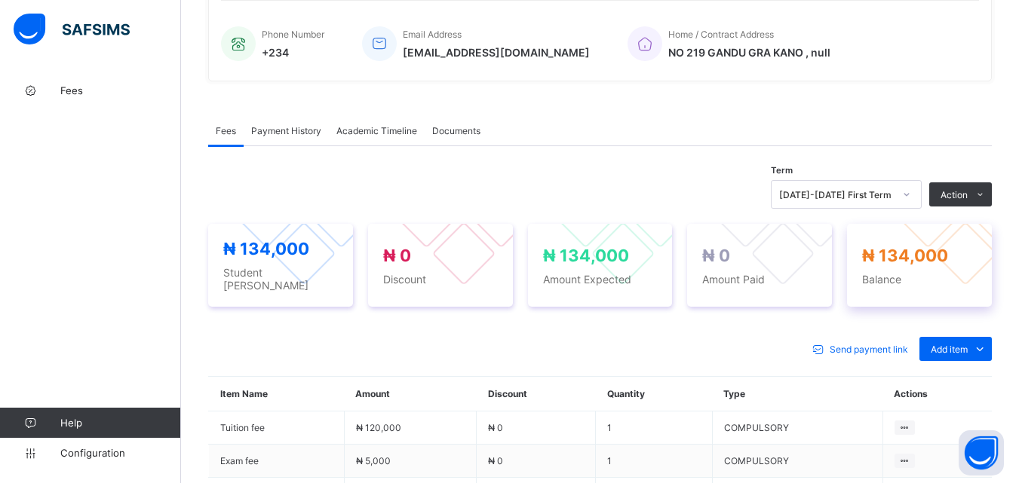
scroll to position [453, 0]
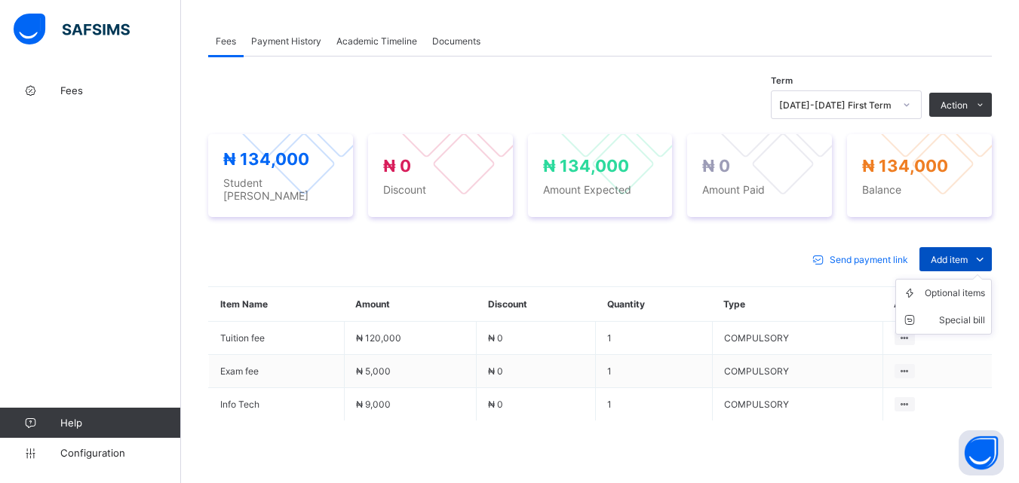
click at [965, 254] on span "Add item" at bounding box center [949, 259] width 37 height 11
click at [961, 286] on div "Optional items" at bounding box center [955, 293] width 60 height 15
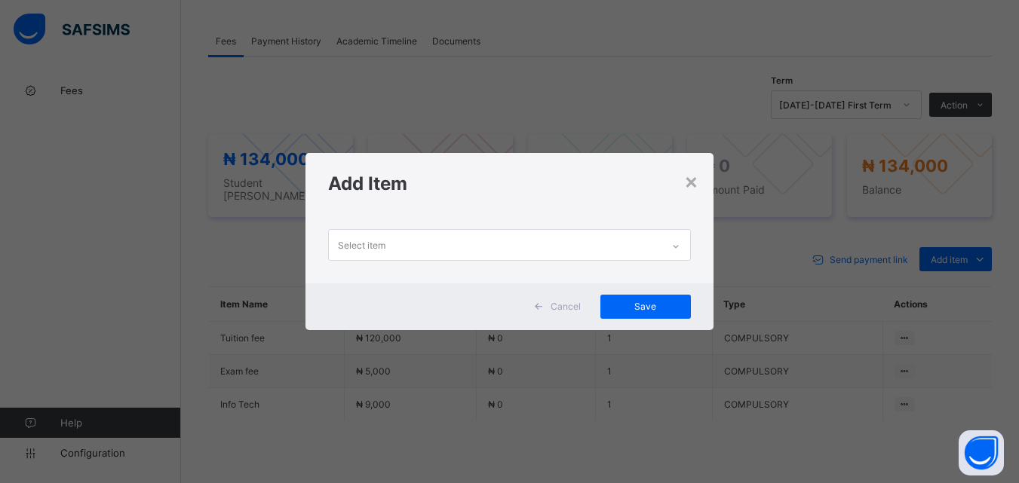
click at [680, 241] on icon at bounding box center [675, 246] width 9 height 15
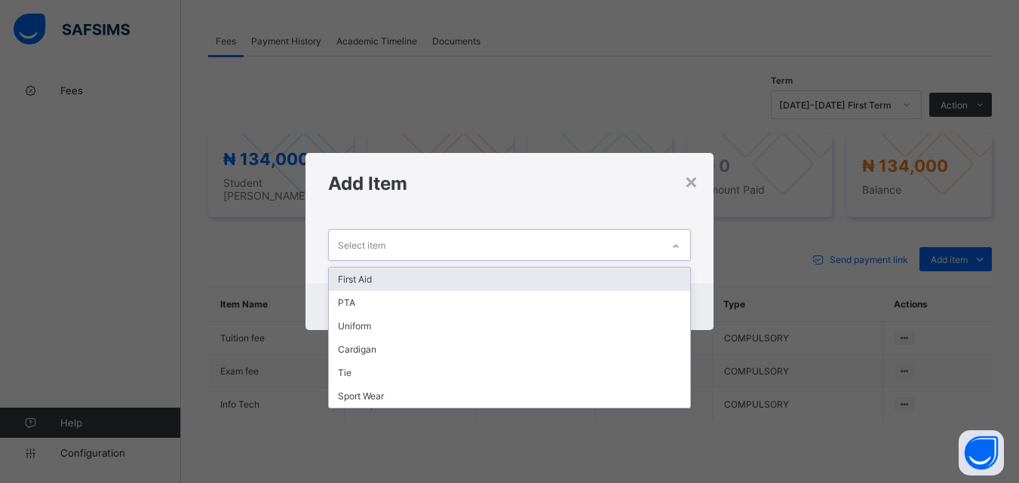
click at [658, 275] on div "First Aid" at bounding box center [509, 279] width 361 height 23
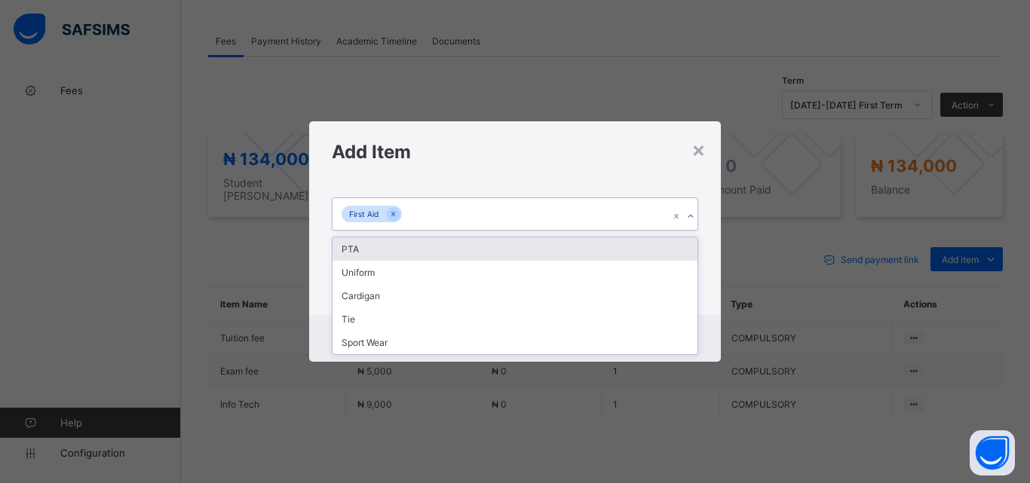
click at [689, 217] on icon at bounding box center [690, 216] width 9 height 15
click at [683, 245] on div "PTA" at bounding box center [515, 249] width 365 height 23
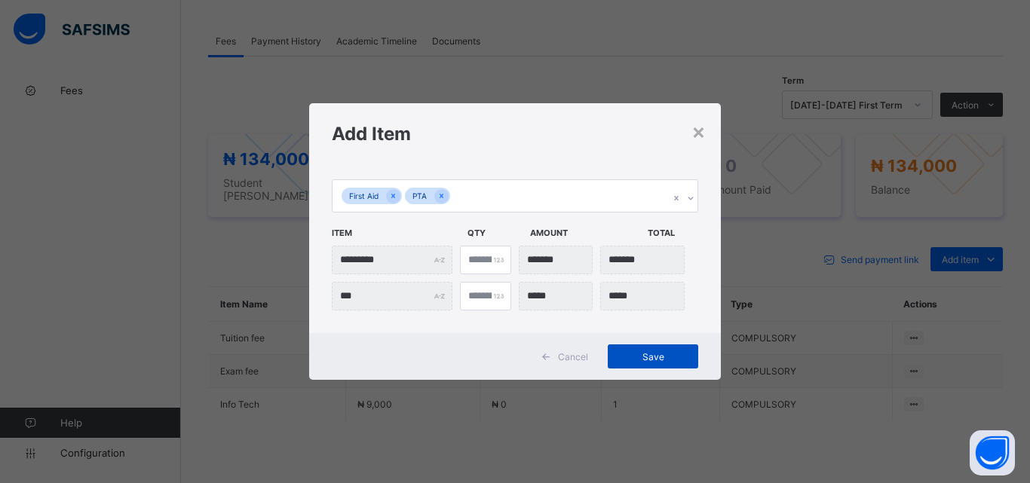
click at [657, 361] on span "Save" at bounding box center [653, 356] width 68 height 11
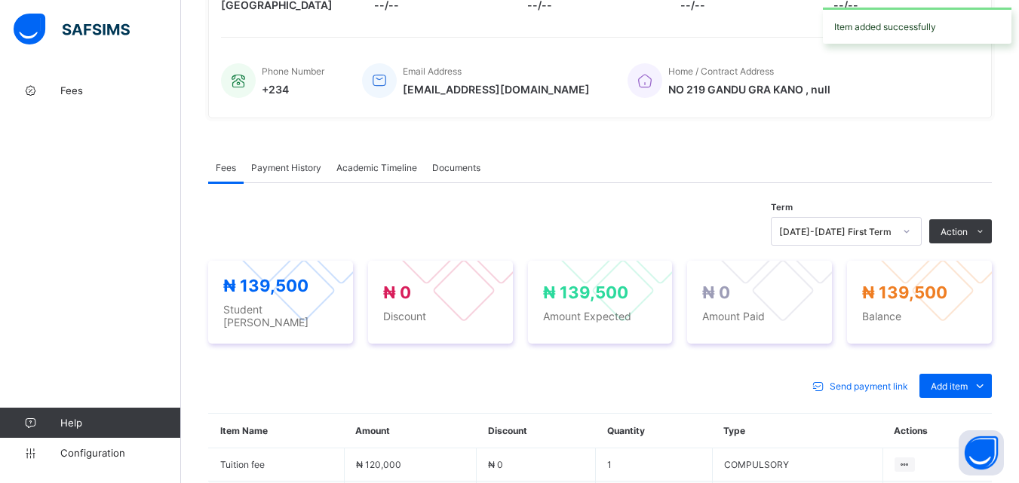
scroll to position [302, 0]
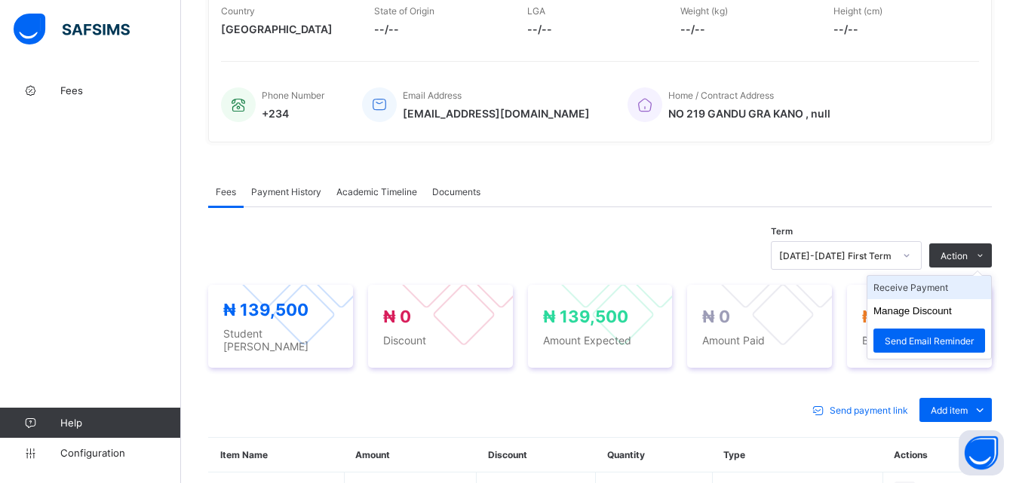
click at [919, 289] on li "Receive Payment" at bounding box center [929, 287] width 124 height 23
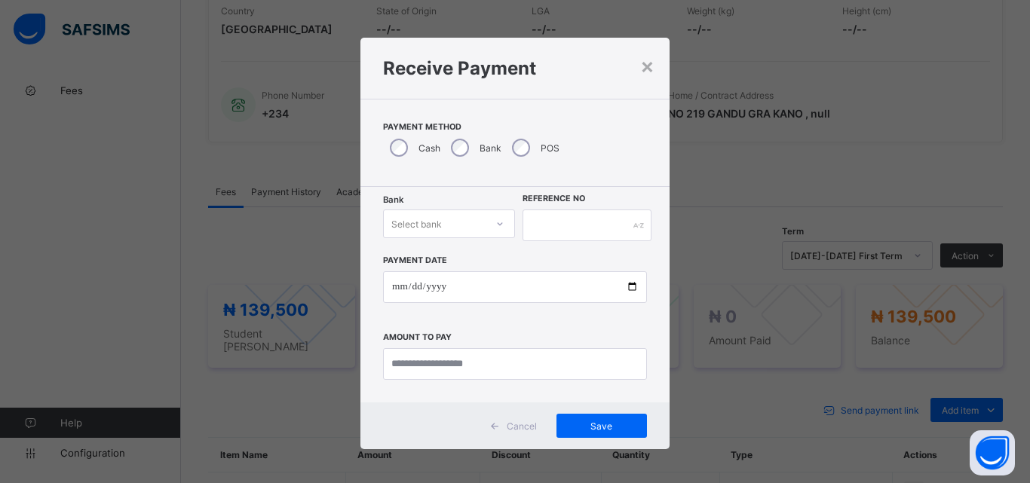
click at [487, 227] on div at bounding box center [500, 224] width 26 height 24
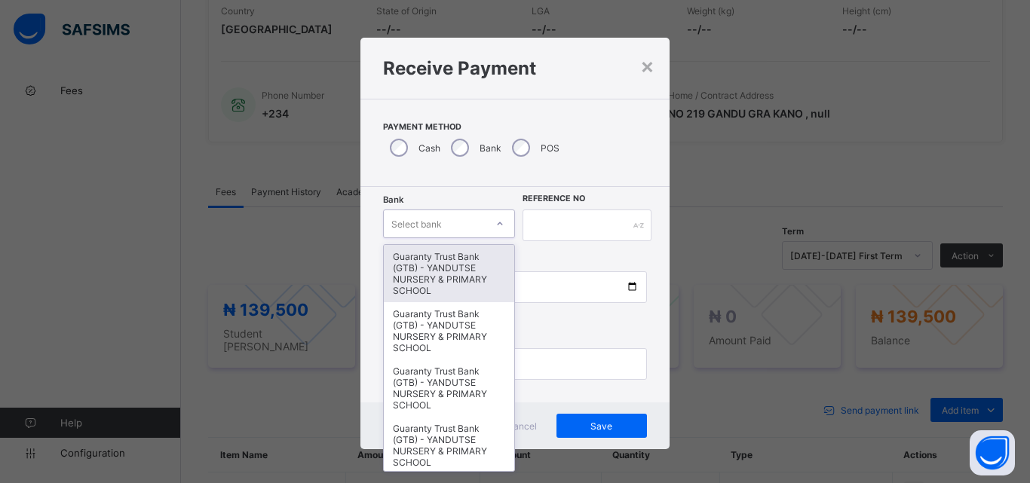
click at [464, 267] on div "Guaranty Trust Bank (GTB) - YANDUTSE NURSERY & PRIMARY SCHOOL" at bounding box center [449, 273] width 130 height 57
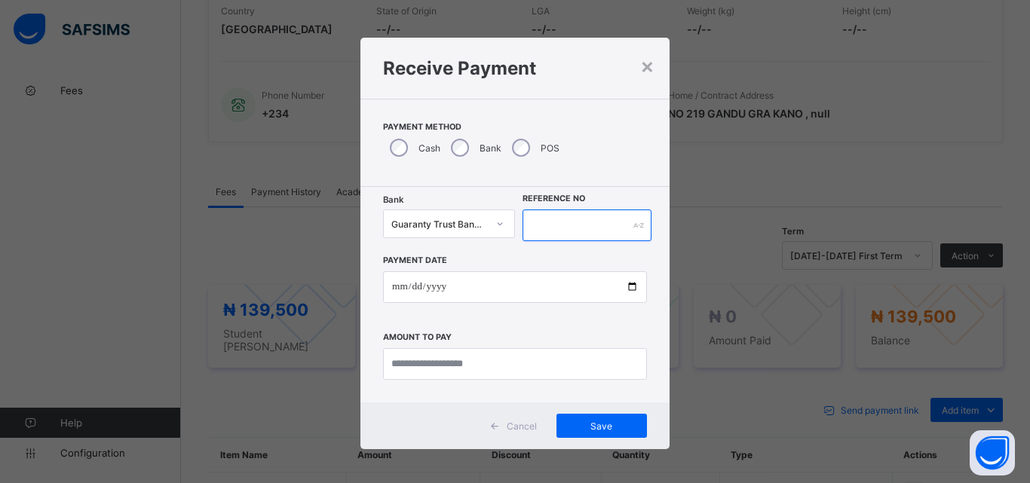
click at [575, 216] on input "text" at bounding box center [587, 226] width 129 height 32
type input "*********"
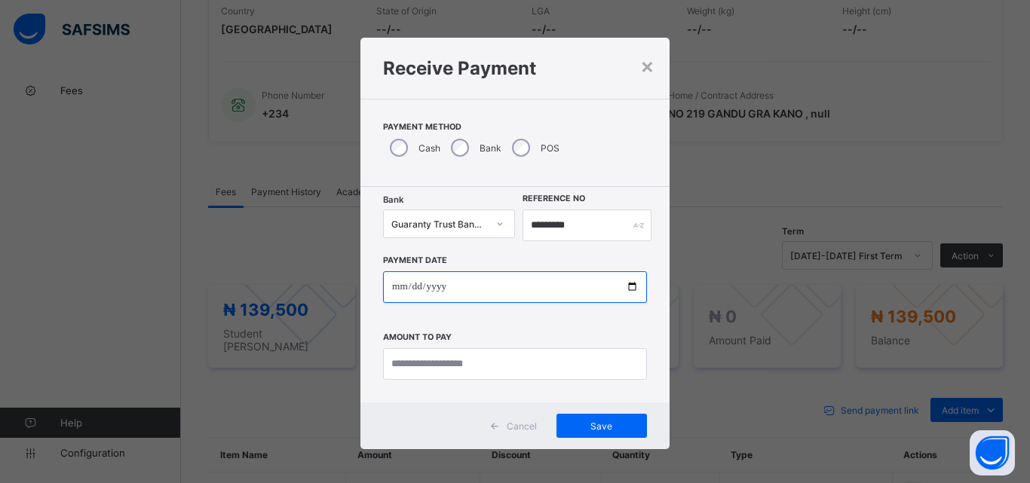
click at [603, 285] on input "date" at bounding box center [515, 288] width 264 height 32
click at [625, 286] on input "date" at bounding box center [515, 288] width 264 height 32
type input "**********"
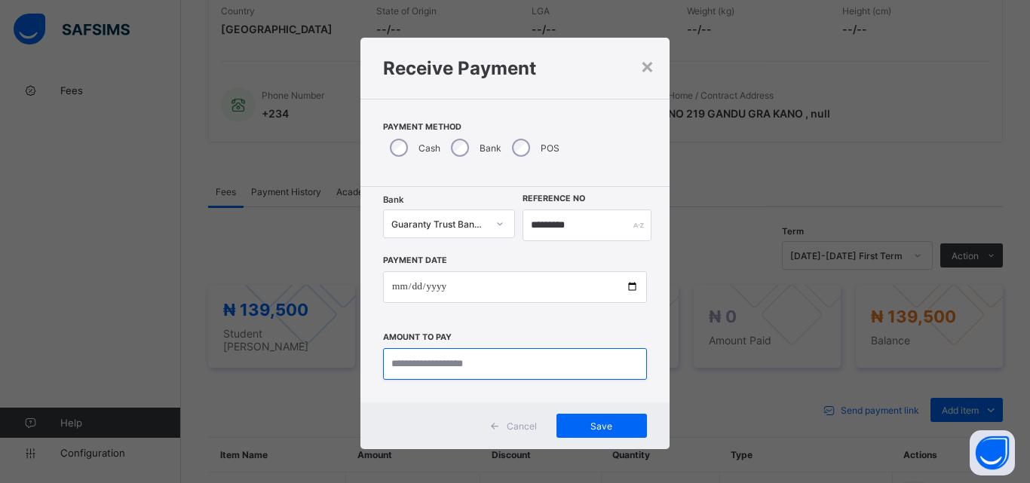
click at [415, 365] on input "currency" at bounding box center [515, 364] width 264 height 32
type input "*********"
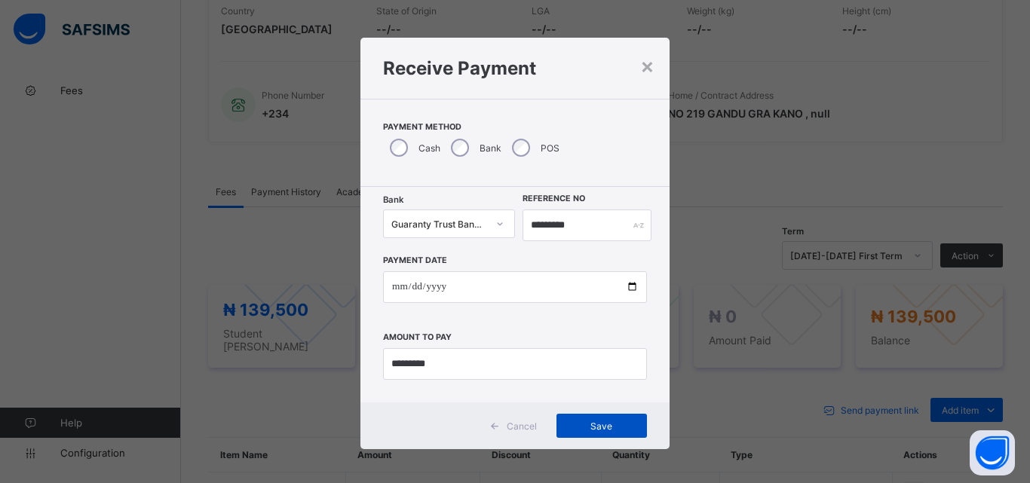
click at [620, 422] on span "Save" at bounding box center [602, 426] width 68 height 11
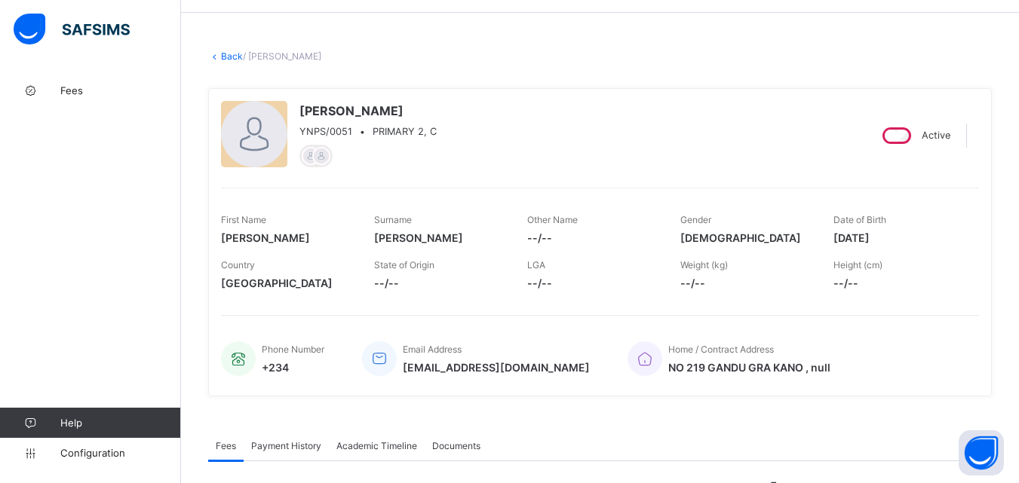
scroll to position [0, 0]
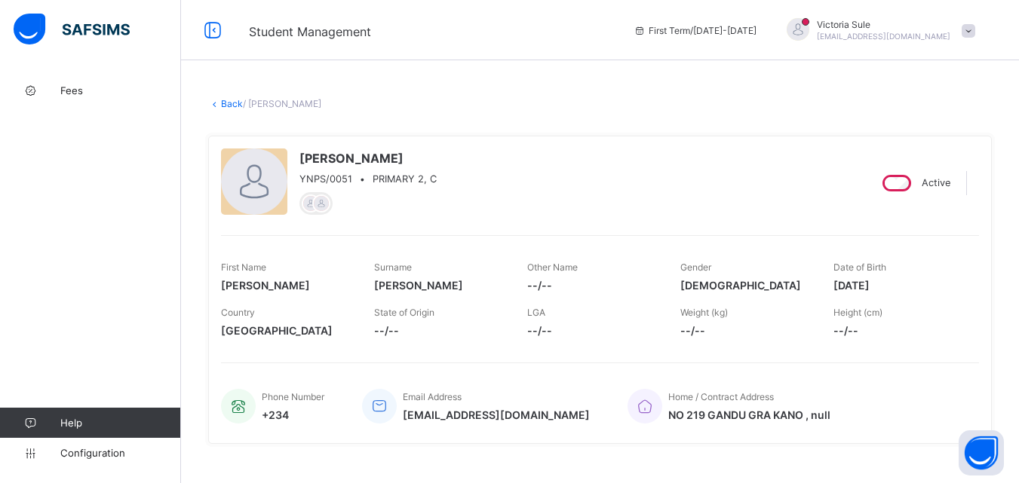
click at [232, 104] on link "Back" at bounding box center [232, 103] width 22 height 11
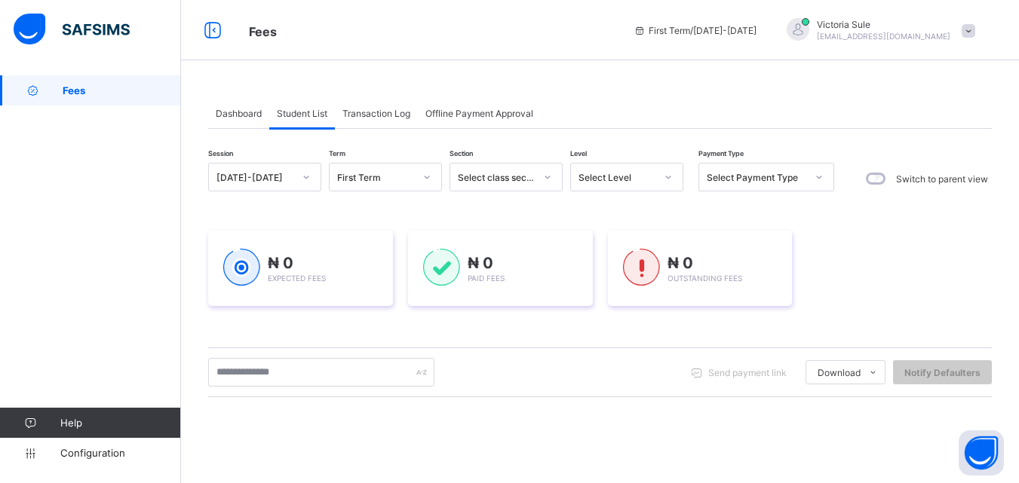
scroll to position [151, 0]
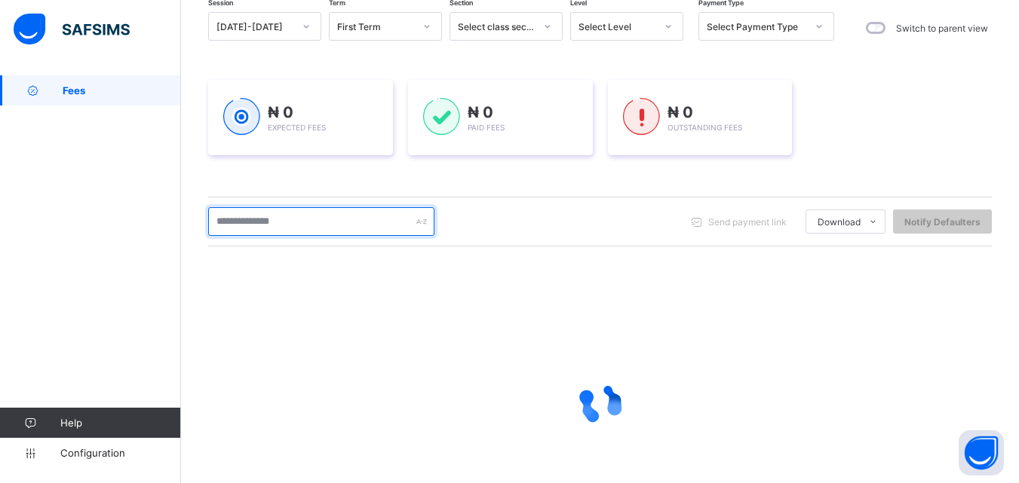
click at [293, 221] on input "text" at bounding box center [321, 221] width 226 height 29
type input "****"
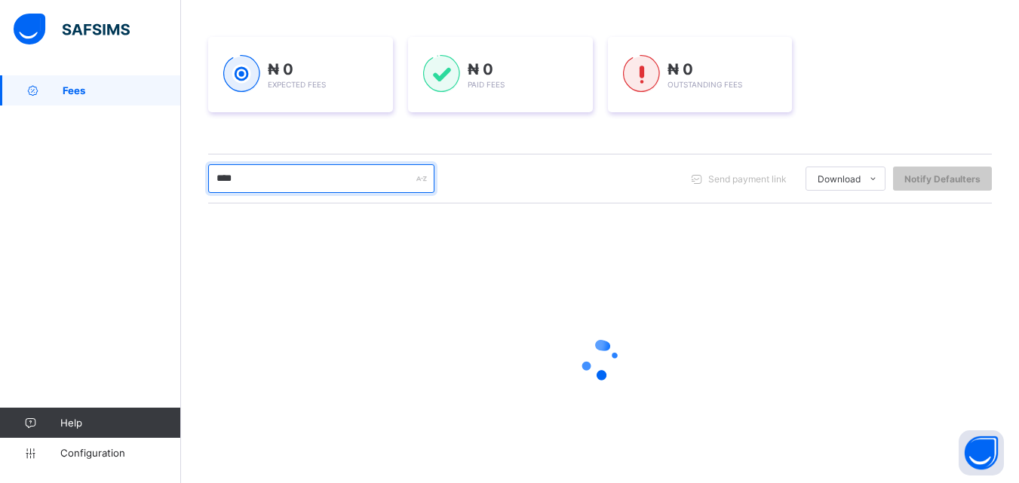
scroll to position [237, 0]
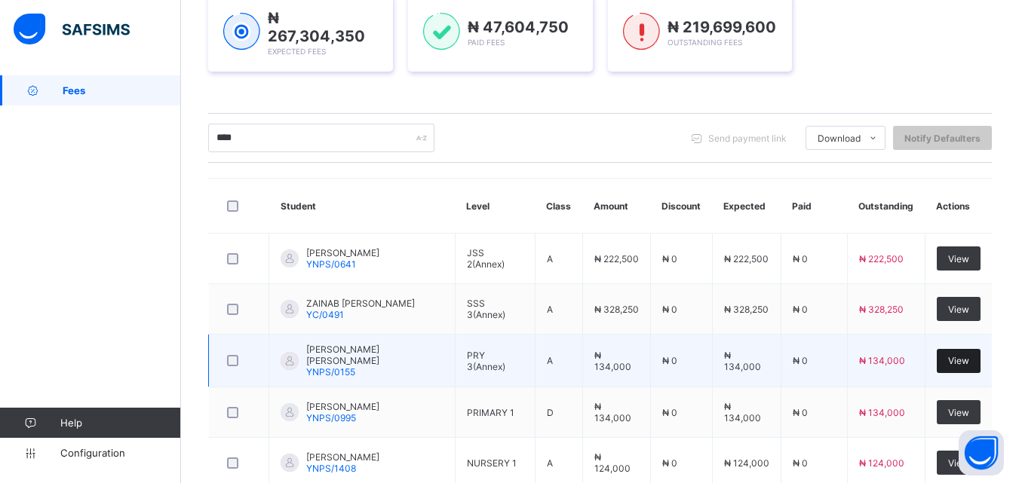
click at [965, 358] on span "View" at bounding box center [958, 360] width 21 height 11
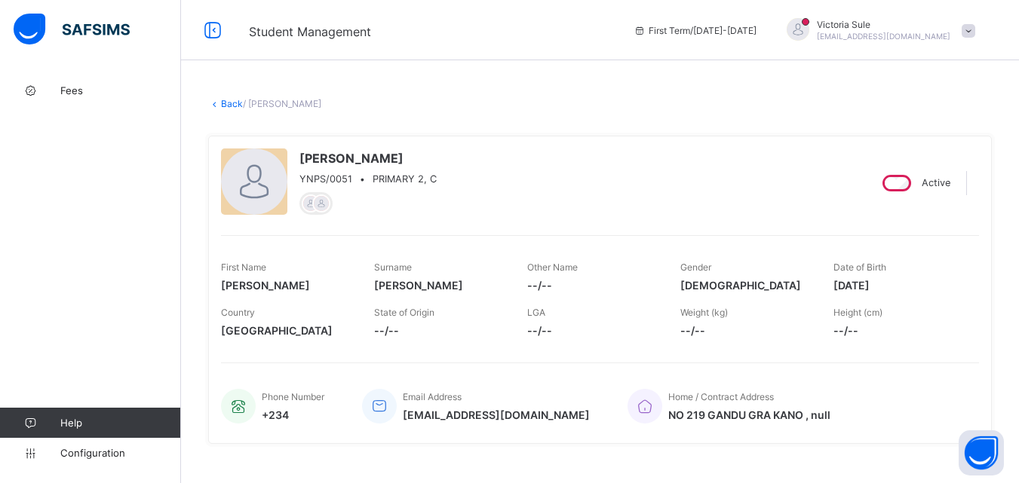
drag, startPoint x: 225, startPoint y: 105, endPoint x: 266, endPoint y: 154, distance: 64.2
click at [225, 105] on link "Back" at bounding box center [232, 103] width 22 height 11
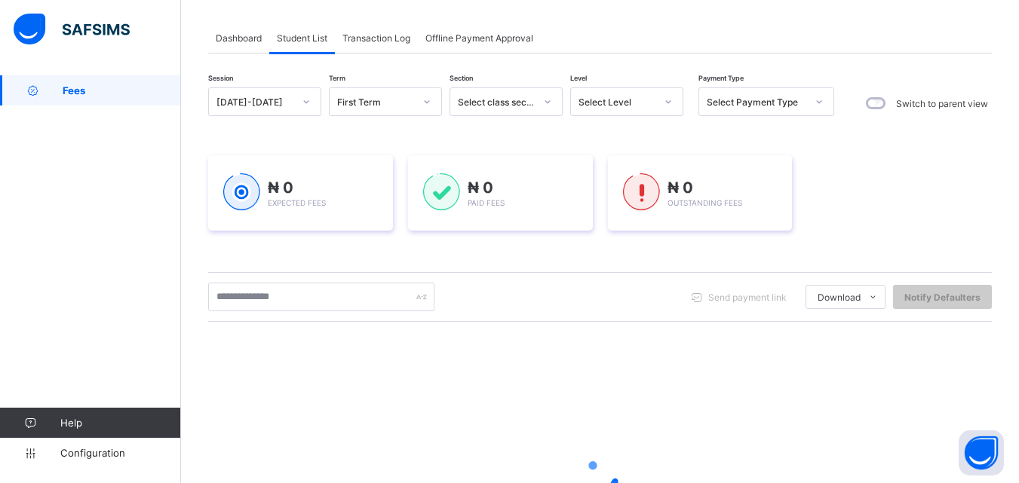
scroll to position [151, 0]
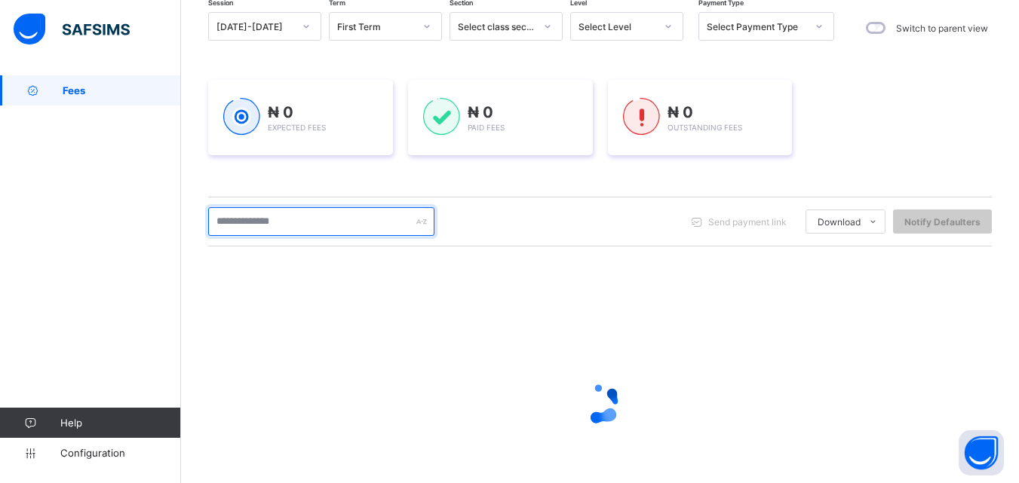
click at [311, 220] on input "text" at bounding box center [321, 221] width 226 height 29
type input "****"
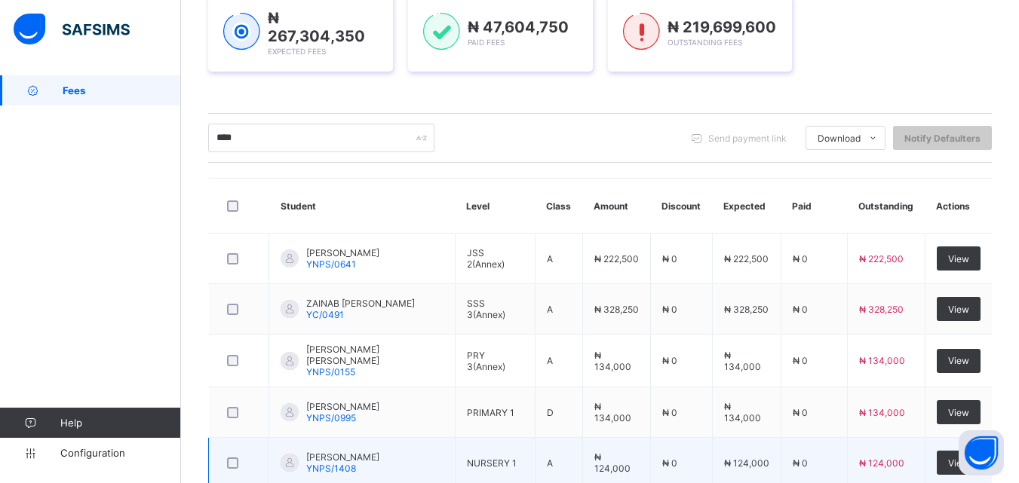
scroll to position [388, 0]
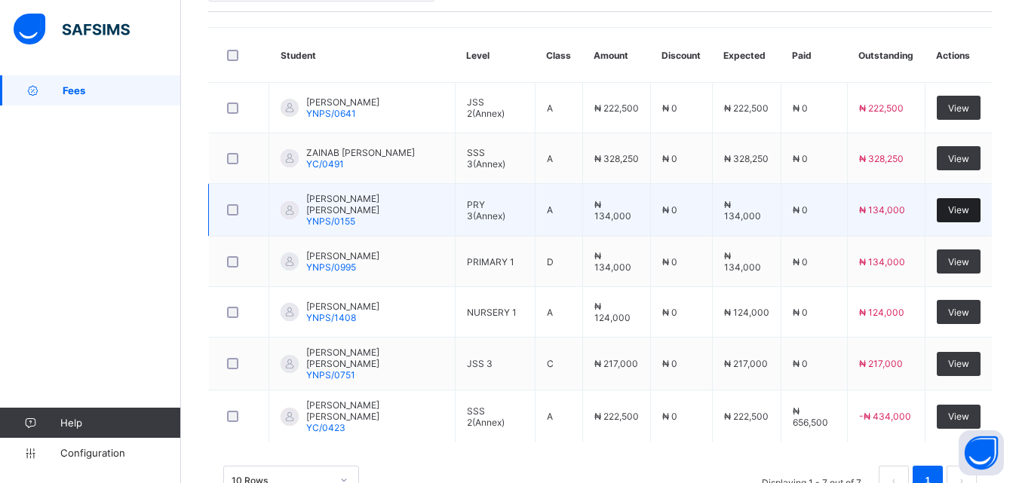
click at [968, 212] on span "View" at bounding box center [958, 209] width 21 height 11
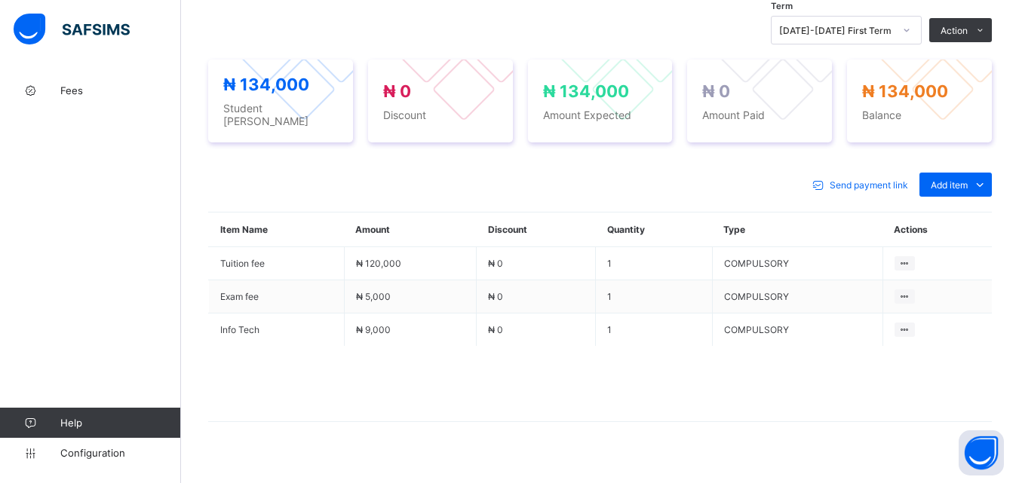
scroll to position [528, 0]
click at [969, 204] on ul "Optional items Special bill" at bounding box center [943, 232] width 97 height 56
click at [962, 216] on div "Optional items" at bounding box center [955, 217] width 60 height 15
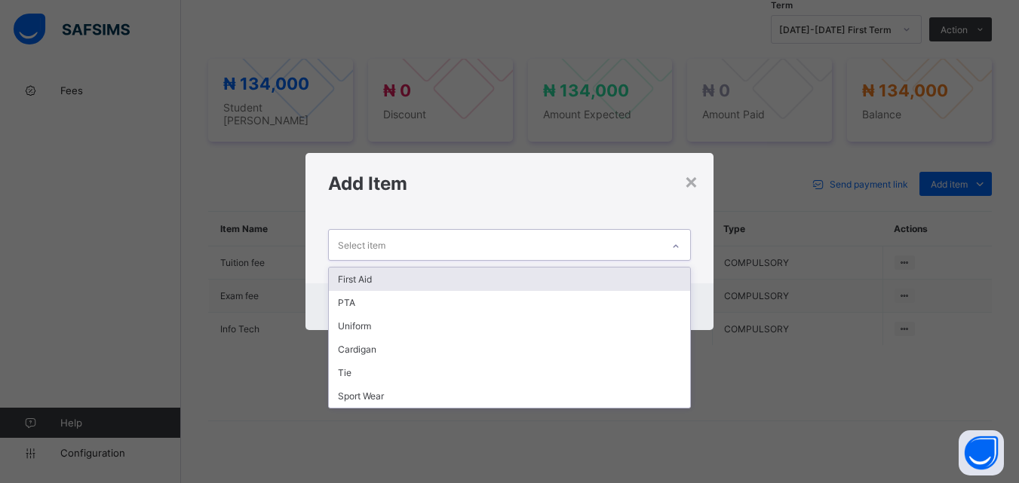
click at [682, 241] on div at bounding box center [676, 247] width 26 height 24
click at [642, 283] on div "First Aid" at bounding box center [509, 279] width 361 height 23
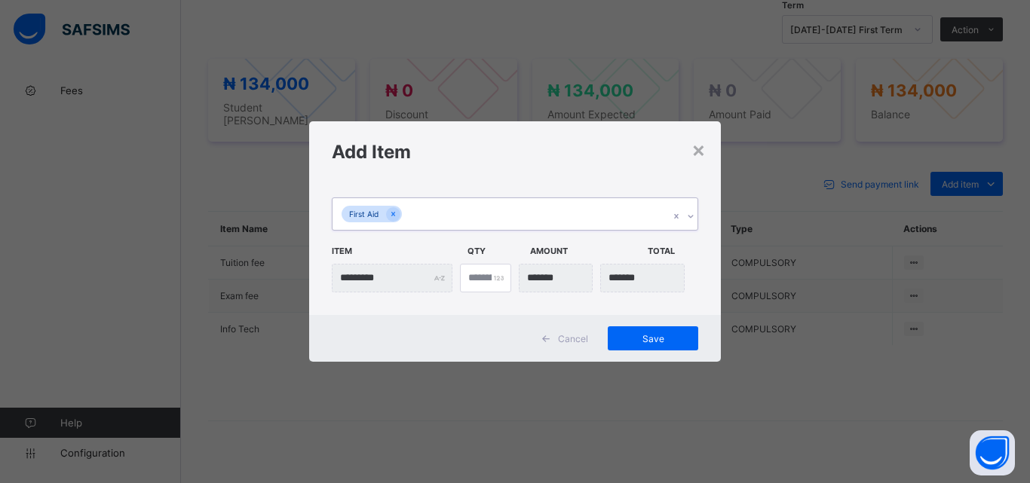
click at [686, 213] on icon at bounding box center [690, 216] width 9 height 15
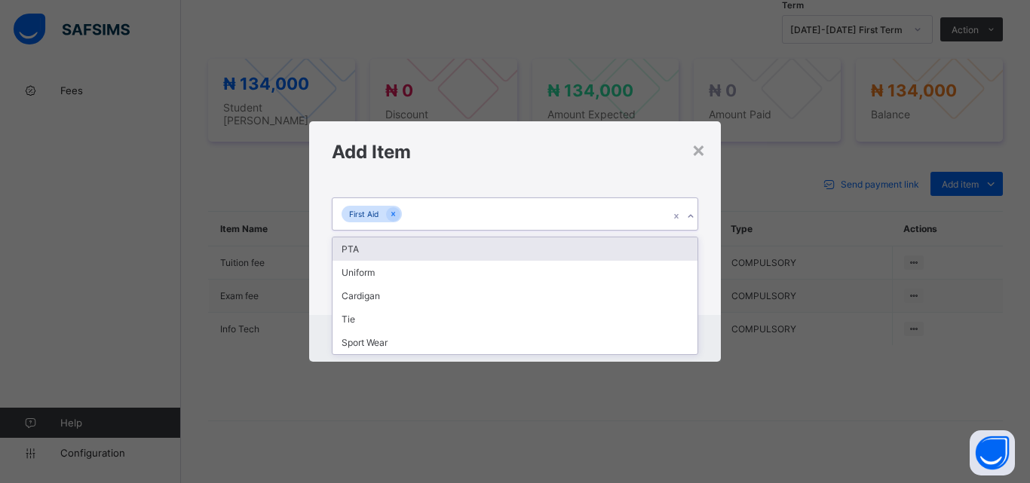
click at [671, 249] on div "PTA" at bounding box center [515, 249] width 365 height 23
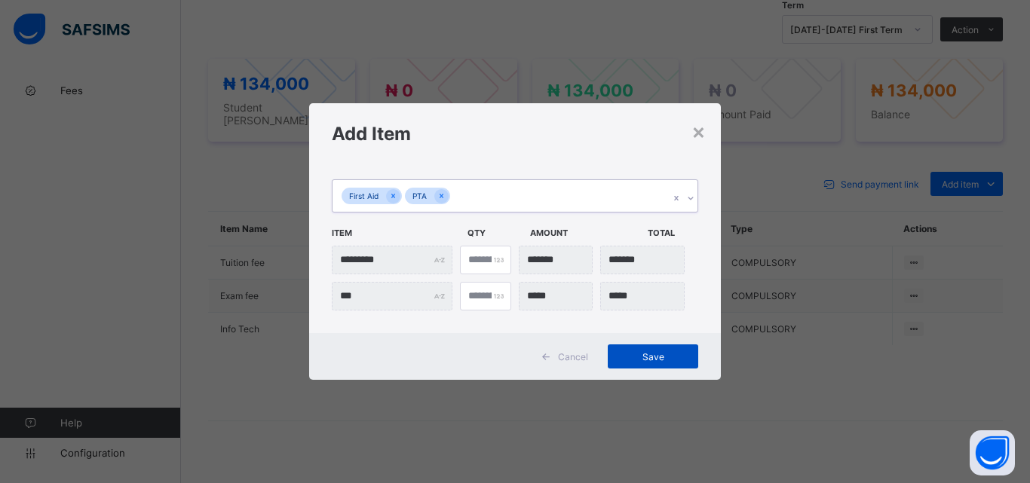
click at [655, 358] on span "Save" at bounding box center [653, 356] width 68 height 11
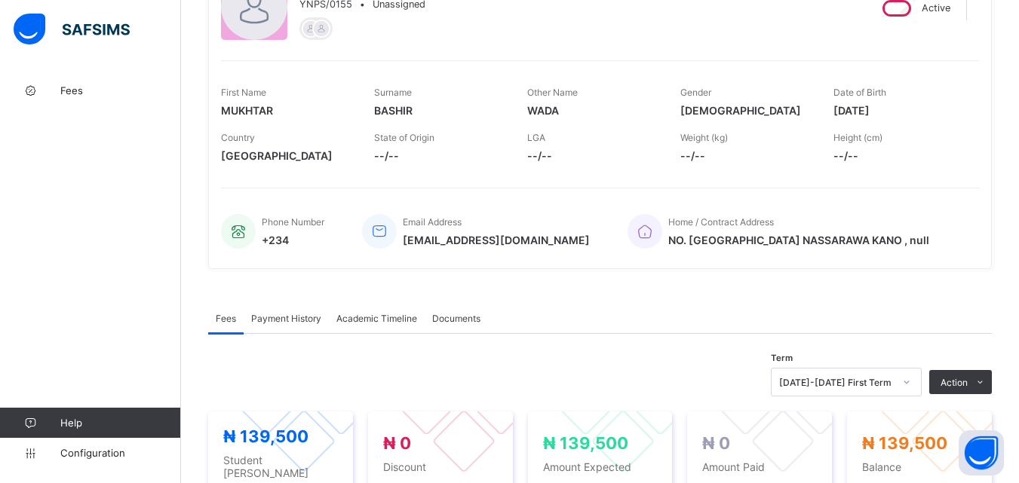
scroll to position [226, 0]
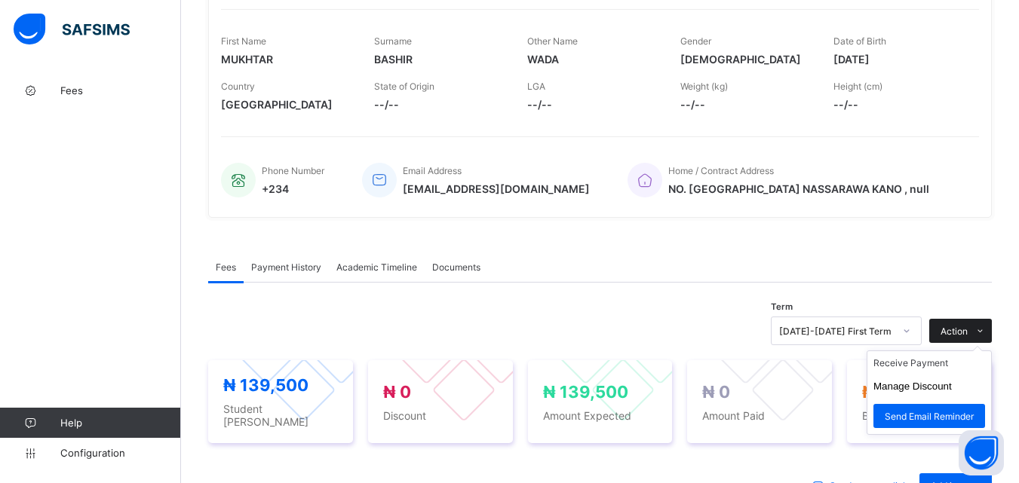
click at [968, 334] on span "Action" at bounding box center [954, 331] width 27 height 11
click at [944, 364] on li "Receive Payment" at bounding box center [929, 362] width 124 height 23
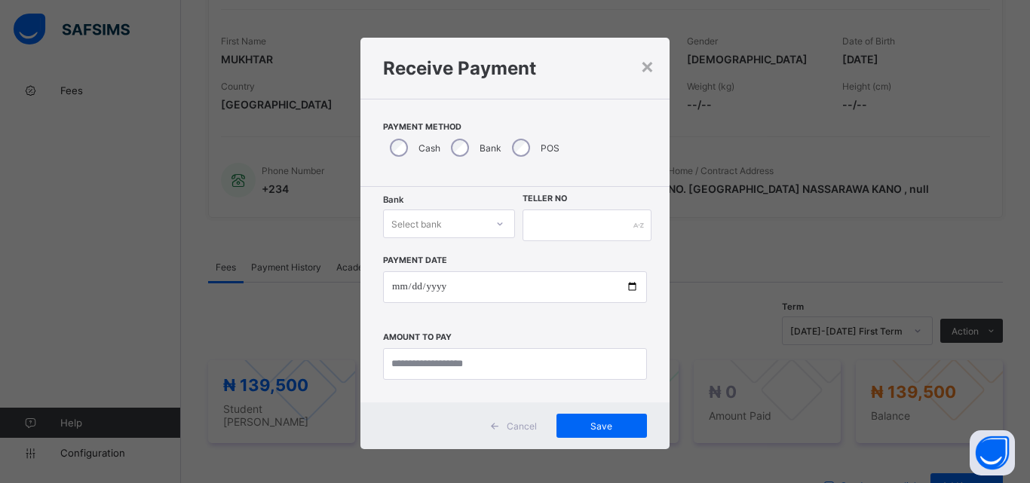
click at [499, 229] on div at bounding box center [500, 224] width 26 height 24
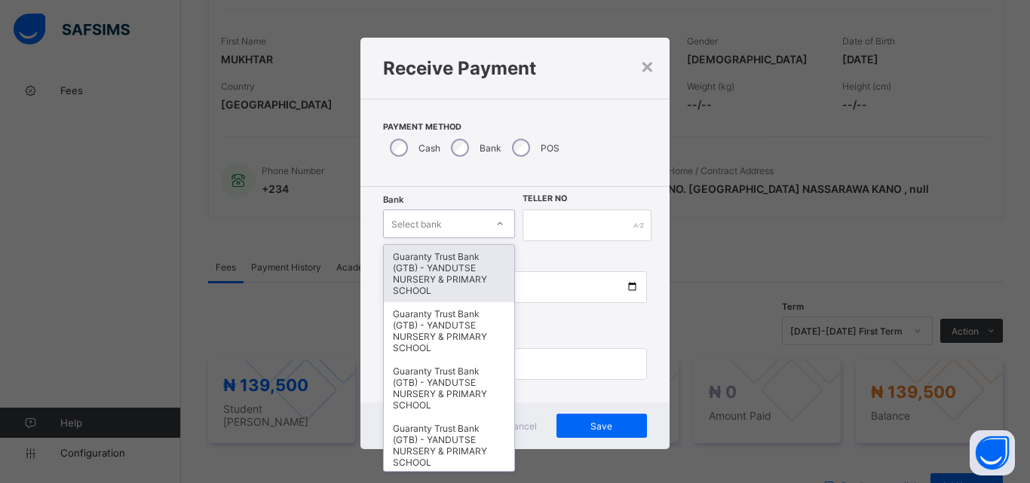
click at [463, 280] on div "Guaranty Trust Bank (GTB) - YANDUTSE NURSERY & PRIMARY SCHOOL" at bounding box center [449, 273] width 130 height 57
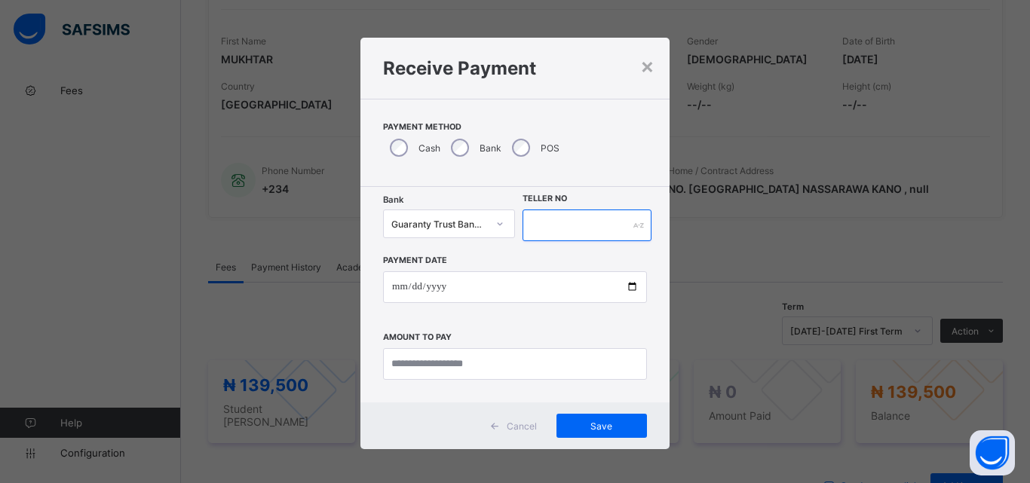
click at [548, 227] on input "text" at bounding box center [587, 226] width 129 height 32
type input "*"
type input "**********"
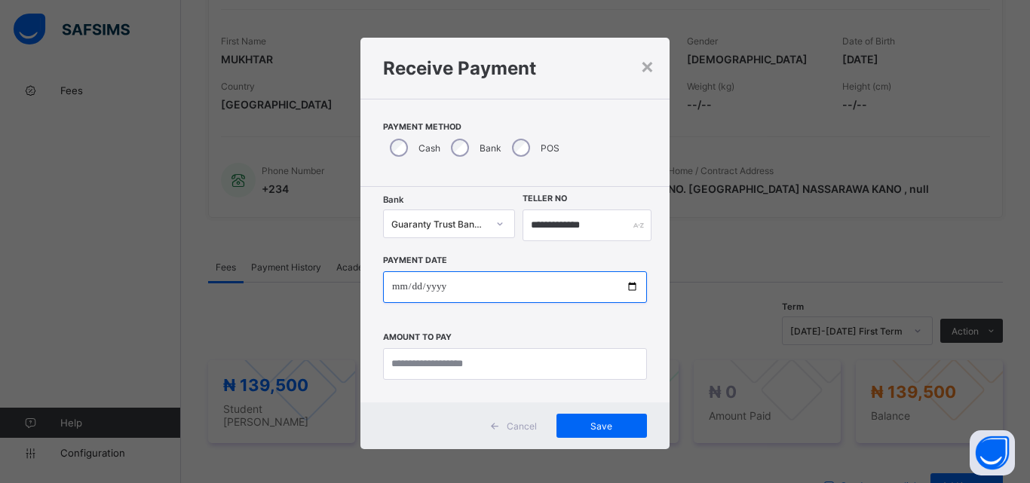
click at [625, 283] on input "date" at bounding box center [515, 288] width 264 height 32
type input "**********"
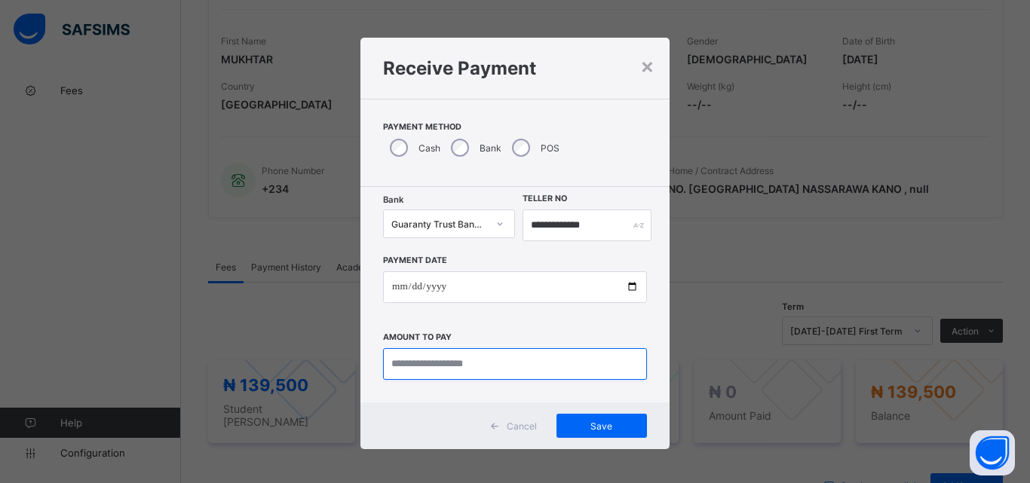
click at [422, 361] on input "currency" at bounding box center [515, 364] width 264 height 32
type input "*********"
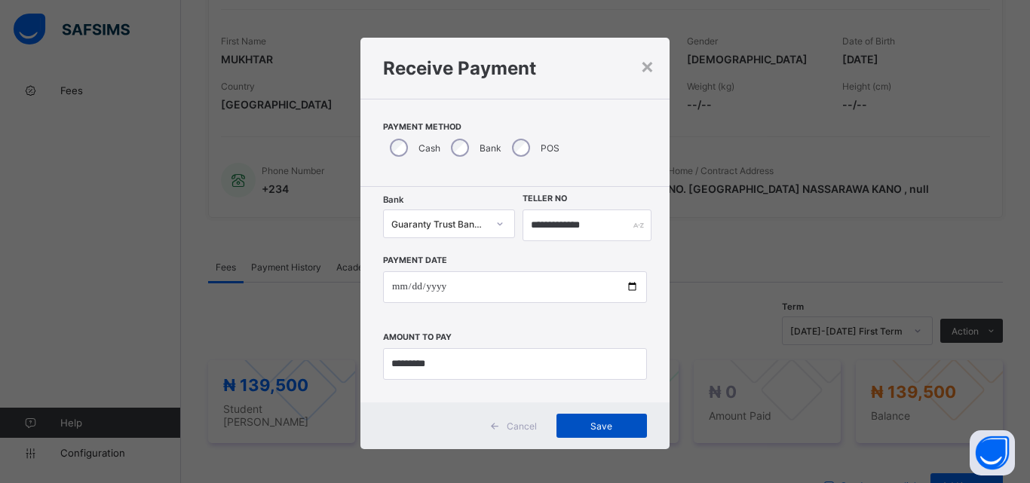
click at [590, 419] on div "Save" at bounding box center [602, 426] width 91 height 24
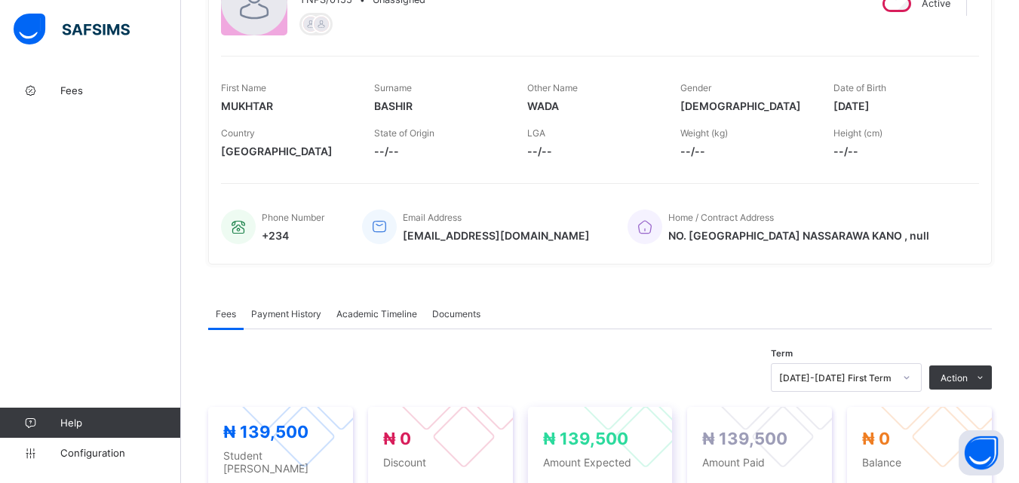
scroll to position [0, 0]
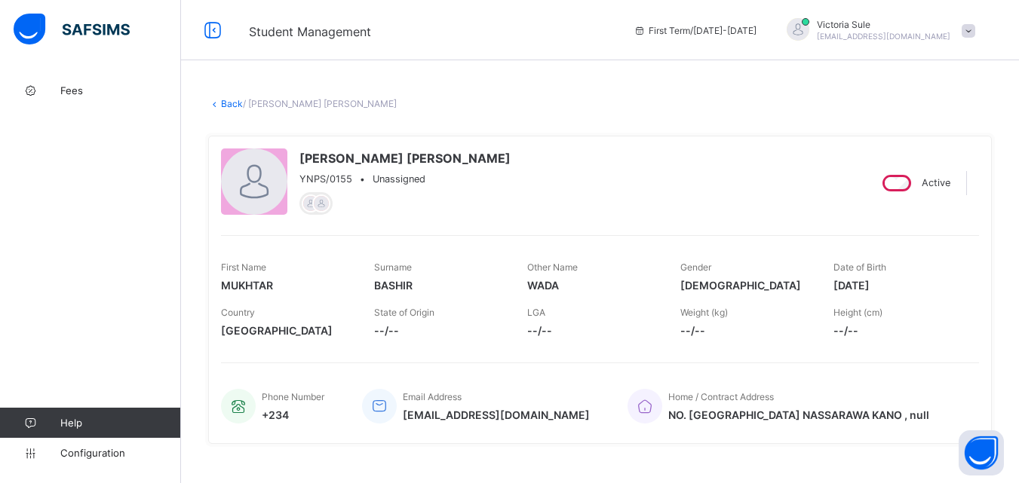
click at [229, 103] on link "Back" at bounding box center [232, 103] width 22 height 11
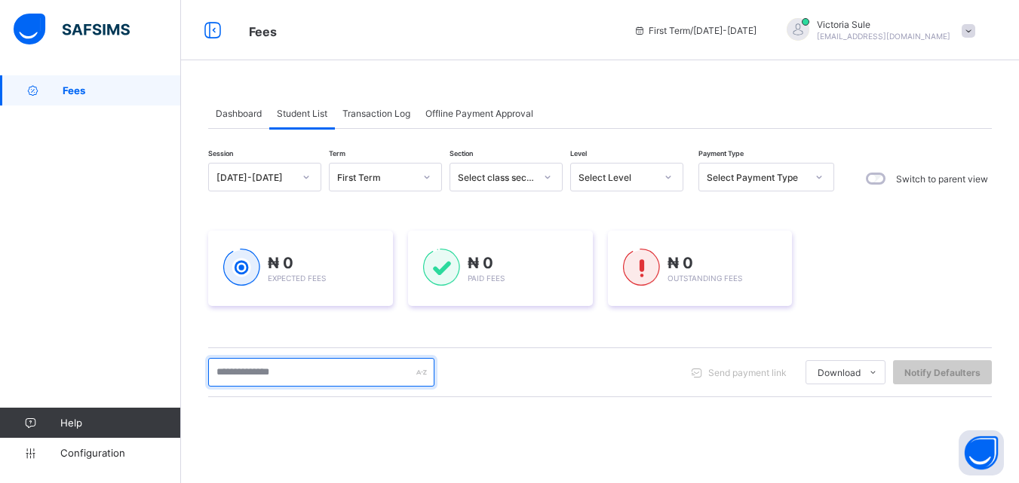
click at [275, 373] on input "text" at bounding box center [321, 372] width 226 height 29
type input "*****"
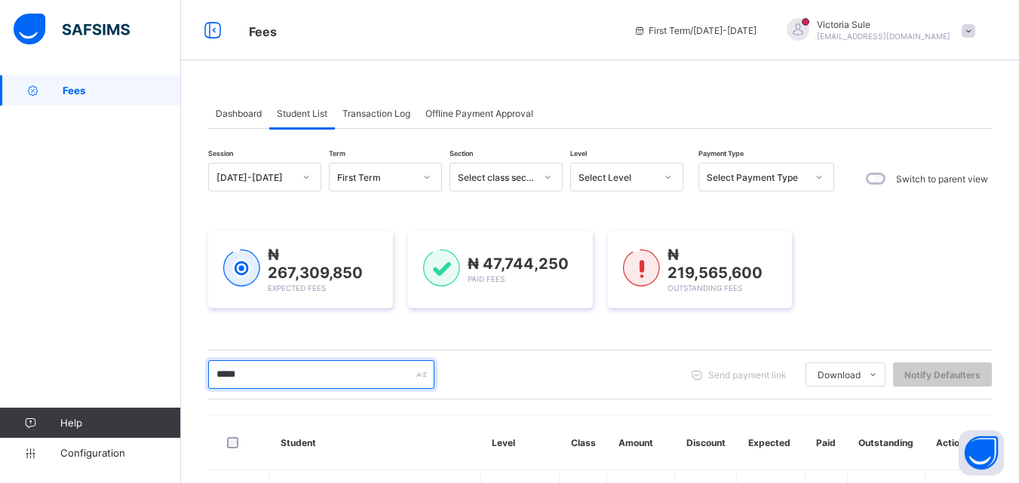
scroll to position [227, 0]
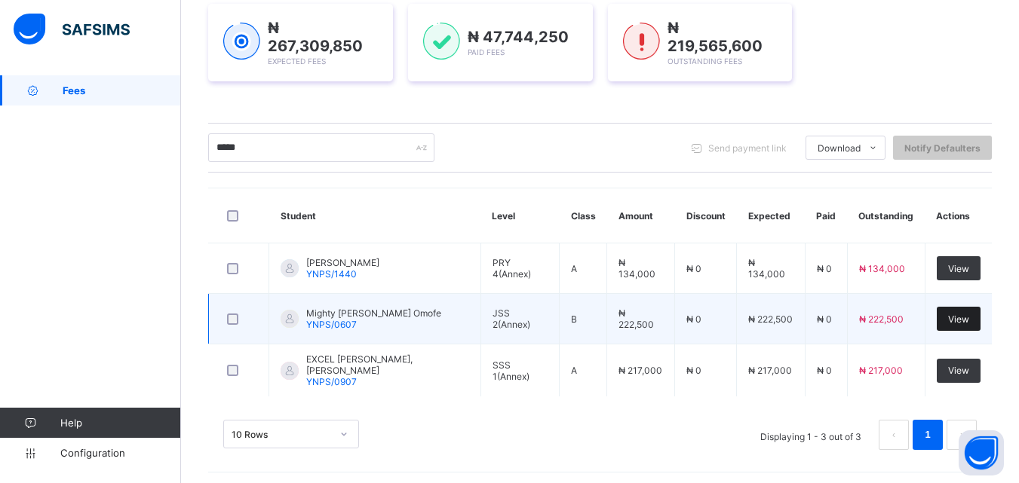
click at [967, 324] on div "View" at bounding box center [959, 319] width 44 height 24
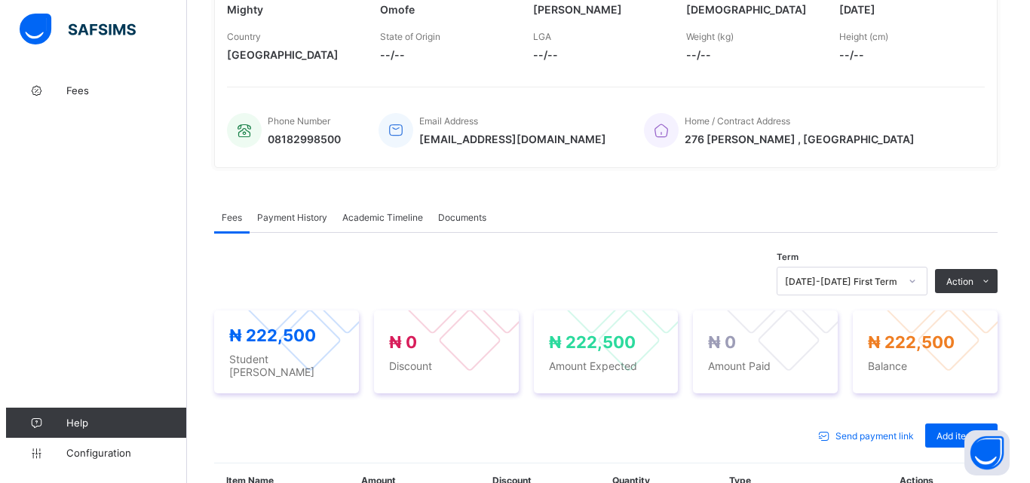
scroll to position [302, 0]
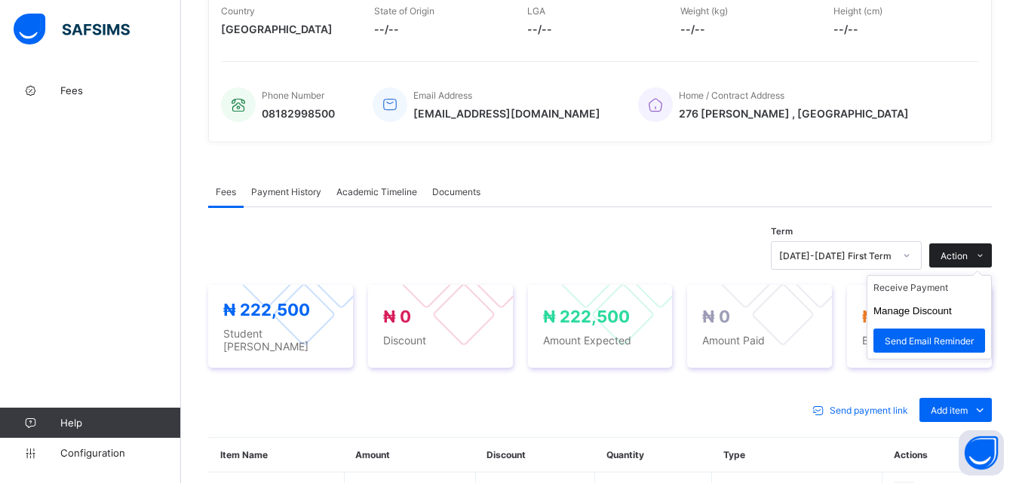
click at [968, 250] on span "Action" at bounding box center [954, 255] width 27 height 11
click at [925, 290] on li "Receive Payment" at bounding box center [929, 287] width 124 height 23
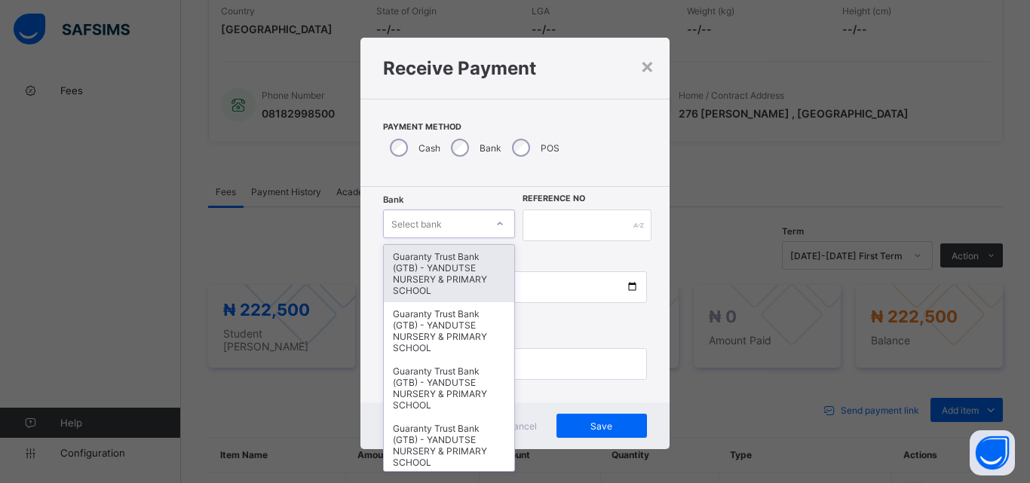
click at [473, 223] on div "Select bank" at bounding box center [435, 223] width 102 height 21
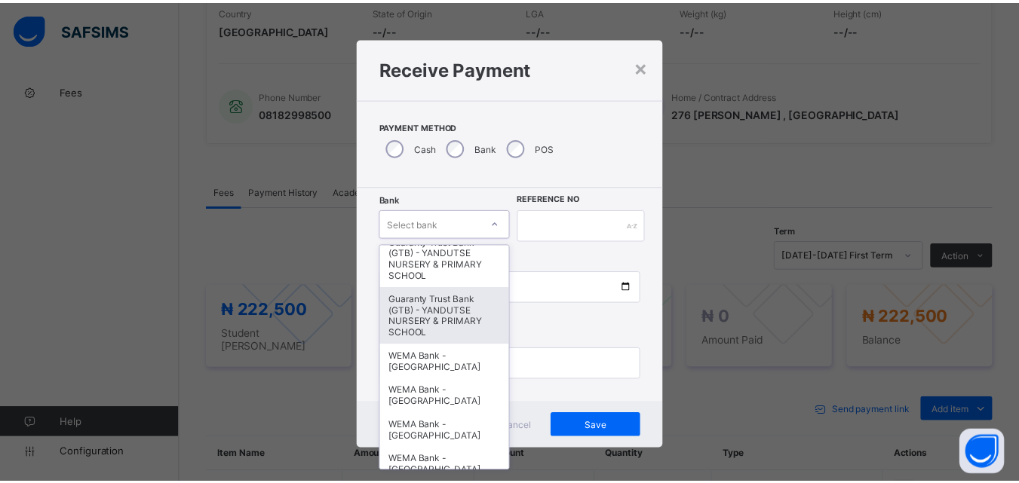
scroll to position [464, 0]
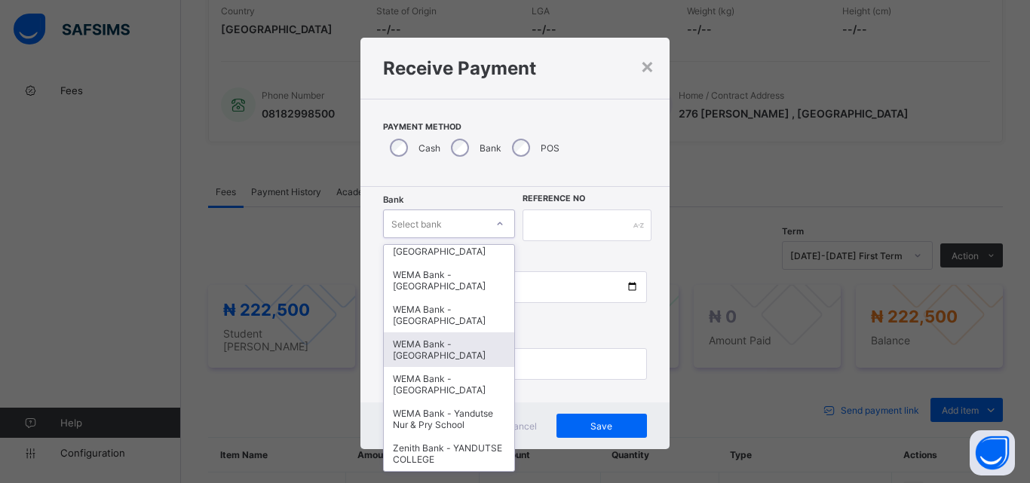
click at [446, 349] on div "WEMA Bank - YANDUTSE COLLEGE" at bounding box center [449, 350] width 130 height 35
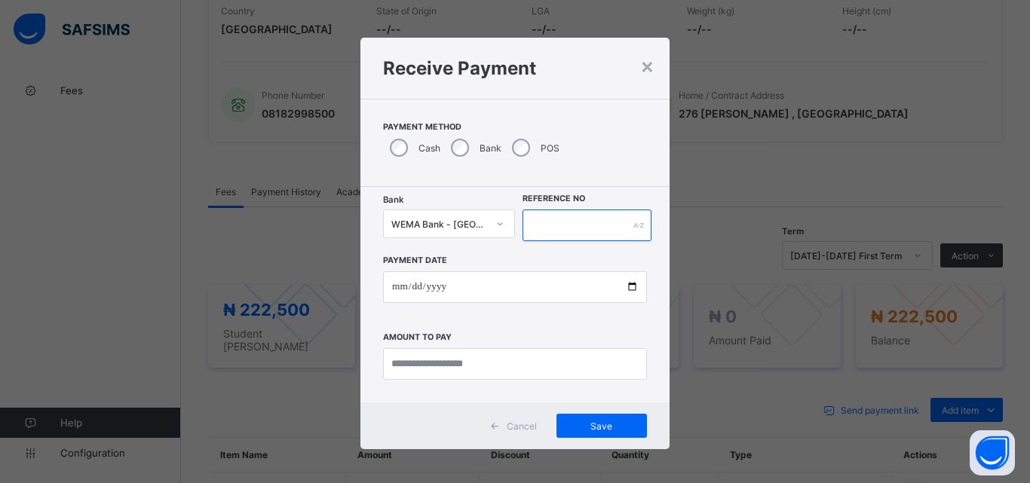
click at [562, 215] on input "text" at bounding box center [587, 226] width 129 height 32
type input "**********"
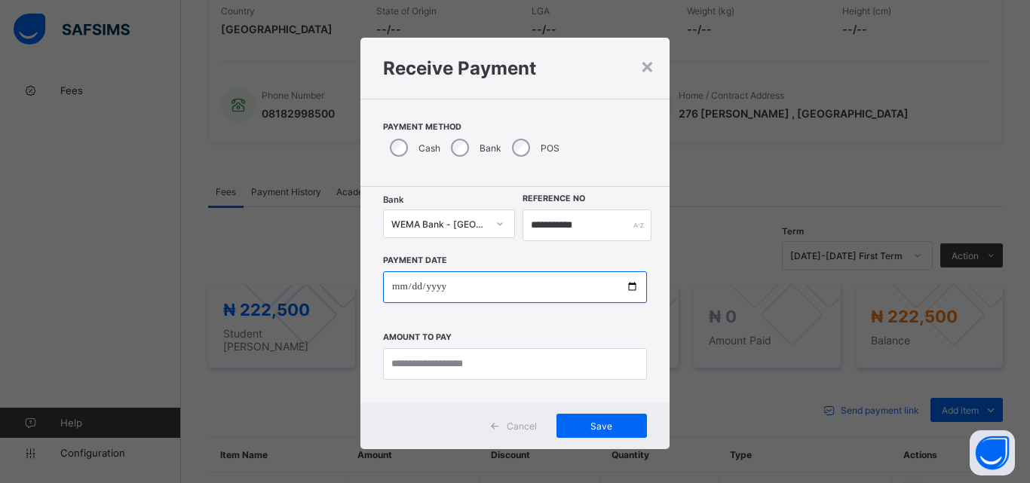
click at [618, 279] on input "date" at bounding box center [515, 288] width 264 height 32
click at [624, 289] on input "date" at bounding box center [515, 288] width 264 height 32
click at [625, 283] on input "**********" at bounding box center [515, 288] width 264 height 32
type input "**********"
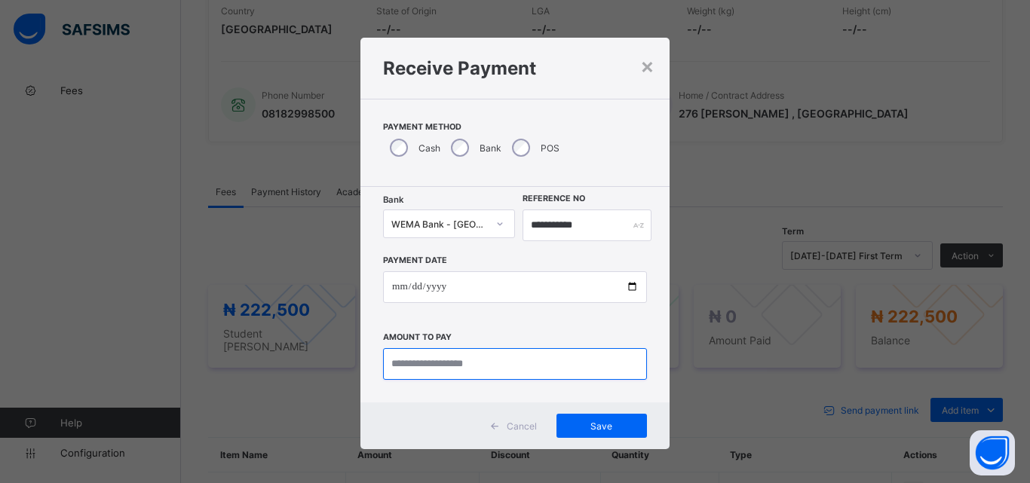
click at [441, 366] on input "currency" at bounding box center [515, 364] width 264 height 32
type input "*********"
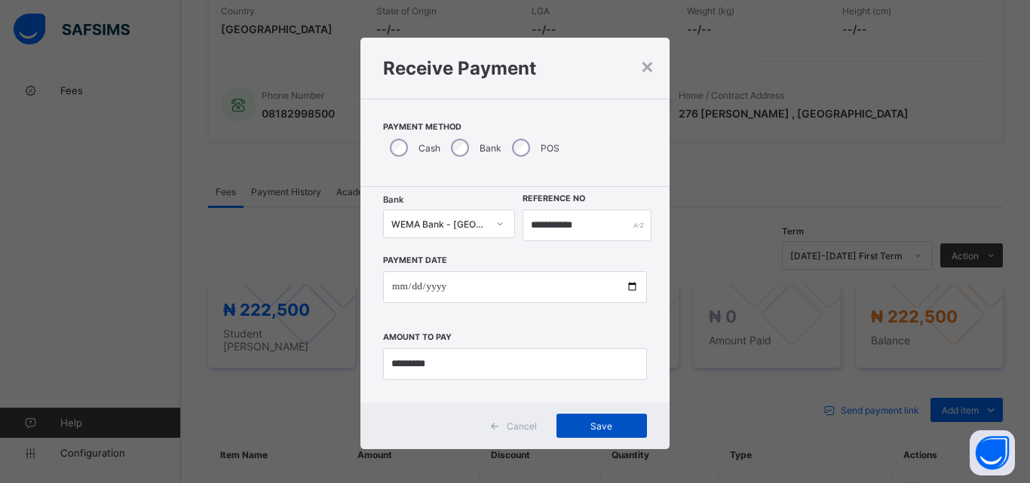
click at [609, 419] on div "Save" at bounding box center [602, 426] width 91 height 24
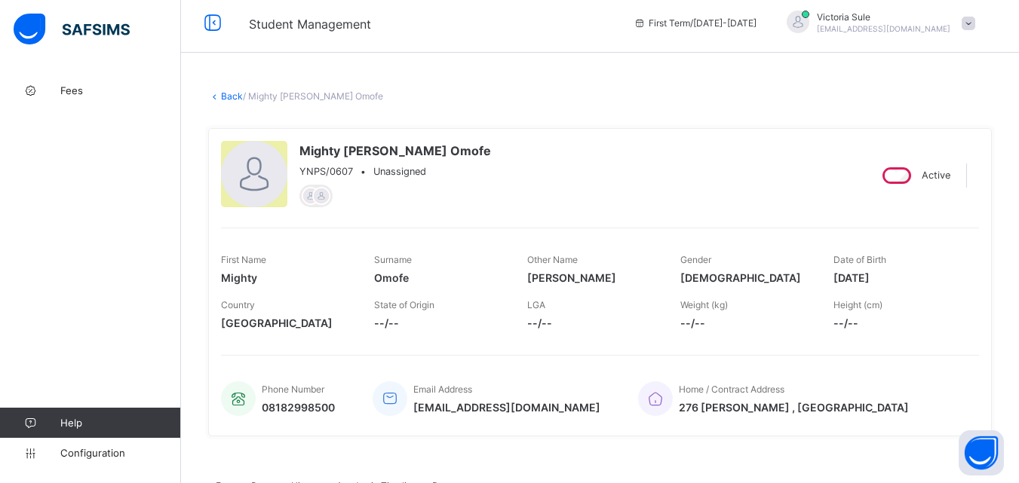
scroll to position [0, 0]
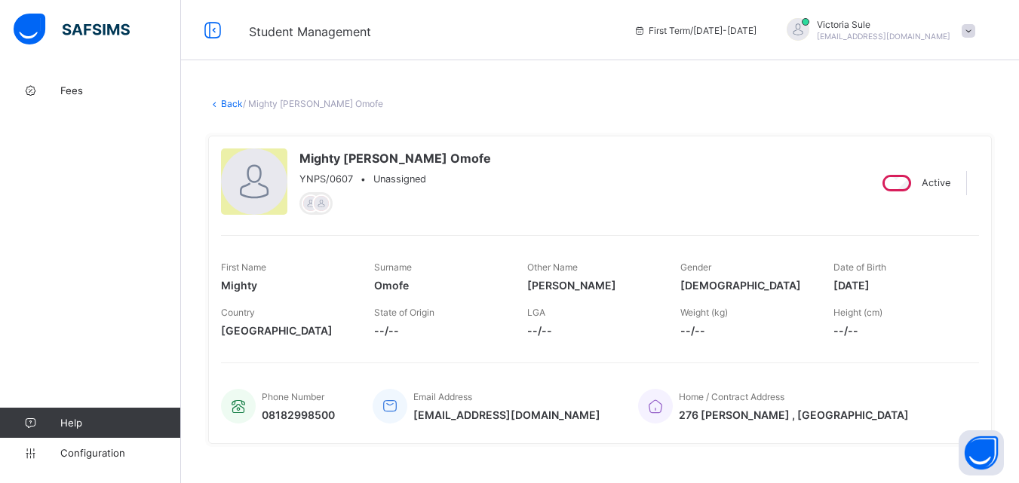
click at [230, 106] on link "Back" at bounding box center [232, 103] width 22 height 11
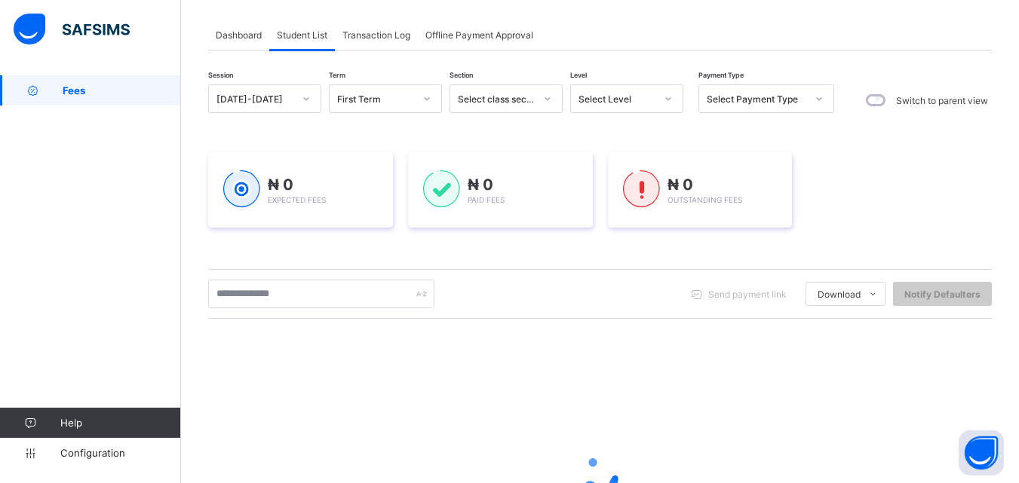
scroll to position [226, 0]
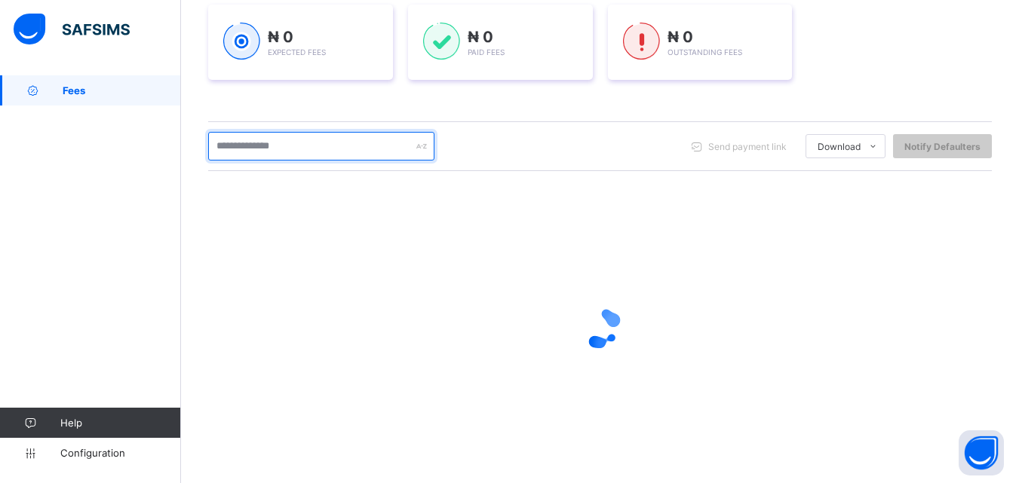
click at [314, 141] on input "text" at bounding box center [321, 146] width 226 height 29
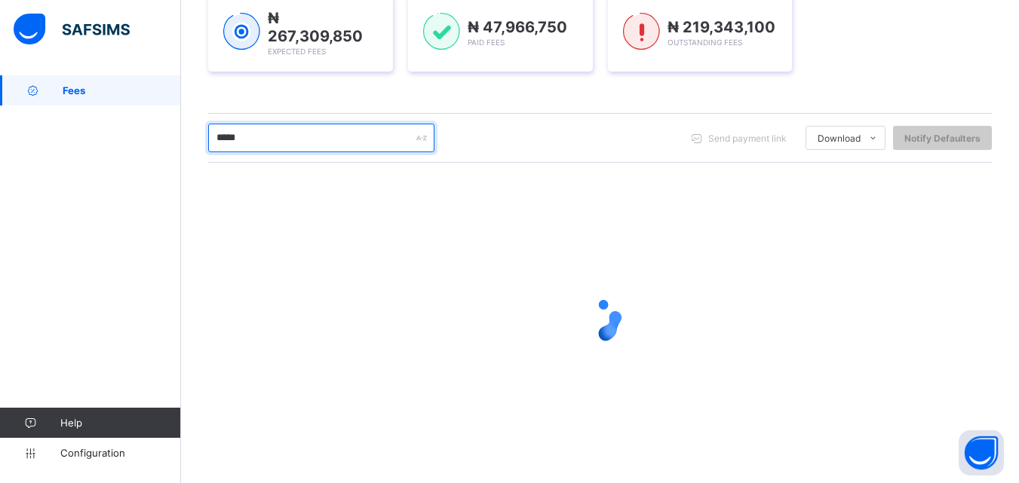
scroll to position [229, 0]
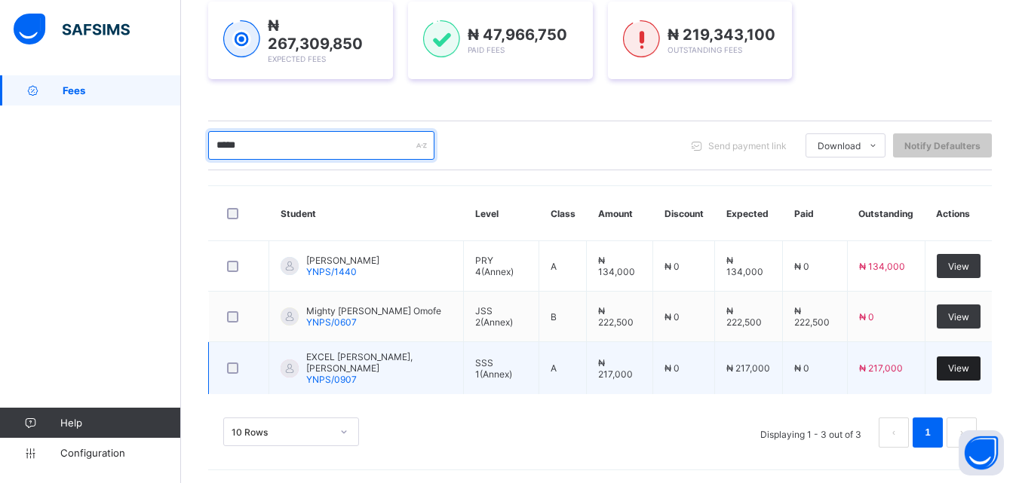
type input "*****"
click at [969, 370] on span "View" at bounding box center [958, 368] width 21 height 11
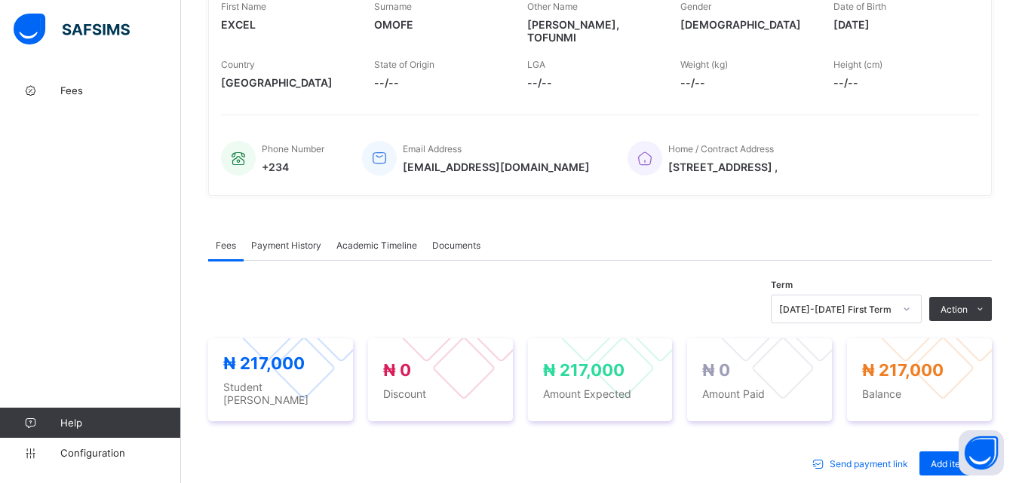
scroll to position [302, 0]
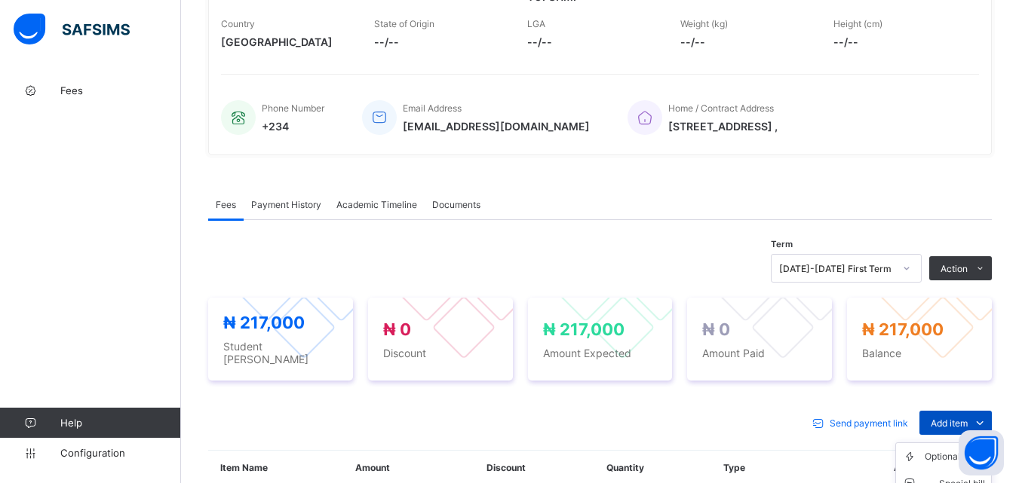
click at [962, 418] on span "Add item" at bounding box center [949, 423] width 37 height 11
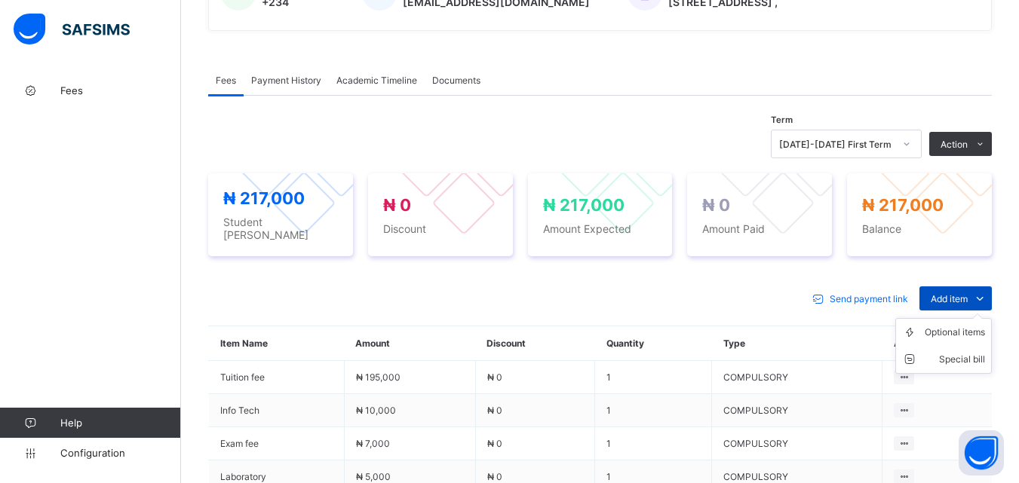
scroll to position [453, 0]
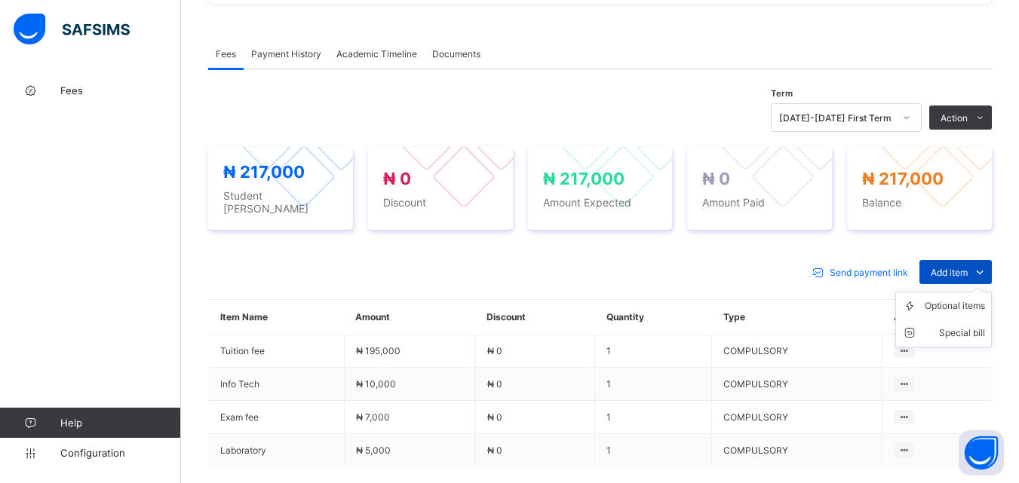
click at [943, 260] on div "Add item" at bounding box center [955, 272] width 72 height 24
click at [977, 294] on li "Optional items" at bounding box center [943, 306] width 95 height 27
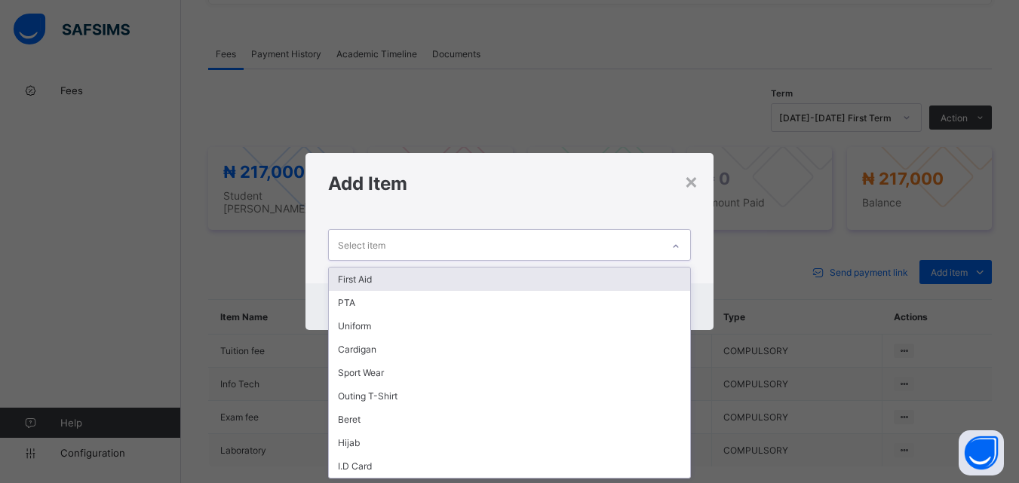
click at [683, 242] on div at bounding box center [676, 247] width 26 height 24
click at [645, 278] on div "First Aid" at bounding box center [509, 279] width 361 height 23
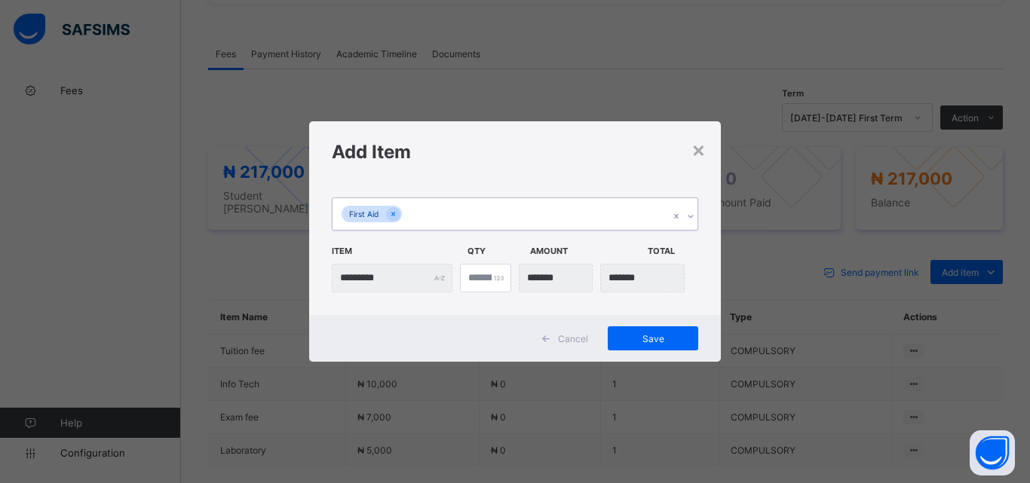
click at [694, 210] on div at bounding box center [690, 216] width 14 height 24
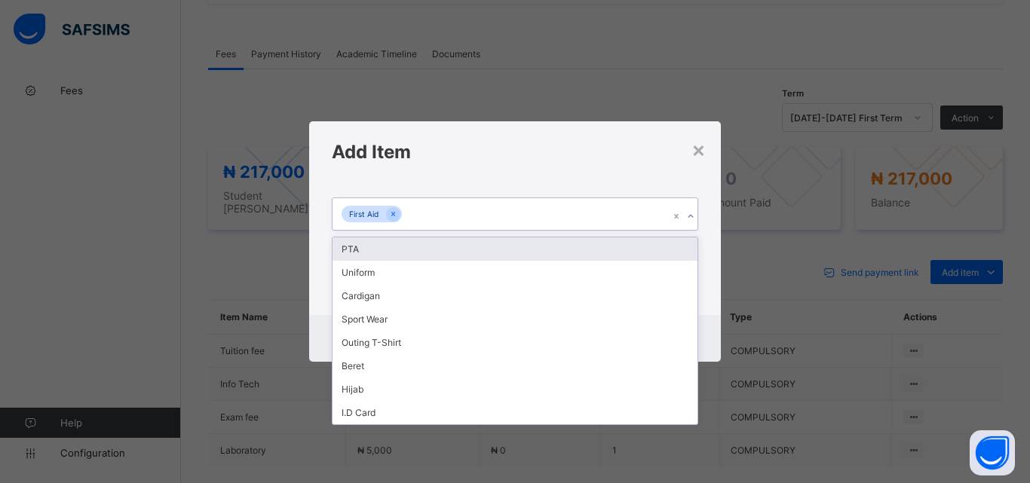
click at [652, 253] on div "PTA" at bounding box center [515, 249] width 365 height 23
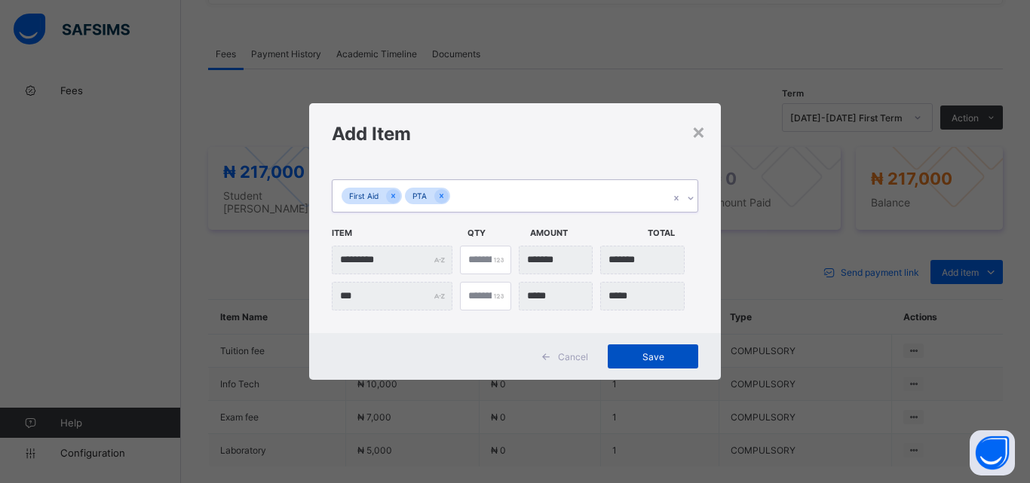
click at [635, 353] on span "Save" at bounding box center [653, 356] width 68 height 11
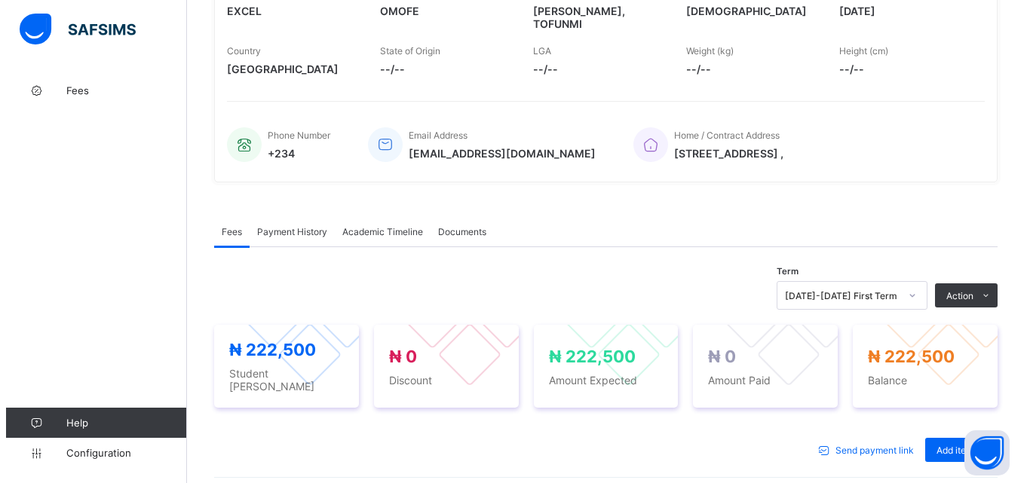
scroll to position [302, 0]
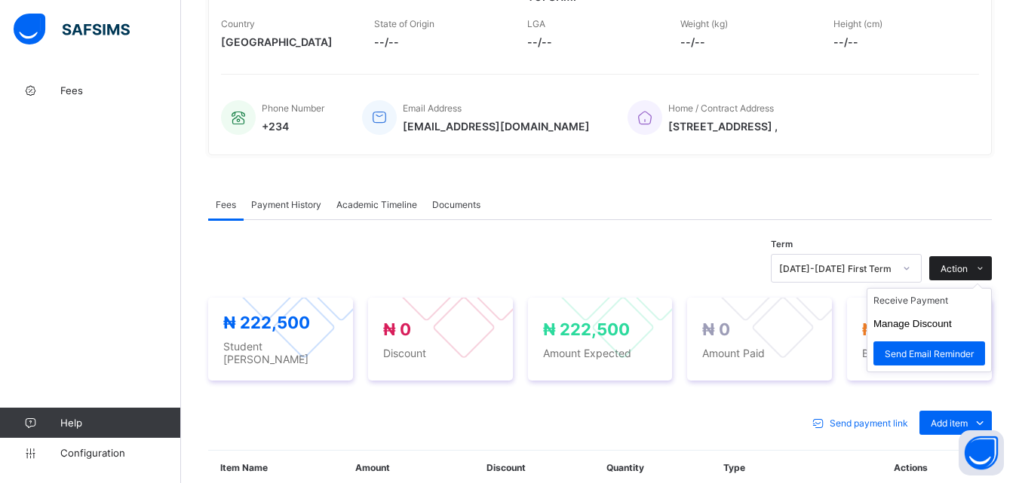
click at [968, 263] on span "Action" at bounding box center [954, 268] width 27 height 11
click at [938, 289] on li "Receive Payment" at bounding box center [929, 300] width 124 height 23
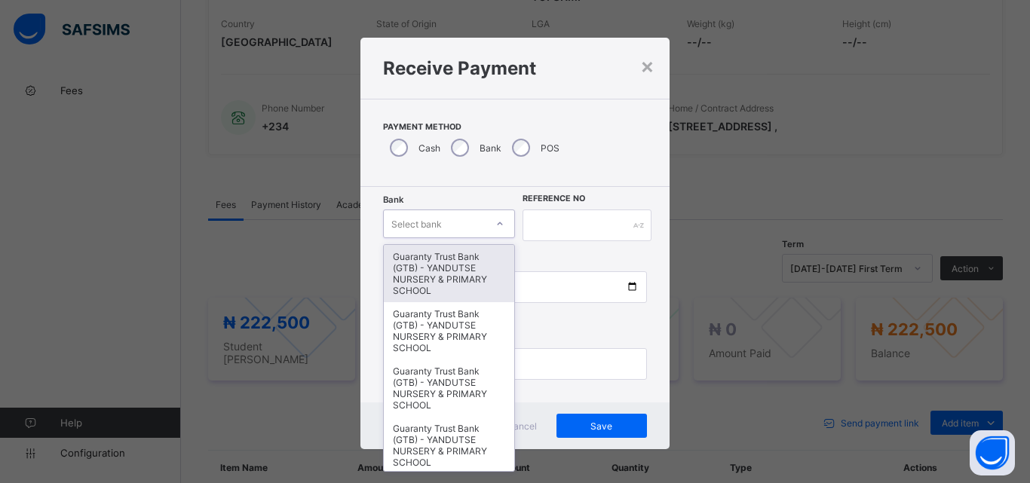
click at [496, 225] on icon at bounding box center [500, 223] width 9 height 15
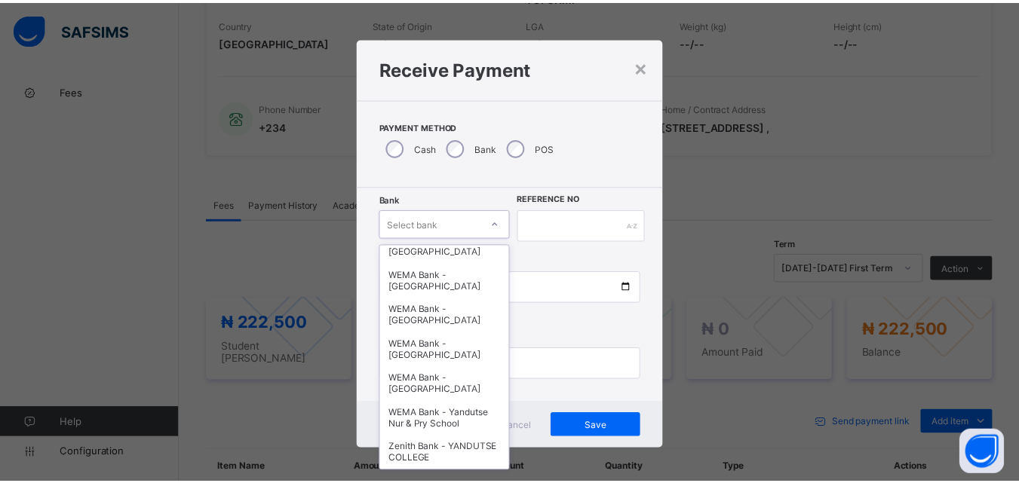
scroll to position [464, 0]
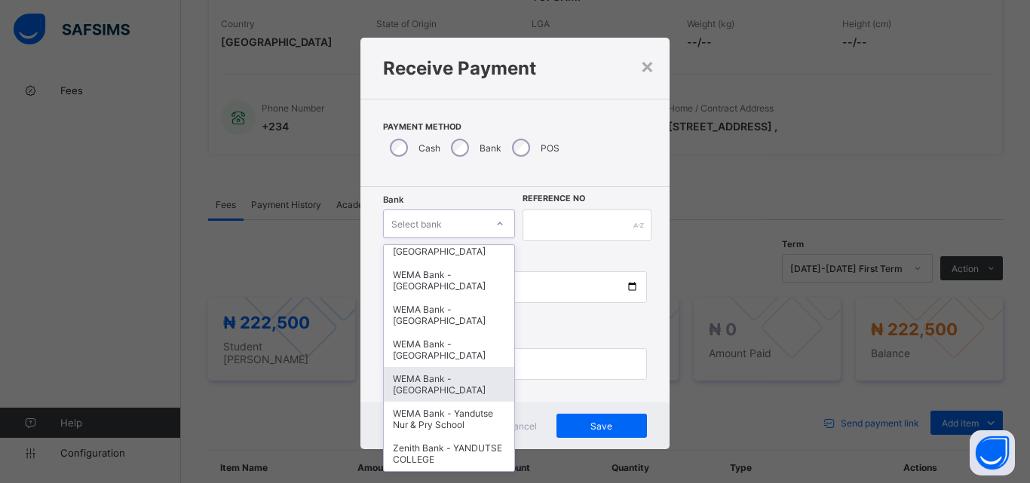
click at [426, 367] on div "WEMA Bank - YANDUTSE COLLEGE" at bounding box center [449, 384] width 130 height 35
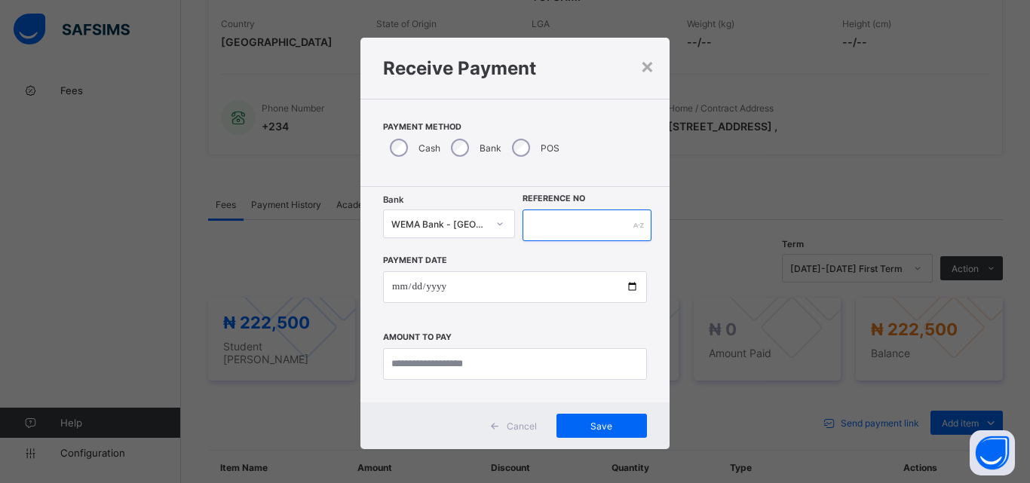
click at [552, 219] on input "text" at bounding box center [587, 226] width 129 height 32
type input "**********"
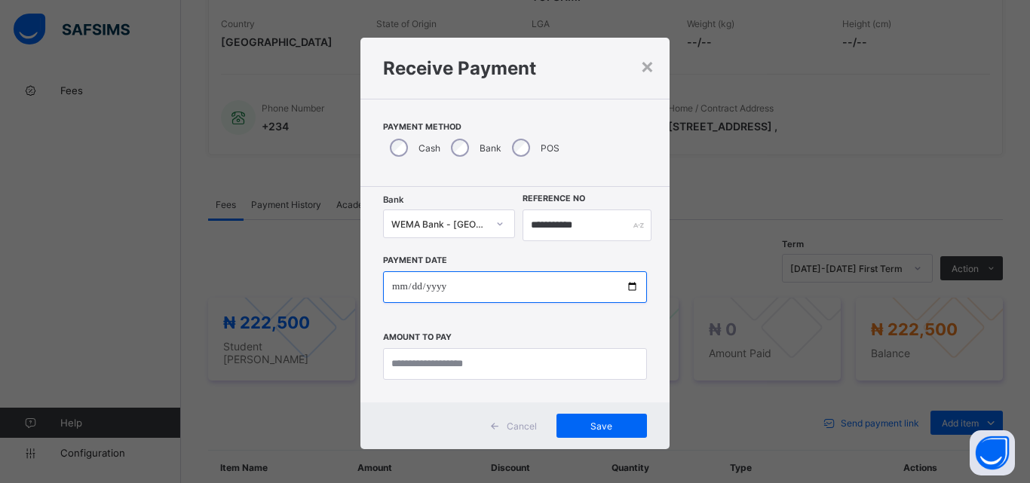
click at [628, 287] on input "date" at bounding box center [515, 288] width 264 height 32
type input "**********"
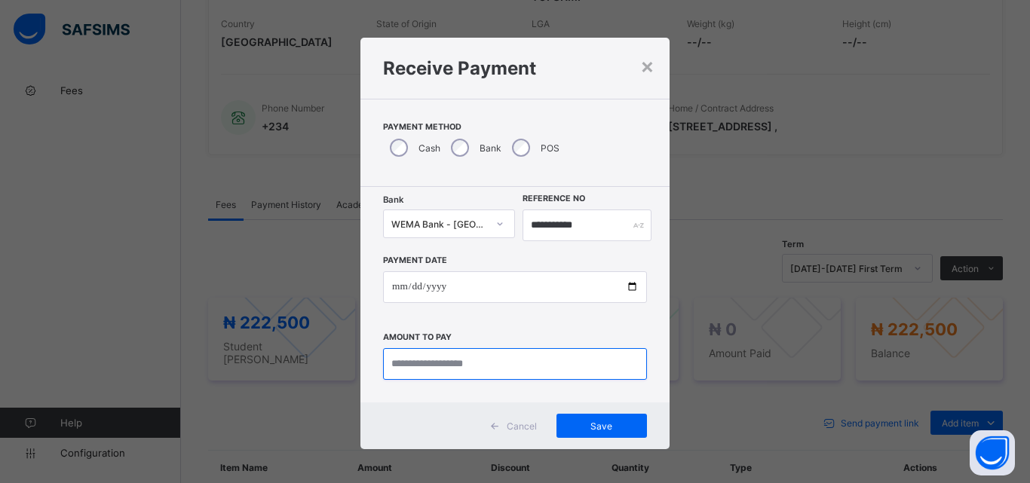
click at [420, 367] on input "currency" at bounding box center [515, 364] width 264 height 32
type input "*********"
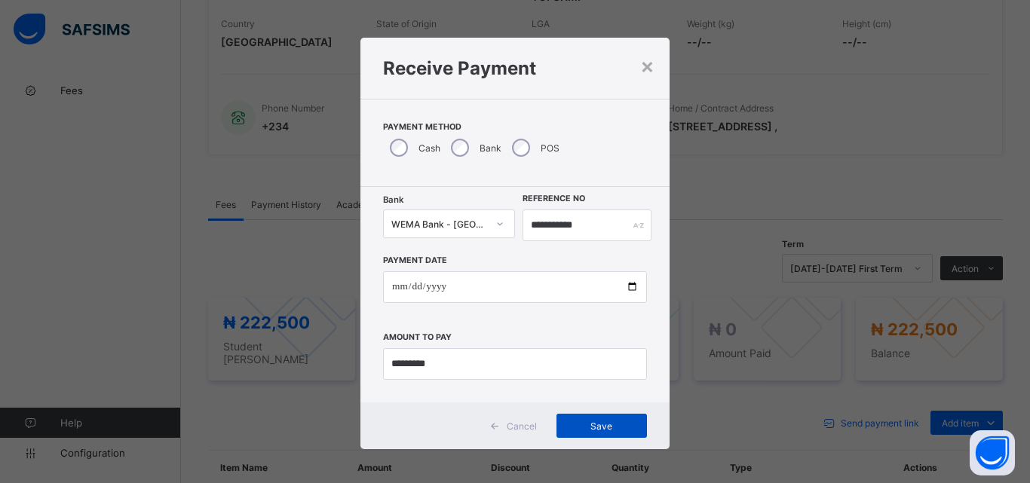
click at [585, 431] on span "Save" at bounding box center [602, 426] width 68 height 11
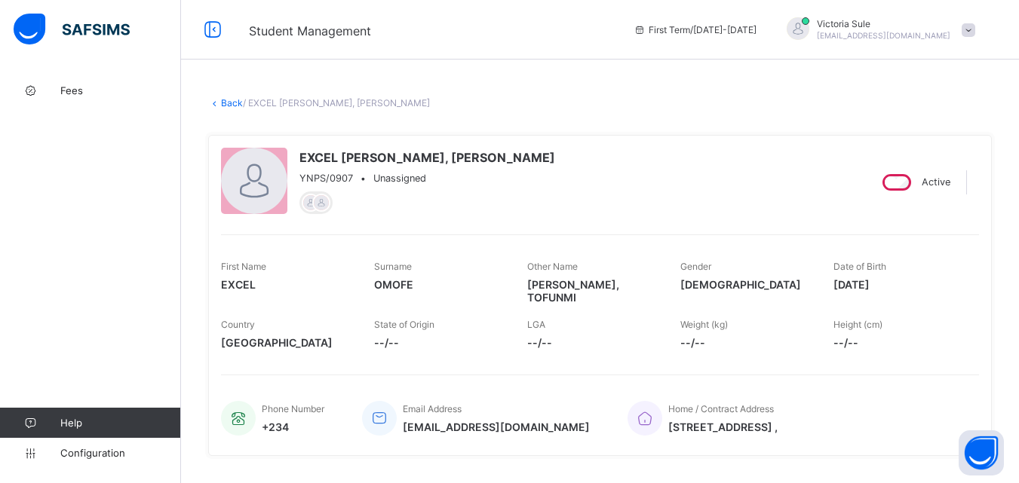
scroll to position [0, 0]
